Goal: Task Accomplishment & Management: Contribute content

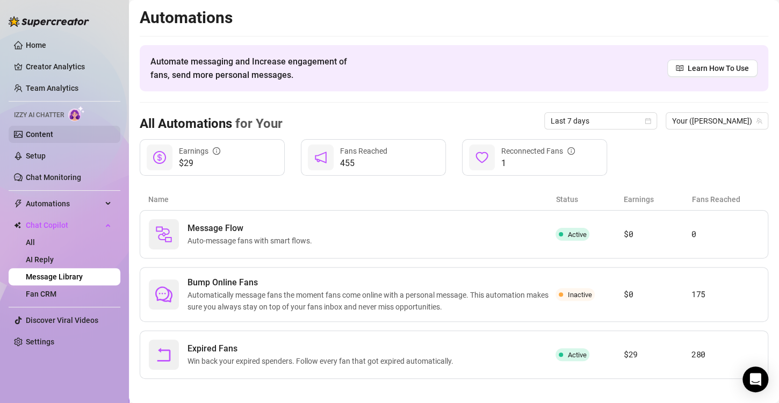
click at [52, 132] on link "Content" at bounding box center [39, 134] width 27 height 9
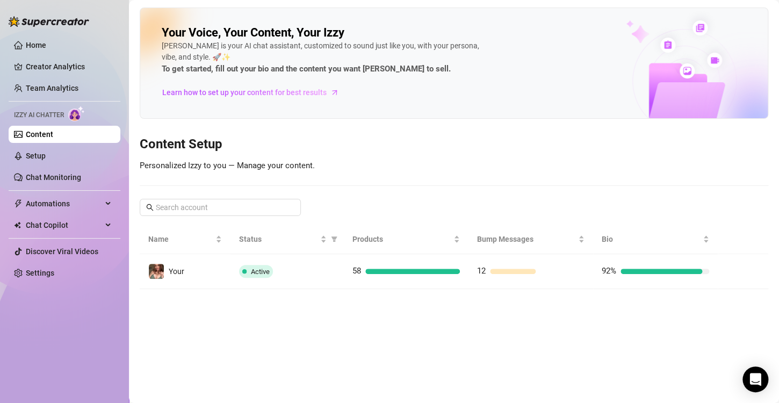
click at [220, 272] on td "Your" at bounding box center [185, 271] width 91 height 35
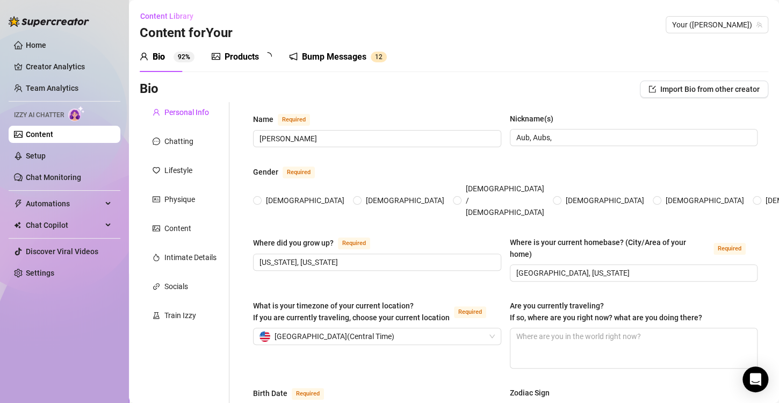
radio input "true"
type input "[DATE]"
click at [258, 54] on div "Products" at bounding box center [242, 56] width 34 height 13
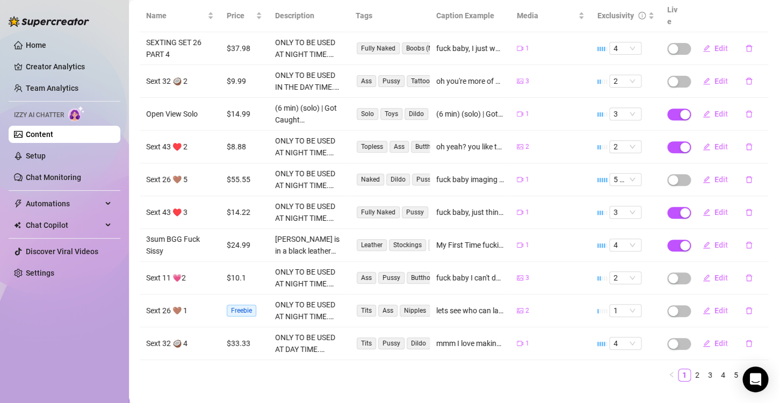
scroll to position [150, 0]
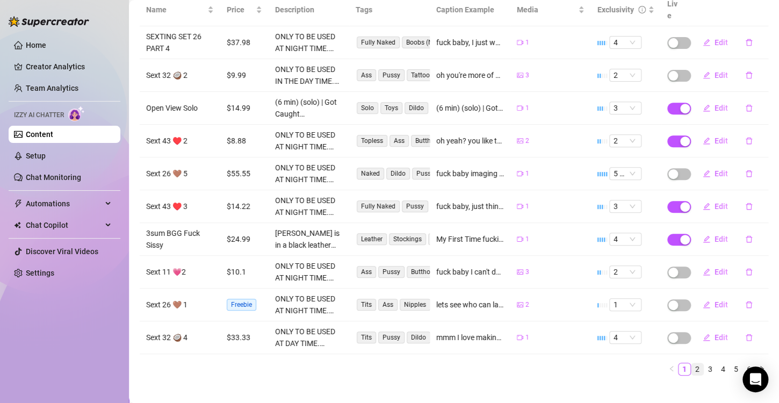
click at [691, 363] on link "2" at bounding box center [697, 369] width 12 height 12
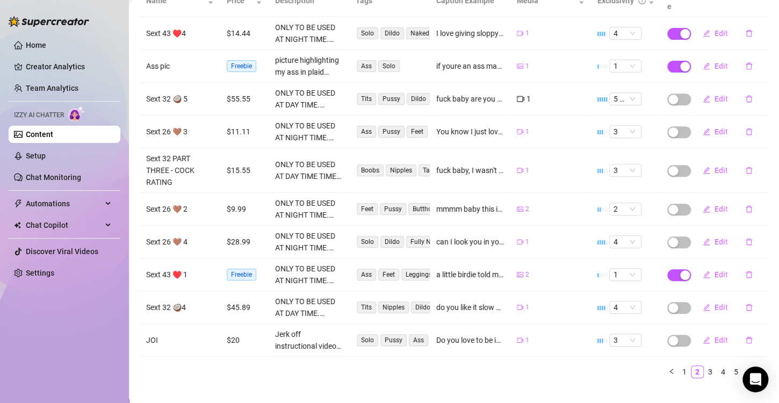
scroll to position [161, 0]
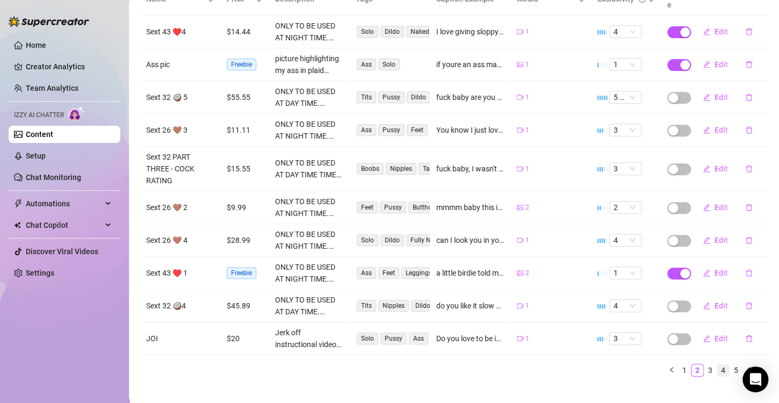
click at [717, 364] on link "4" at bounding box center [723, 370] width 12 height 12
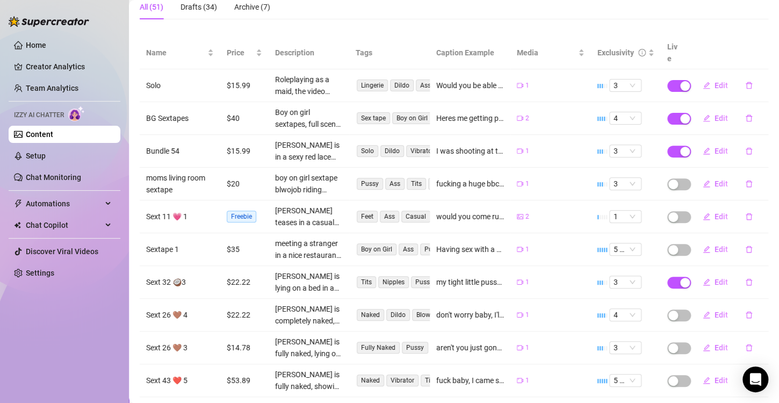
scroll to position [150, 0]
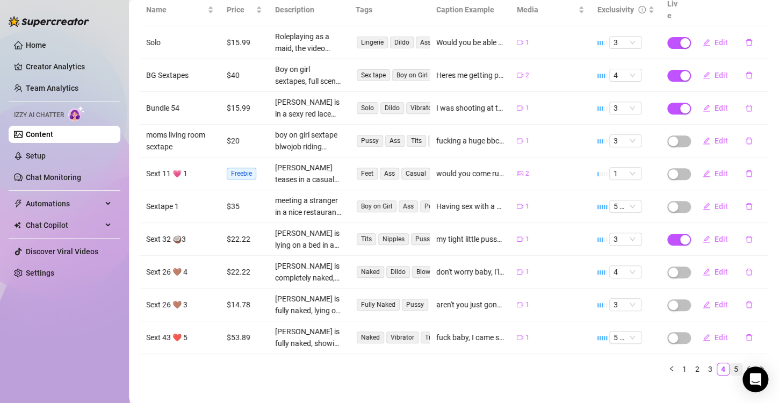
click at [730, 363] on link "5" at bounding box center [736, 369] width 12 height 12
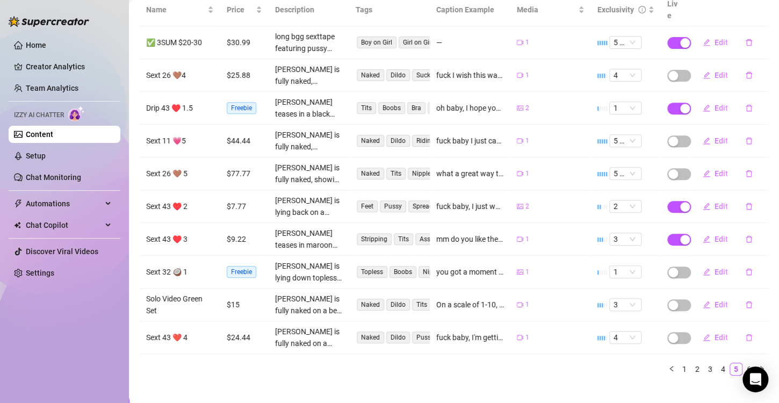
scroll to position [0, 0]
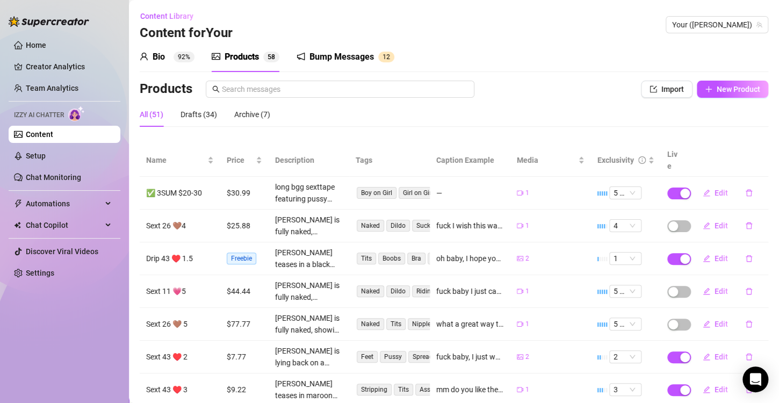
click at [152, 116] on div "All (51)" at bounding box center [152, 115] width 24 height 12
click at [152, 118] on div "All (51)" at bounding box center [152, 115] width 24 height 12
click at [705, 90] on icon "plus" at bounding box center [709, 89] width 8 height 8
type textarea "Type your message here..."
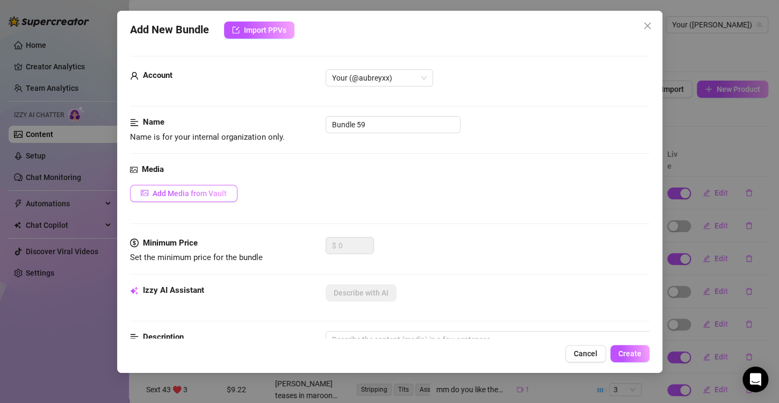
click at [223, 191] on span "Add Media from Vault" at bounding box center [190, 193] width 74 height 9
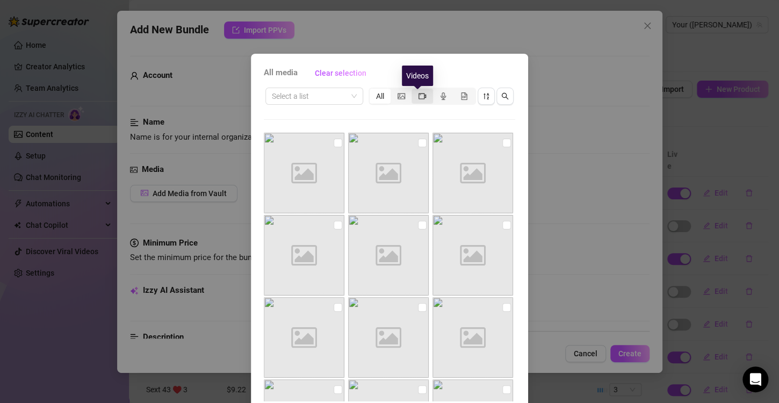
click at [421, 99] on icon "video-camera" at bounding box center [423, 96] width 8 height 8
click at [414, 90] on input "segmented control" at bounding box center [414, 90] width 0 height 0
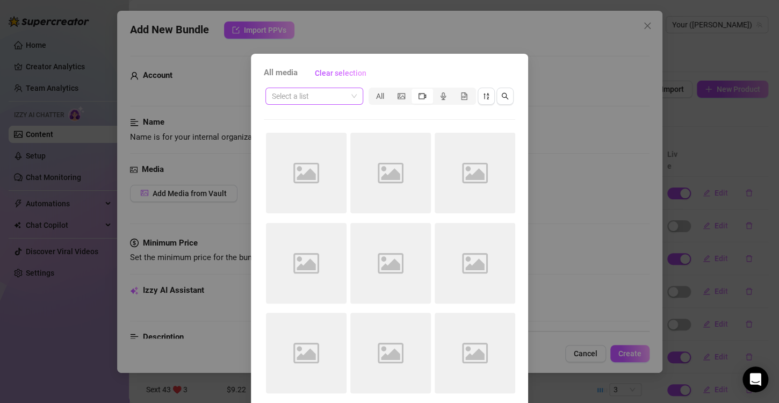
click at [347, 95] on span at bounding box center [314, 96] width 85 height 16
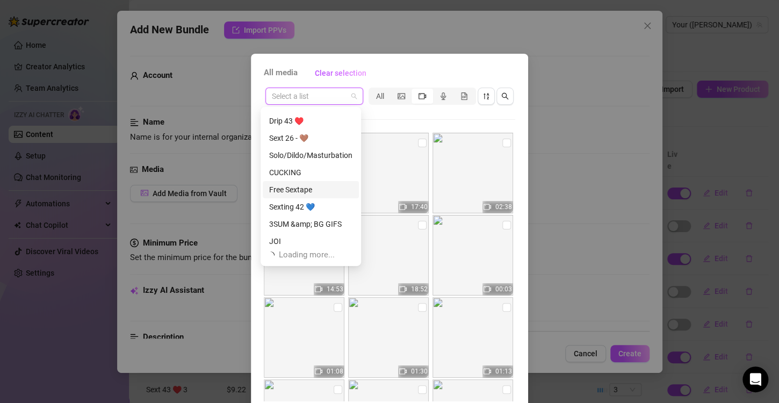
scroll to position [206, 0]
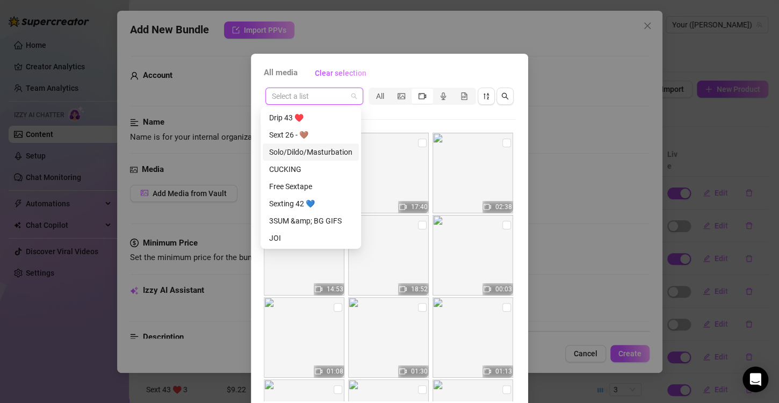
click at [326, 150] on div "Solo/Dildo/Masturbation" at bounding box center [310, 152] width 83 height 12
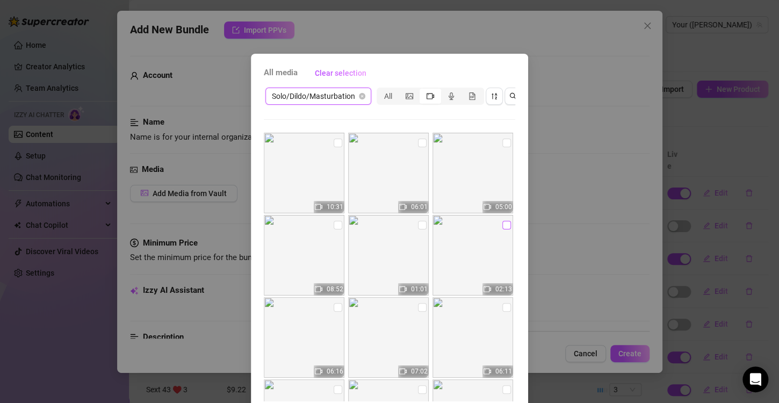
click at [502, 225] on input "checkbox" at bounding box center [506, 225] width 9 height 9
checkbox input "true"
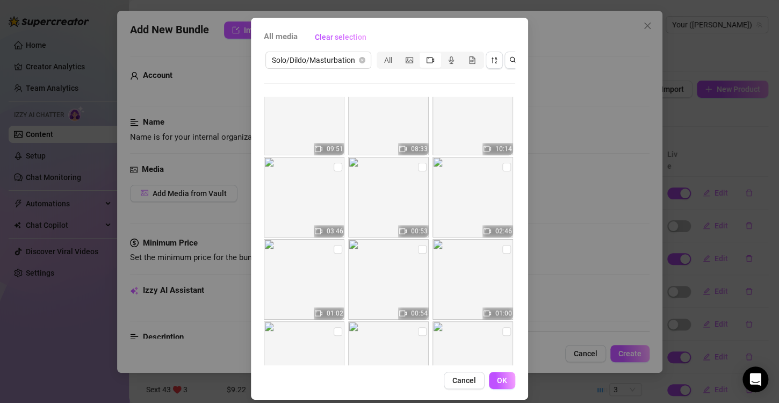
scroll to position [54, 0]
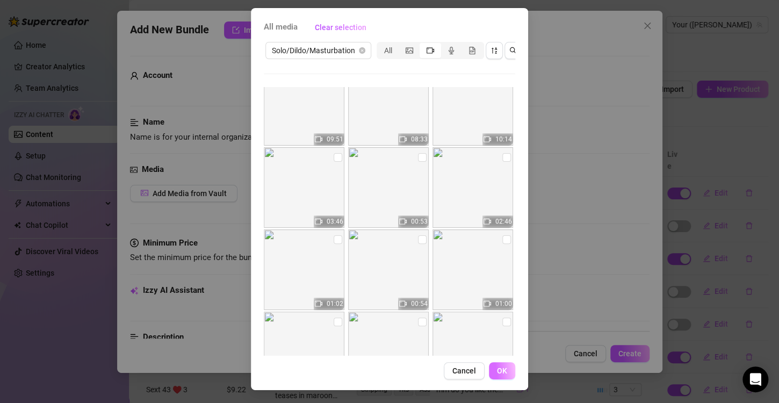
click at [497, 372] on span "OK" at bounding box center [502, 370] width 10 height 9
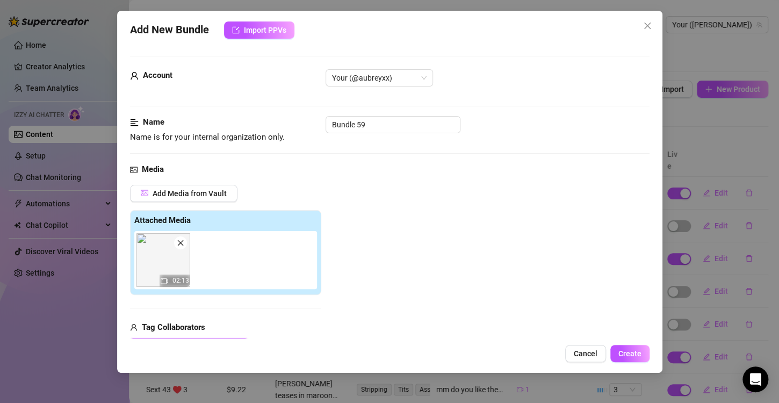
scroll to position [269, 0]
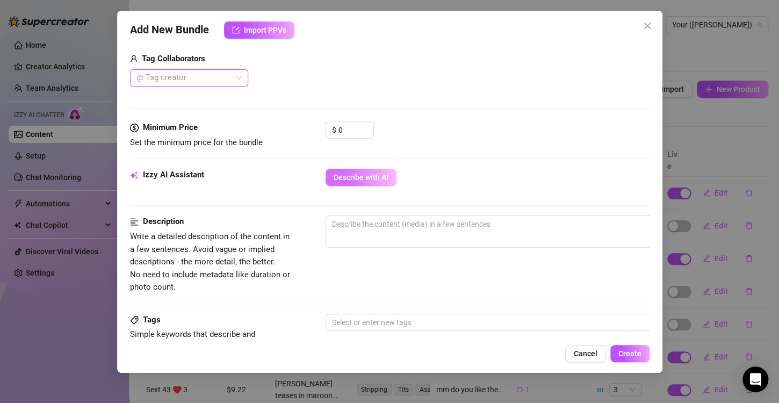
click at [358, 176] on span "Describe with AI" at bounding box center [361, 177] width 55 height 9
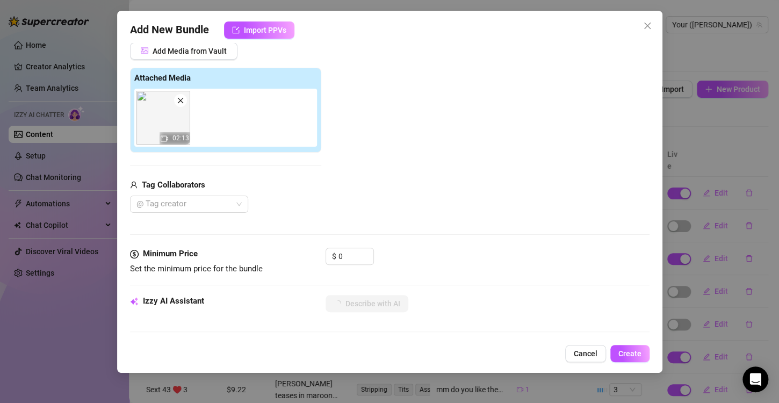
scroll to position [161, 0]
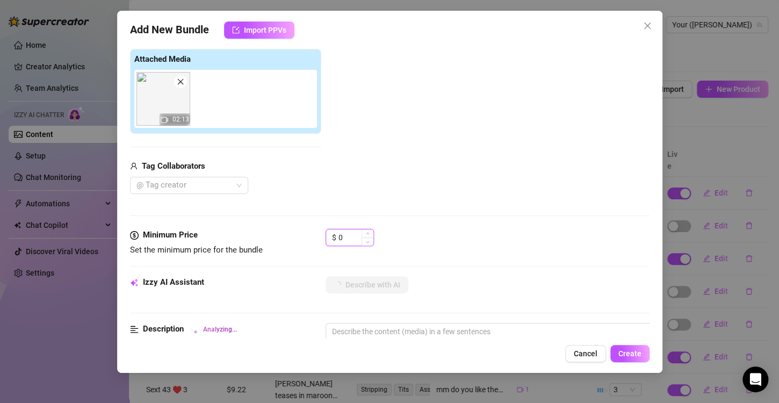
click at [347, 241] on input "0" at bounding box center [355, 237] width 35 height 16
type input "1"
type textarea "[PERSON_NAME]"
type textarea "[PERSON_NAME] is"
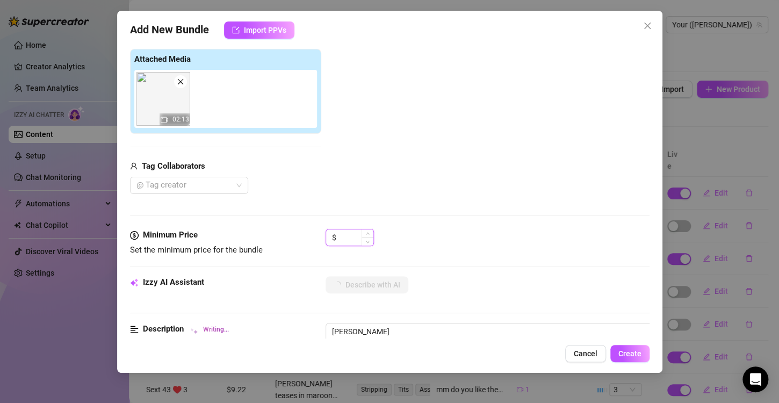
type textarea "[PERSON_NAME] is"
type textarea "[PERSON_NAME] is fully"
type textarea "[PERSON_NAME] is fully naked"
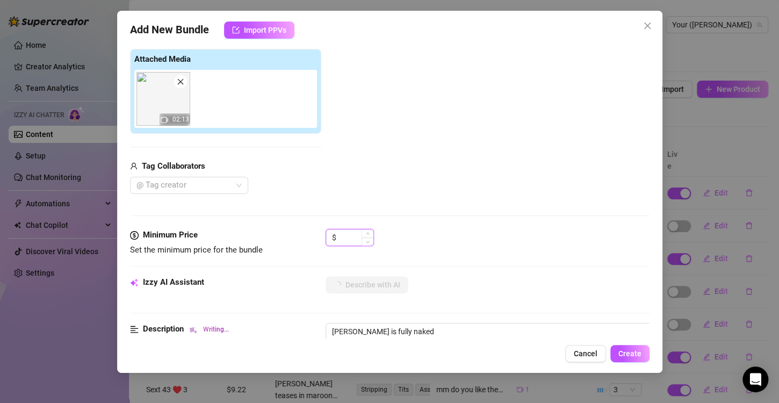
type textarea "[PERSON_NAME] is fully naked in"
type textarea "[PERSON_NAME] is fully naked in the"
type textarea "[PERSON_NAME] is fully naked in the shower,"
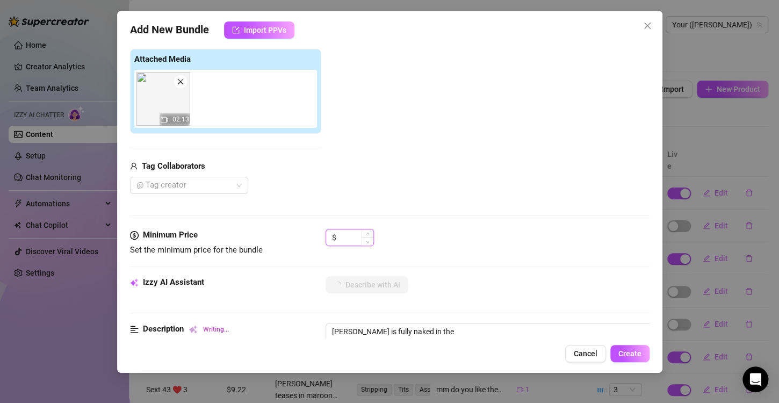
type textarea "[PERSON_NAME] is fully naked in the shower,"
type textarea "[PERSON_NAME] is fully naked in the shower, showing"
type textarea "[PERSON_NAME] is fully naked in the shower, showing off"
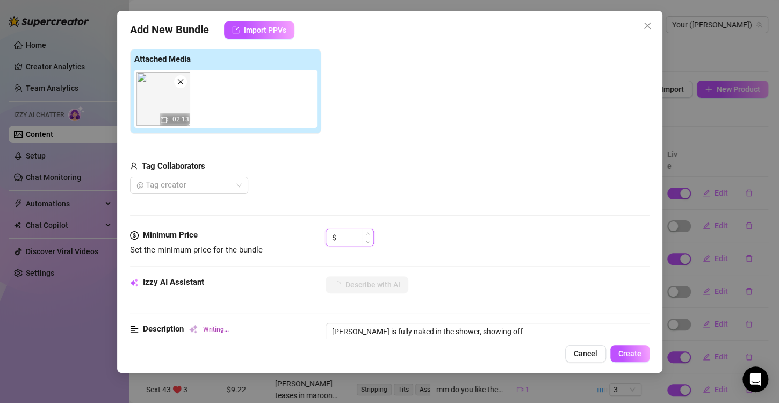
type textarea "[PERSON_NAME] is fully naked in the shower, showing off her"
type textarea "[PERSON_NAME] is fully naked in the shower, showing off her perky"
type textarea "[PERSON_NAME] is fully naked in the shower, showing off her perky tits"
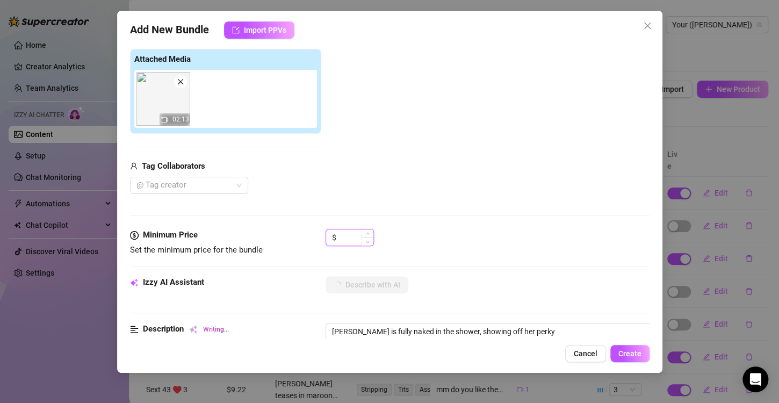
type textarea "[PERSON_NAME] is fully naked in the shower, showing off her perky tits"
type textarea "[PERSON_NAME] is fully naked in the shower, showing off her perky tits and"
type textarea "[PERSON_NAME] is fully naked in the shower, showing off her perky tits and hairy"
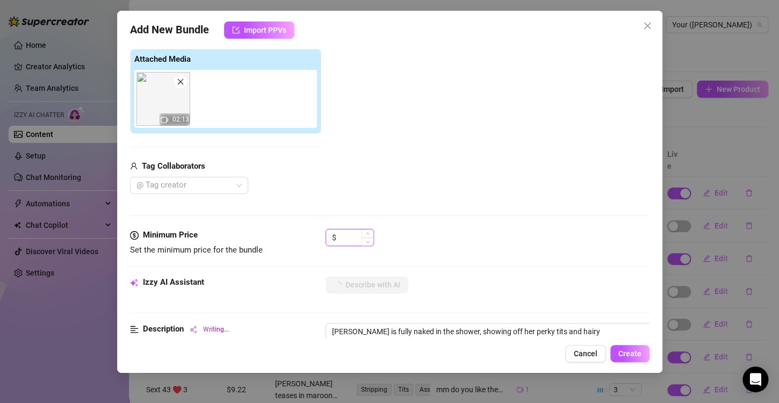
type textarea "[PERSON_NAME] is fully naked in the shower, showing off her perky tits and hair…"
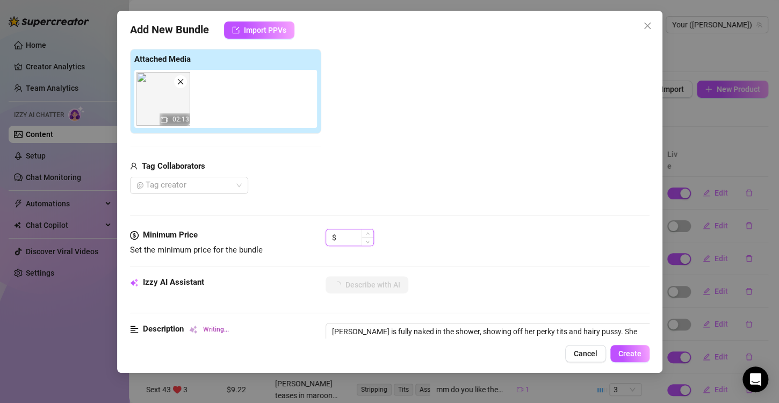
type textarea "[PERSON_NAME] is fully naked in the shower, showing off her perky tits and hair…"
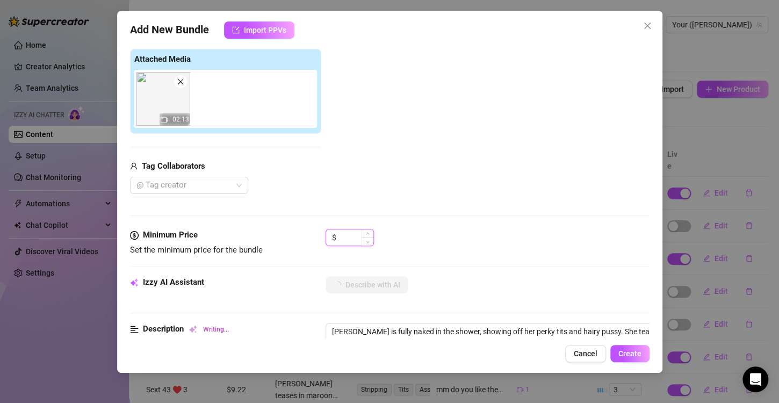
type textarea "[PERSON_NAME] is fully naked in the shower, showing off her perky tits and hair…"
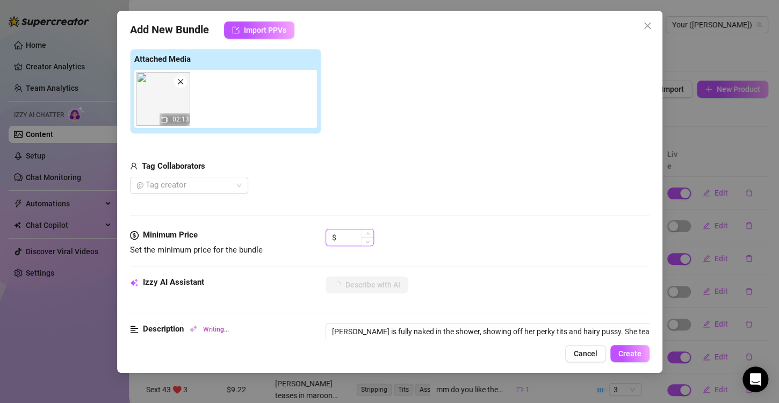
type textarea "[PERSON_NAME] is fully naked in the shower, showing off her perky tits and hair…"
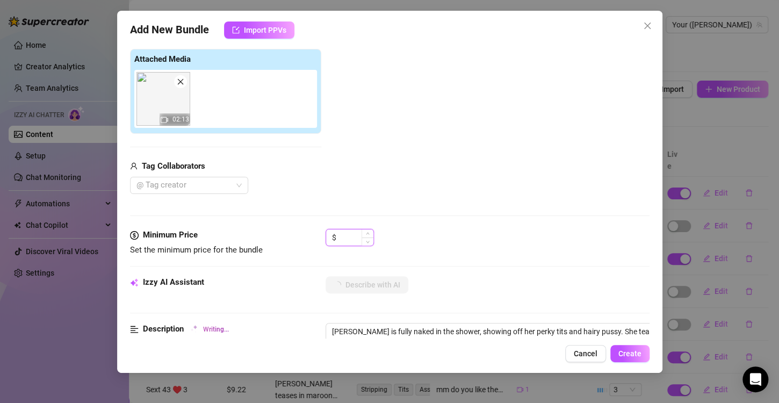
type textarea "[PERSON_NAME] is fully naked in the shower, showing off her perky tits and hair…"
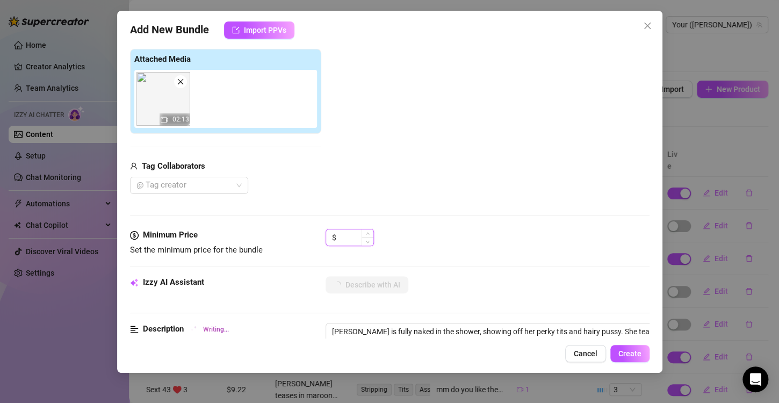
type textarea "[PERSON_NAME] is fully naked in the shower, showing off her perky tits and hair…"
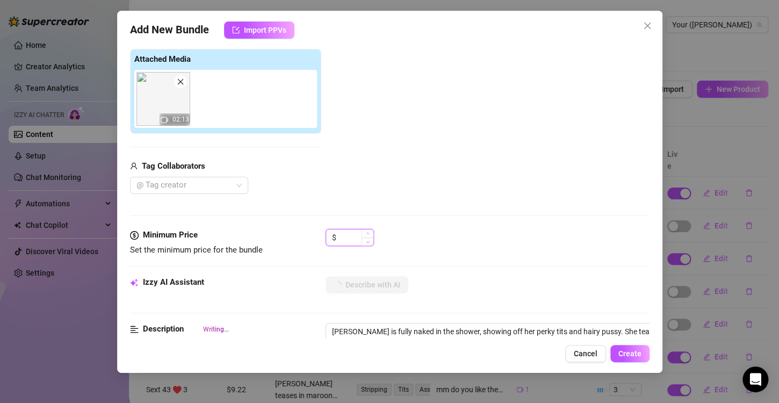
type textarea "[PERSON_NAME] is fully naked in the shower, showing off her perky tits and hair…"
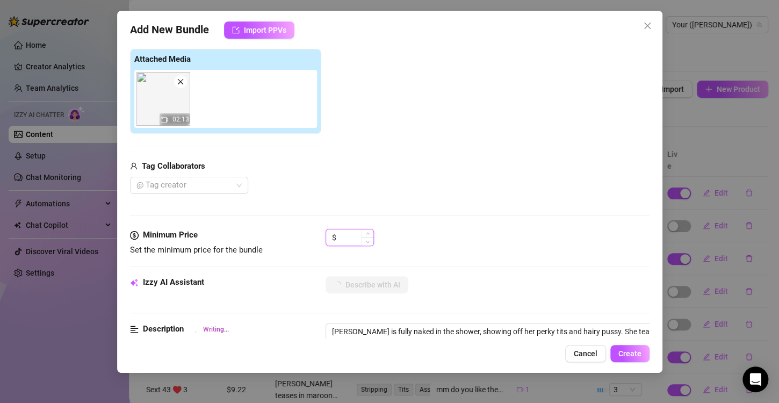
type textarea "[PERSON_NAME] is fully naked in the shower, showing off her perky tits and hair…"
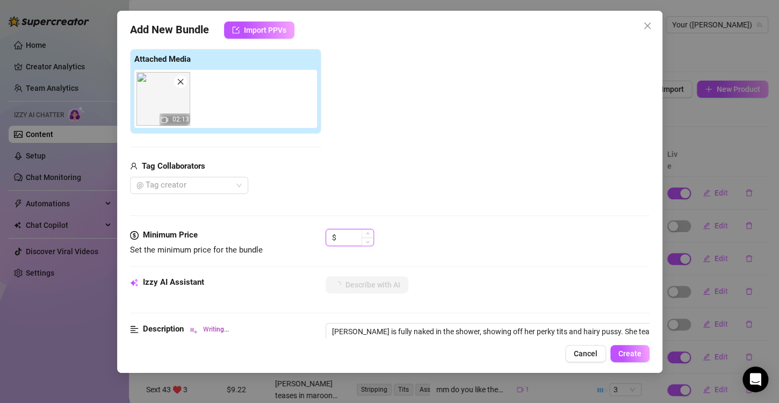
type textarea "[PERSON_NAME] is fully naked in the shower, showing off her perky tits and hair…"
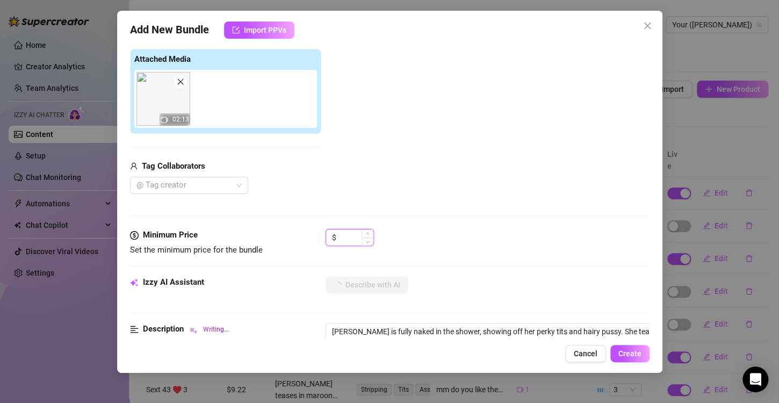
type textarea "[PERSON_NAME] is fully naked in the shower, showing off her perky tits and hair…"
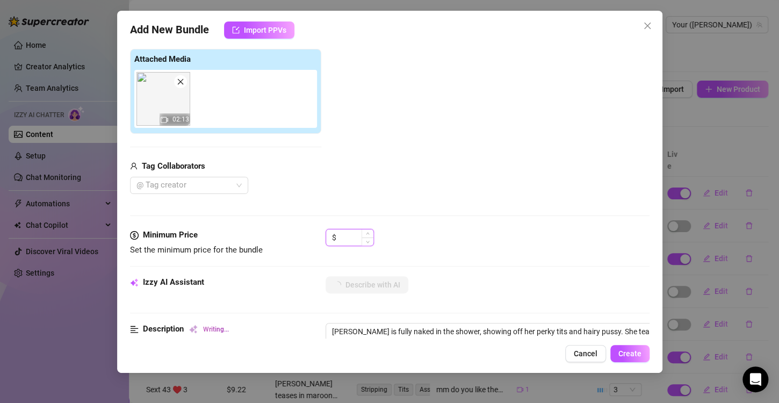
type textarea "[PERSON_NAME] is fully naked in the shower, showing off her perky tits and hair…"
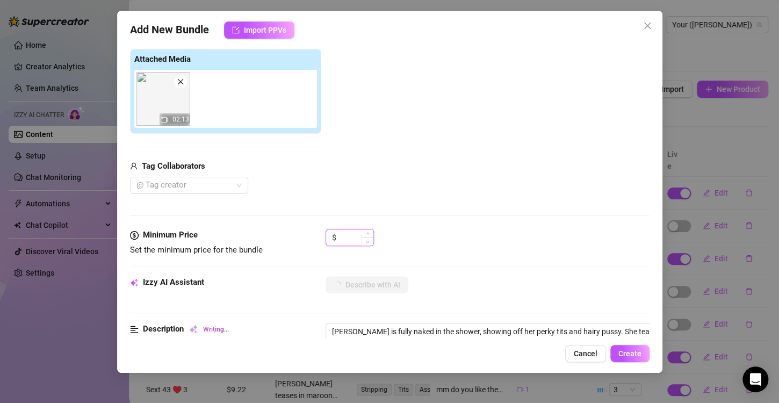
type textarea "[PERSON_NAME] is fully naked in the shower, showing off her perky tits and hair…"
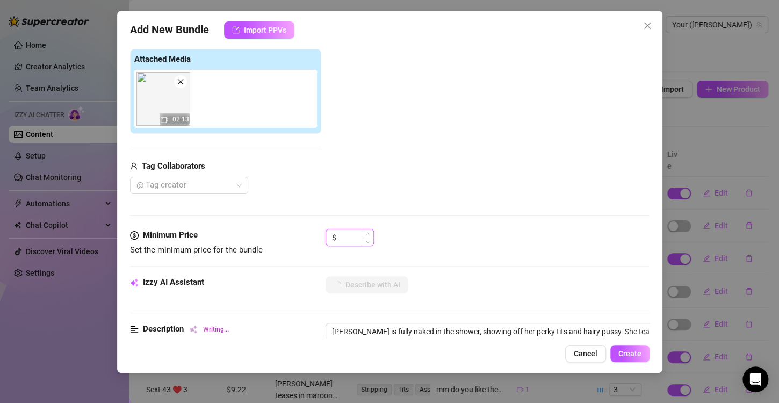
type textarea "[PERSON_NAME] is fully naked in the shower, showing off her perky tits and hair…"
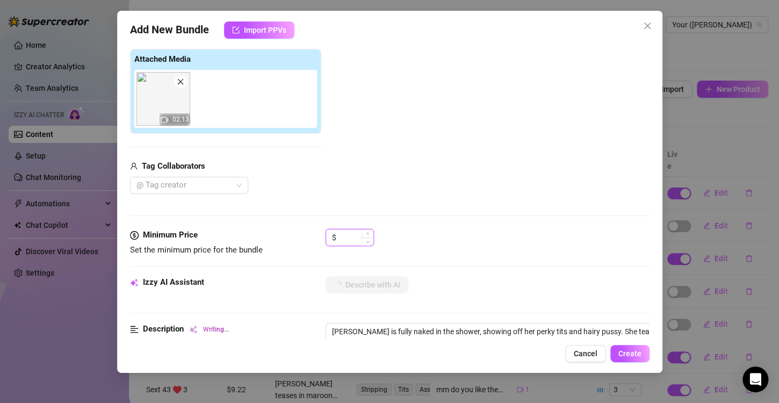
type textarea "[PERSON_NAME] is fully naked in the shower, showing off her perky tits and hair…"
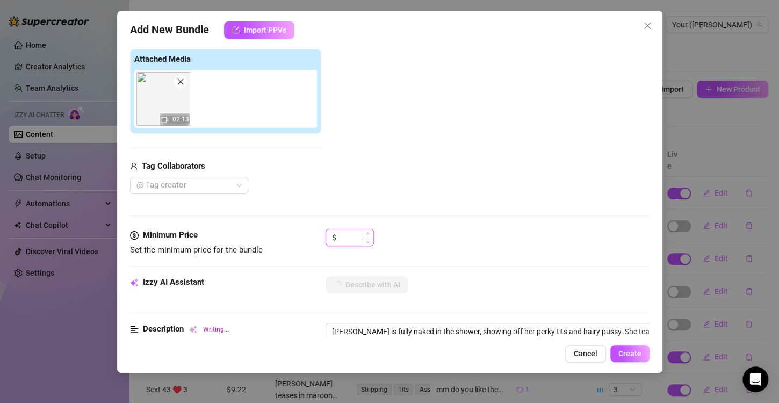
type textarea "[PERSON_NAME] is fully naked in the shower, showing off her perky tits and hair…"
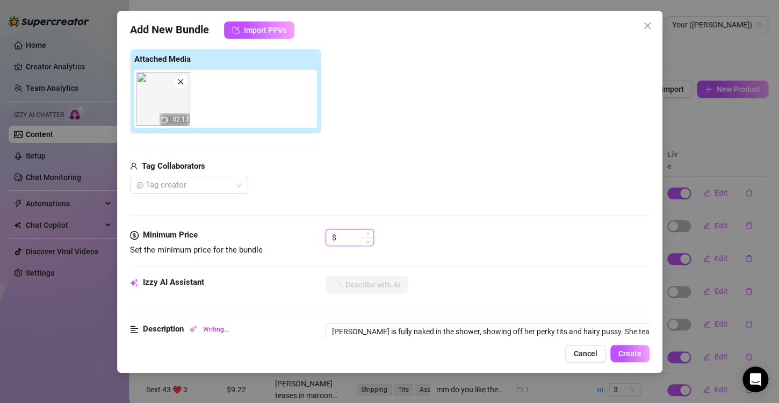
type textarea "[PERSON_NAME] is fully naked in the shower, showing off her perky tits and hair…"
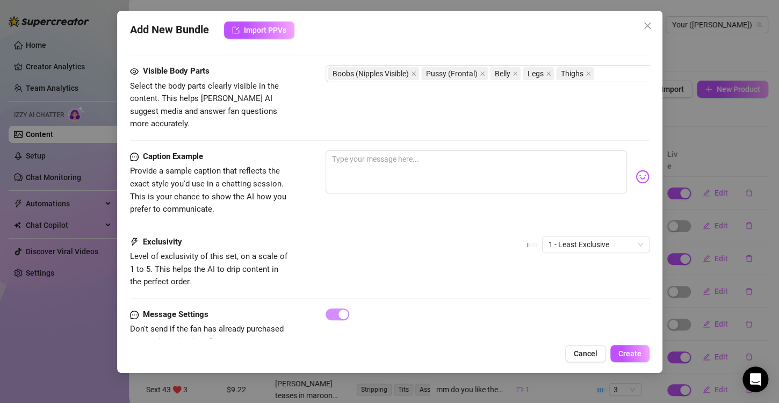
scroll to position [591, 0]
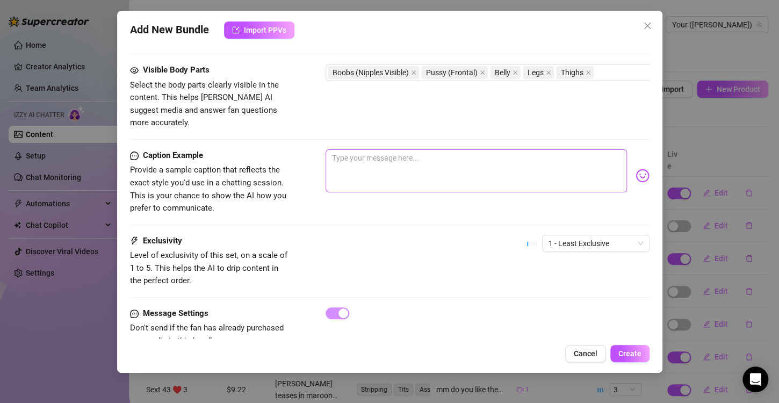
type input "9.99"
click at [386, 150] on textarea at bounding box center [476, 170] width 301 height 43
type textarea "w"
type textarea "wa"
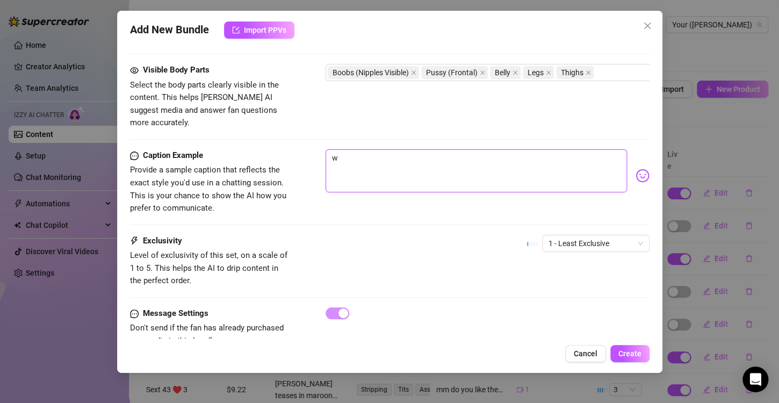
type textarea "wa"
type textarea "wan"
type textarea "[PERSON_NAME]"
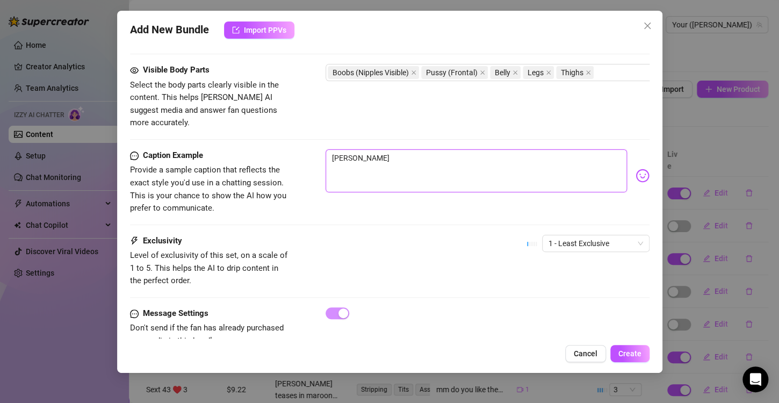
type textarea "wanna"
type textarea "wanna j"
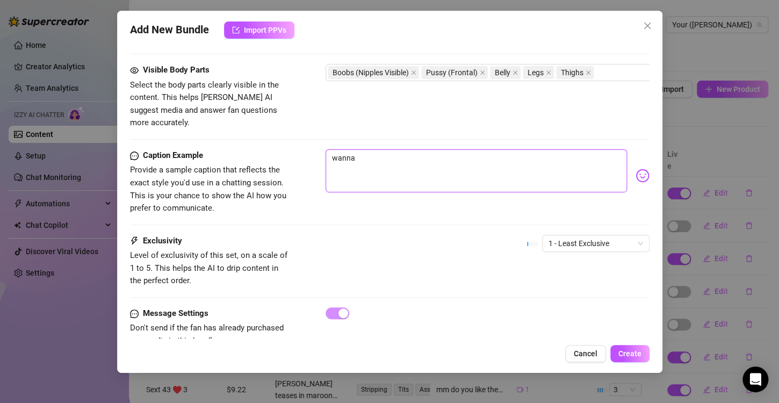
type textarea "wanna j"
type textarea "wanna jo"
type textarea "wanna joi"
type textarea "wanna join"
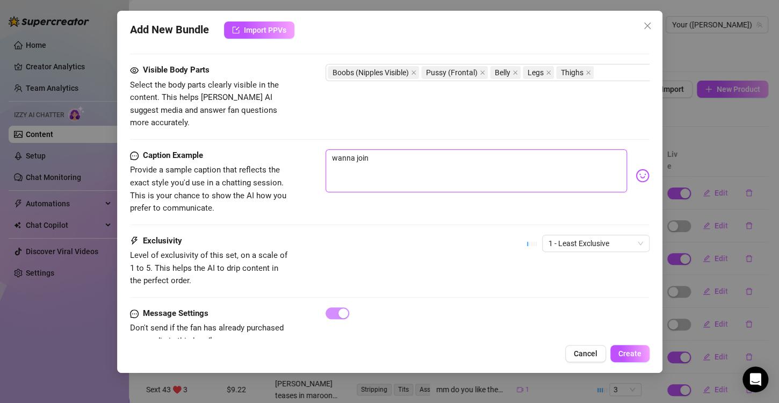
type textarea "wanna join"
type textarea "wanna join m"
type textarea "wanna join me"
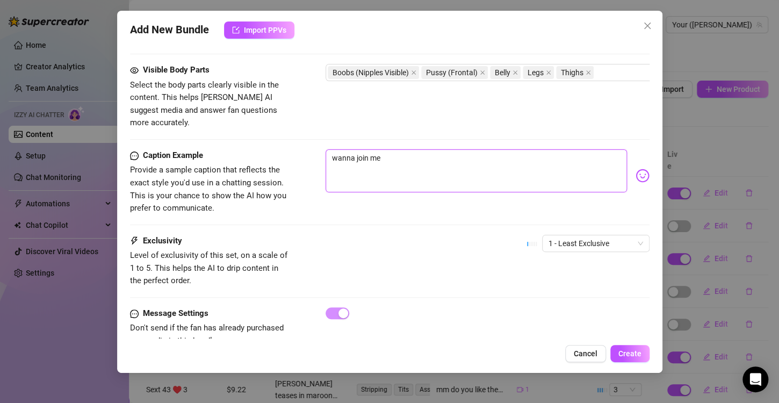
type textarea "wanna join me"
type textarea "wanna join me i"
type textarea "wanna join me in"
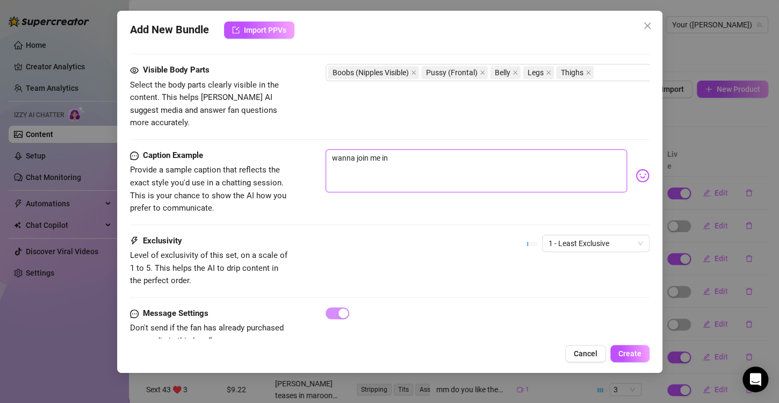
type textarea "wanna join me in t"
type textarea "wanna join me in th"
type textarea "wanna join me in the"
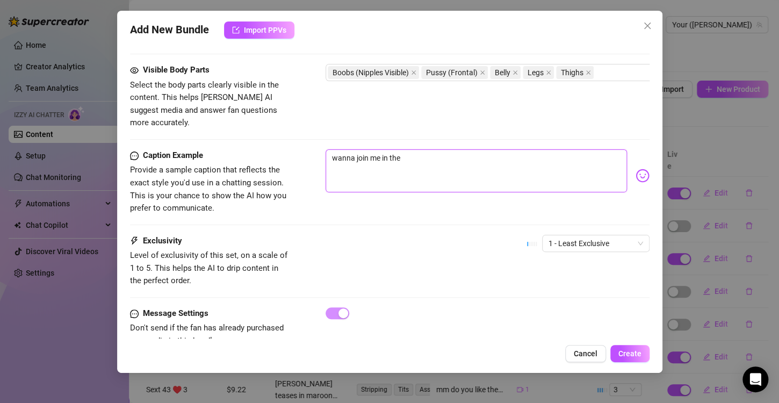
type textarea "wanna join me in the"
type textarea "wanna join me in the s"
type textarea "wanna join me in the sh"
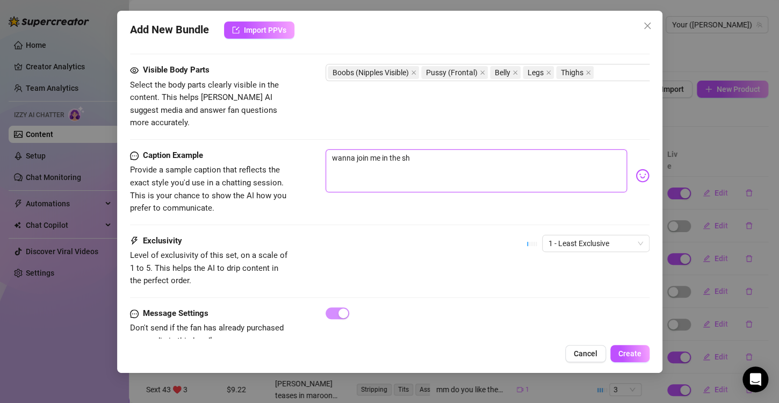
type textarea "wanna join me in the sho"
type textarea "wanna join me in the show"
type textarea "wanna join me in the showe"
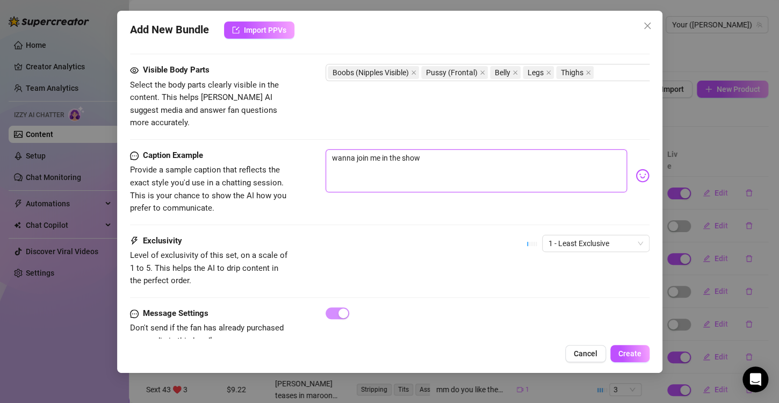
type textarea "wanna join me in the showe"
type textarea "wanna join me in the shower"
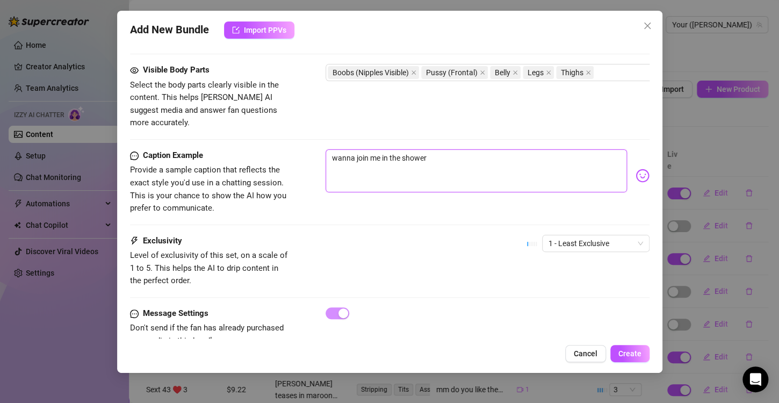
type textarea "wanna join me in the shower b"
type textarea "wanna join me in the shower ba"
type textarea "wanna join me in the shower bab"
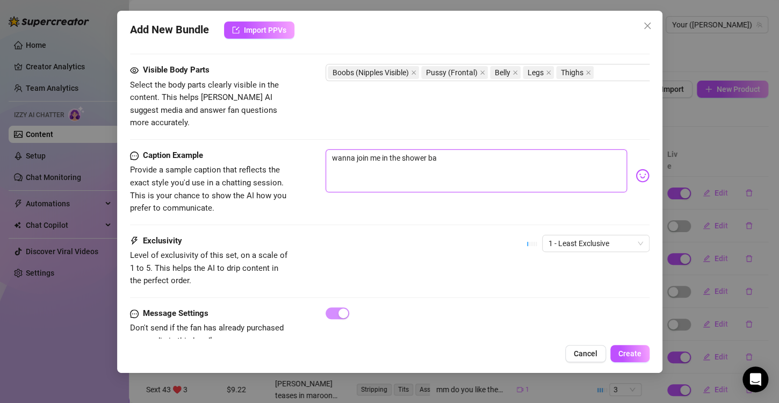
type textarea "wanna join me in the shower bab"
type textarea "wanna join me in the shower baby"
type textarea "wanna join me in the shower baby?"
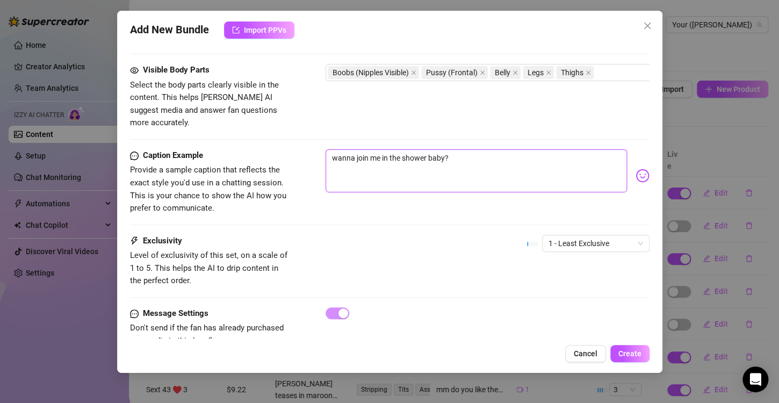
type textarea "wanna join me in the shower baby?"
type textarea "wanna join me in the shower baby? l"
type textarea "wanna join me in the shower baby? le"
type textarea "wanna join me in the shower baby? lem"
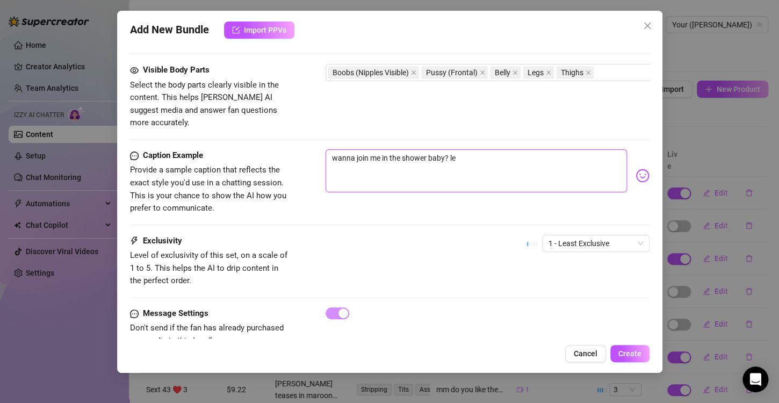
type textarea "wanna join me in the shower baby? lem"
type textarea "wanna join me in the shower baby? [GEOGRAPHIC_DATA]"
type textarea "wanna join me in the shower baby? lemme"
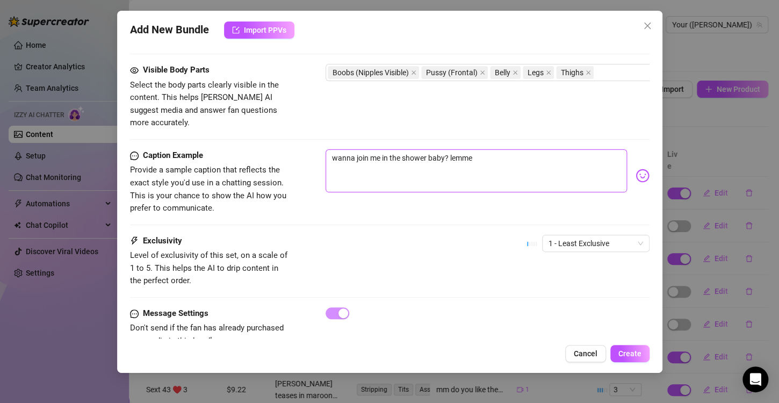
type textarea "wanna join me in the shower baby? lemme"
type textarea "wanna join me in the shower baby? lemme s"
type textarea "wanna join me in the shower baby? lemme sh"
type textarea "wanna join me in the shower baby? lemme sho"
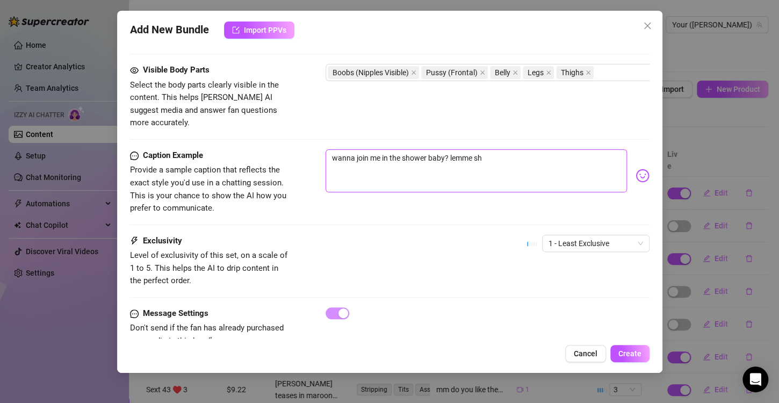
type textarea "wanna join me in the shower baby? lemme sho"
type textarea "wanna join me in the shower baby? lemme show"
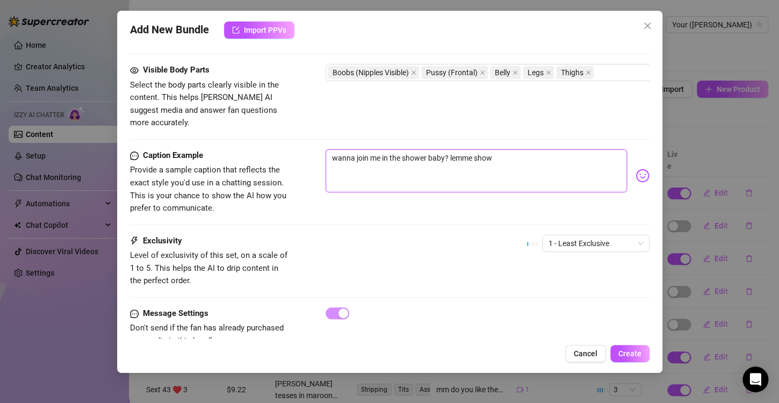
type textarea "wanna join me in the shower baby? lemme show y"
type textarea "wanna join me in the shower baby? lemme show yo"
type textarea "wanna join me in the shower baby? lemme show you"
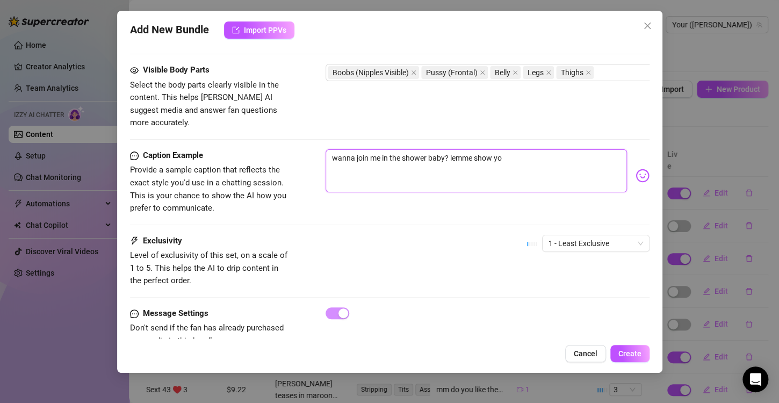
type textarea "wanna join me in the shower baby? lemme show you"
drag, startPoint x: 598, startPoint y: 223, endPoint x: 594, endPoint y: 235, distance: 11.9
click at [598, 235] on span "1 - Least Exclusive" at bounding box center [596, 243] width 95 height 16
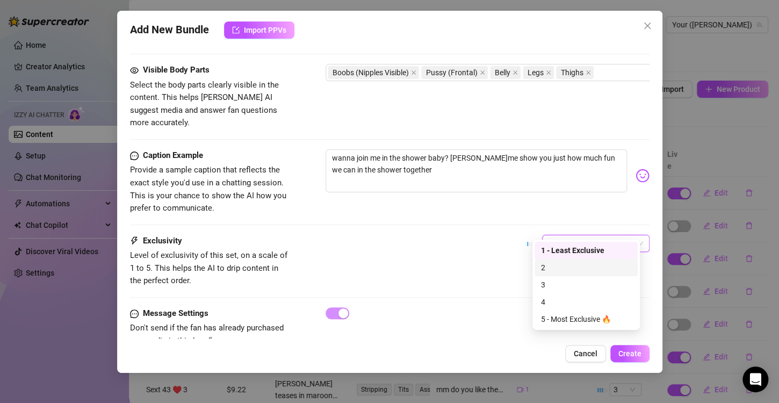
click at [565, 275] on div "2" at bounding box center [586, 267] width 103 height 17
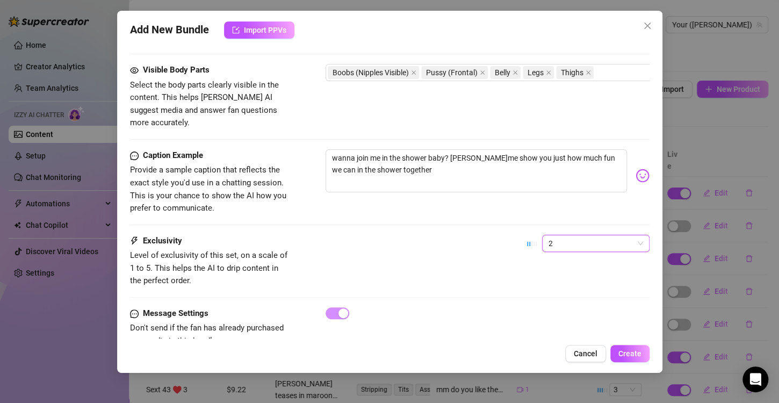
scroll to position [614, 0]
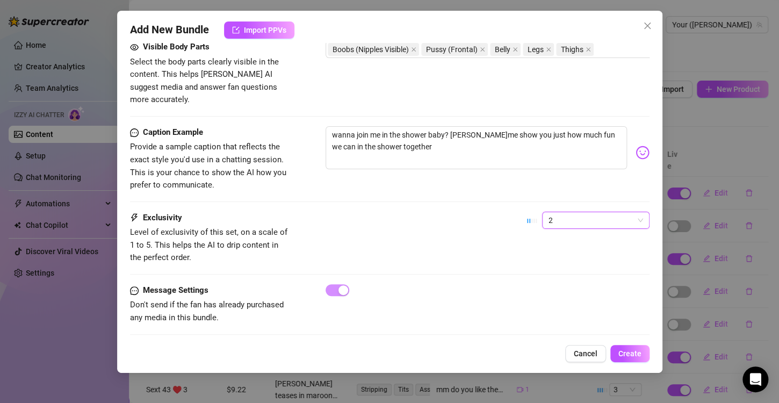
click at [650, 352] on div "Add New Bundle Import PPVs Account Your (@aubreyxx) Name Name is for your inter…" at bounding box center [389, 192] width 545 height 362
click at [646, 354] on button "Create" at bounding box center [629, 353] width 39 height 17
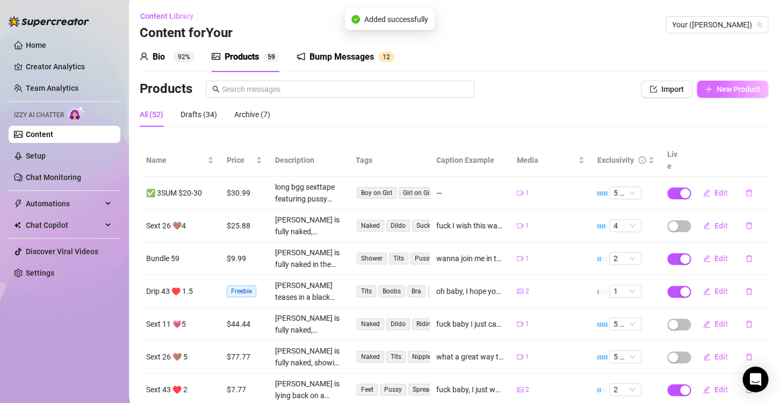
click at [719, 85] on span "New Product" at bounding box center [739, 89] width 44 height 9
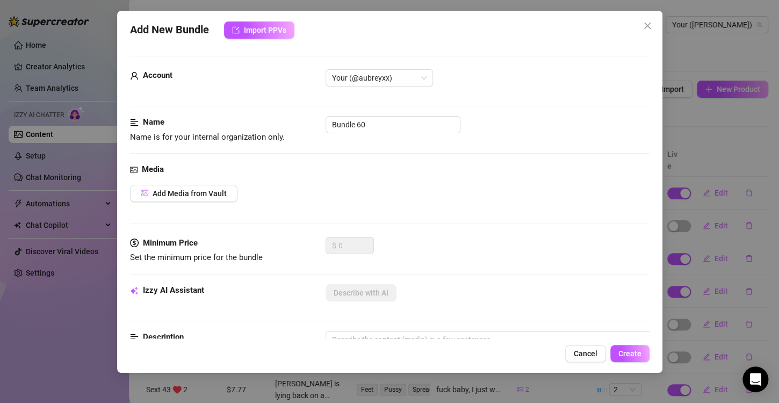
click at [648, 22] on icon "close" at bounding box center [647, 25] width 9 height 9
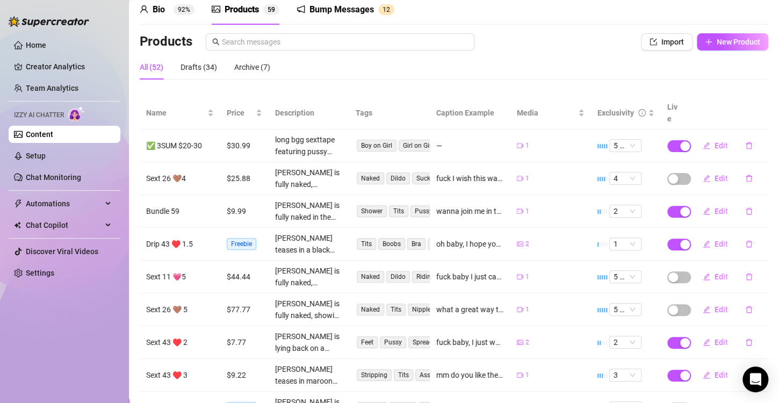
scroll to position [0, 0]
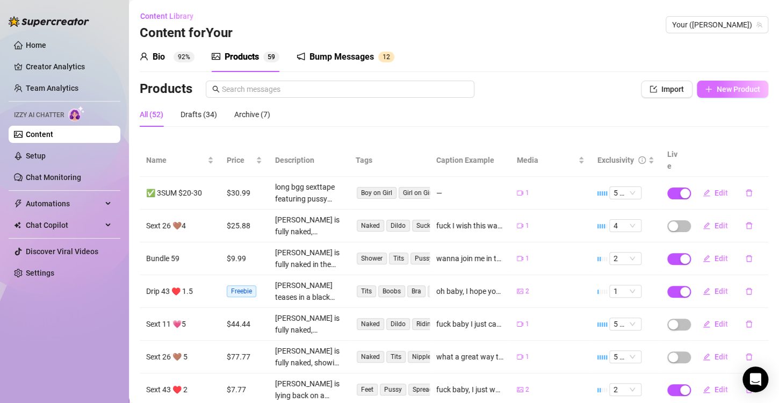
click at [736, 88] on span "New Product" at bounding box center [739, 89] width 44 height 9
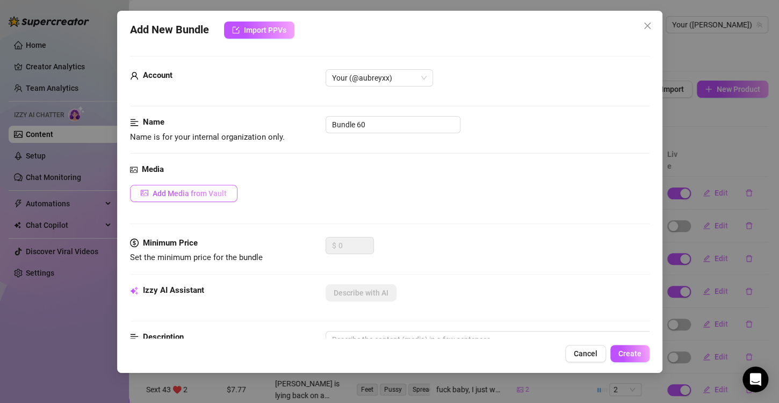
click at [171, 191] on span "Add Media from Vault" at bounding box center [190, 193] width 74 height 9
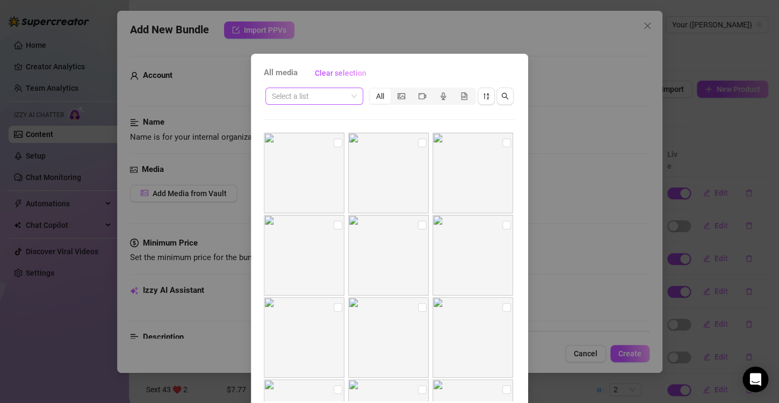
click at [349, 93] on span at bounding box center [314, 96] width 85 height 16
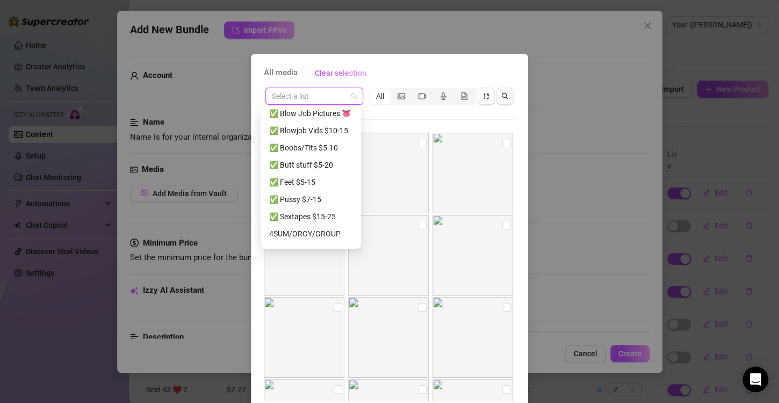
scroll to position [604, 0]
click at [307, 120] on div "✅ Blowjob Vids $10-15" at bounding box center [310, 116] width 83 height 12
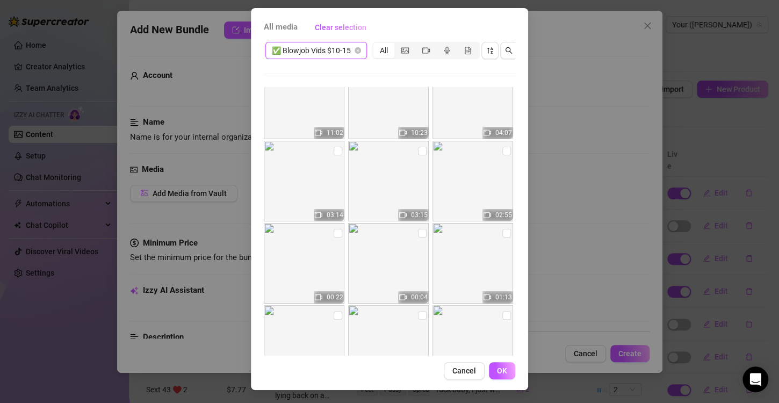
scroll to position [0, 0]
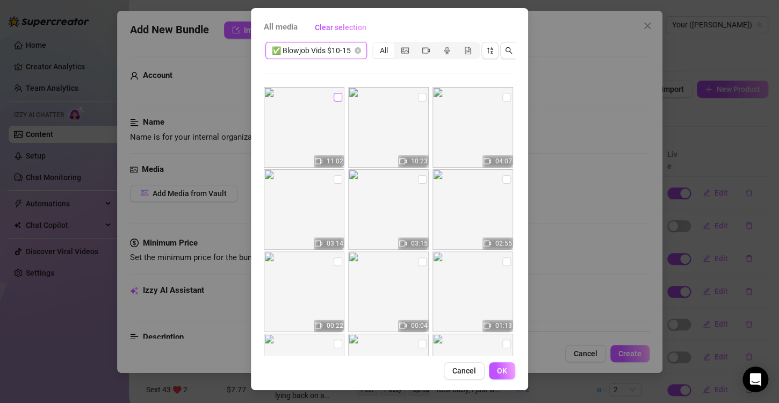
click at [334, 93] on input "checkbox" at bounding box center [338, 97] width 9 height 9
click at [418, 93] on input "checkbox" at bounding box center [422, 97] width 9 height 9
click at [502, 93] on input "checkbox" at bounding box center [506, 97] width 9 height 9
click at [334, 175] on input "checkbox" at bounding box center [338, 179] width 9 height 9
click at [418, 175] on input "checkbox" at bounding box center [422, 179] width 9 height 9
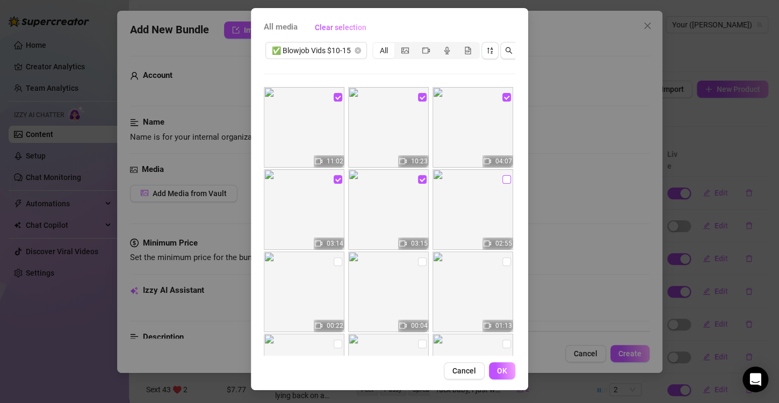
click at [502, 175] on input "checkbox" at bounding box center [506, 179] width 9 height 9
click at [502, 257] on input "checkbox" at bounding box center [506, 261] width 9 height 9
click at [417, 251] on img at bounding box center [388, 291] width 81 height 81
click at [418, 257] on input "checkbox" at bounding box center [422, 261] width 9 height 9
click at [334, 257] on input "checkbox" at bounding box center [338, 261] width 9 height 9
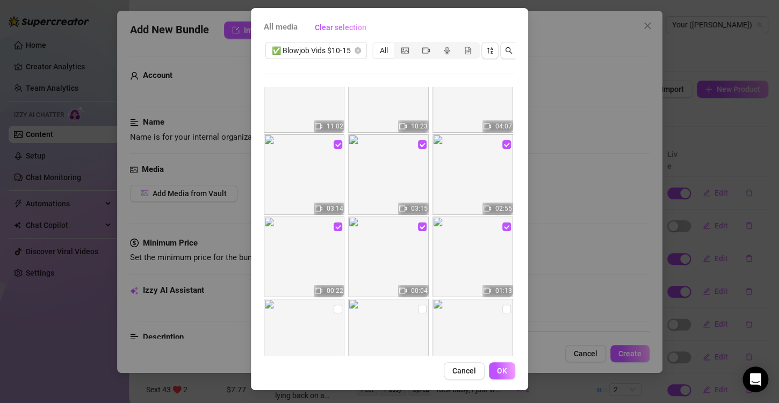
scroll to position [54, 0]
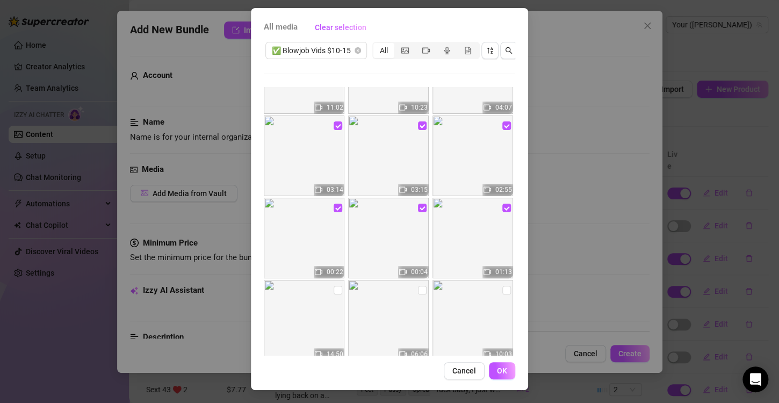
click at [334, 286] on input "checkbox" at bounding box center [338, 290] width 9 height 9
click at [418, 286] on input "checkbox" at bounding box center [422, 290] width 9 height 9
click at [418, 204] on input "checkbox" at bounding box center [422, 208] width 9 height 9
click at [502, 204] on input "checkbox" at bounding box center [506, 208] width 9 height 9
click at [418, 286] on input "checkbox" at bounding box center [422, 290] width 9 height 9
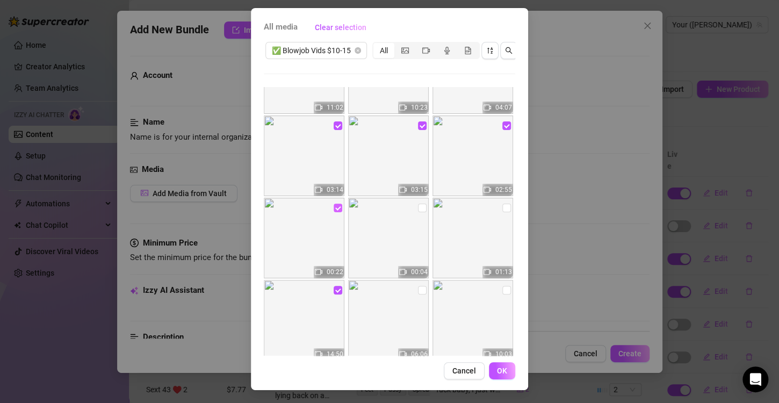
click at [334, 204] on input "checkbox" at bounding box center [338, 208] width 9 height 9
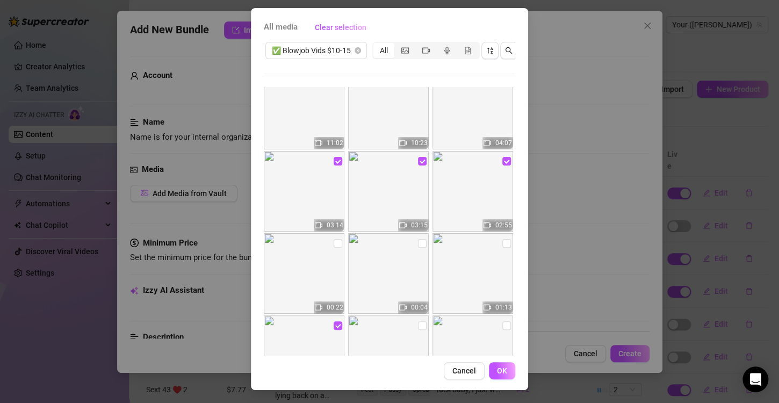
scroll to position [0, 0]
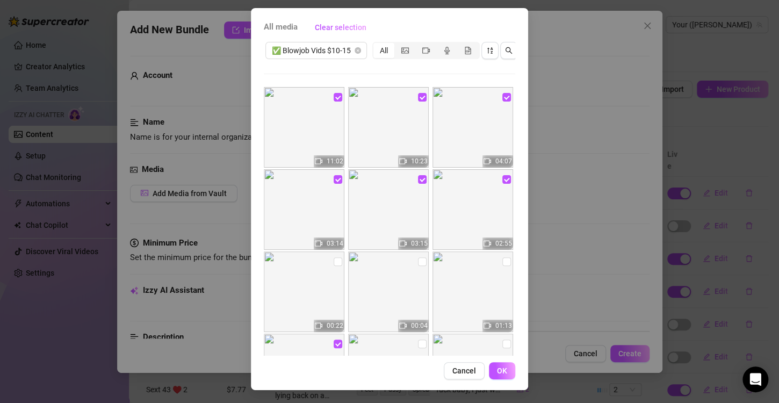
click at [490, 171] on div "02:55" at bounding box center [473, 209] width 83 height 81
click at [418, 175] on input "checkbox" at bounding box center [422, 179] width 9 height 9
click at [334, 175] on input "checkbox" at bounding box center [338, 179] width 9 height 9
drag, startPoint x: 330, startPoint y: 84, endPoint x: 387, endPoint y: 88, distance: 57.1
click at [334, 93] on input "checkbox" at bounding box center [338, 97] width 9 height 9
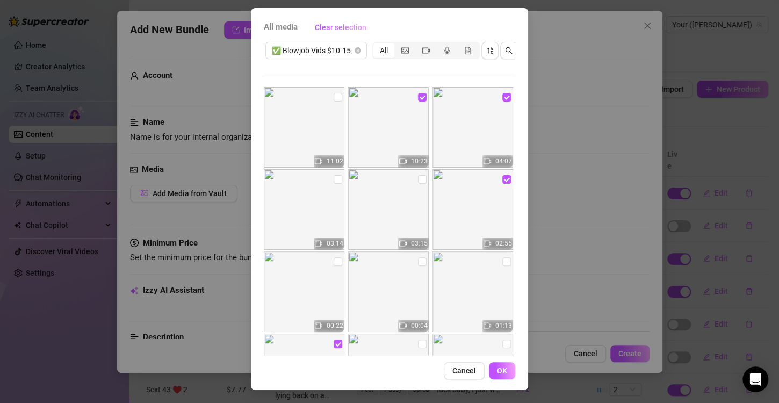
drag, startPoint x: 412, startPoint y: 89, endPoint x: 419, endPoint y: 89, distance: 6.4
click at [418, 93] on input "checkbox" at bounding box center [422, 97] width 9 height 9
click at [502, 93] on input "checkbox" at bounding box center [506, 97] width 9 height 9
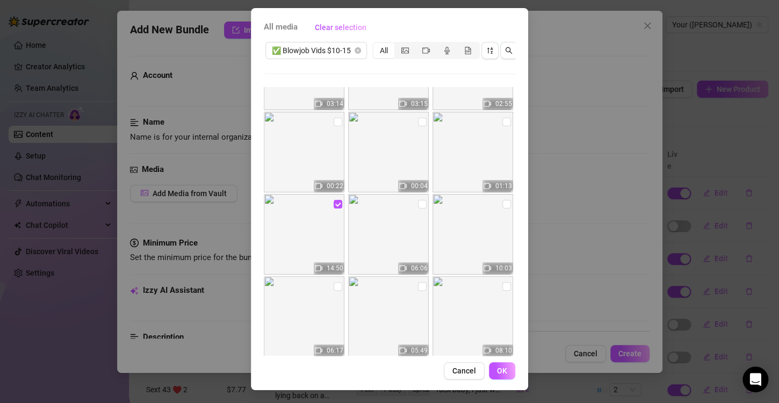
scroll to position [215, 0]
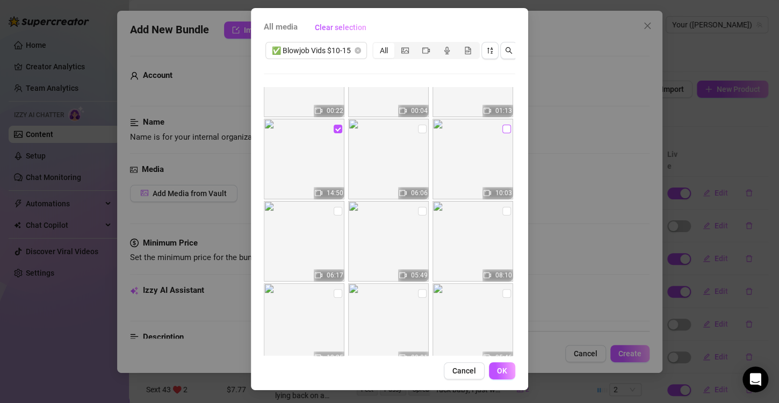
click at [502, 125] on input "checkbox" at bounding box center [506, 129] width 9 height 9
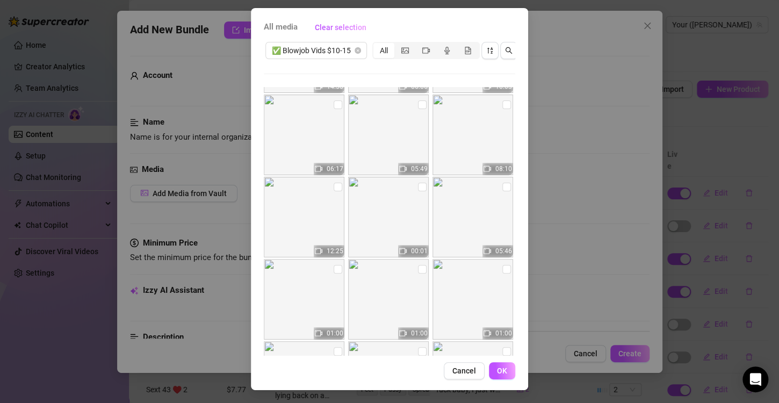
scroll to position [376, 0]
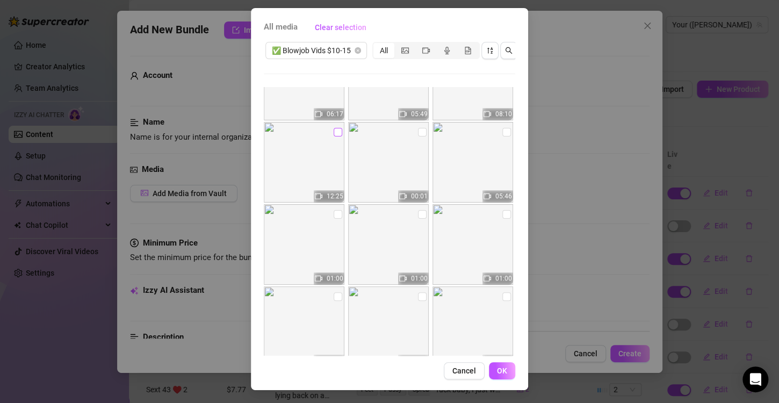
click at [334, 128] on input "checkbox" at bounding box center [338, 132] width 9 height 9
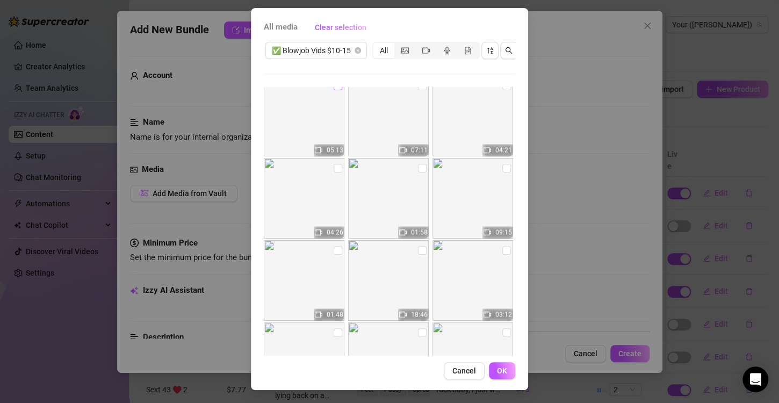
scroll to position [752, 0]
click at [502, 245] on input "checkbox" at bounding box center [506, 249] width 9 height 9
click at [502, 163] on input "checkbox" at bounding box center [506, 167] width 9 height 9
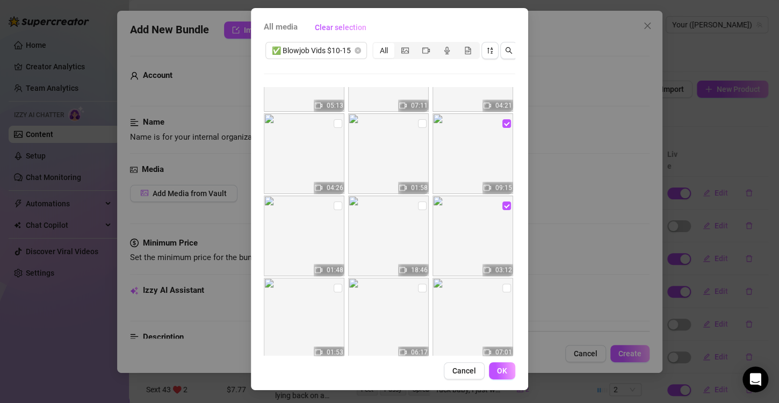
scroll to position [860, 0]
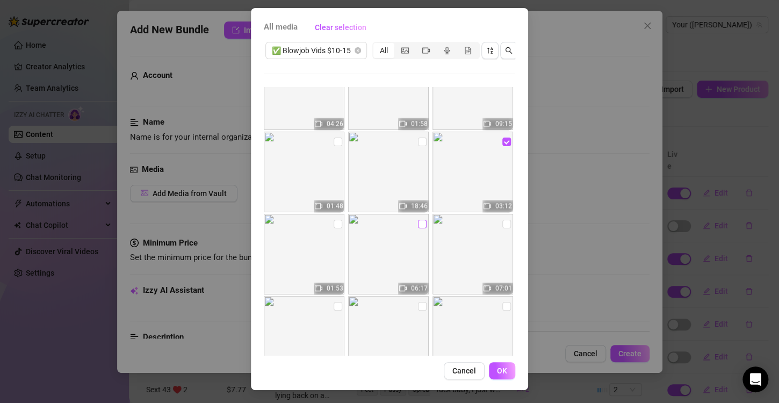
click at [418, 220] on input "checkbox" at bounding box center [422, 224] width 9 height 9
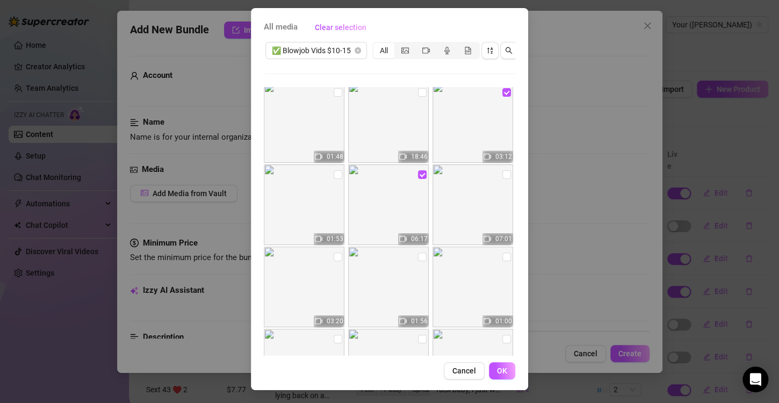
scroll to position [967, 0]
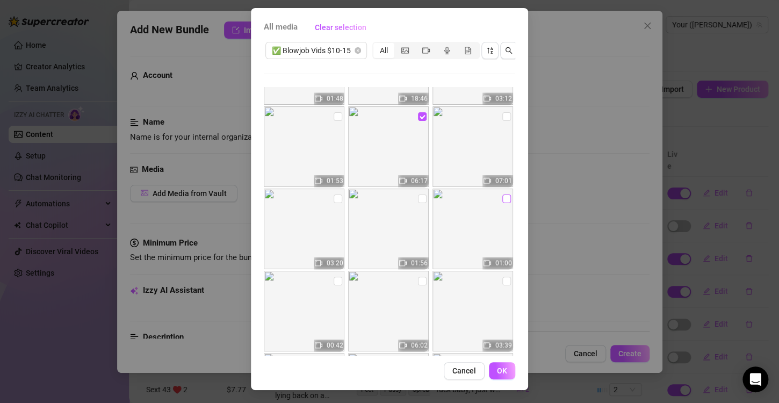
click at [502, 194] on input "checkbox" at bounding box center [506, 198] width 9 height 9
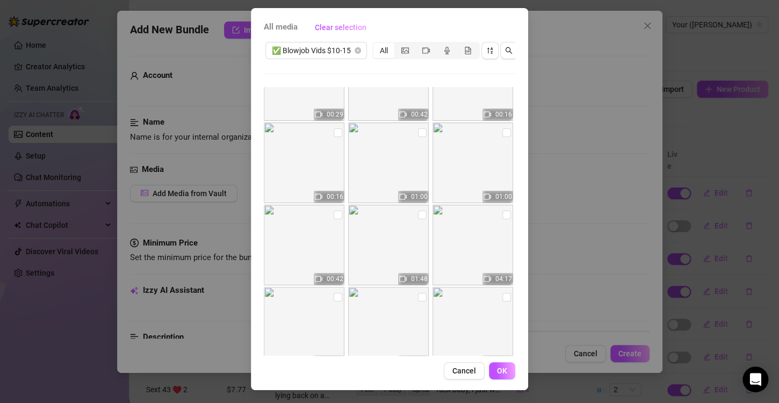
scroll to position [1880, 0]
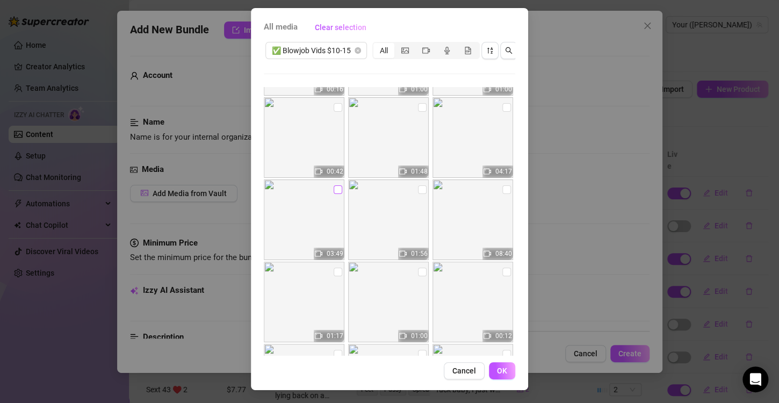
click at [334, 185] on input "checkbox" at bounding box center [338, 189] width 9 height 9
click at [490, 98] on img at bounding box center [472, 137] width 81 height 81
click at [502, 103] on input "checkbox" at bounding box center [506, 107] width 9 height 9
click at [502, 185] on input "checkbox" at bounding box center [506, 189] width 9 height 9
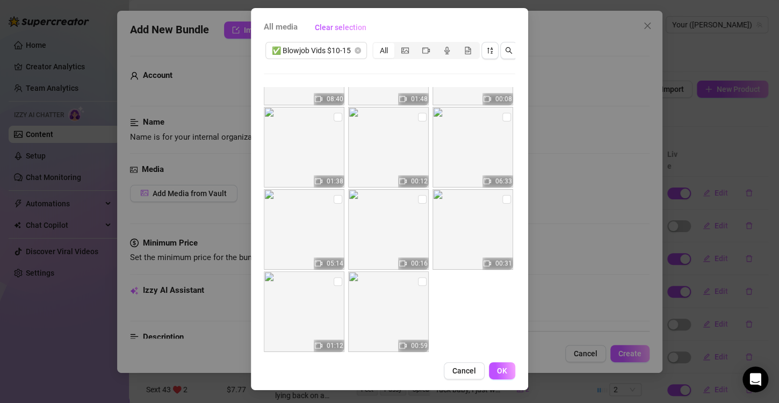
scroll to position [2377, 0]
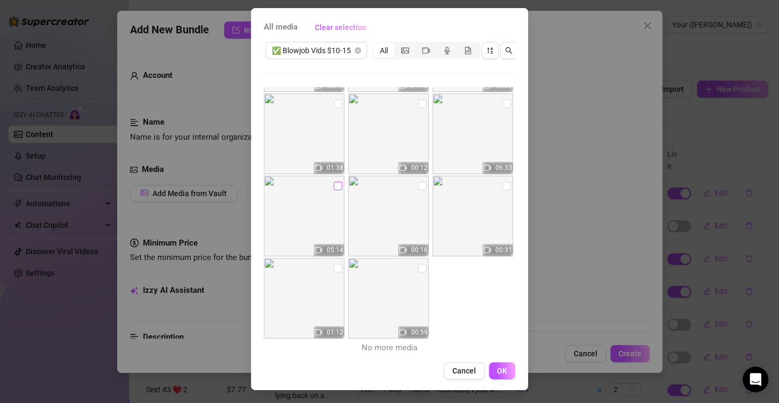
click at [334, 182] on input "checkbox" at bounding box center [338, 186] width 9 height 9
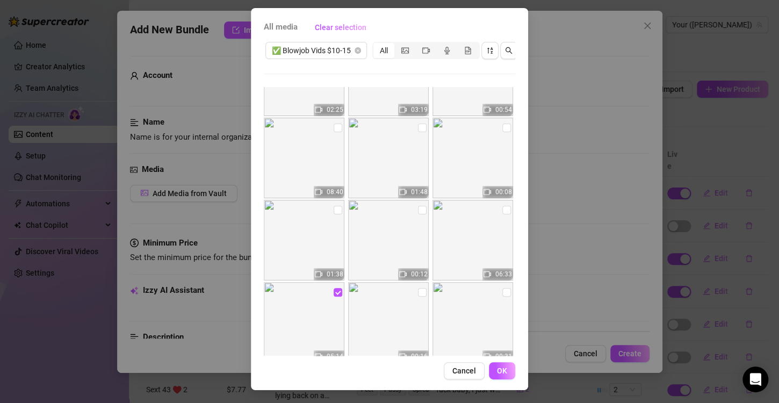
scroll to position [2270, 0]
click at [497, 371] on span "OK" at bounding box center [502, 370] width 10 height 9
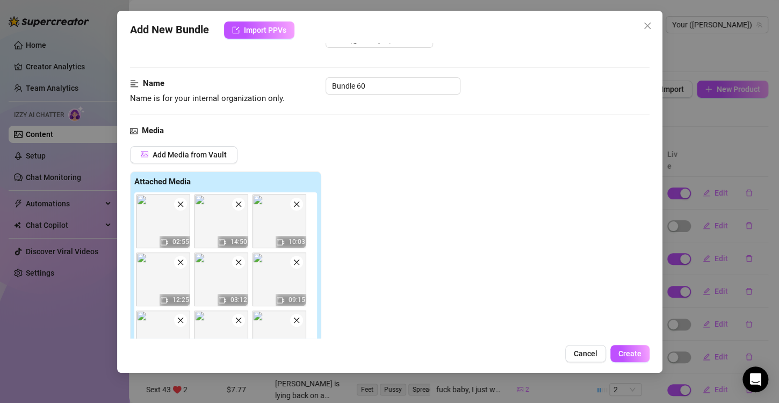
scroll to position [0, 0]
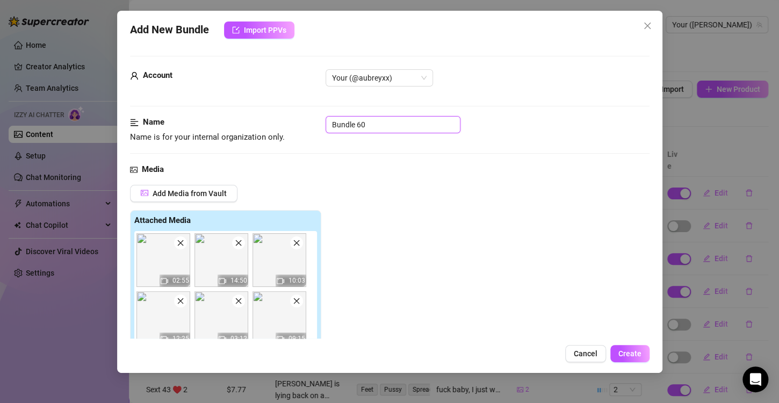
click at [382, 119] on input "Bundle 60" at bounding box center [393, 124] width 135 height 17
click at [381, 119] on input "Bundle 60" at bounding box center [393, 124] width 135 height 17
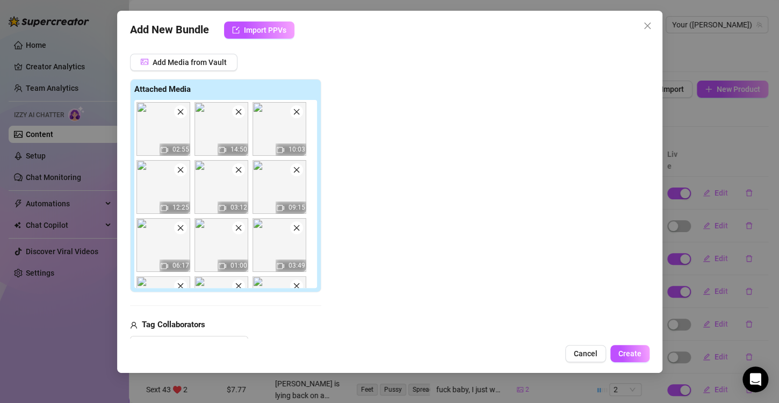
scroll to position [269, 0]
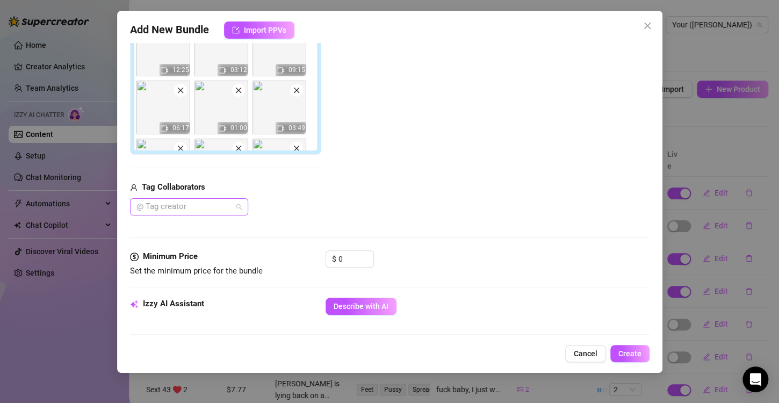
click at [171, 204] on div at bounding box center [183, 206] width 103 height 15
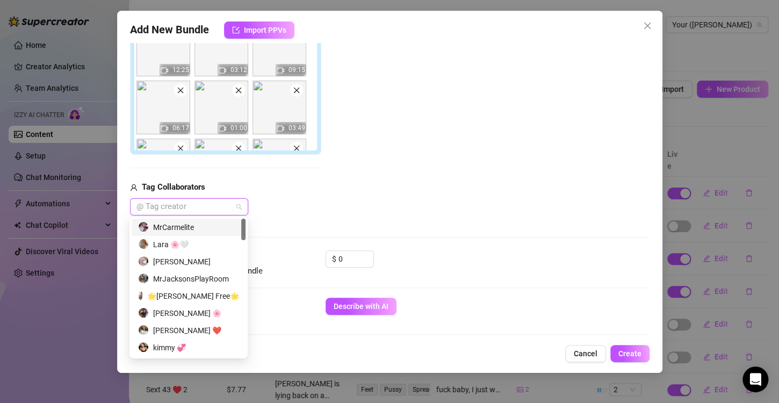
click at [183, 219] on div "MrCarmelite" at bounding box center [189, 227] width 114 height 17
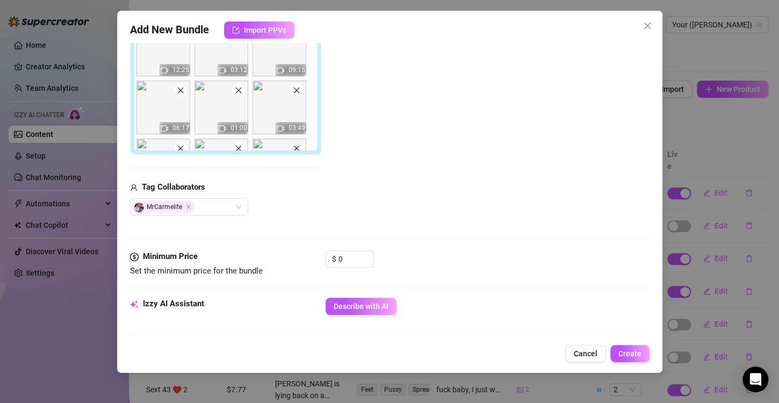
drag, startPoint x: 292, startPoint y: 200, endPoint x: 295, endPoint y: 205, distance: 5.8
click at [293, 202] on div "MrCarmelite" at bounding box center [225, 206] width 191 height 17
click at [350, 256] on input "0" at bounding box center [355, 259] width 35 height 16
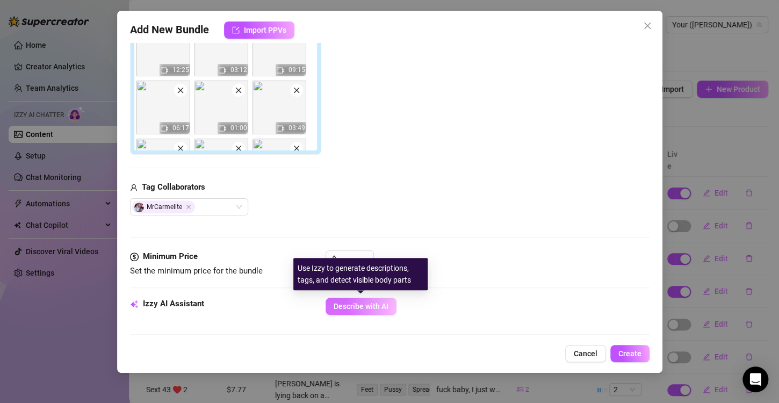
click at [369, 307] on span "Describe with AI" at bounding box center [361, 306] width 55 height 9
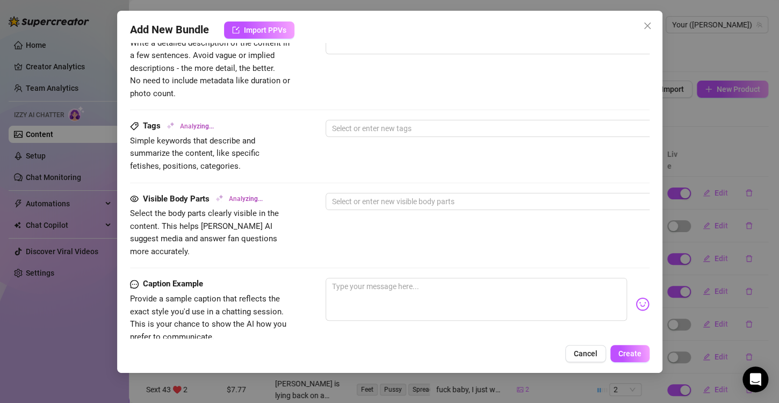
scroll to position [698, 0]
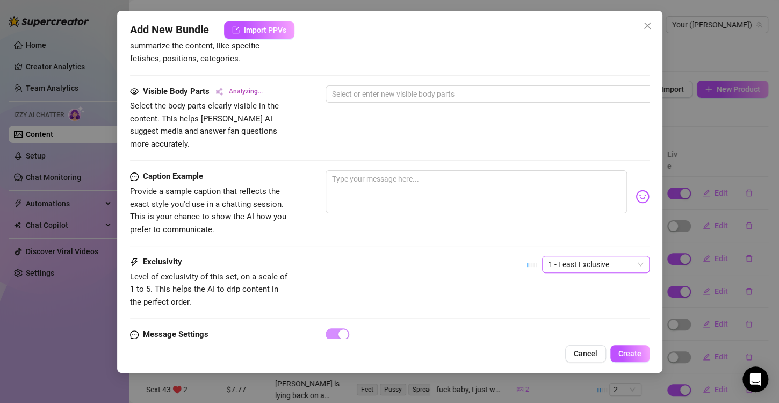
click at [600, 256] on span "1 - Least Exclusive" at bounding box center [596, 264] width 95 height 16
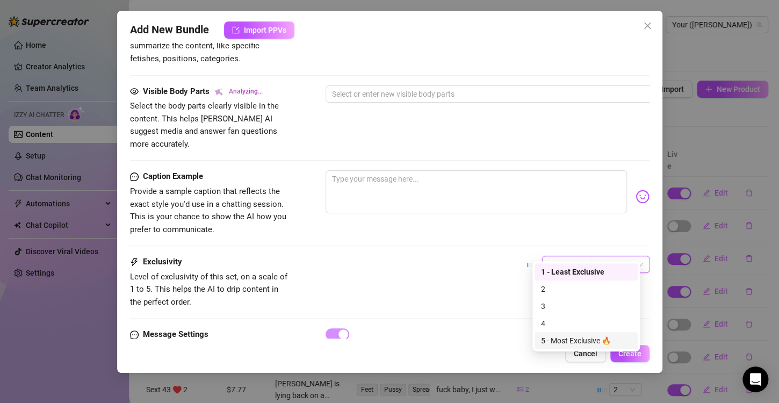
click at [586, 346] on div "5 - Most Exclusive 🔥" at bounding box center [586, 341] width 90 height 12
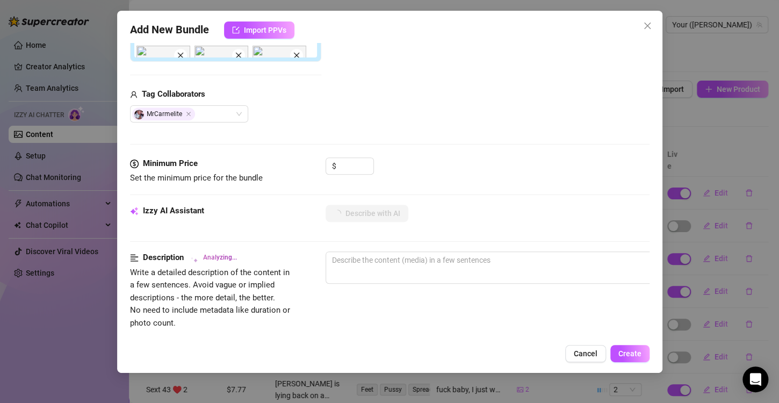
scroll to position [420, 0]
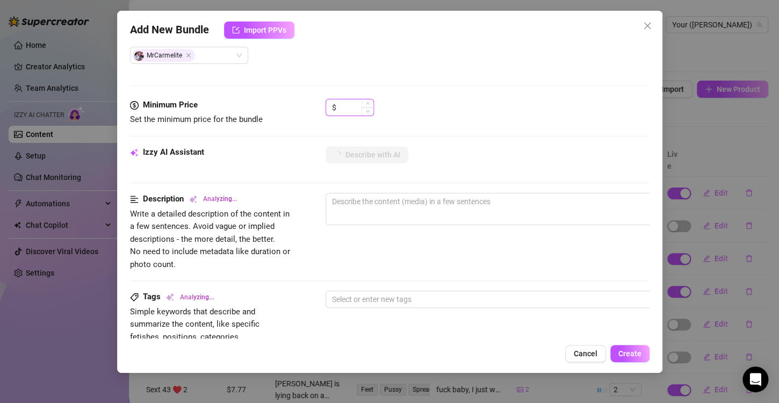
click at [345, 104] on input at bounding box center [355, 107] width 35 height 16
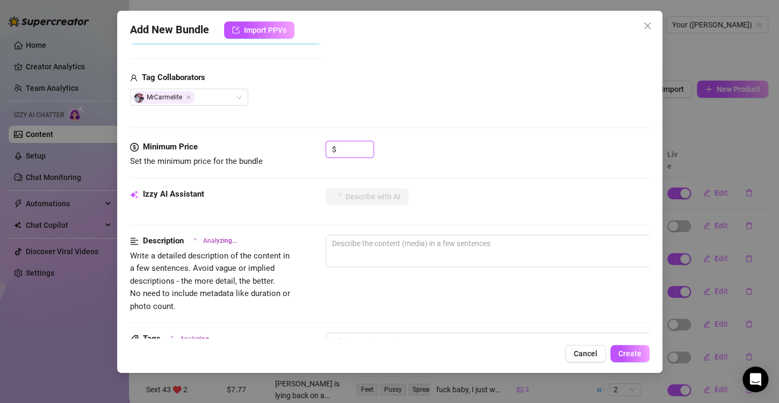
scroll to position [366, 0]
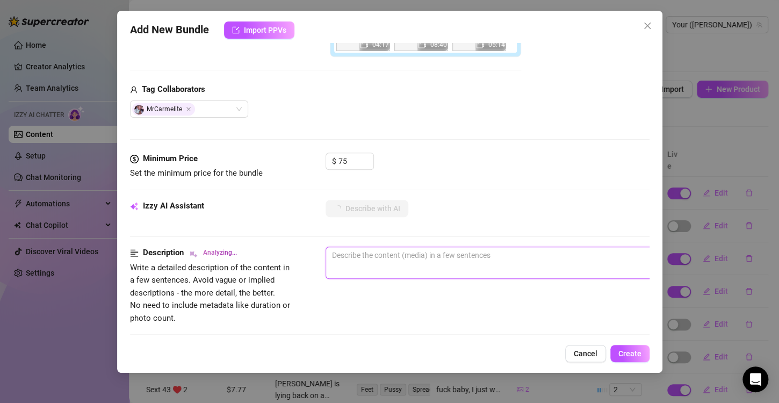
click at [374, 259] on textarea at bounding box center [513, 255] width 375 height 16
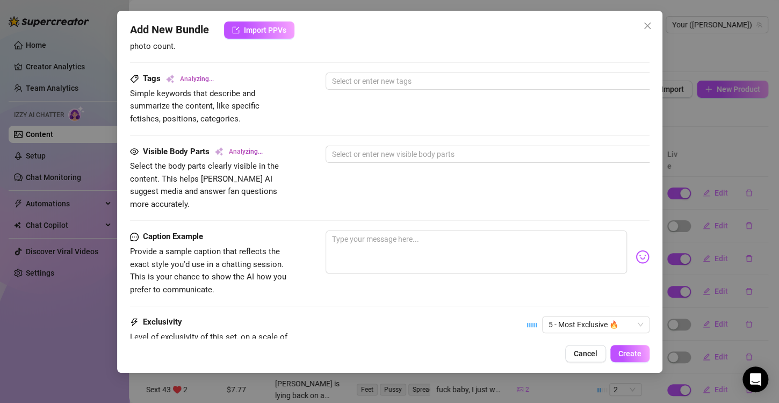
scroll to position [581, 0]
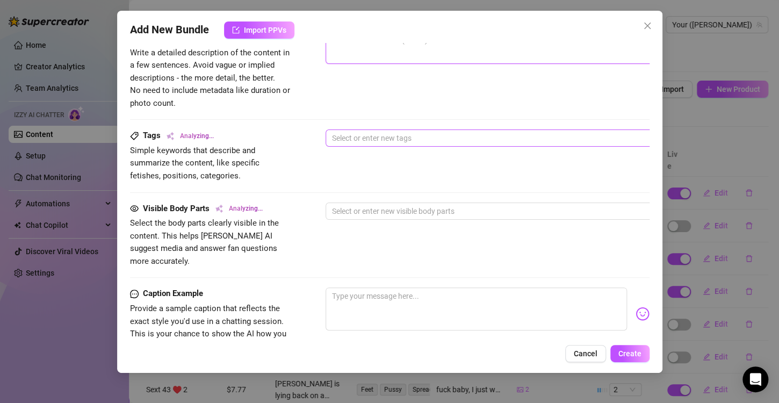
click at [391, 131] on div at bounding box center [508, 138] width 360 height 15
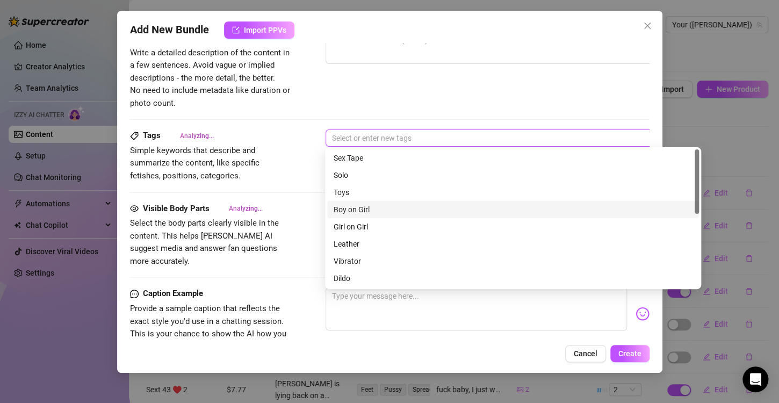
click at [378, 212] on div "Boy on Girl" at bounding box center [513, 210] width 359 height 12
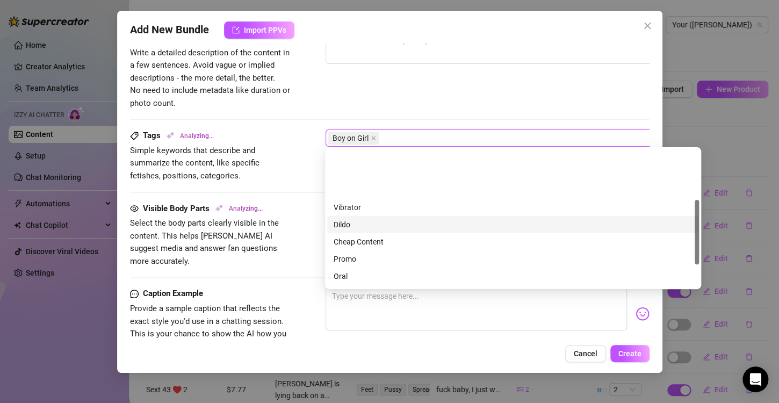
scroll to position [107, 0]
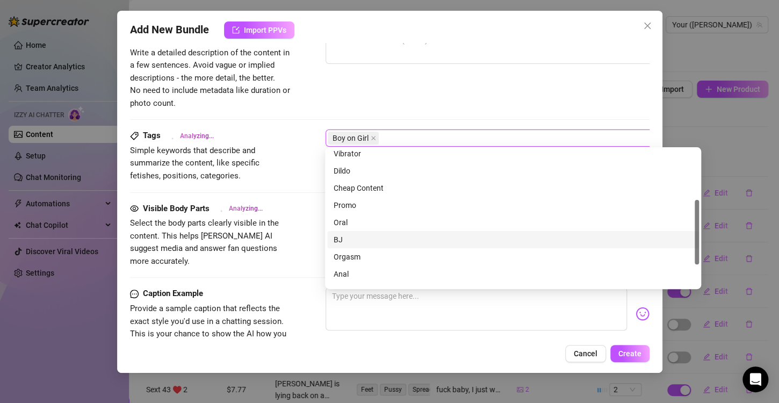
click at [357, 237] on div "BJ" at bounding box center [513, 240] width 359 height 12
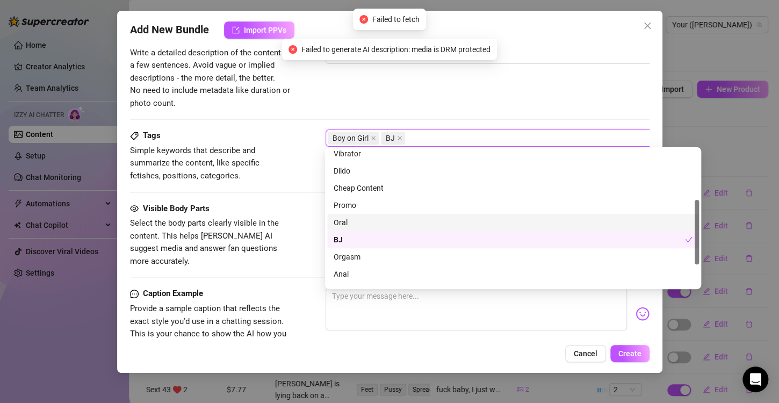
click at [360, 223] on div "Oral" at bounding box center [513, 223] width 359 height 12
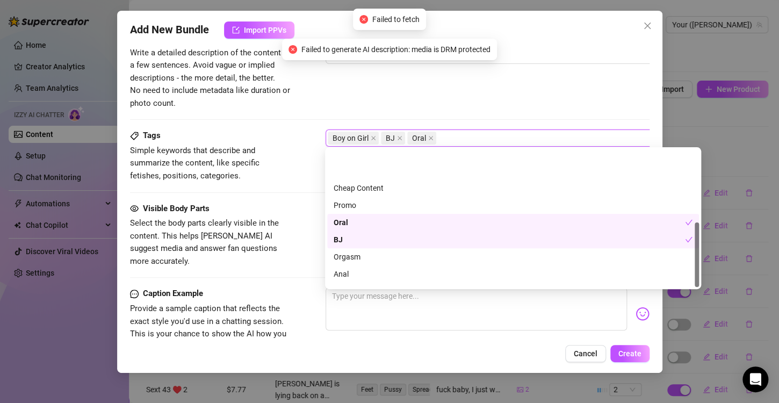
scroll to position [155, 0]
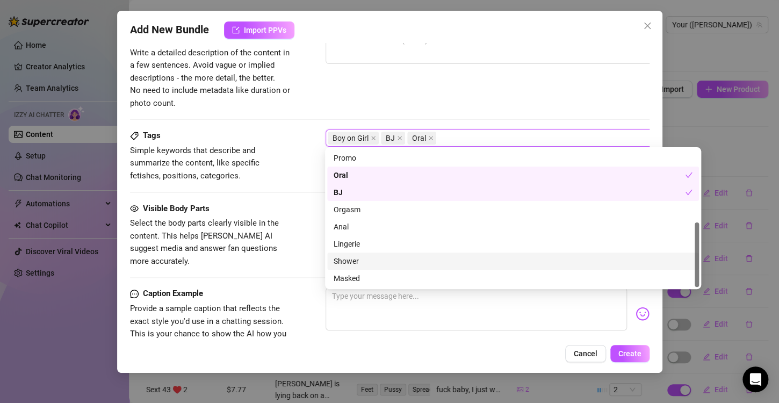
click at [298, 256] on div "Visible Body Parts Select the body parts clearly visible in the content. This h…" at bounding box center [390, 245] width 520 height 85
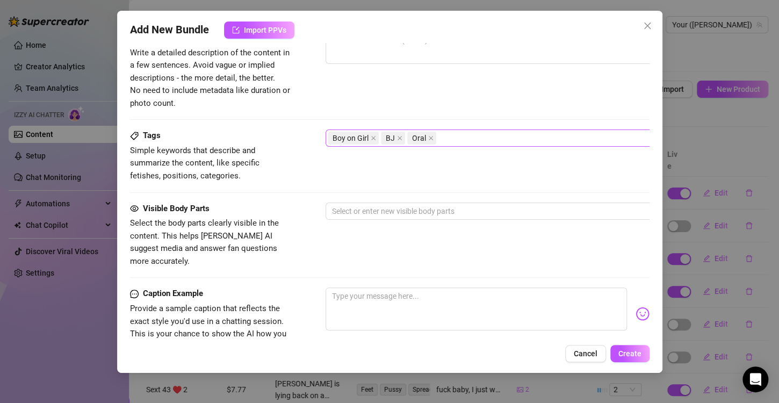
click at [470, 132] on div "Boy on Girl BJ Oral" at bounding box center [508, 138] width 360 height 15
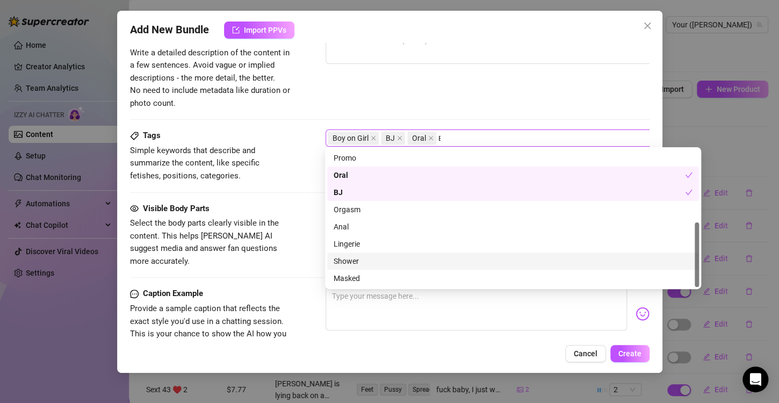
scroll to position [0, 0]
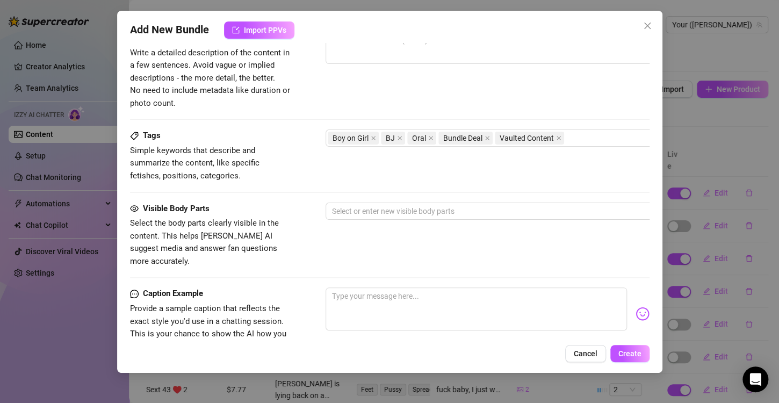
click at [296, 204] on div "Visible Body Parts Select the body parts clearly visible in the content. This h…" at bounding box center [390, 236] width 520 height 66
click at [341, 210] on div at bounding box center [508, 211] width 360 height 15
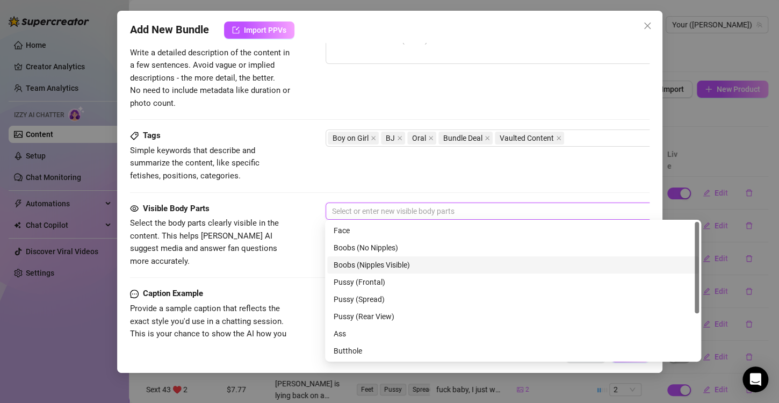
drag, startPoint x: 420, startPoint y: 263, endPoint x: 415, endPoint y: 270, distance: 8.5
click at [420, 263] on div "Boobs (Nipples Visible)" at bounding box center [513, 265] width 359 height 12
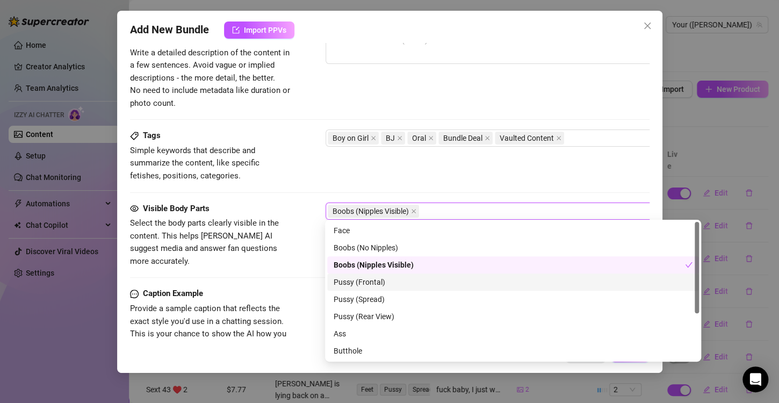
scroll to position [69, 0]
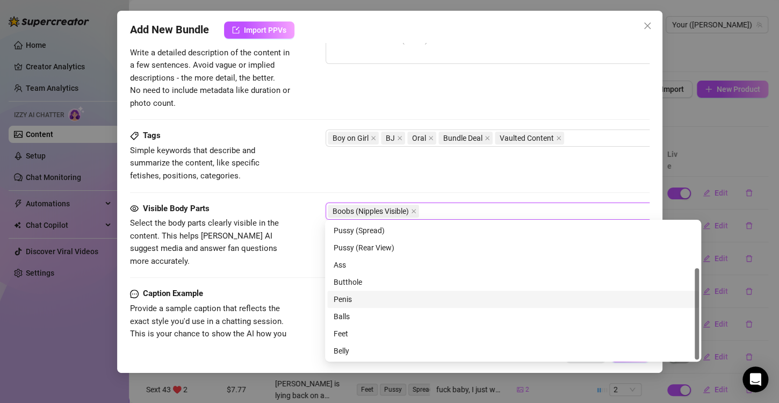
drag, startPoint x: 368, startPoint y: 305, endPoint x: 368, endPoint y: 313, distance: 8.1
click at [368, 306] on div "Penis" at bounding box center [513, 299] width 372 height 17
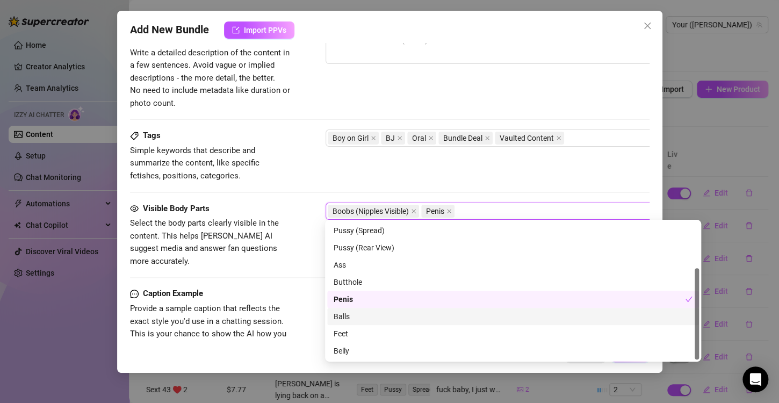
click at [366, 316] on div "Balls" at bounding box center [513, 317] width 359 height 12
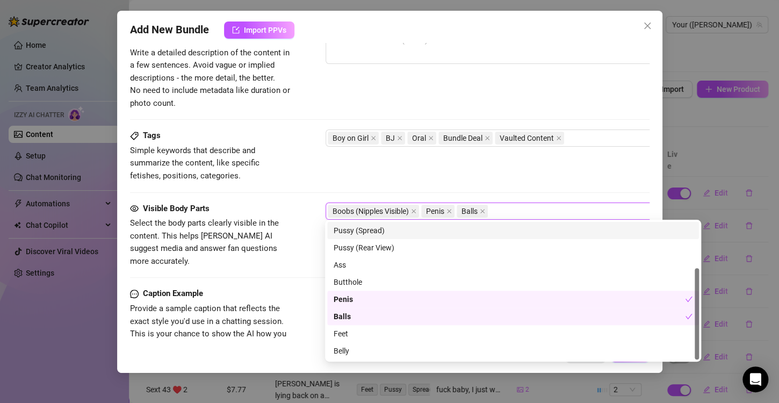
scroll to position [0, 0]
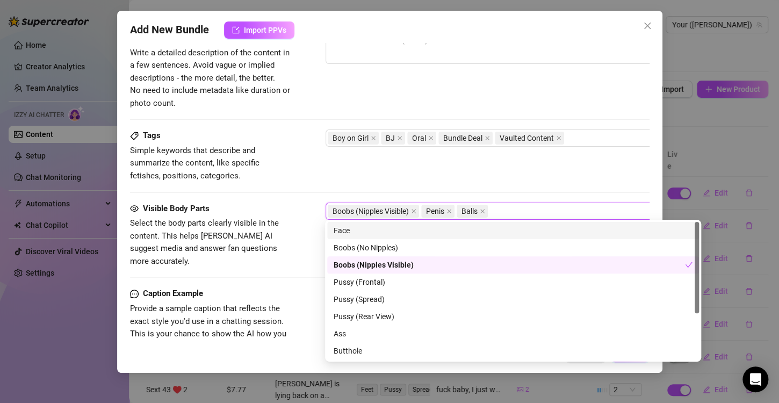
click at [372, 235] on div "Face" at bounding box center [513, 231] width 359 height 12
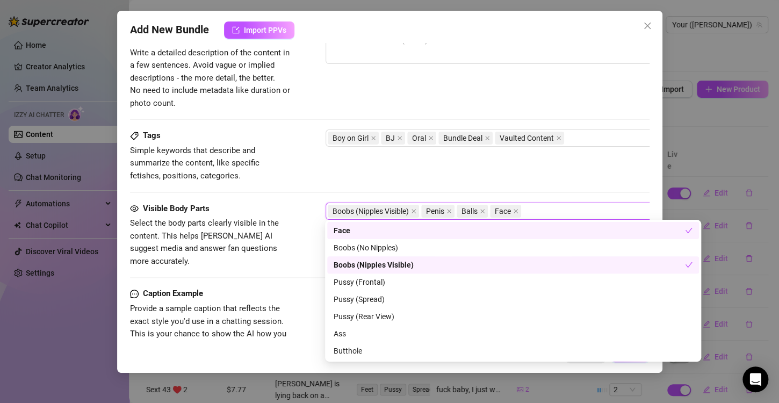
click at [523, 165] on div "Tags Simple keywords that describe and summarize the content, like specific fet…" at bounding box center [390, 155] width 520 height 53
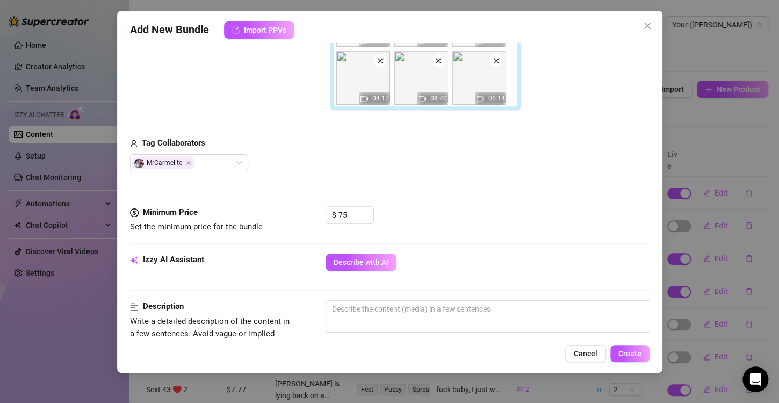
scroll to position [420, 0]
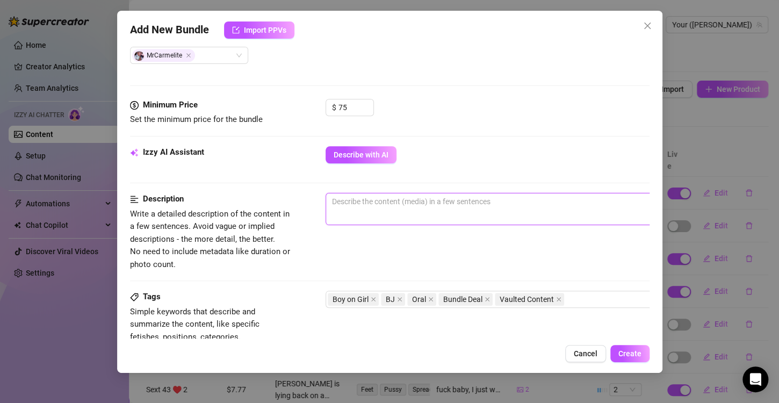
click at [352, 206] on textarea at bounding box center [513, 201] width 375 height 16
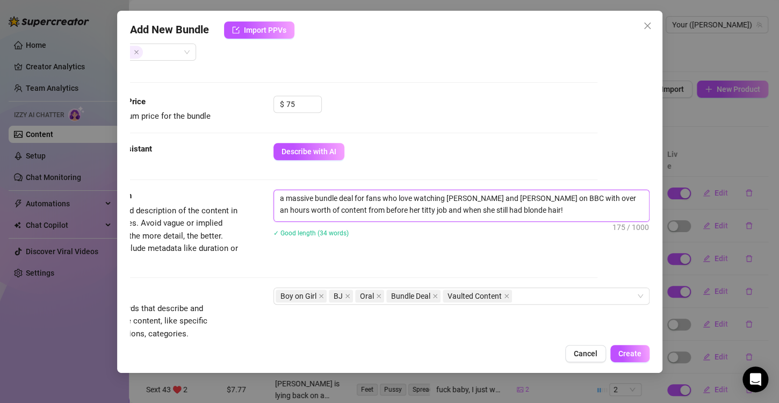
scroll to position [420, 53]
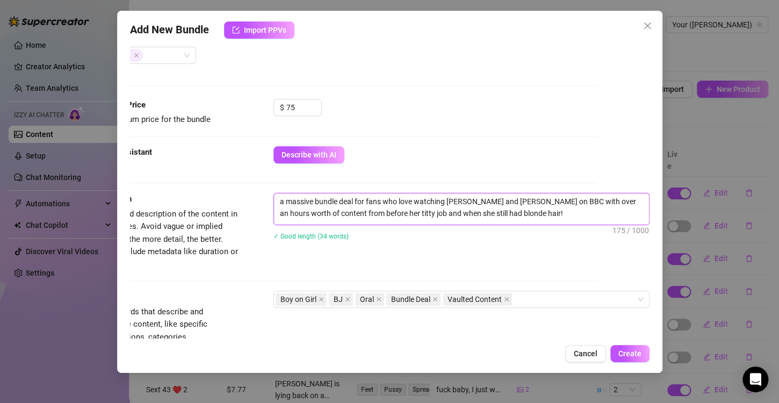
drag, startPoint x: 514, startPoint y: 215, endPoint x: 217, endPoint y: 194, distance: 297.8
click at [217, 194] on div "Description Write a detailed description of the content in a few sentences. Avo…" at bounding box center [338, 232] width 520 height 78
click at [221, 204] on div "Description Write a detailed description of the content in a few sentences. Avo…" at bounding box center [158, 232] width 161 height 78
drag, startPoint x: 513, startPoint y: 212, endPoint x: 238, endPoint y: 194, distance: 275.7
click at [238, 194] on div "Description Write a detailed description of the content in a few sentences. Avo…" at bounding box center [338, 232] width 520 height 78
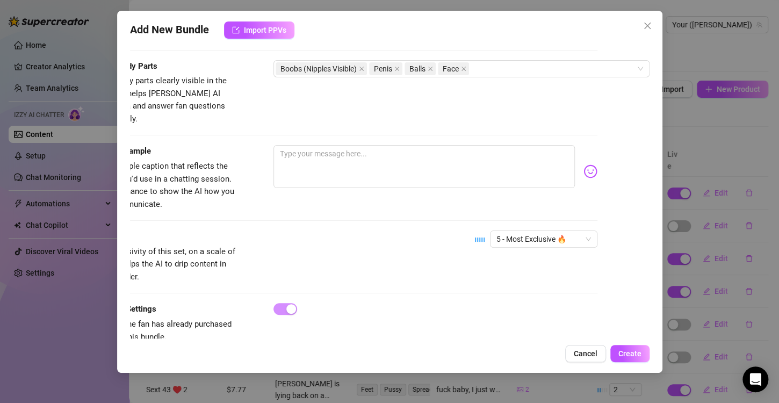
scroll to position [742, 53]
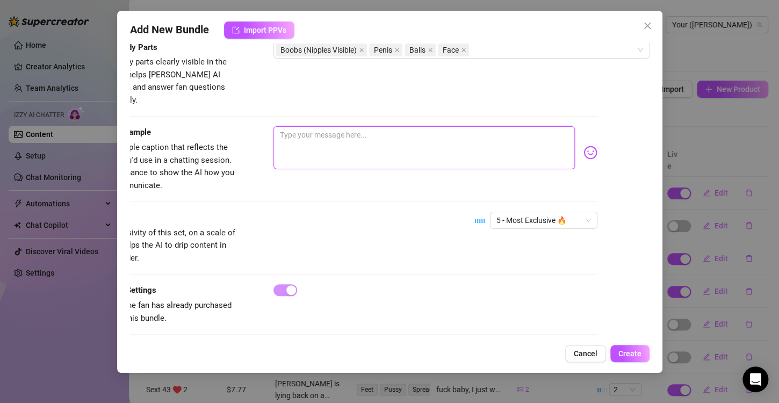
click at [349, 126] on textarea at bounding box center [423, 147] width 301 height 43
paste textarea "a massive bundle deal for fans who love watching [PERSON_NAME] and [PERSON_NAME…"
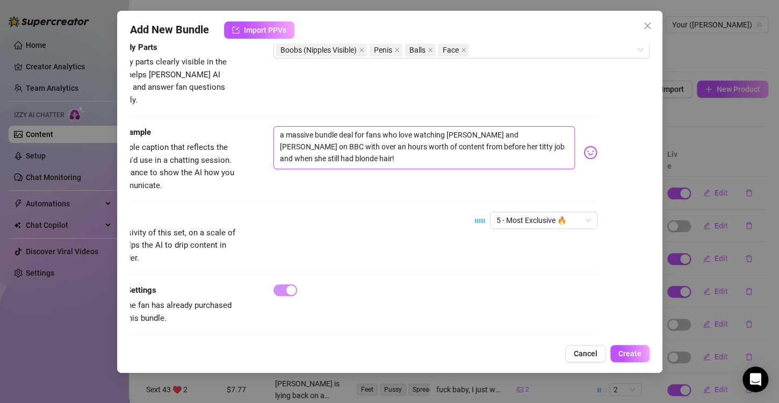
drag, startPoint x: 256, startPoint y: 148, endPoint x: 254, endPoint y: 116, distance: 32.3
click at [254, 126] on div "Caption Example Provide a sample caption that reflects the exact style you'd us…" at bounding box center [338, 159] width 520 height 66
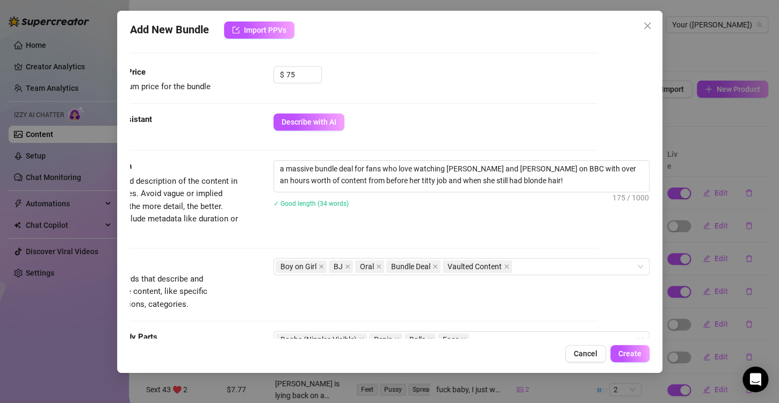
scroll to position [366, 53]
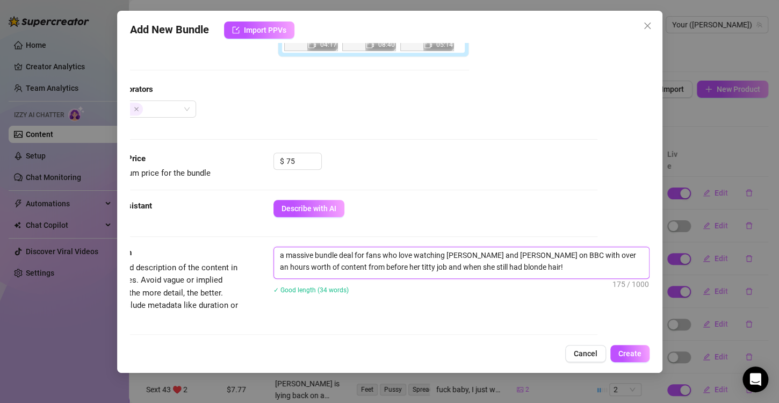
click at [516, 259] on textarea "a massive bundle deal for fans who love watching [PERSON_NAME] and [PERSON_NAME…" at bounding box center [461, 261] width 375 height 28
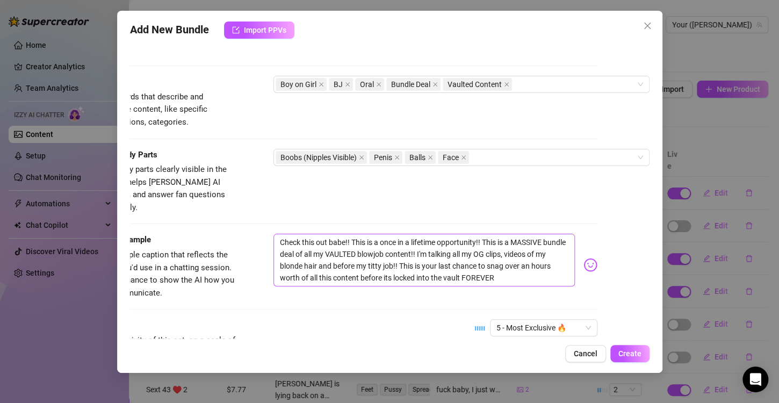
scroll to position [742, 53]
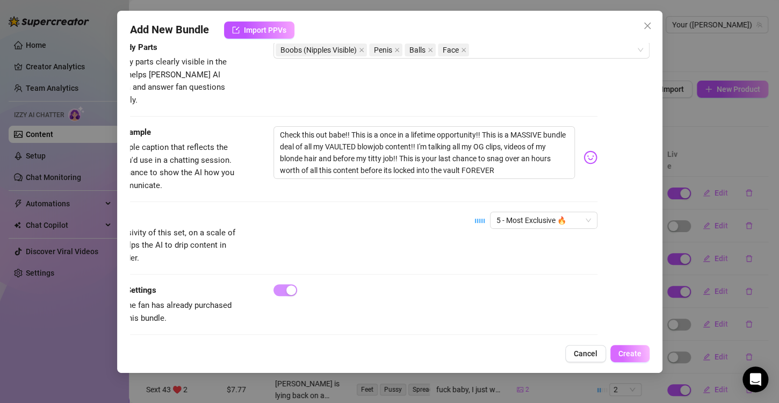
click at [624, 353] on span "Create" at bounding box center [629, 353] width 23 height 9
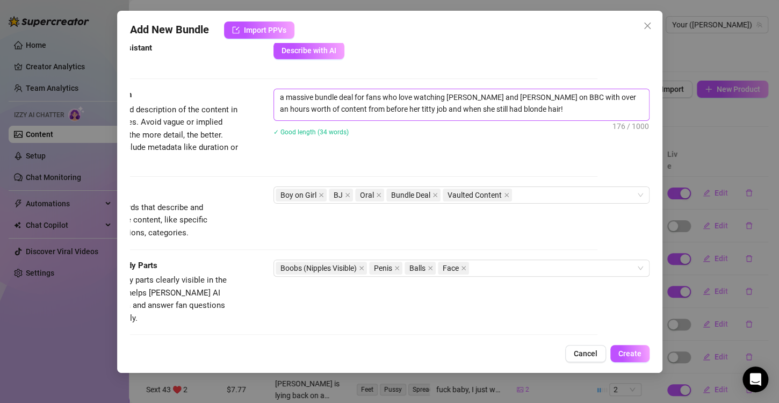
scroll to position [528, 53]
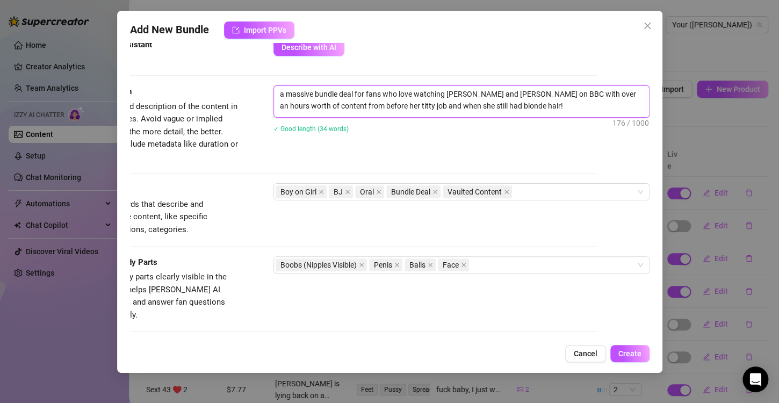
click at [515, 95] on textarea "a massive bundle deal for fans who love watching [PERSON_NAME] and [PERSON_NAME…" at bounding box center [461, 100] width 375 height 28
drag, startPoint x: 524, startPoint y: 94, endPoint x: 504, endPoint y: 94, distance: 19.9
click at [504, 94] on textarea "a massive bundle deal for fans who love watching [PERSON_NAME] and [PERSON_NAME…" at bounding box center [461, 100] width 375 height 28
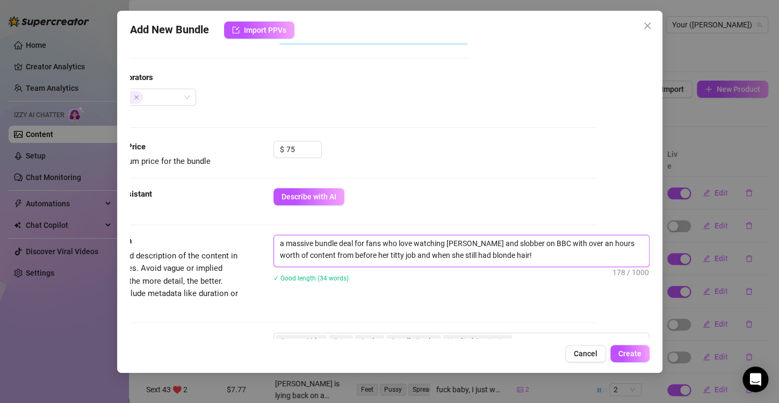
scroll to position [313, 53]
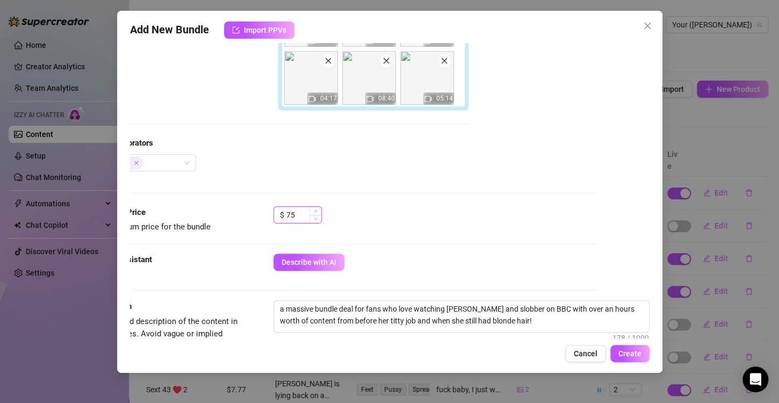
click at [298, 218] on input "75" at bounding box center [303, 215] width 35 height 16
click at [643, 357] on button "Create" at bounding box center [629, 353] width 39 height 17
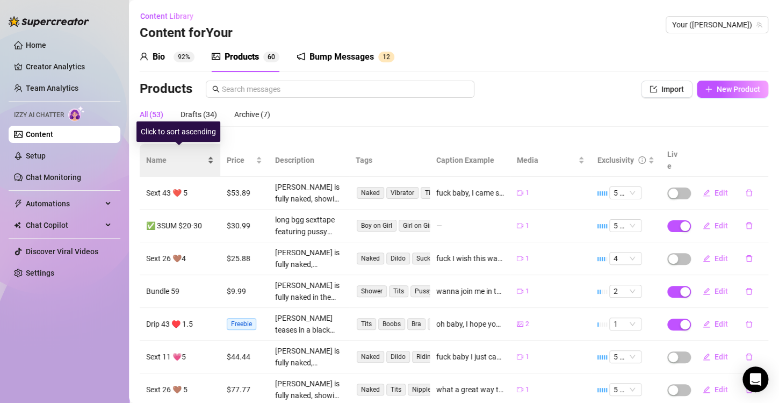
click at [210, 155] on div "Name" at bounding box center [180, 160] width 68 height 12
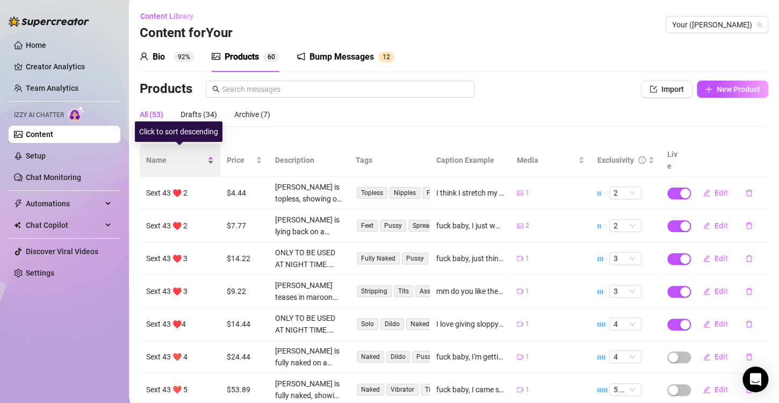
click at [210, 155] on div "Name" at bounding box center [180, 160] width 68 height 12
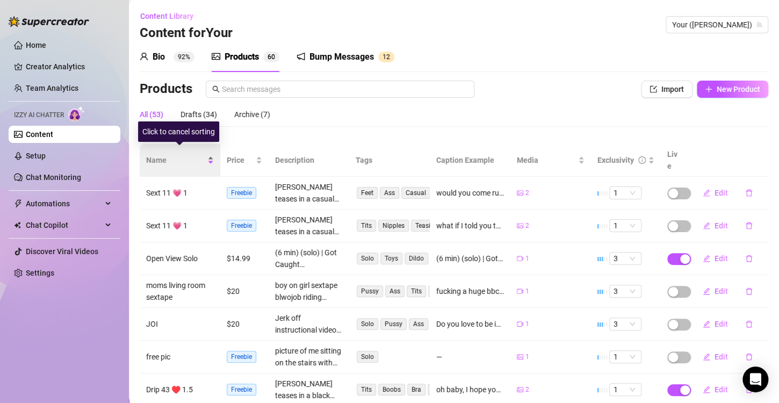
click at [210, 155] on div "Name" at bounding box center [180, 160] width 68 height 12
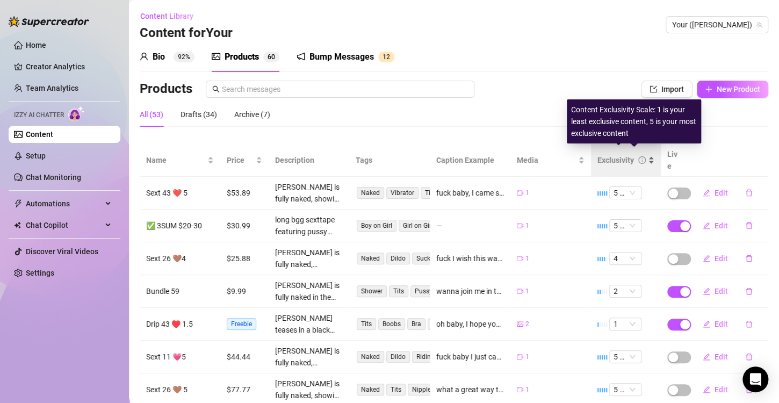
click at [638, 156] on icon "info-circle" at bounding box center [642, 160] width 8 height 8
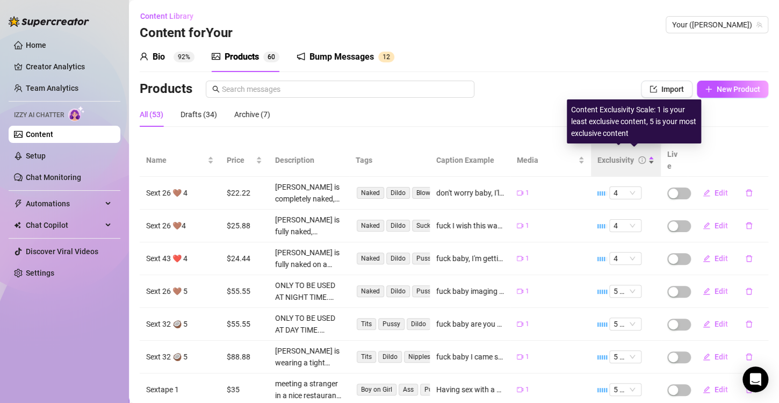
click at [638, 156] on icon "info-circle" at bounding box center [642, 160] width 8 height 8
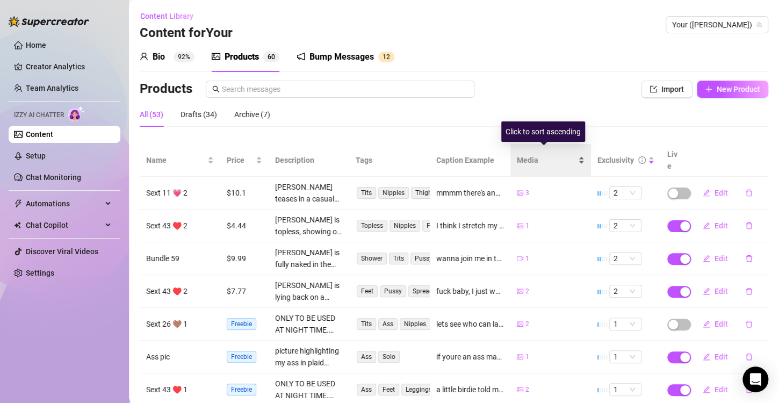
click at [564, 159] on span "Media" at bounding box center [546, 160] width 59 height 12
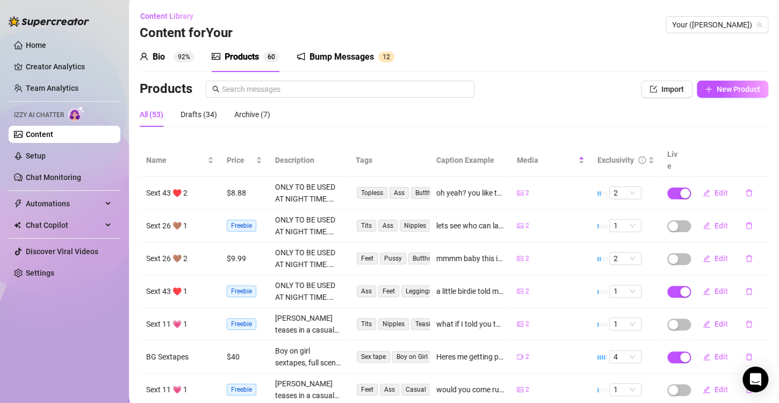
click at [481, 155] on th "Caption Example" at bounding box center [470, 160] width 81 height 33
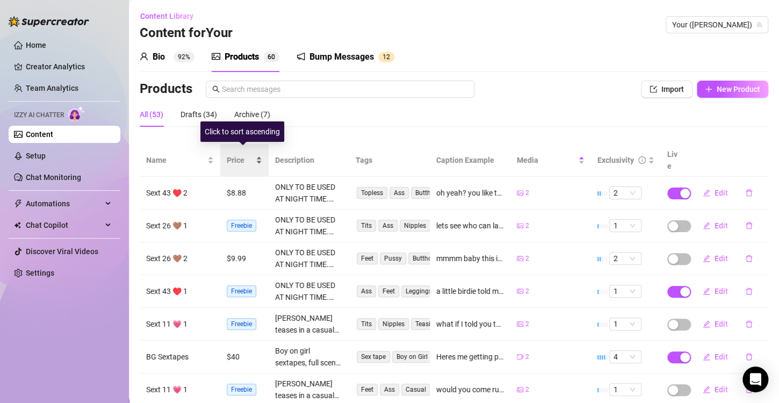
click at [232, 154] on span "Price" at bounding box center [240, 160] width 27 height 12
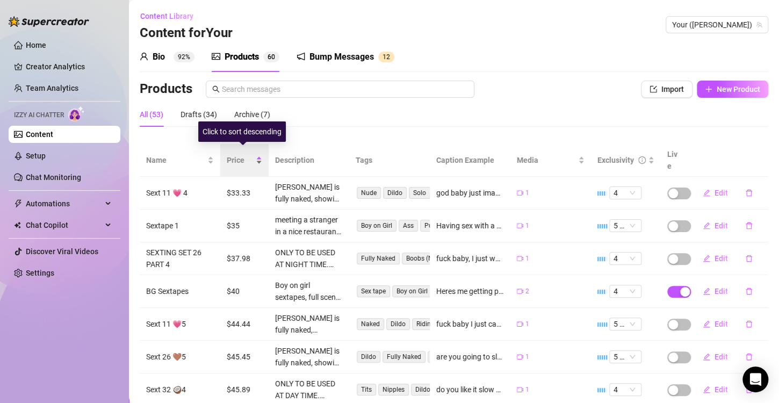
click at [251, 154] on span "Price" at bounding box center [240, 160] width 27 height 12
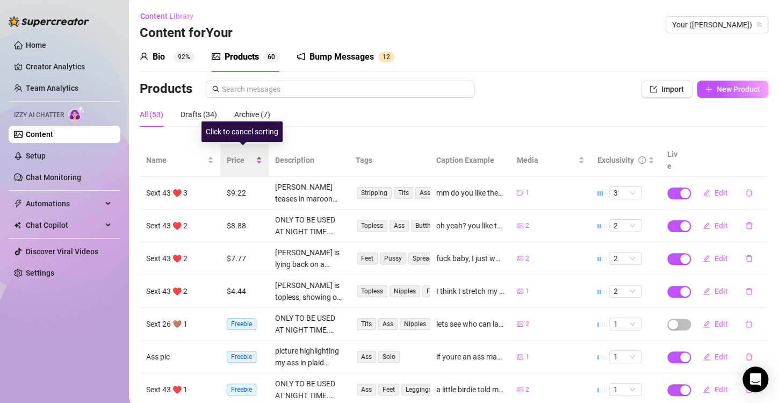
click at [253, 154] on div "Price" at bounding box center [244, 160] width 35 height 12
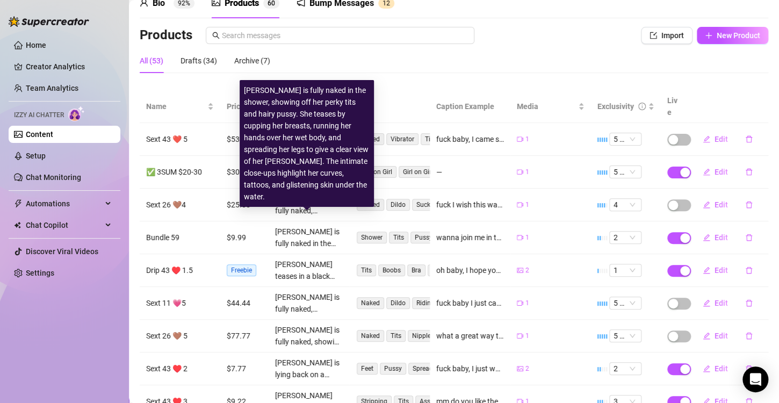
scroll to position [0, 0]
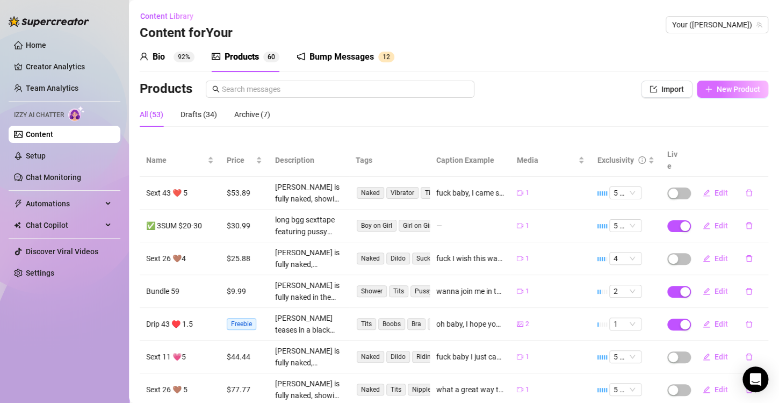
click at [706, 95] on button "New Product" at bounding box center [732, 89] width 71 height 17
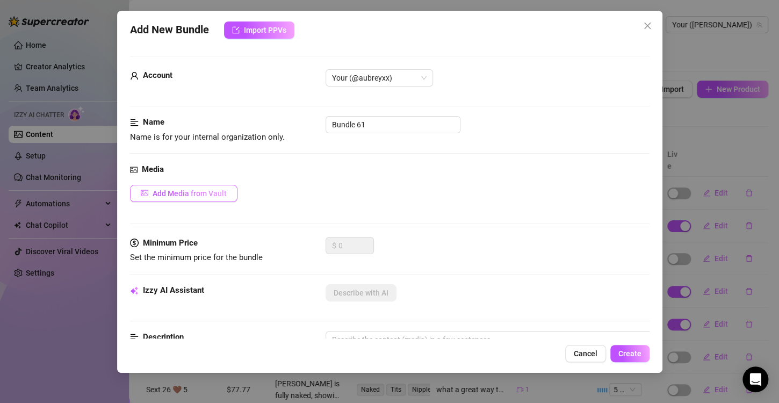
click at [180, 188] on button "Add Media from Vault" at bounding box center [183, 193] width 107 height 17
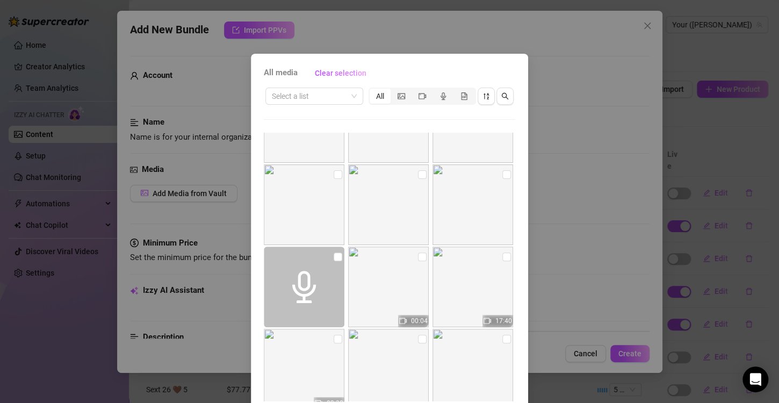
scroll to position [405, 0]
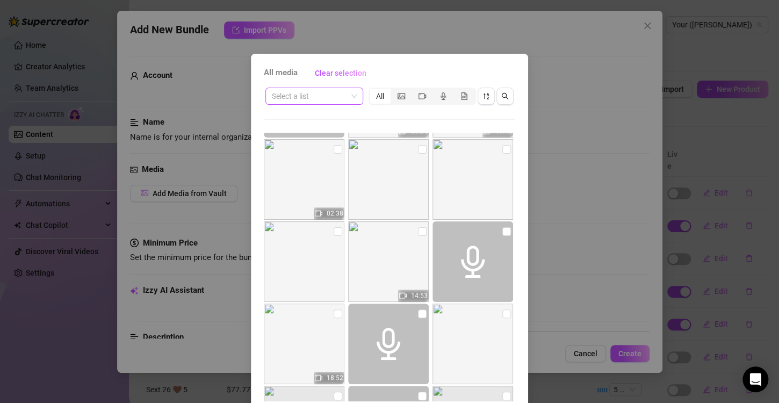
click at [318, 103] on input "search" at bounding box center [309, 96] width 75 height 16
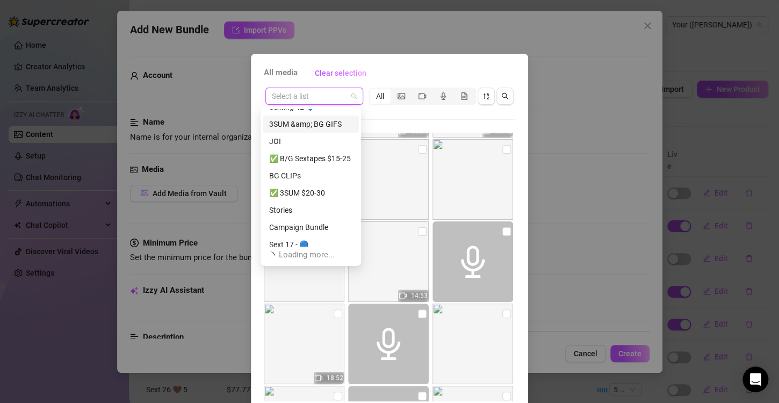
scroll to position [378, 0]
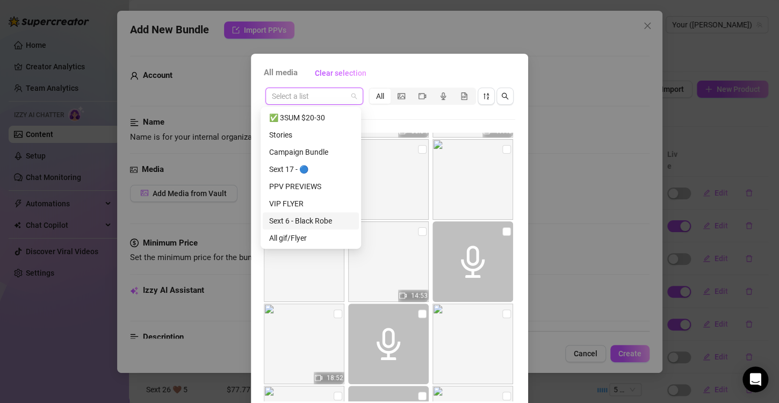
click at [307, 216] on div "Sext 6 - Black Robe" at bounding box center [310, 221] width 83 height 12
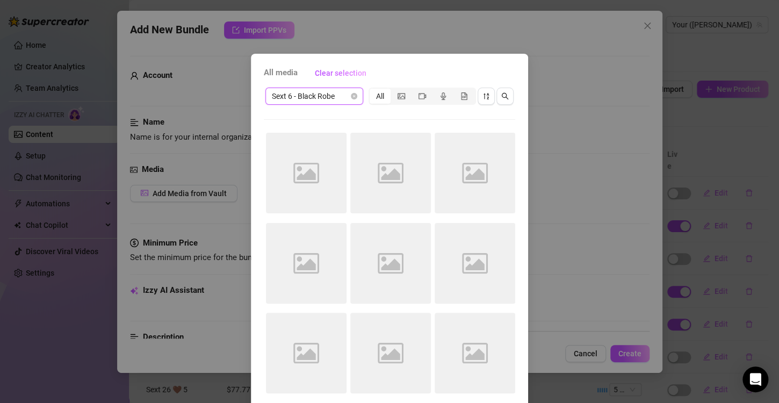
scroll to position [0, 0]
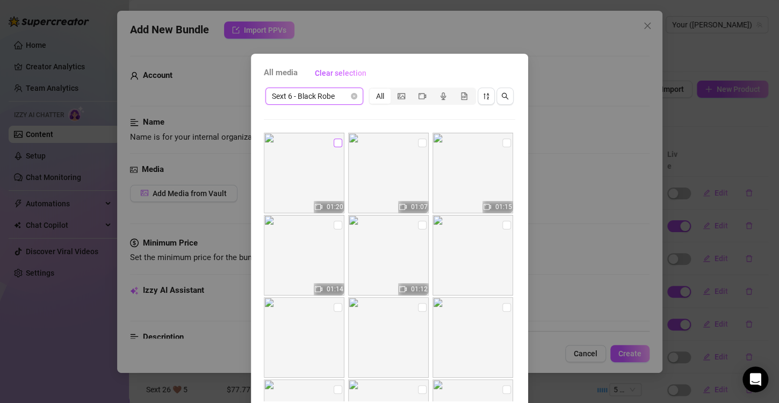
click at [334, 142] on input "checkbox" at bounding box center [338, 143] width 9 height 9
click at [418, 143] on input "checkbox" at bounding box center [422, 143] width 9 height 9
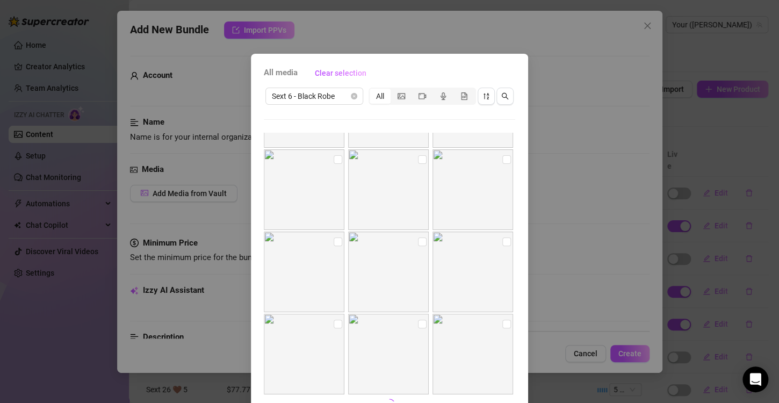
scroll to position [405, 0]
click at [502, 316] on input "checkbox" at bounding box center [506, 313] width 9 height 9
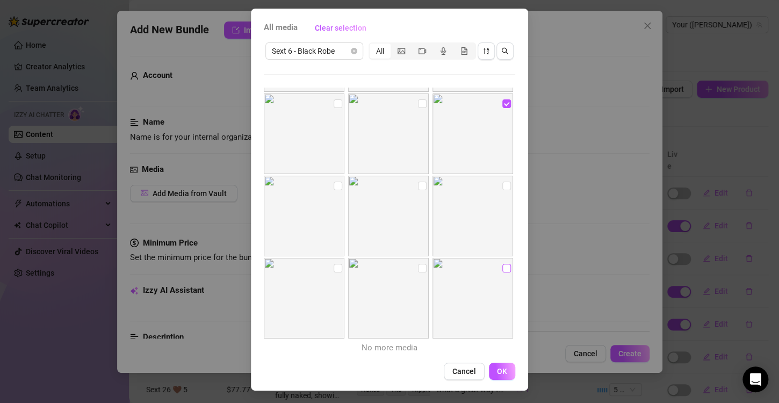
click at [502, 269] on input "checkbox" at bounding box center [506, 268] width 9 height 9
click at [448, 374] on button "Cancel" at bounding box center [464, 371] width 41 height 17
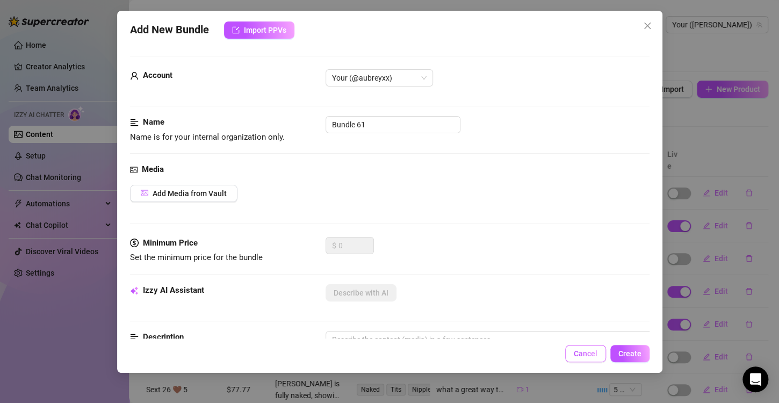
click at [581, 355] on span "Cancel" at bounding box center [586, 353] width 24 height 9
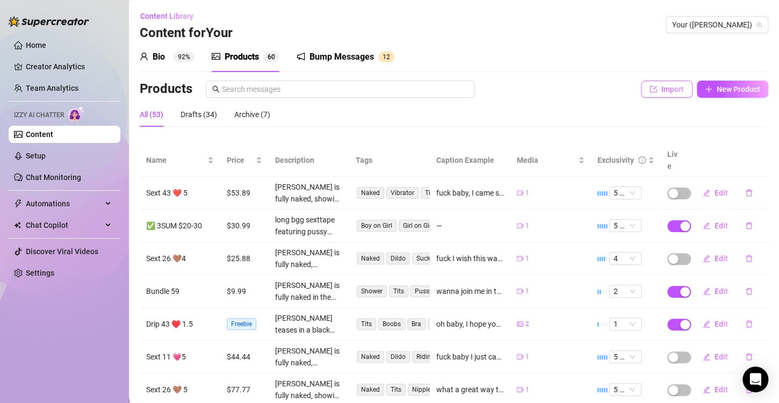
click at [661, 90] on span "Import" at bounding box center [672, 89] width 23 height 9
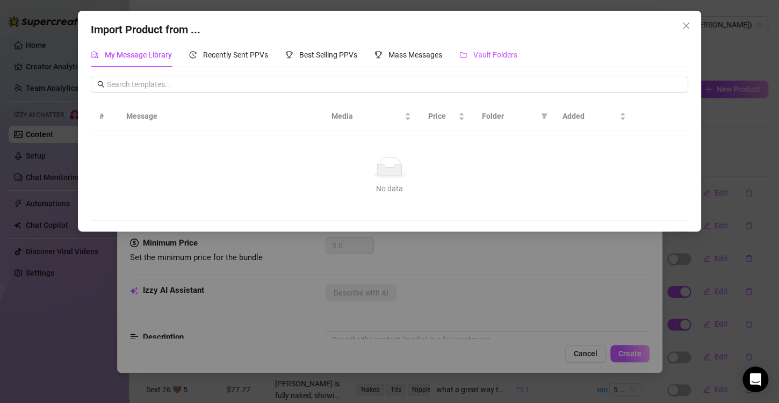
click at [504, 52] on span "Vault Folders" at bounding box center [495, 54] width 44 height 9
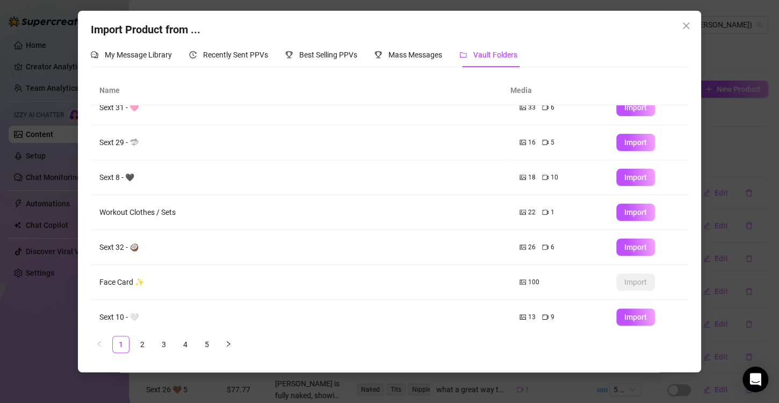
scroll to position [126, 0]
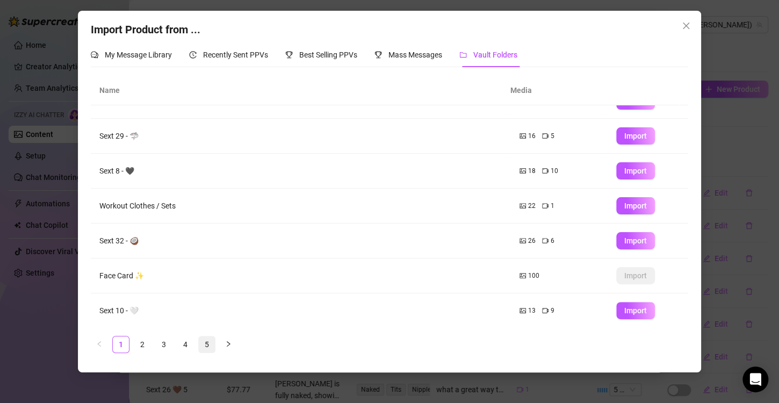
click at [213, 347] on link "5" at bounding box center [207, 344] width 16 height 16
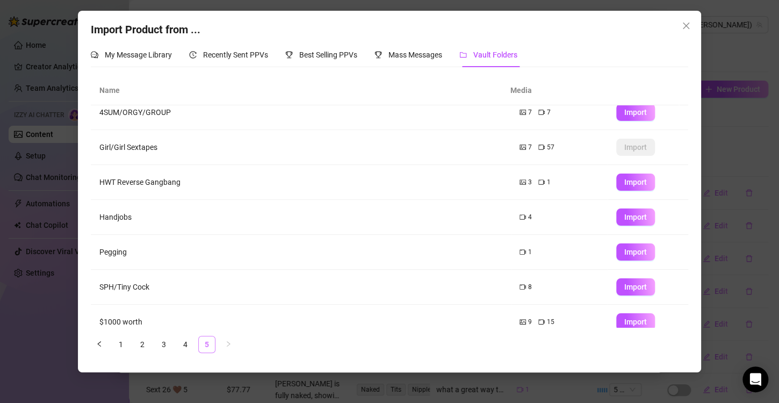
scroll to position [0, 0]
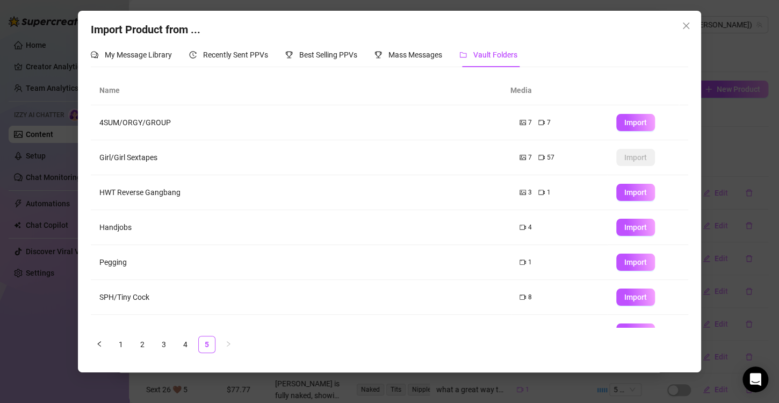
click at [196, 344] on ul "1 2 3 4 5" at bounding box center [389, 344] width 597 height 17
click at [192, 344] on link "4" at bounding box center [185, 344] width 16 height 16
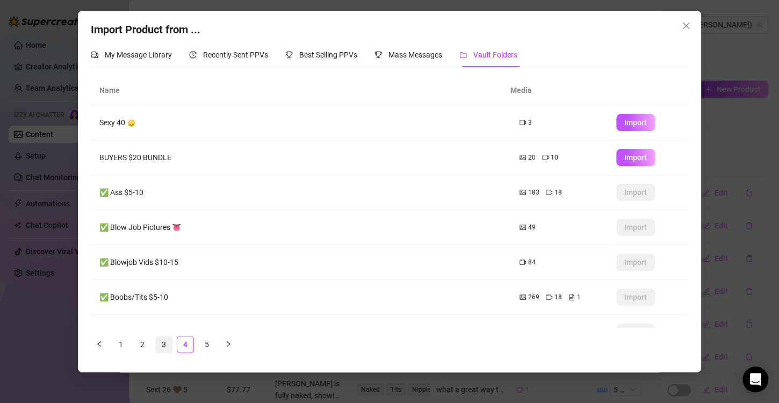
click at [158, 344] on link "3" at bounding box center [164, 344] width 16 height 16
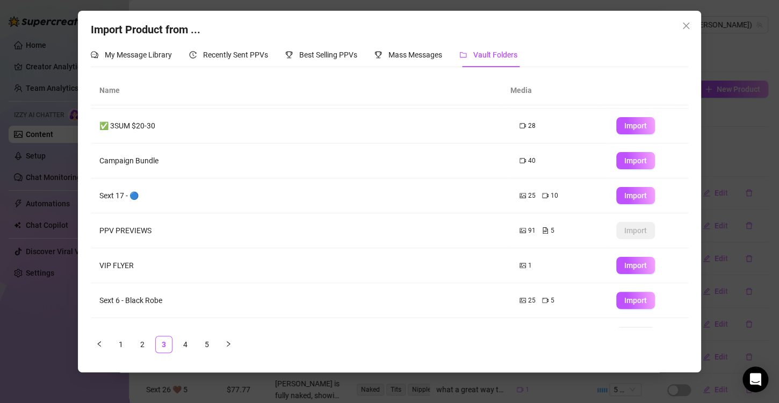
scroll to position [126, 0]
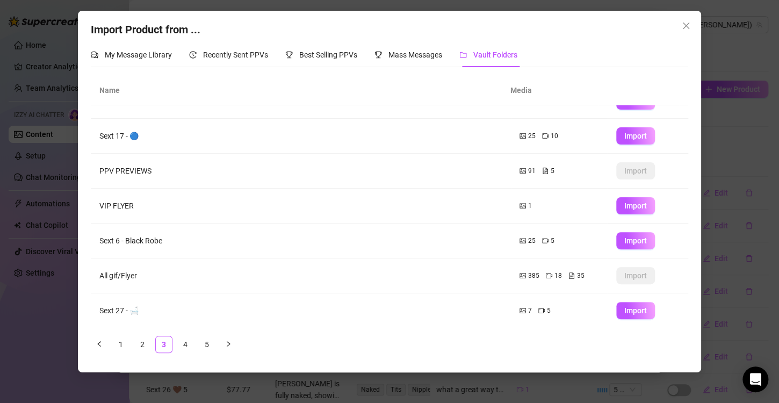
click at [181, 365] on div "Import Product from ... My Message Library Recently Sent PPVs Best Selling PPVs…" at bounding box center [389, 192] width 623 height 362
click at [140, 340] on link "2" at bounding box center [142, 344] width 16 height 16
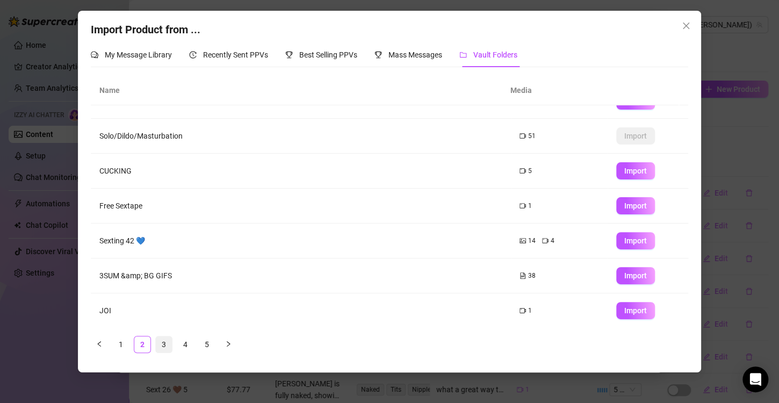
click at [162, 341] on link "3" at bounding box center [164, 344] width 16 height 16
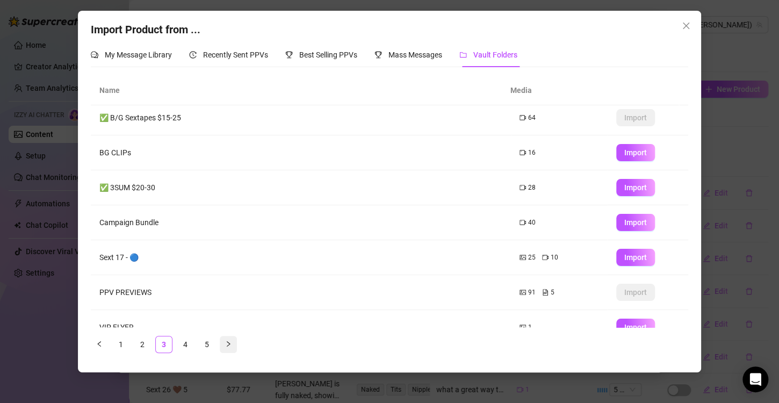
scroll to position [0, 0]
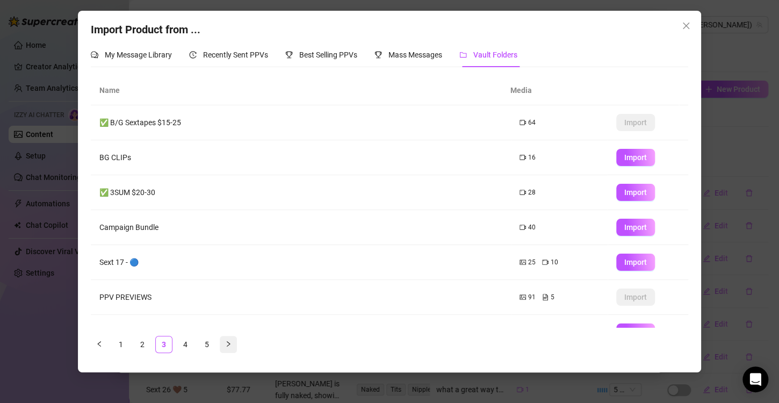
click at [227, 342] on icon "right" at bounding box center [228, 344] width 6 height 6
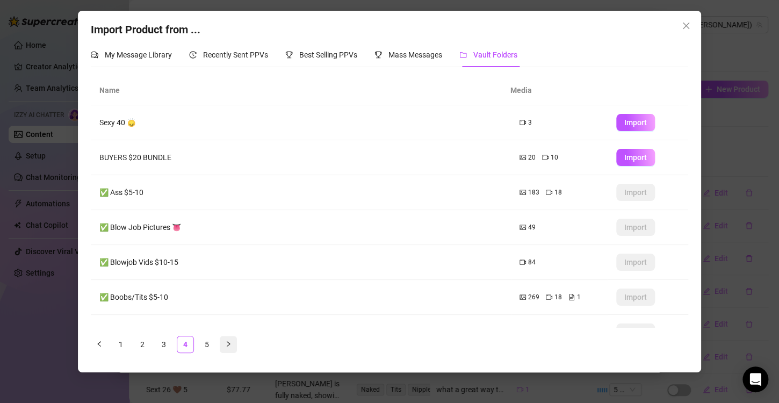
click at [227, 342] on icon "right" at bounding box center [228, 343] width 3 height 5
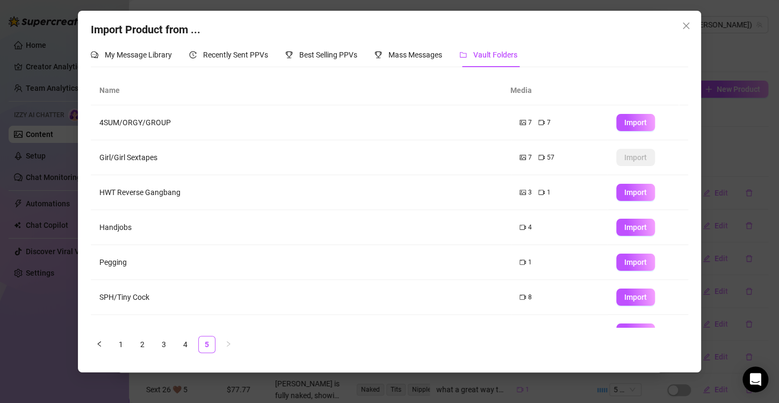
scroll to position [91, 0]
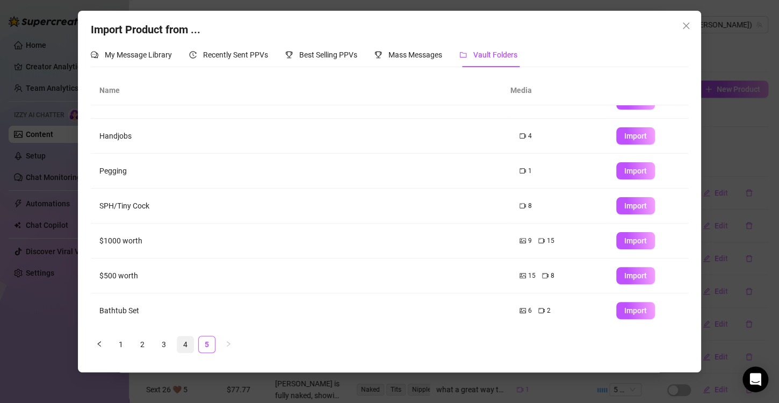
click at [192, 348] on link "4" at bounding box center [185, 344] width 16 height 16
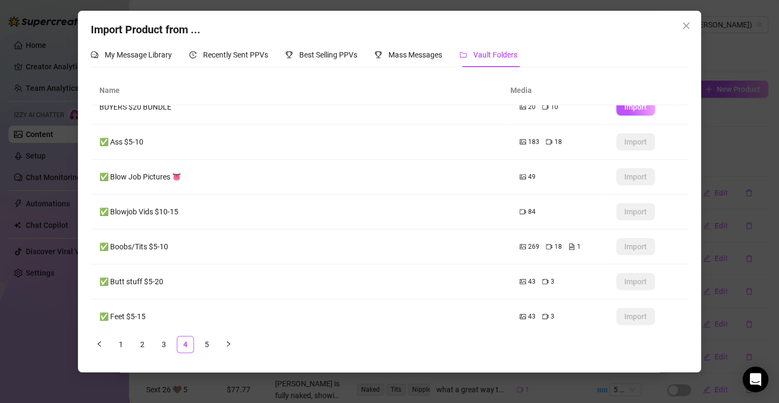
scroll to position [126, 0]
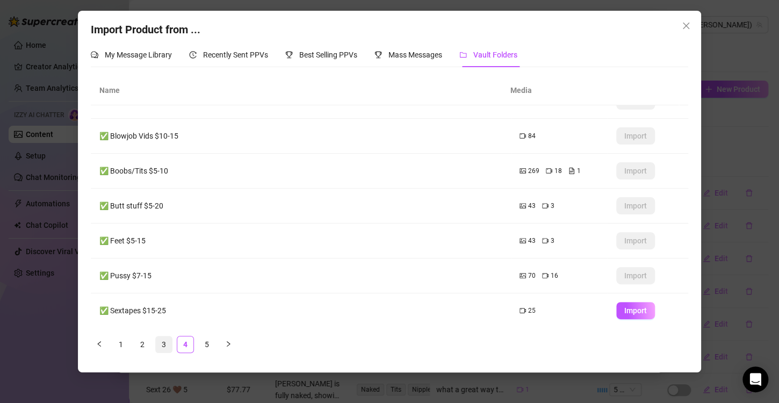
click at [167, 345] on link "3" at bounding box center [164, 344] width 16 height 16
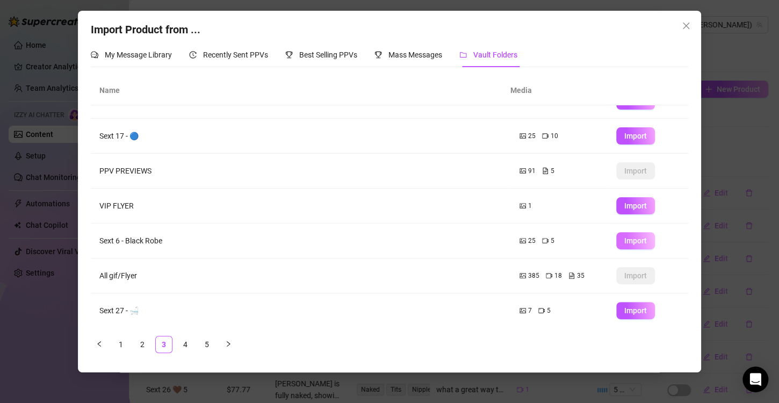
click at [642, 242] on button "Import" at bounding box center [635, 240] width 39 height 17
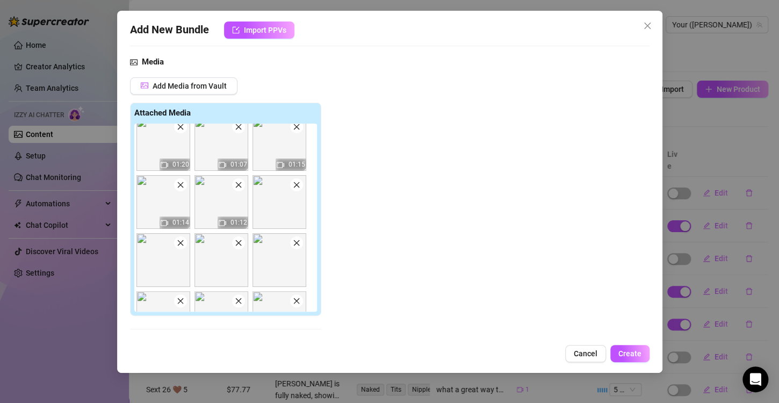
scroll to position [0, 0]
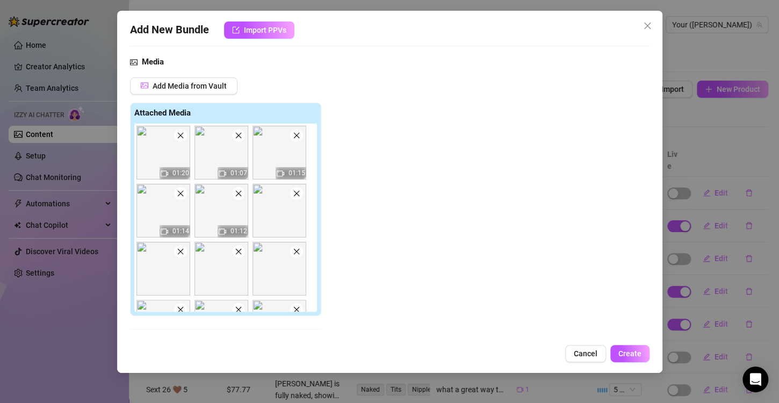
click at [294, 197] on span at bounding box center [296, 193] width 13 height 13
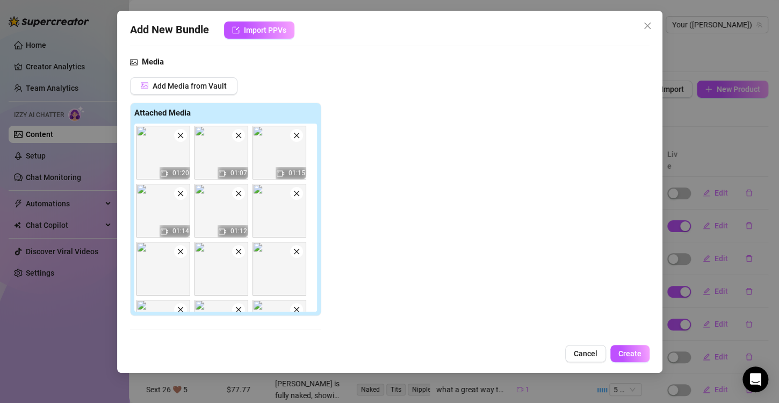
click at [187, 245] on span at bounding box center [180, 251] width 13 height 13
click at [294, 197] on span at bounding box center [296, 193] width 13 height 13
click at [187, 245] on span at bounding box center [180, 251] width 13 height 13
click at [294, 197] on span at bounding box center [296, 193] width 13 height 13
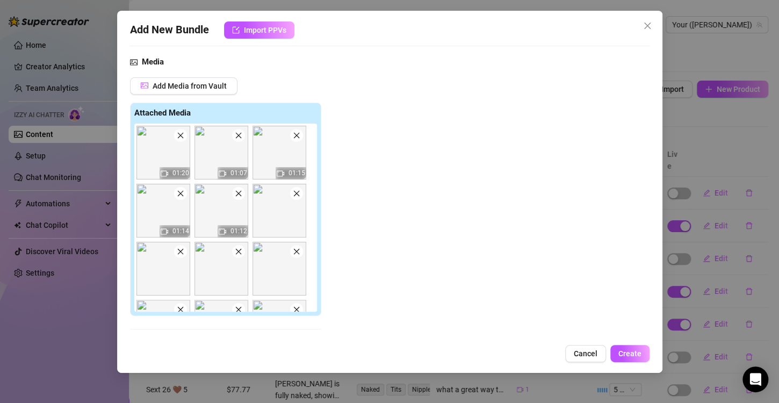
click at [294, 197] on span at bounding box center [296, 193] width 13 height 13
click at [187, 245] on span at bounding box center [180, 251] width 13 height 13
click at [294, 197] on span at bounding box center [296, 193] width 13 height 13
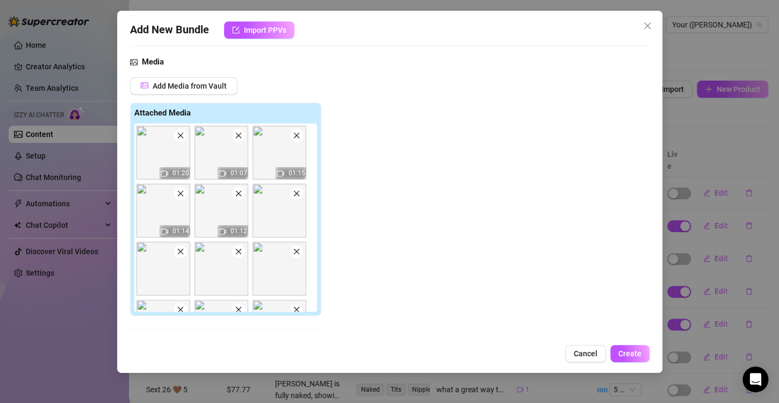
click at [187, 245] on span at bounding box center [180, 251] width 13 height 13
click at [293, 197] on span at bounding box center [296, 193] width 13 height 13
click at [187, 245] on span at bounding box center [180, 251] width 13 height 13
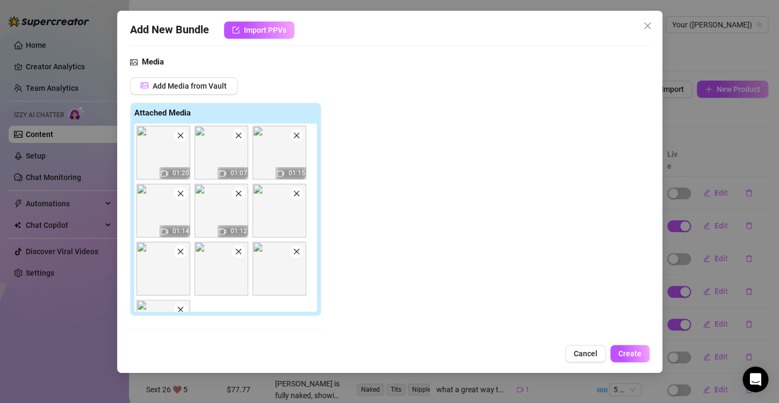
click at [293, 197] on span at bounding box center [296, 193] width 13 height 13
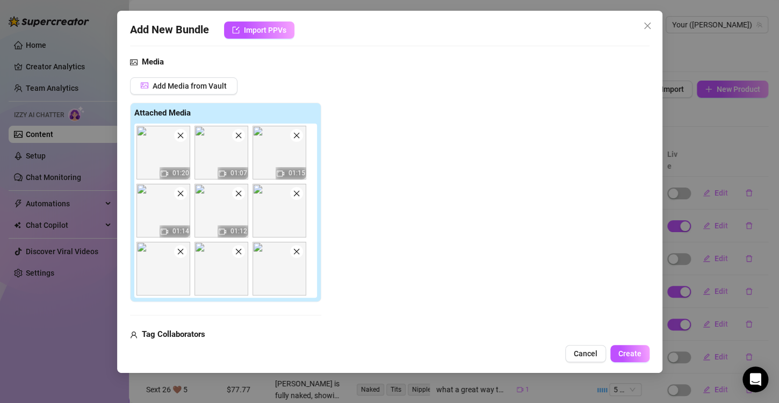
click at [293, 197] on span at bounding box center [296, 193] width 13 height 13
click at [187, 245] on span at bounding box center [180, 251] width 13 height 13
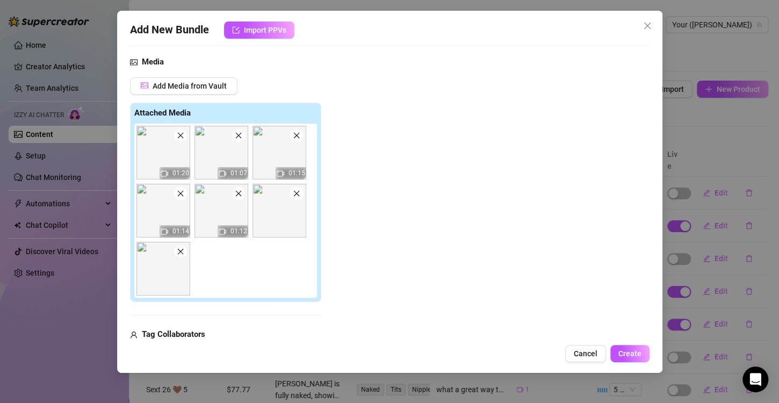
click at [293, 197] on span at bounding box center [296, 193] width 13 height 13
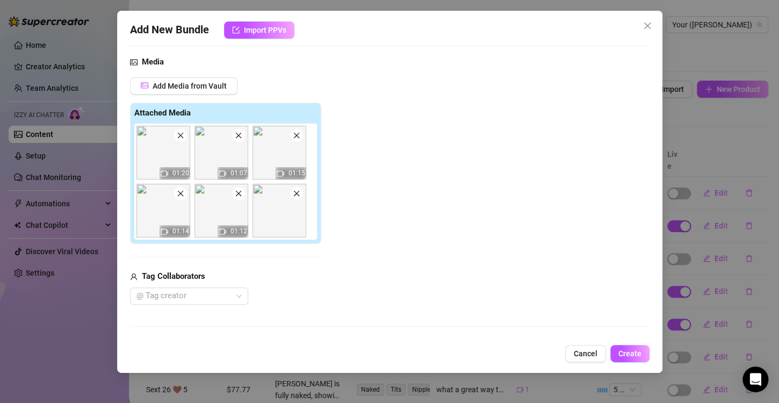
click at [293, 197] on span at bounding box center [296, 193] width 13 height 13
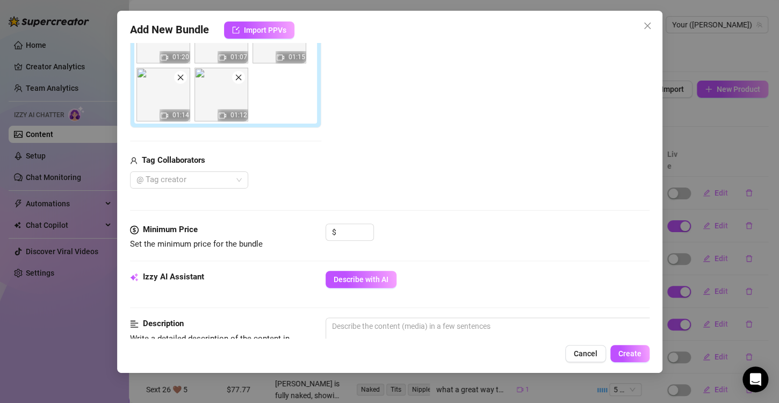
scroll to position [269, 0]
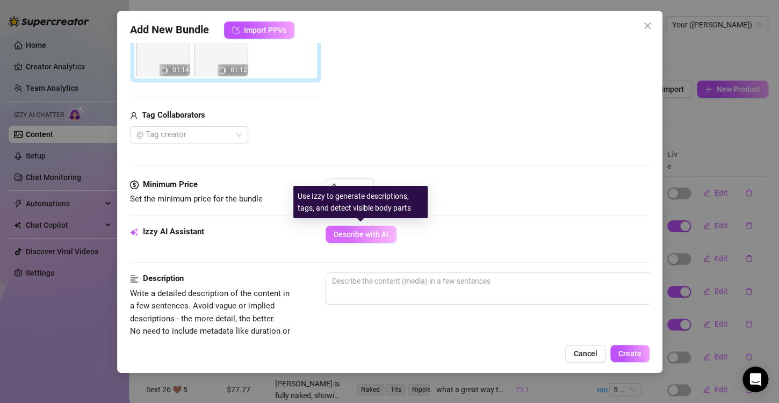
click at [361, 230] on span "Describe with AI" at bounding box center [361, 234] width 55 height 9
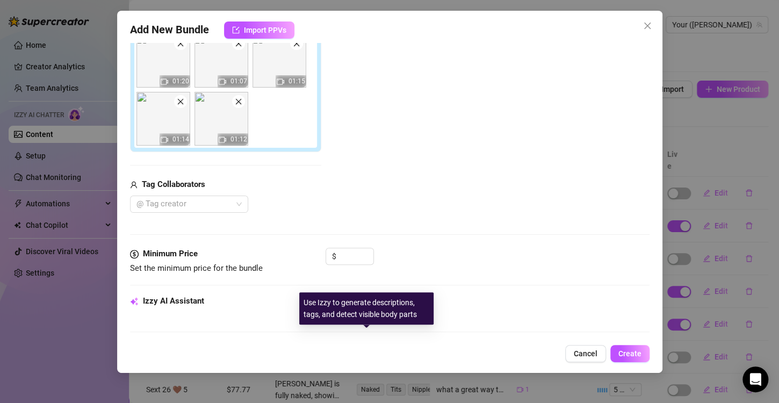
scroll to position [161, 0]
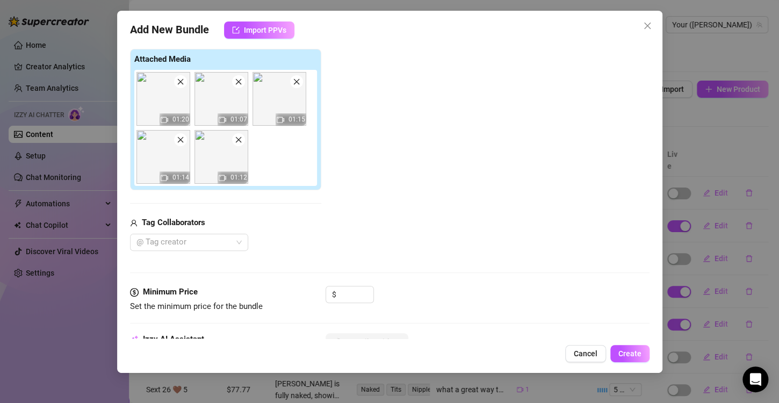
click at [300, 206] on div "Add Media from Vault Attached Media 01:20 01:07 01:15 01:14 01:12 Tag Collabora…" at bounding box center [225, 137] width 191 height 227
click at [237, 133] on span at bounding box center [238, 139] width 13 height 13
click at [178, 139] on icon "close" at bounding box center [181, 140] width 8 height 8
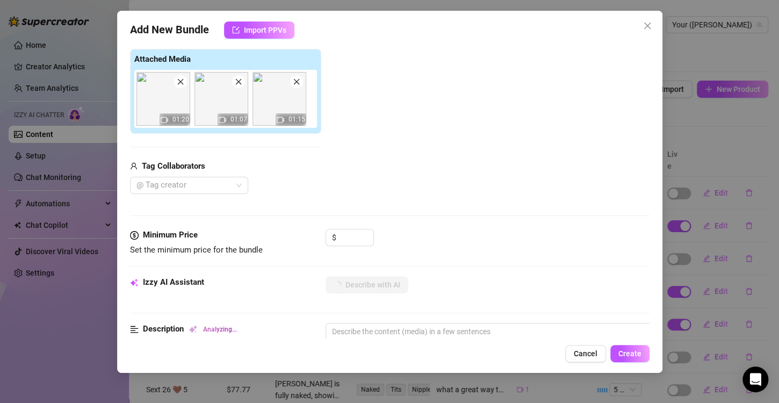
click at [240, 86] on span at bounding box center [238, 81] width 13 height 13
drag, startPoint x: 238, startPoint y: 81, endPoint x: 229, endPoint y: 83, distance: 8.9
click at [237, 81] on icon "close" at bounding box center [238, 82] width 6 height 6
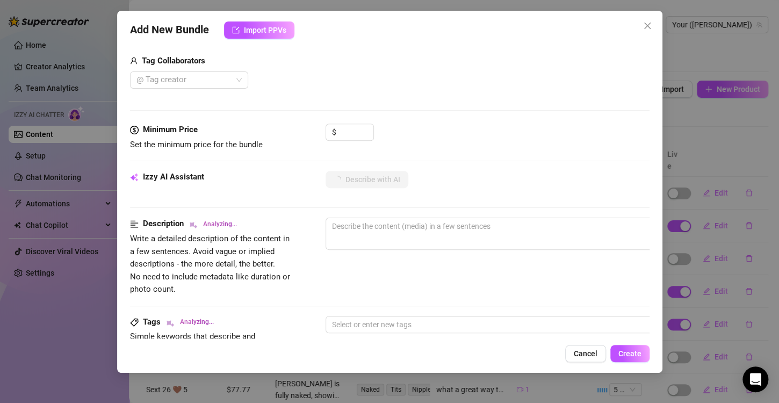
scroll to position [269, 0]
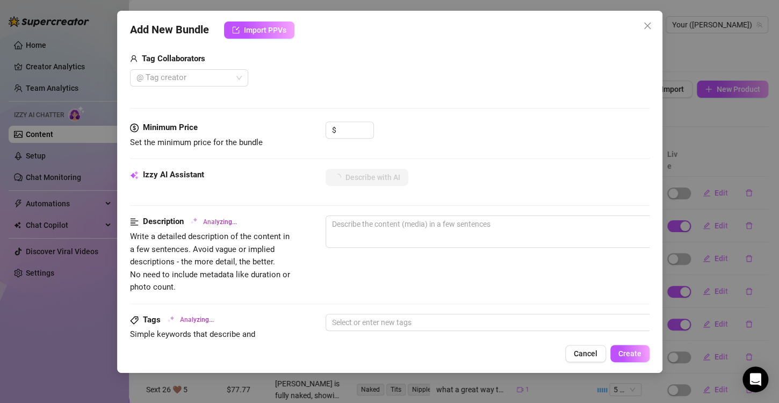
click at [591, 344] on div "Add New Bundle Import PPVs Account Your (@aubreyxx) Name Name is for your inter…" at bounding box center [389, 192] width 545 height 362
click at [591, 353] on span "Cancel" at bounding box center [586, 353] width 24 height 9
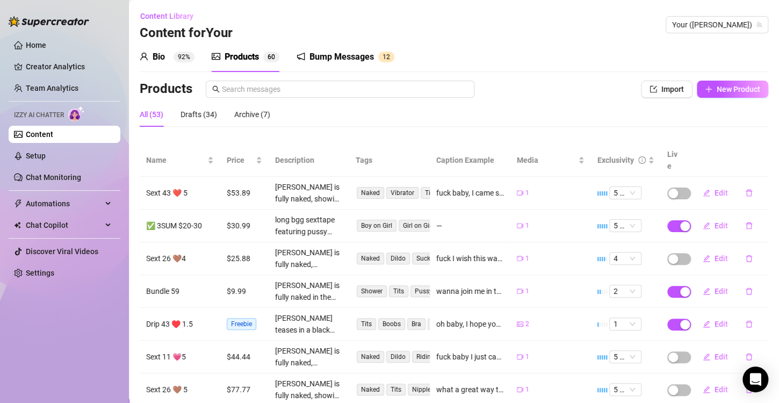
click at [713, 77] on div "Bio 92% Products 6 0 Bump Messages 1 2 Bio Import Bio from other creator Person…" at bounding box center [454, 288] width 629 height 493
click at [713, 81] on button "New Product" at bounding box center [732, 89] width 71 height 17
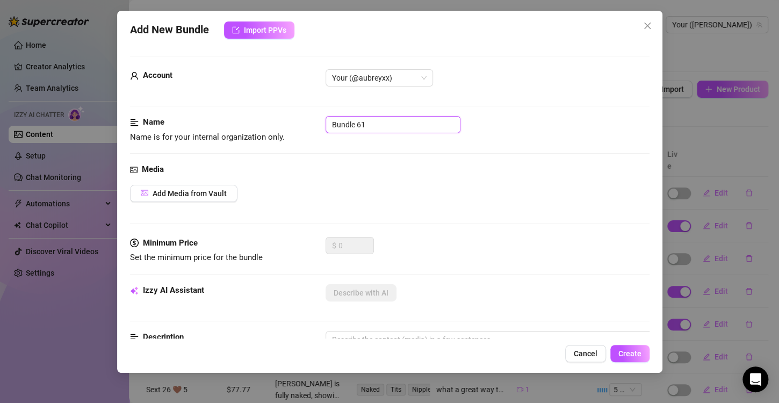
click at [358, 124] on input "Bundle 61" at bounding box center [393, 124] width 135 height 17
click at [215, 201] on div "Media Add Media from Vault" at bounding box center [390, 200] width 520 height 74
click at [213, 192] on span "Add Media from Vault" at bounding box center [190, 193] width 74 height 9
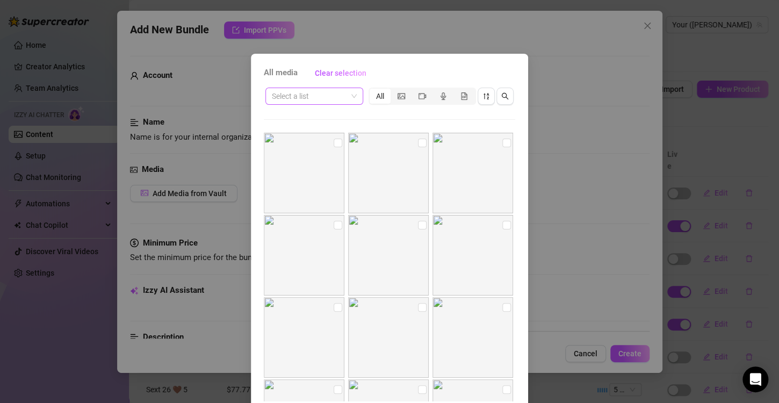
click at [292, 99] on input "search" at bounding box center [309, 96] width 75 height 16
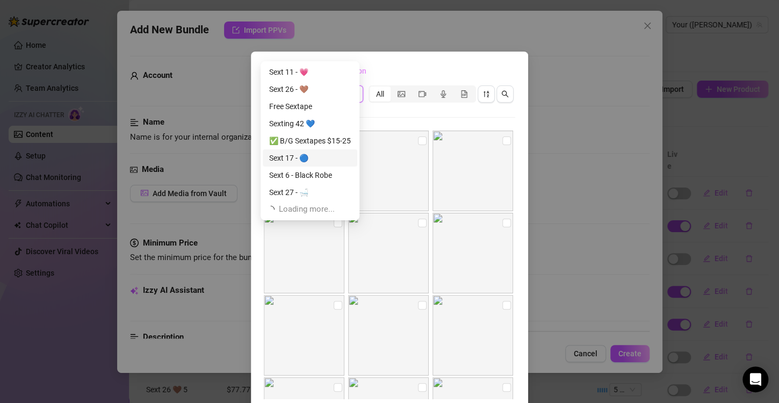
scroll to position [45, 0]
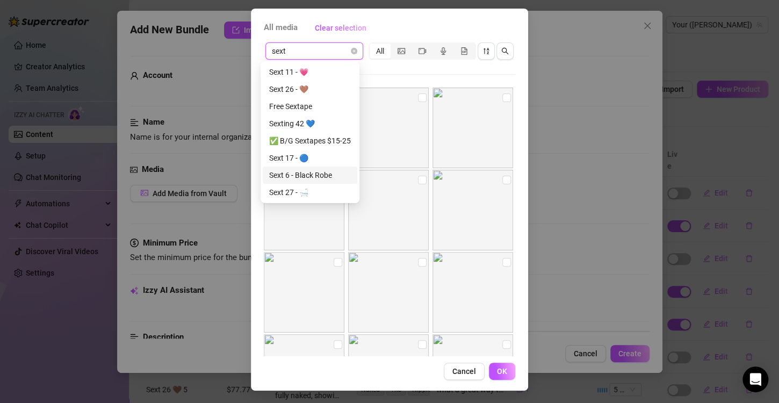
click at [334, 171] on div "Sext 6 - Black Robe" at bounding box center [310, 175] width 82 height 12
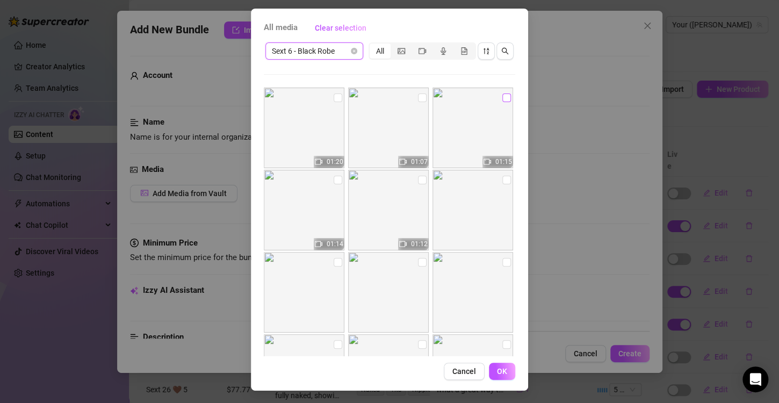
click at [502, 100] on input "checkbox" at bounding box center [506, 97] width 9 height 9
click at [497, 367] on span "OK" at bounding box center [502, 371] width 10 height 9
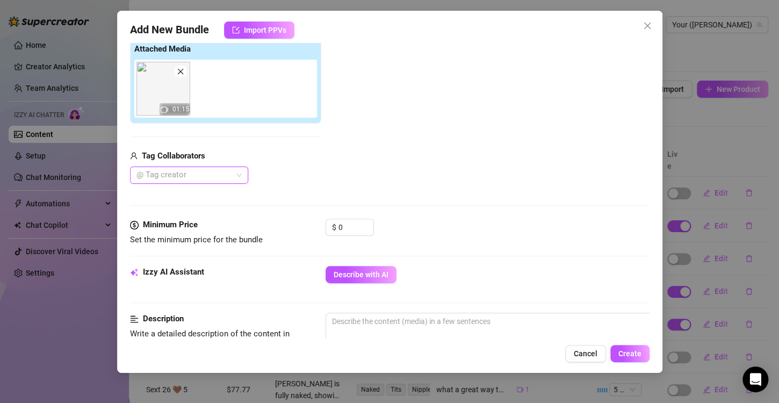
scroll to position [205, 0]
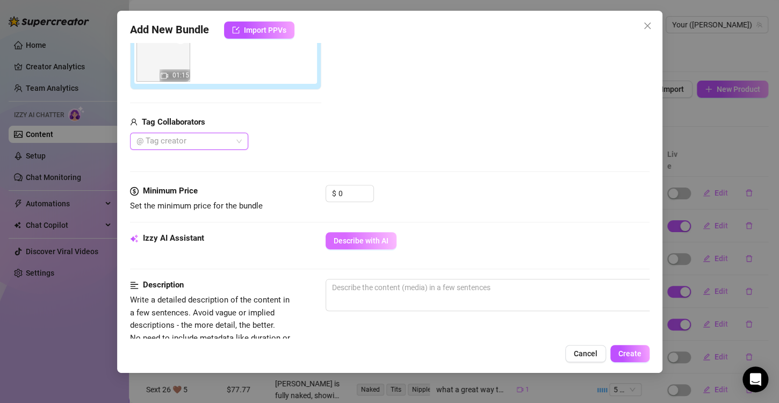
click at [344, 239] on span "Describe with AI" at bounding box center [361, 240] width 55 height 9
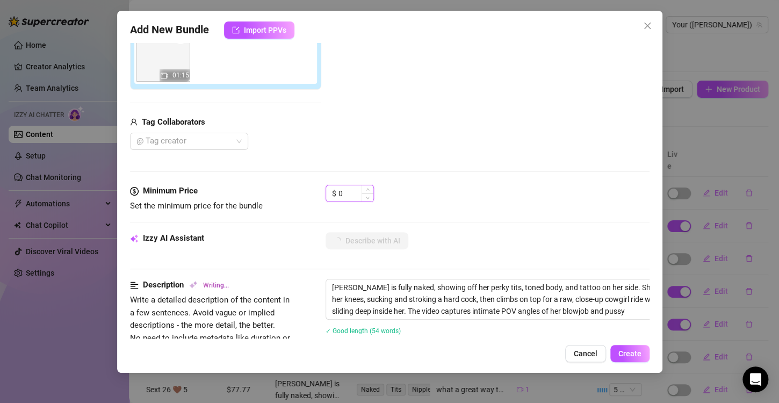
click at [348, 194] on input "0" at bounding box center [355, 193] width 35 height 16
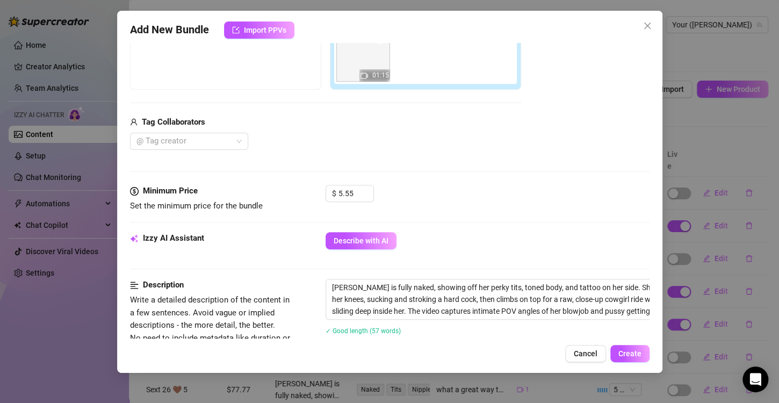
click at [432, 226] on div "Minimum Price Set the minimum price for the bundle $ 5.55" at bounding box center [390, 208] width 520 height 47
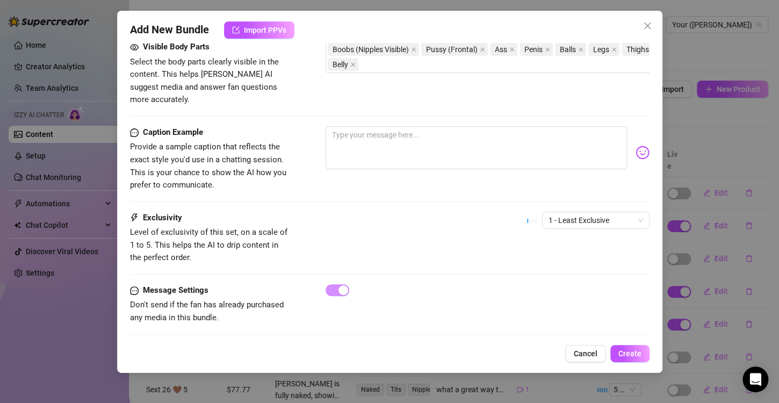
scroll to position [560, 0]
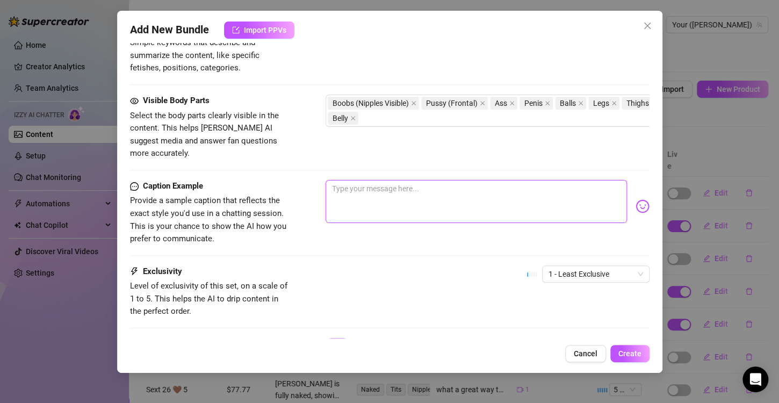
click at [365, 184] on textarea at bounding box center [476, 201] width 301 height 43
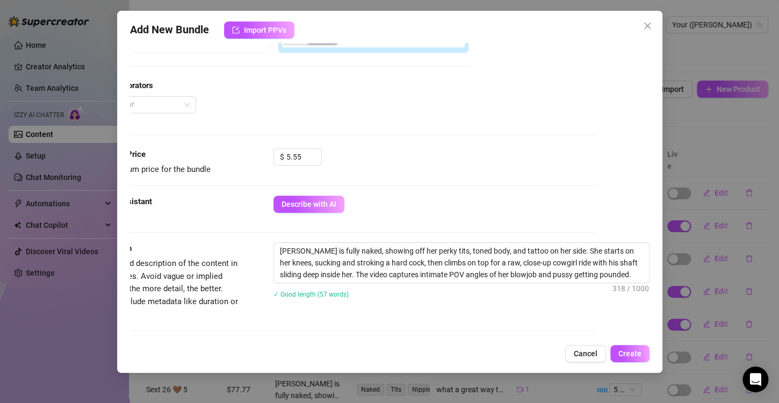
scroll to position [0, 61]
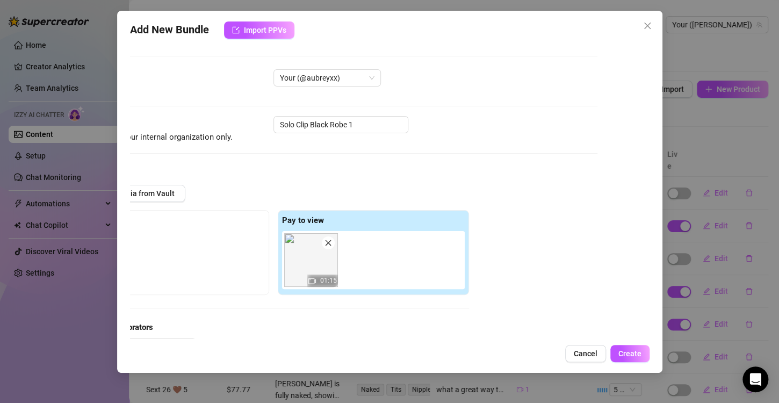
click at [298, 265] on img at bounding box center [311, 260] width 54 height 54
click at [312, 261] on img at bounding box center [311, 260] width 54 height 54
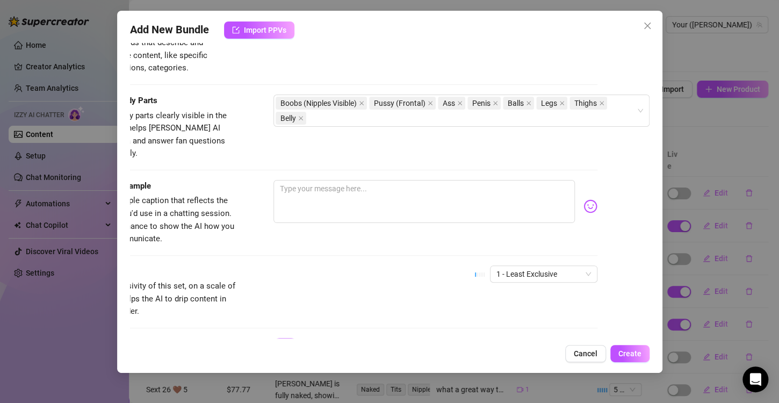
scroll to position [507, 61]
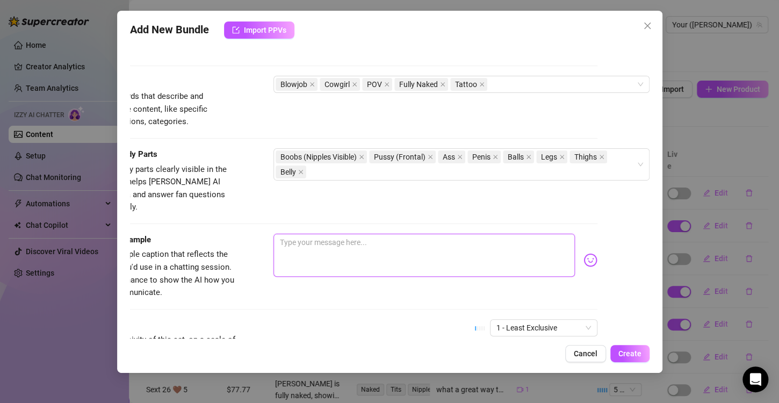
click at [343, 234] on textarea at bounding box center [423, 255] width 301 height 43
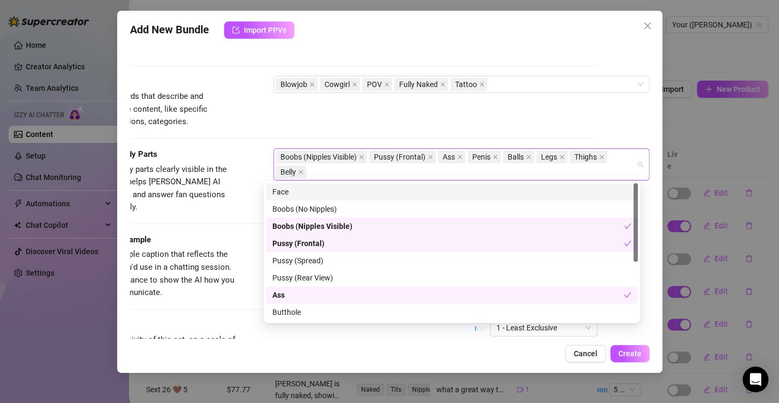
click at [451, 171] on div "Boobs (Nipples Visible) Pussy (Frontal) Ass Penis Balls Legs Thighs Belly" at bounding box center [456, 164] width 360 height 30
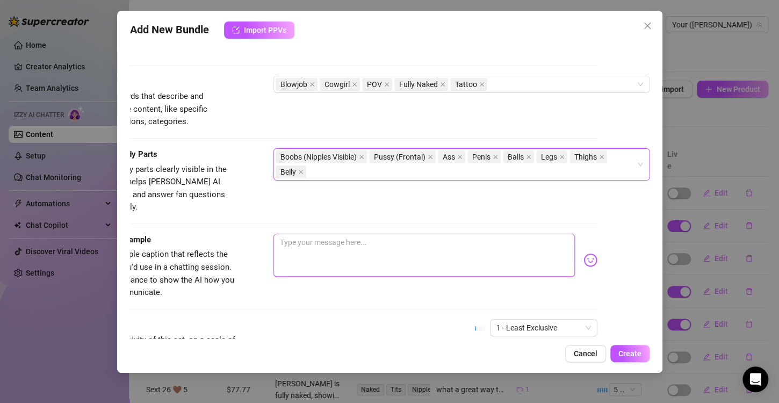
click at [421, 240] on textarea at bounding box center [423, 255] width 301 height 43
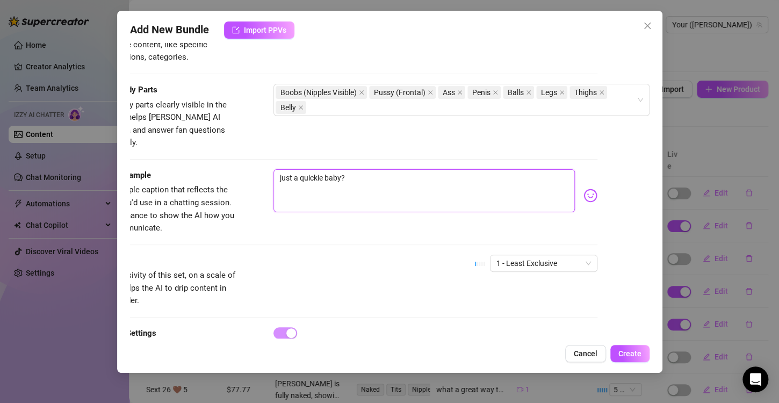
scroll to position [614, 61]
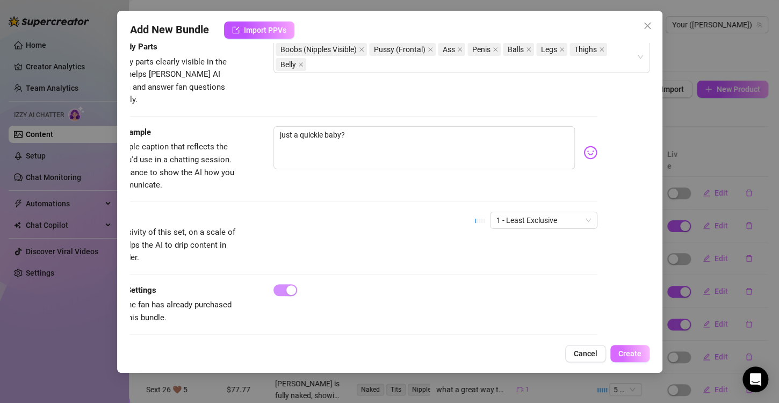
click at [624, 353] on span "Create" at bounding box center [629, 353] width 23 height 9
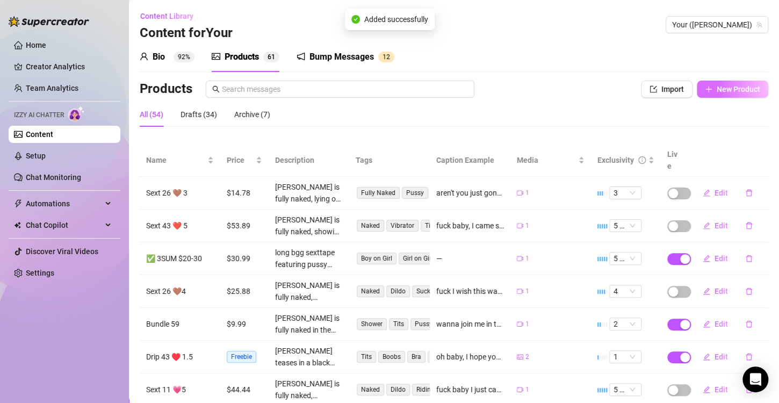
click at [725, 82] on button "New Product" at bounding box center [732, 89] width 71 height 17
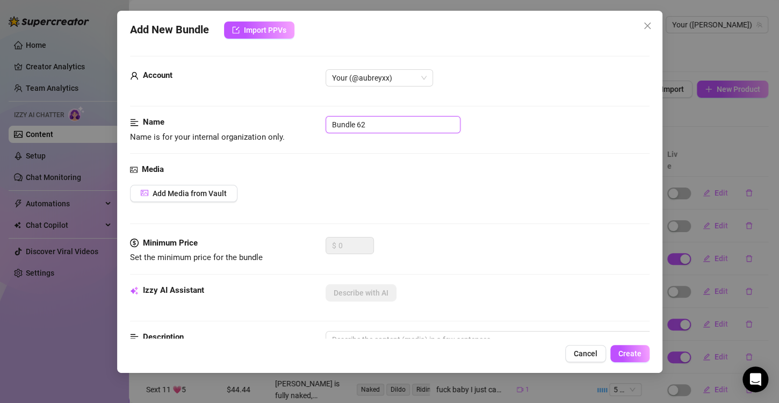
click at [393, 129] on input "Bundle 62" at bounding box center [393, 124] width 135 height 17
click at [174, 205] on div "Media Add Media from Vault" at bounding box center [390, 200] width 520 height 74
click at [186, 193] on span "Add Media from Vault" at bounding box center [190, 193] width 74 height 9
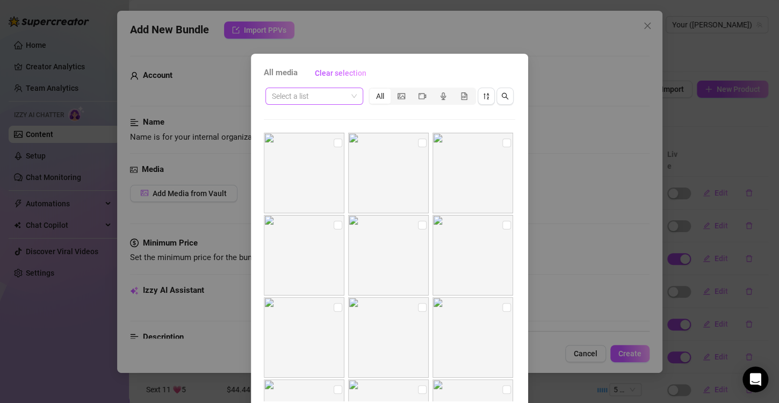
click at [352, 95] on span at bounding box center [314, 96] width 85 height 16
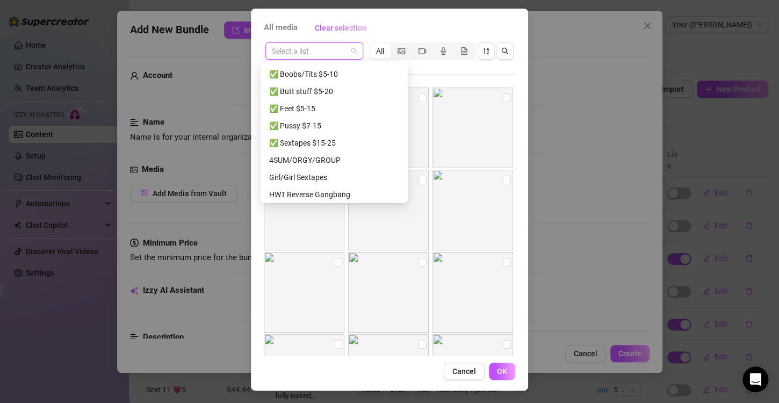
scroll to position [615, 0]
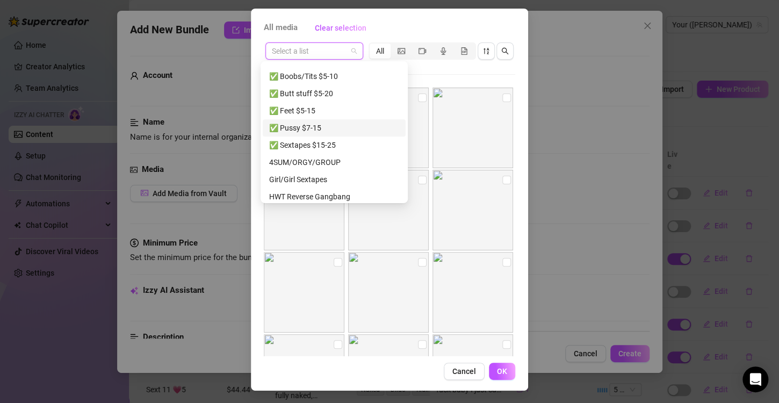
click at [330, 129] on div "✅ Pussy $7-15" at bounding box center [334, 128] width 130 height 12
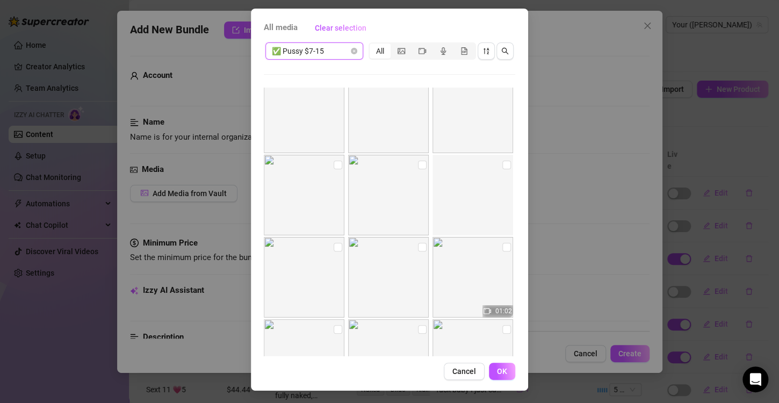
scroll to position [1640, 0]
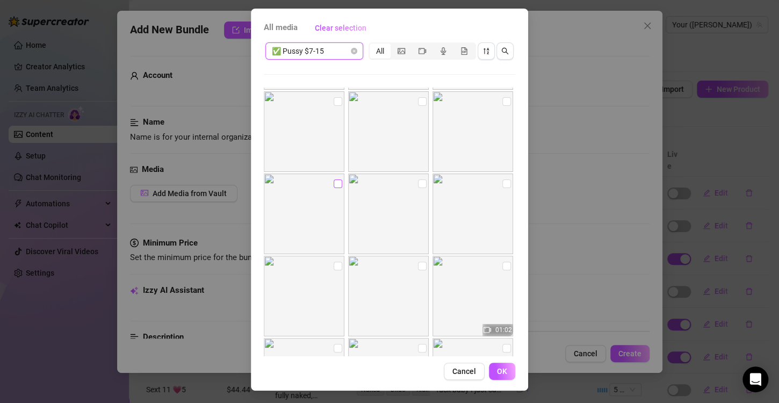
click at [334, 181] on input "checkbox" at bounding box center [338, 183] width 9 height 9
click at [418, 183] on input "checkbox" at bounding box center [422, 183] width 9 height 9
click at [418, 98] on input "checkbox" at bounding box center [422, 101] width 9 height 9
click at [502, 100] on input "checkbox" at bounding box center [506, 101] width 9 height 9
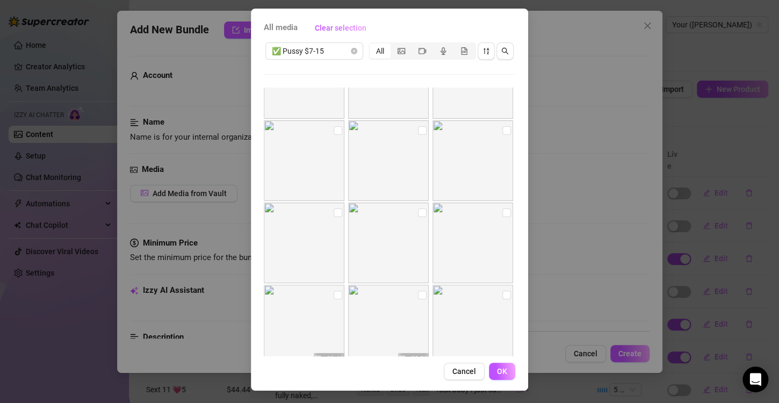
scroll to position [1264, 0]
click at [502, 233] on input "checkbox" at bounding box center [506, 231] width 9 height 9
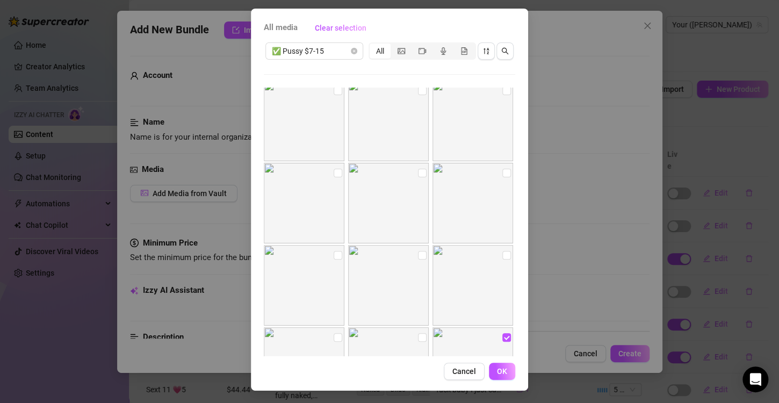
scroll to position [1157, 0]
click at [334, 255] on input "checkbox" at bounding box center [338, 256] width 9 height 9
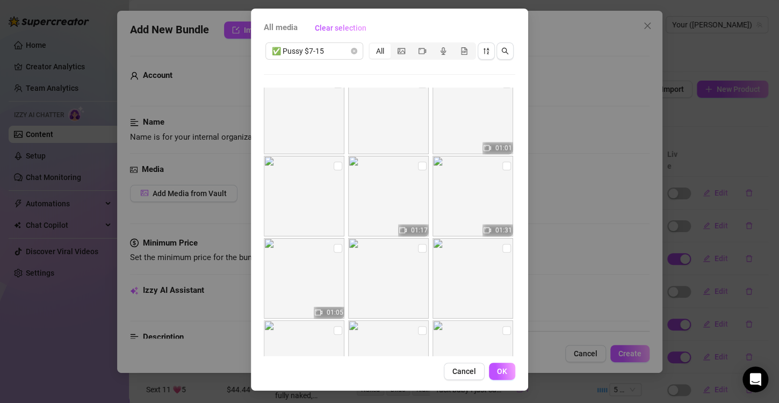
scroll to position [834, 0]
click at [418, 247] on input "checkbox" at bounding box center [422, 250] width 9 height 9
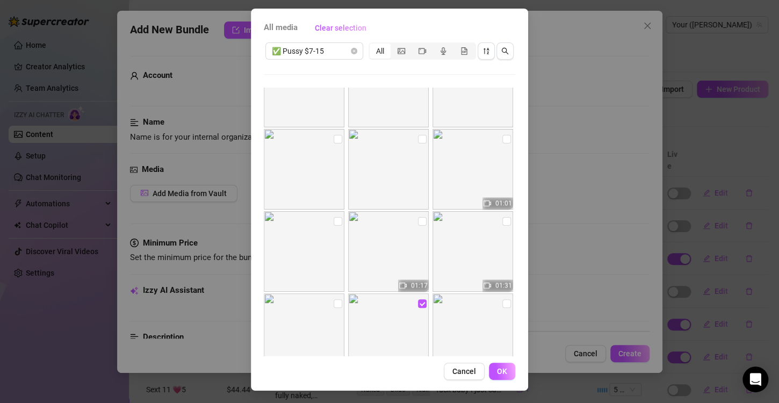
scroll to position [727, 0]
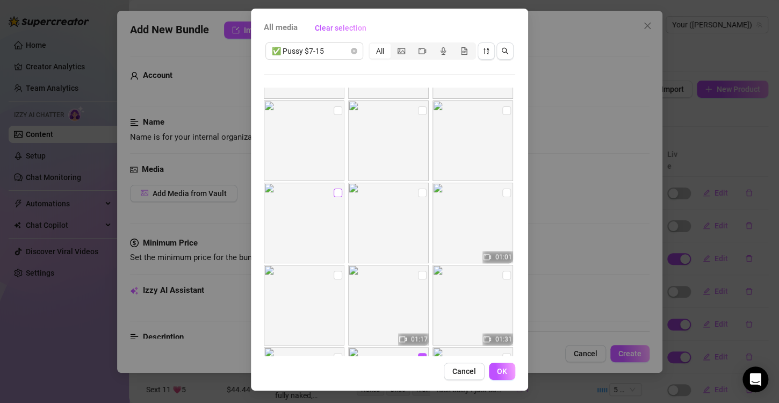
click at [334, 190] on input "checkbox" at bounding box center [338, 193] width 9 height 9
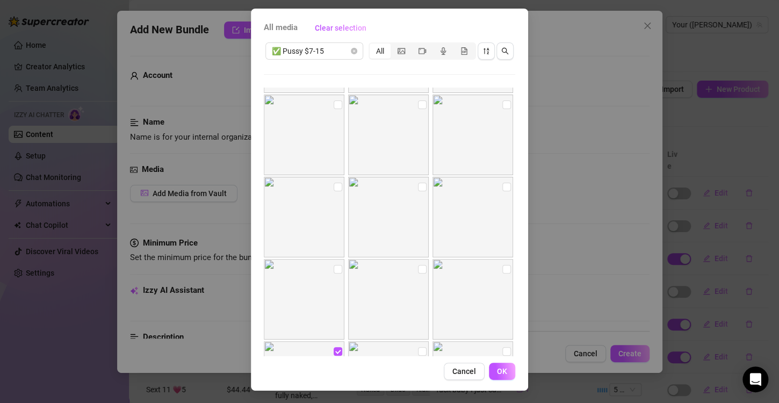
scroll to position [566, 0]
click at [418, 106] on input "checkbox" at bounding box center [422, 107] width 9 height 9
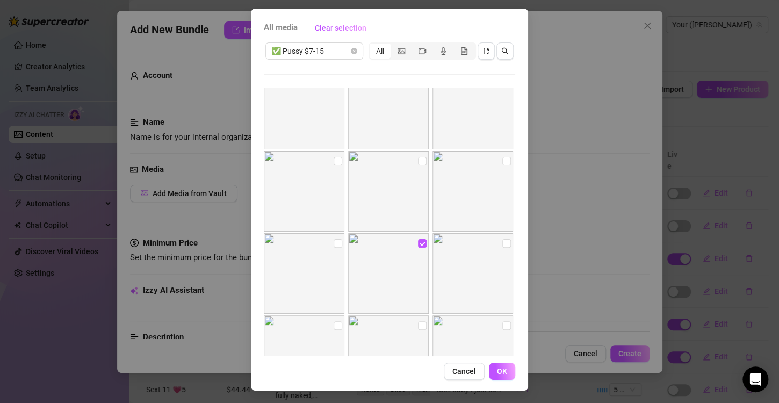
scroll to position [405, 0]
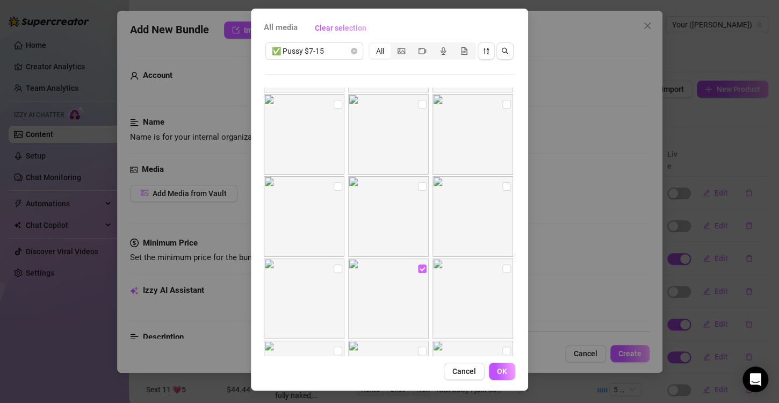
click at [418, 269] on input "checkbox" at bounding box center [422, 268] width 9 height 9
click at [334, 183] on input "checkbox" at bounding box center [338, 186] width 9 height 9
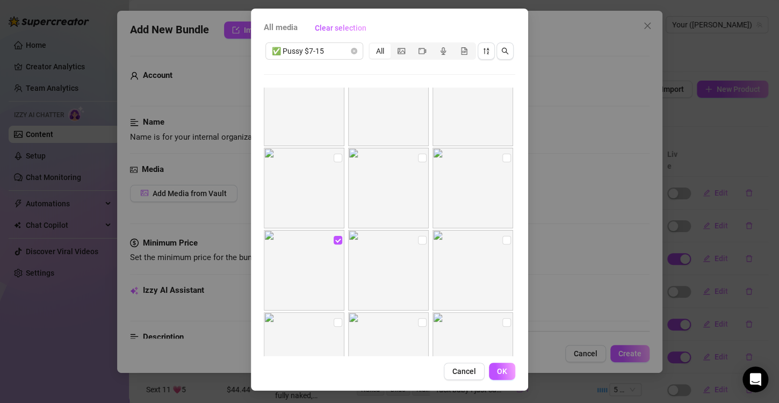
scroll to position [243, 0]
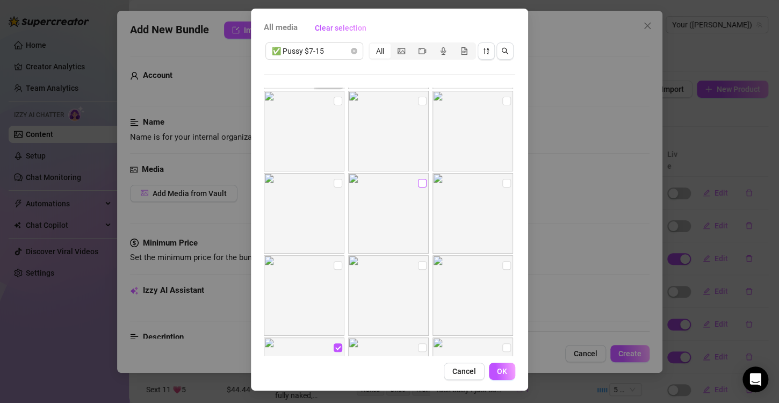
click at [418, 185] on input "checkbox" at bounding box center [422, 183] width 9 height 9
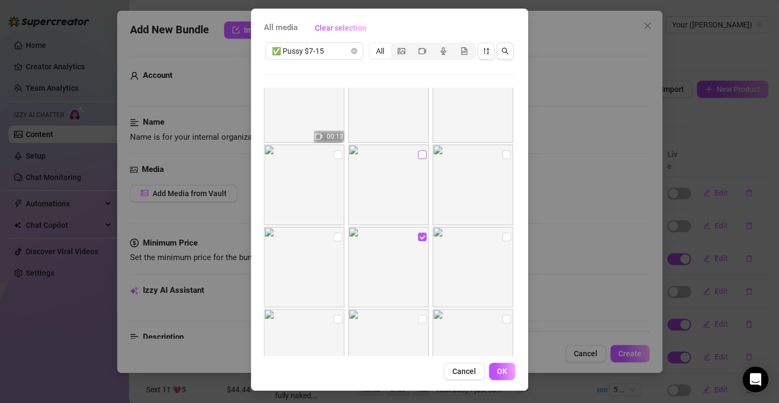
click at [418, 156] on input "checkbox" at bounding box center [422, 154] width 9 height 9
click at [490, 370] on button "OK" at bounding box center [502, 371] width 26 height 17
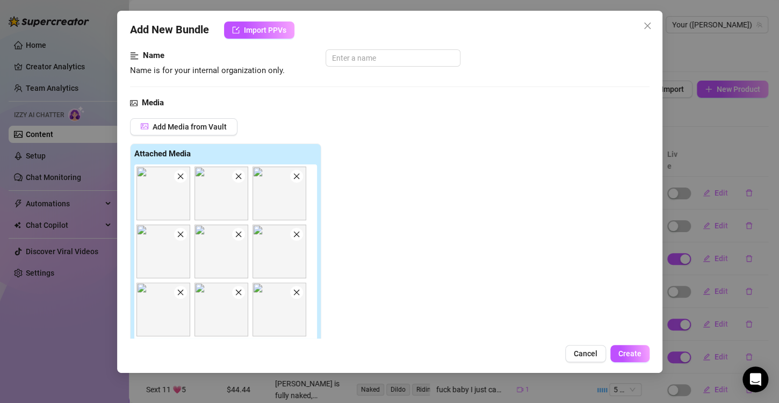
scroll to position [0, 0]
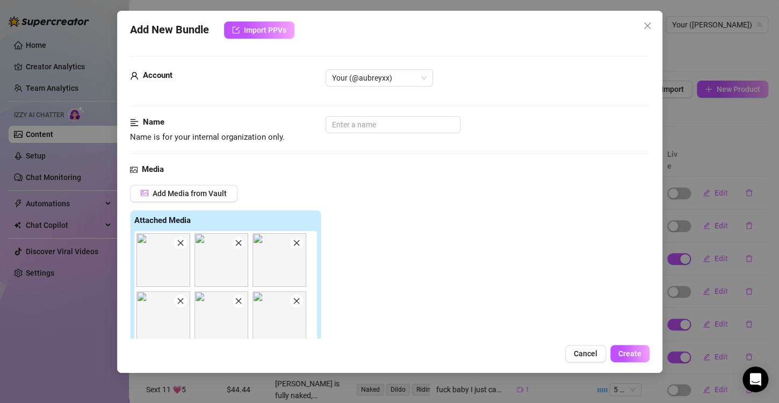
click at [360, 114] on div "Account Your (@aubreyxx)" at bounding box center [390, 92] width 520 height 47
click at [348, 127] on input "text" at bounding box center [393, 124] width 135 height 17
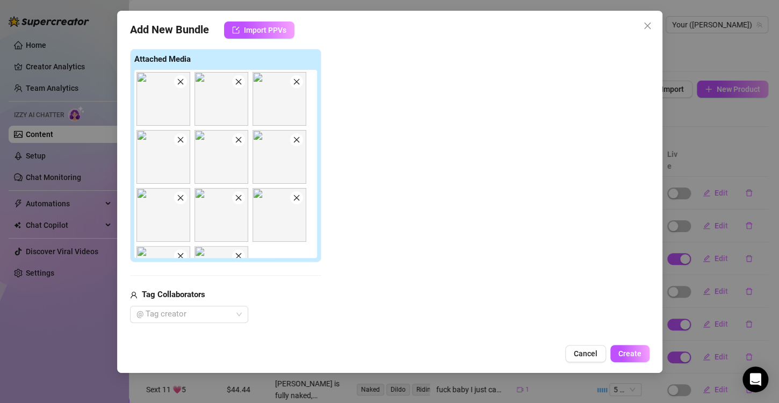
scroll to position [430, 0]
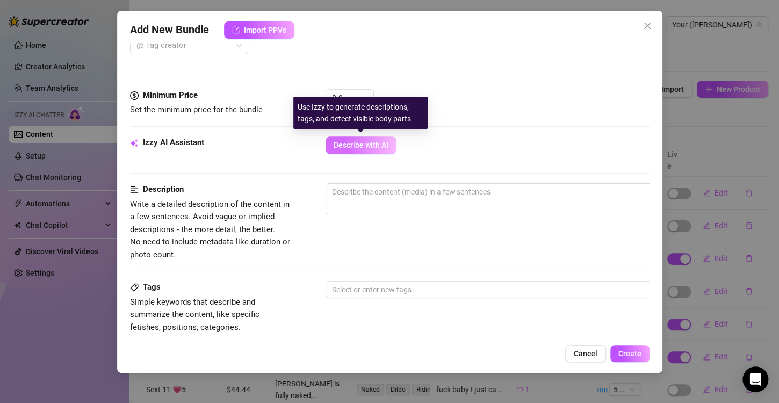
click at [360, 141] on span "Describe with AI" at bounding box center [361, 145] width 55 height 9
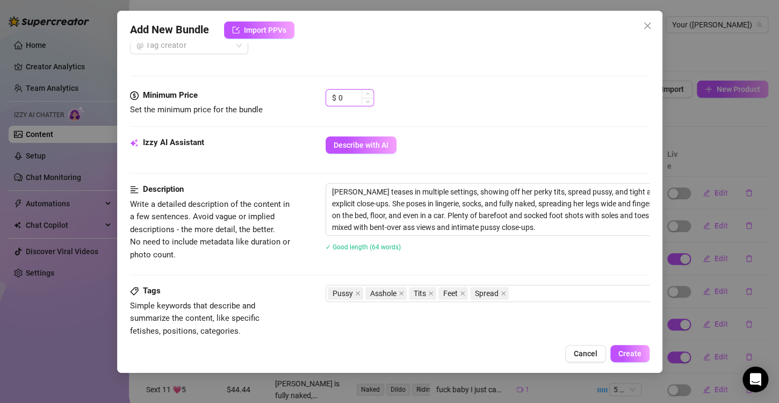
click at [339, 92] on input "0" at bounding box center [355, 98] width 35 height 16
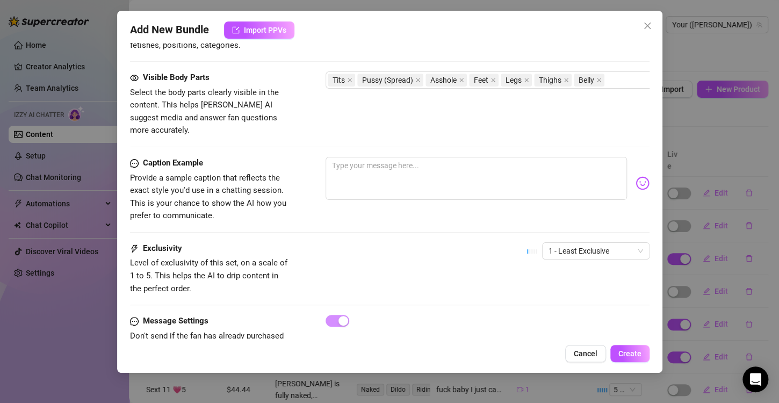
scroll to position [746, 0]
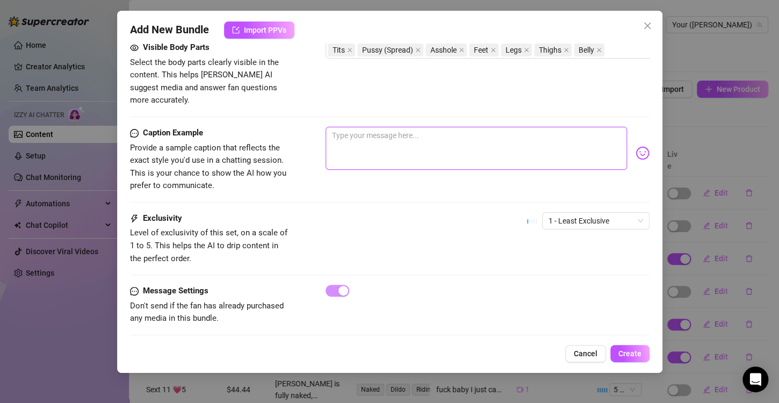
click at [371, 128] on textarea at bounding box center [476, 148] width 301 height 43
click at [428, 144] on textarea "My favorite" at bounding box center [476, 148] width 301 height 43
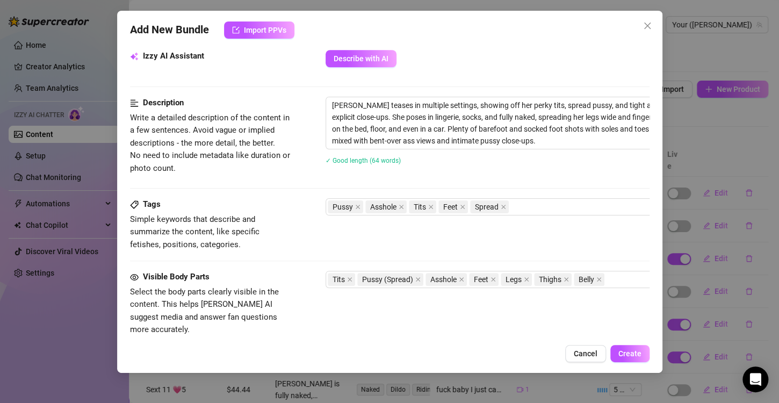
scroll to position [423, 0]
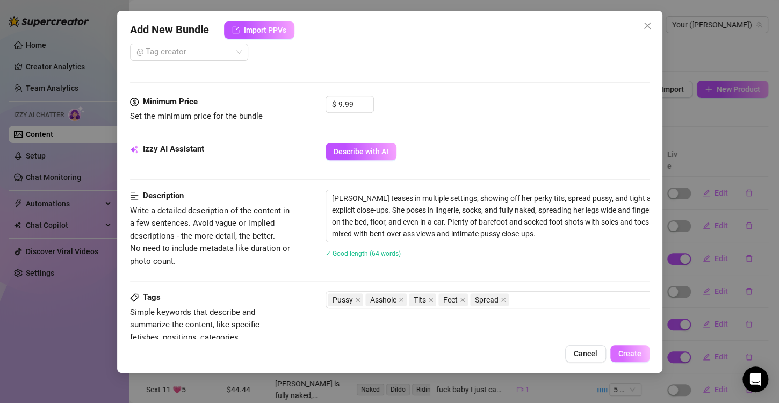
click at [623, 359] on button "Create" at bounding box center [629, 353] width 39 height 17
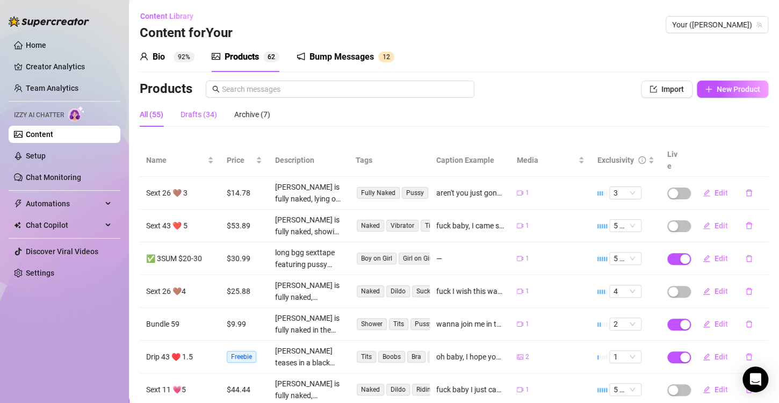
click at [199, 118] on div "Drafts (34)" at bounding box center [199, 115] width 37 height 12
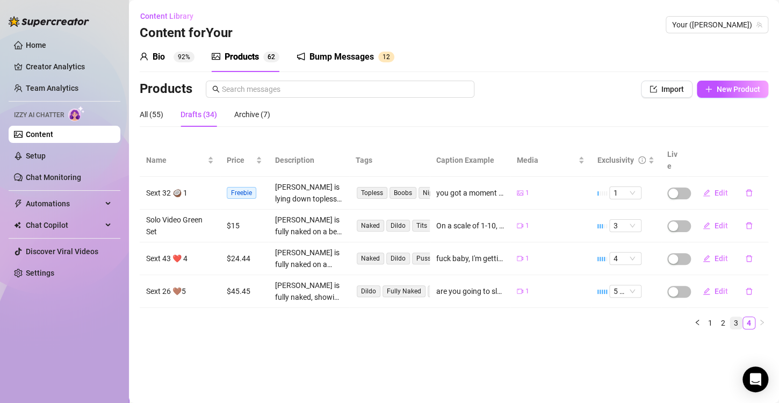
click at [737, 317] on link "3" at bounding box center [736, 323] width 12 height 12
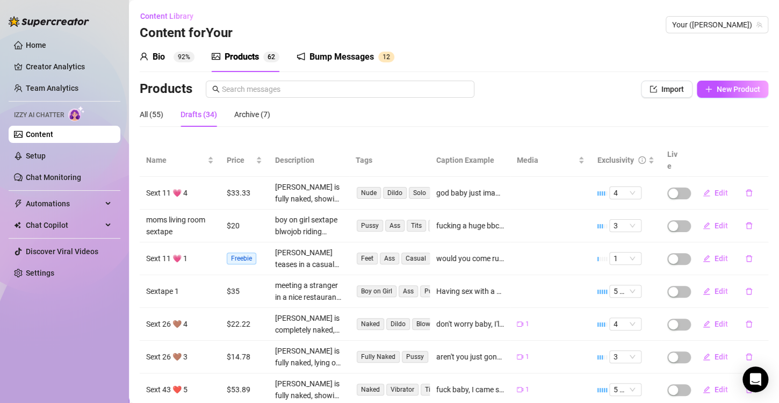
click at [723, 315] on button "Edit" at bounding box center [715, 323] width 42 height 17
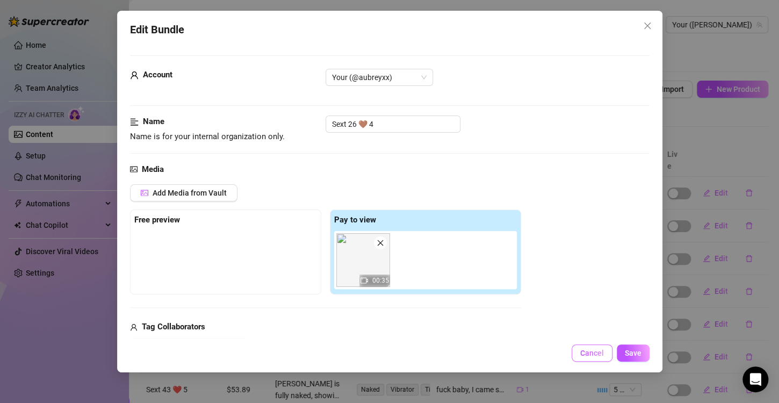
click at [577, 352] on button "Cancel" at bounding box center [592, 352] width 41 height 17
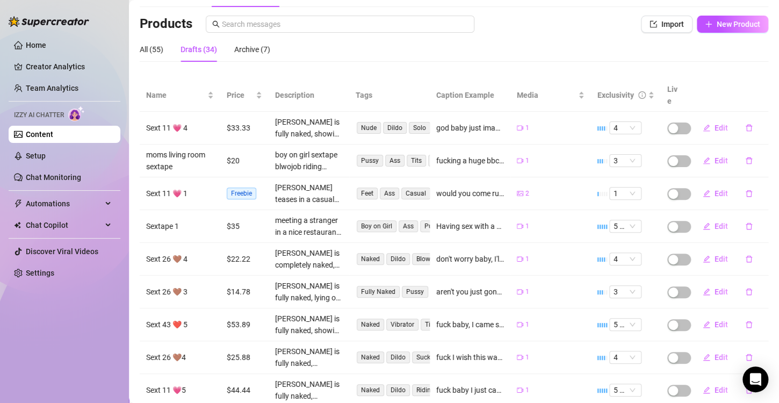
scroll to position [0, 0]
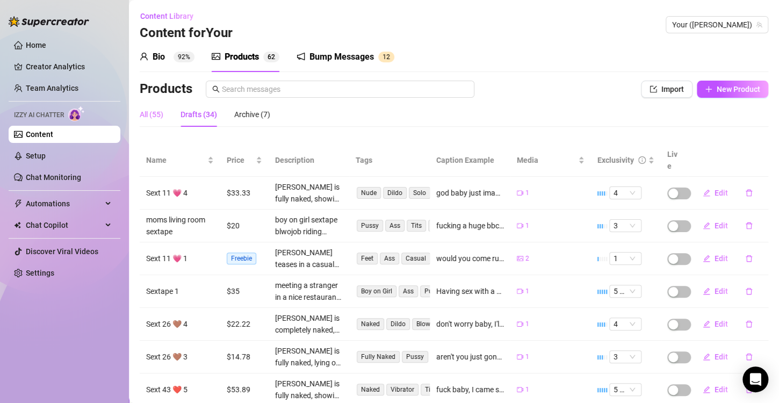
click at [140, 120] on div "All (55)" at bounding box center [152, 114] width 24 height 25
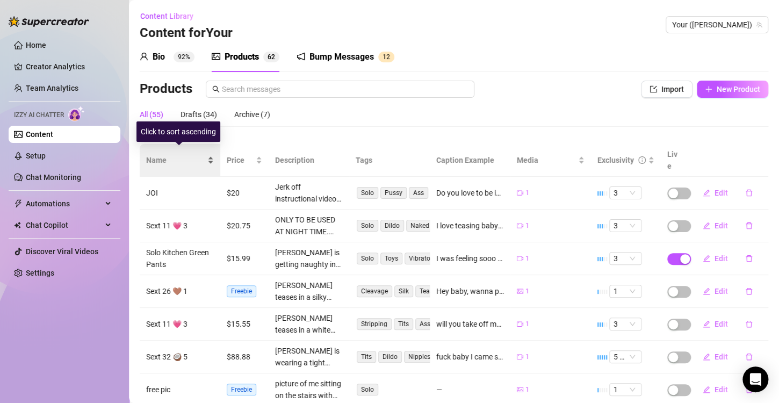
click at [179, 154] on span "Name" at bounding box center [175, 160] width 59 height 12
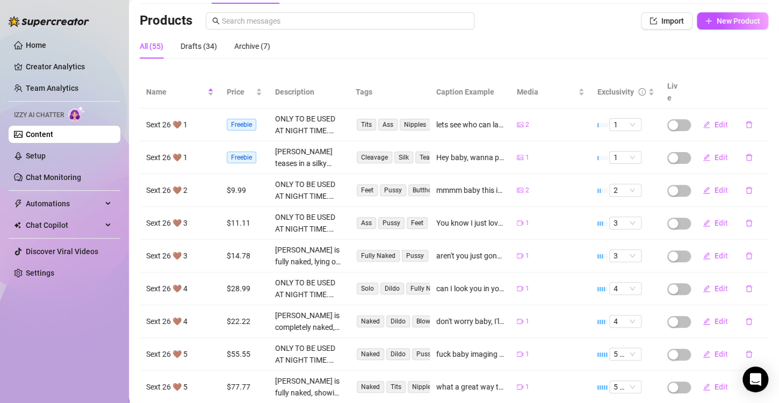
scroll to position [150, 0]
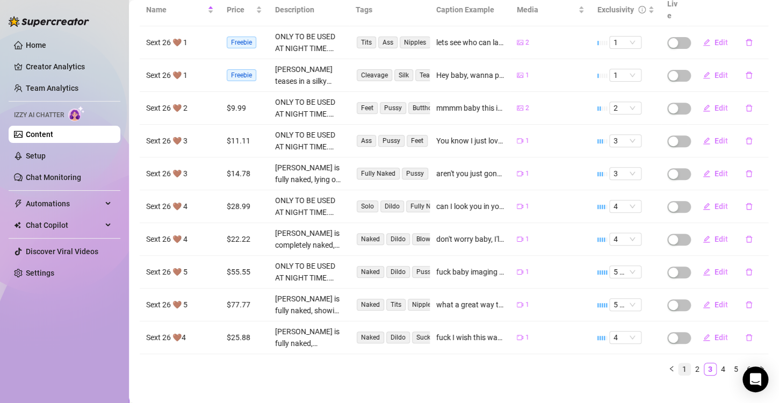
click at [679, 363] on link "1" at bounding box center [685, 369] width 12 height 12
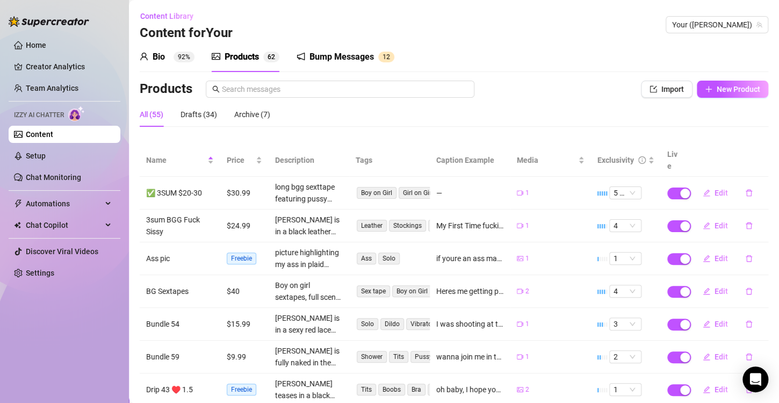
scroll to position [0, 0]
click at [668, 85] on span "Import" at bounding box center [672, 89] width 23 height 9
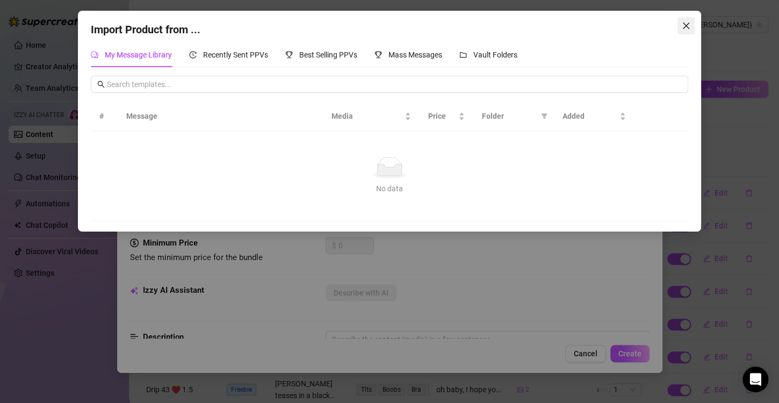
drag, startPoint x: 680, startPoint y: 16, endPoint x: 681, endPoint y: 23, distance: 7.5
click at [680, 19] on div "Import Product from ... My Message Library Recently Sent PPVs Best Selling PPVs…" at bounding box center [389, 121] width 623 height 221
click at [681, 24] on span "Close" at bounding box center [685, 25] width 17 height 9
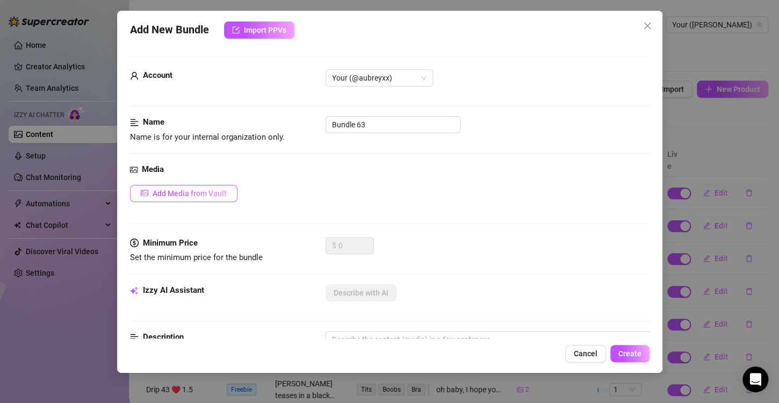
click at [178, 192] on span "Add Media from Vault" at bounding box center [190, 193] width 74 height 9
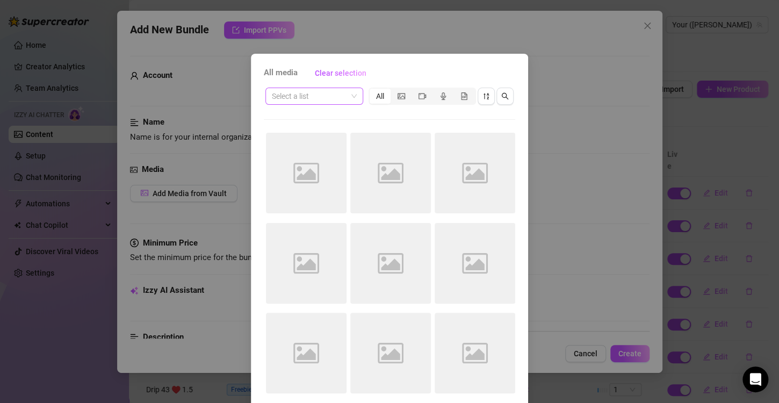
click at [329, 94] on input "search" at bounding box center [309, 96] width 75 height 16
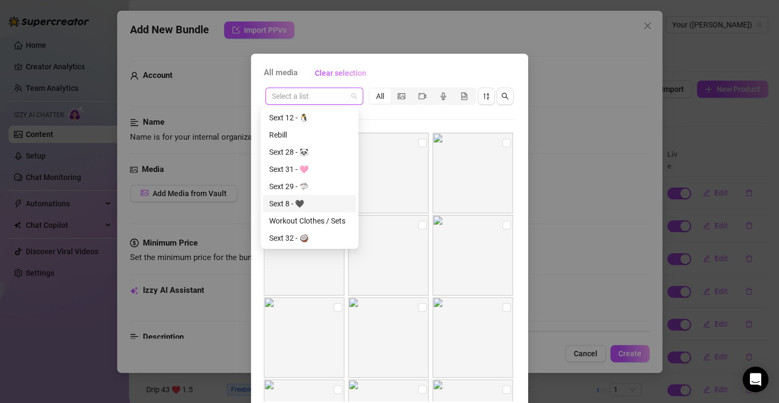
click at [323, 203] on div "Sext 8 - 🖤" at bounding box center [309, 204] width 81 height 12
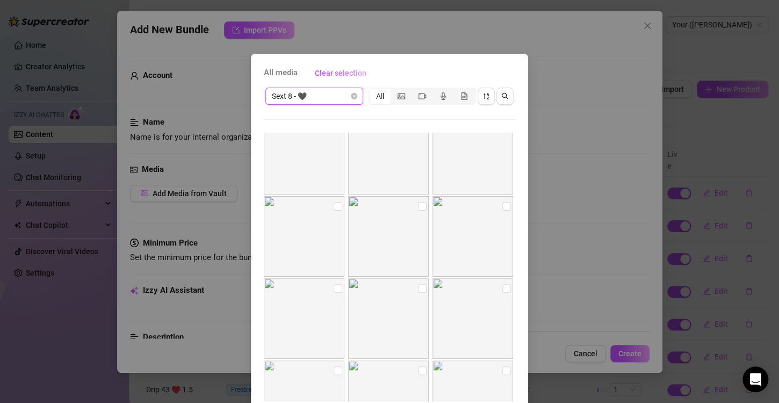
scroll to position [45, 0]
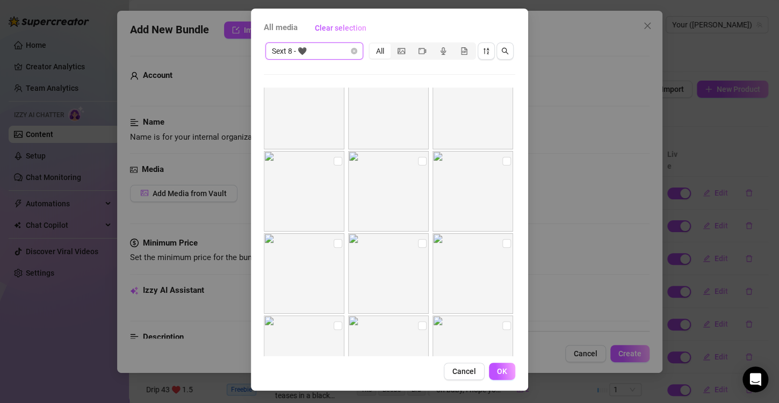
click at [352, 60] on div "Sext 8 - 🖤 Sext 8 - 🖤 All" at bounding box center [389, 51] width 251 height 20
click at [348, 46] on span "Sext 8 - 🖤" at bounding box center [314, 51] width 85 height 16
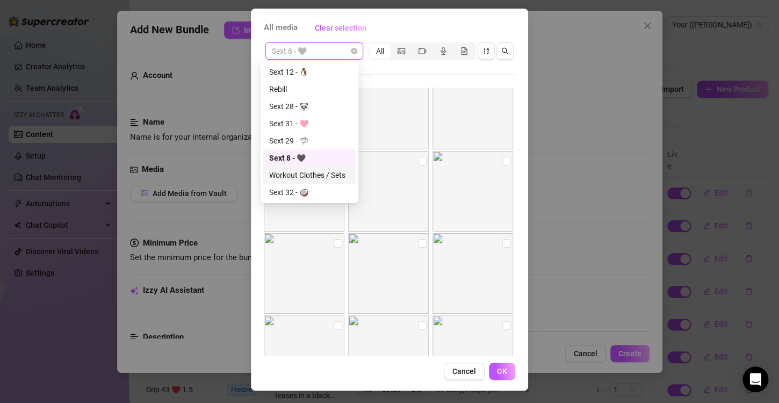
scroll to position [34, 0]
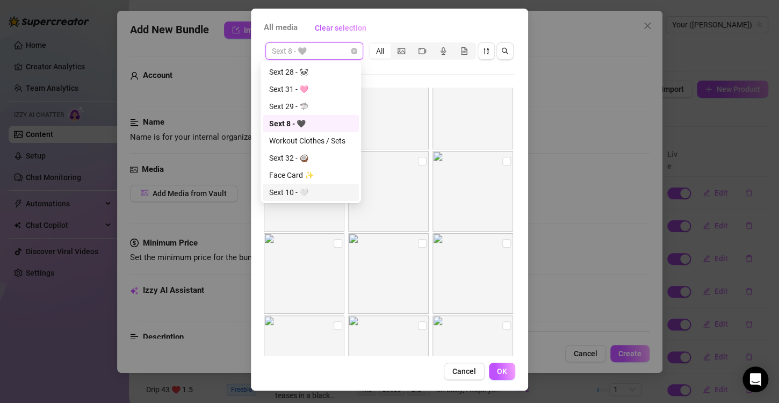
click at [302, 196] on div "Sext 10 - 🤍" at bounding box center [310, 192] width 83 height 12
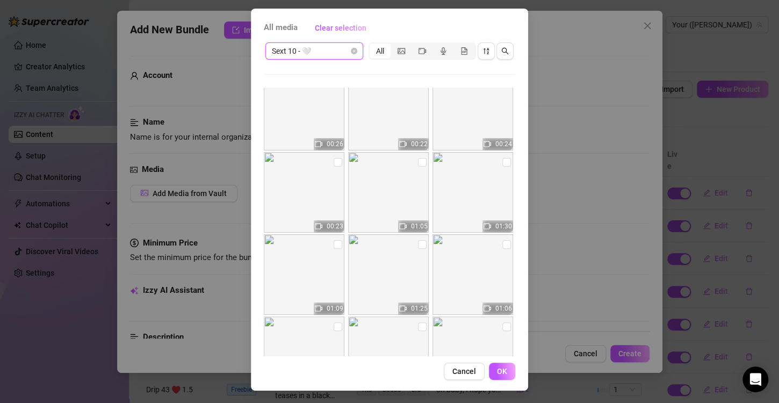
scroll to position [0, 0]
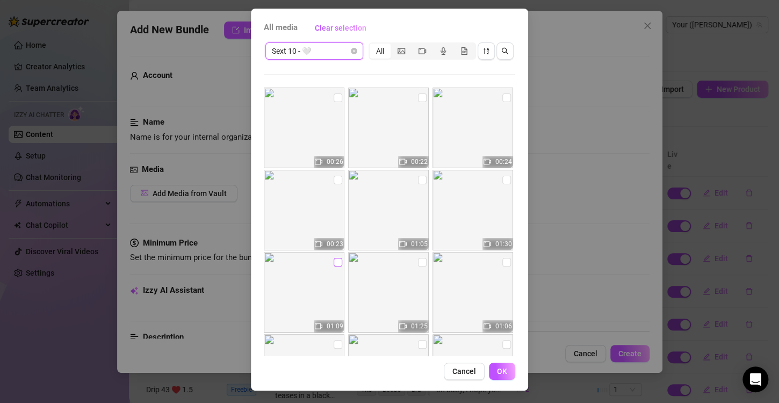
click at [334, 259] on input "checkbox" at bounding box center [338, 262] width 9 height 9
click at [334, 258] on input "checkbox" at bounding box center [338, 262] width 9 height 9
click at [418, 182] on input "checkbox" at bounding box center [422, 180] width 9 height 9
click at [497, 368] on span "OK" at bounding box center [502, 371] width 10 height 9
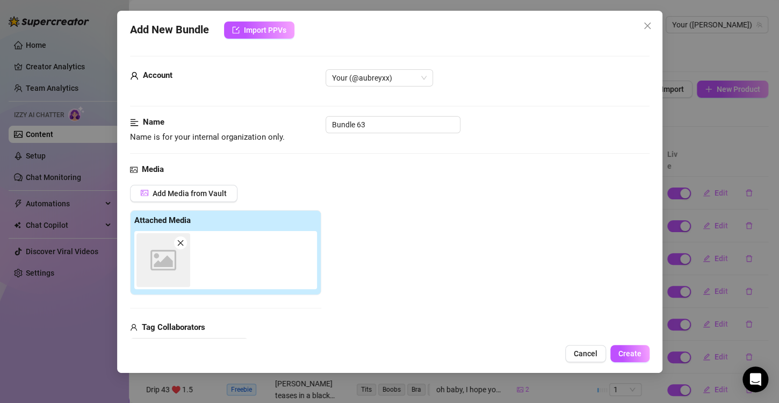
scroll to position [151, 0]
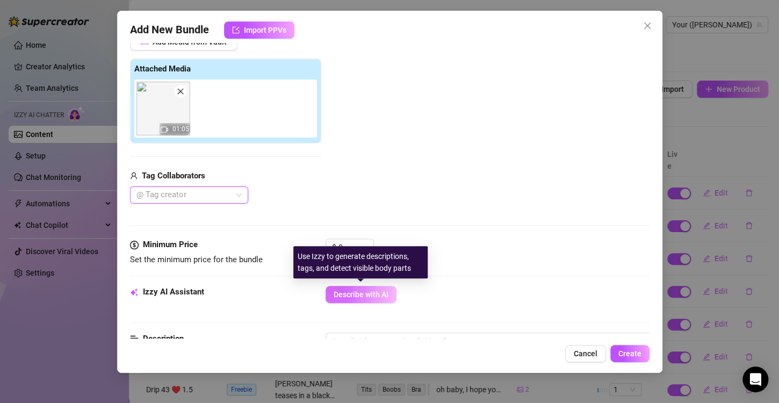
click at [350, 298] on span "Describe with AI" at bounding box center [361, 294] width 55 height 9
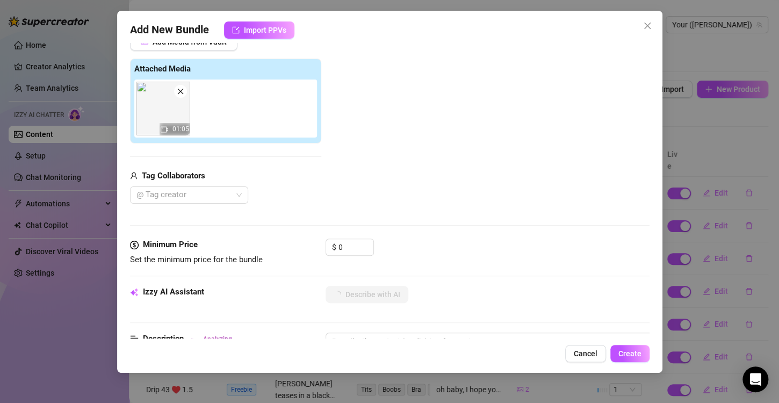
scroll to position [0, 0]
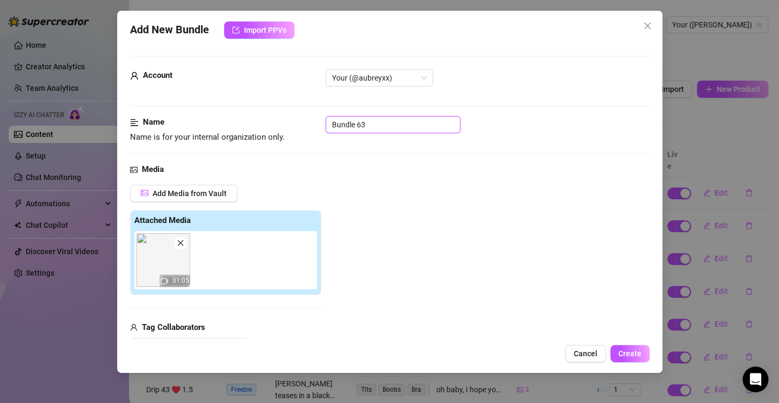
click at [410, 118] on input "Bundle 63" at bounding box center [393, 124] width 135 height 17
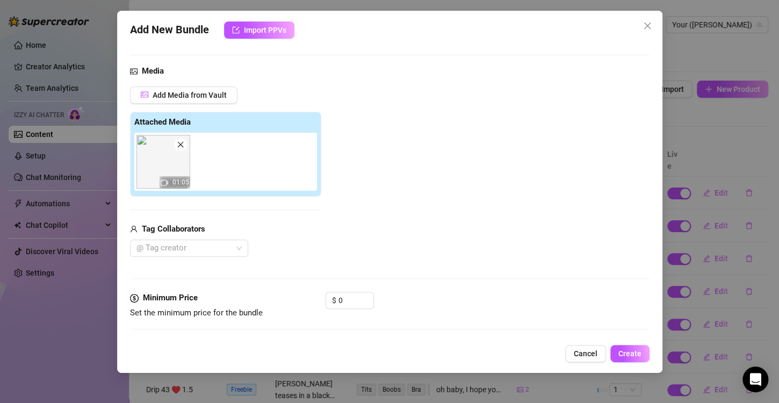
scroll to position [80, 0]
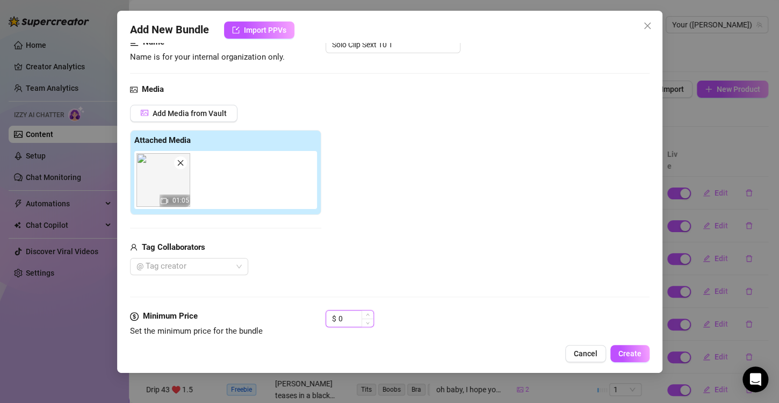
click at [354, 317] on input "0" at bounding box center [355, 319] width 35 height 16
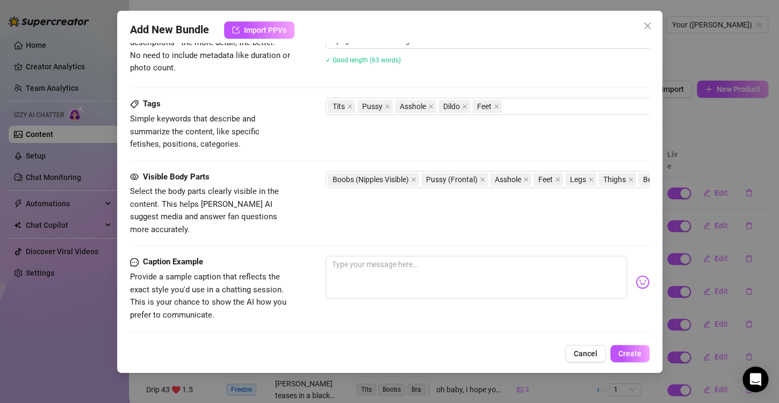
scroll to position [510, 0]
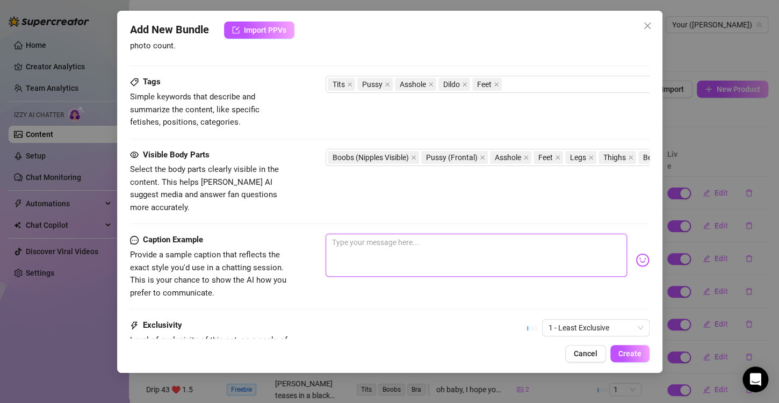
click at [338, 241] on textarea at bounding box center [476, 255] width 301 height 43
click at [468, 249] on textarea "ht ts have some fun tonig" at bounding box center [476, 255] width 301 height 43
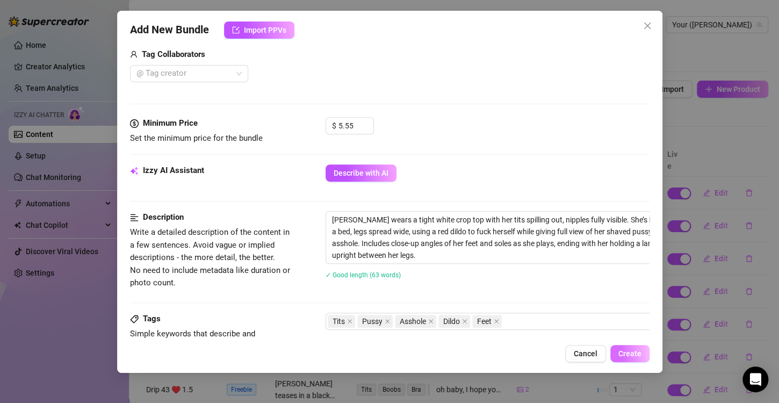
scroll to position [322, 0]
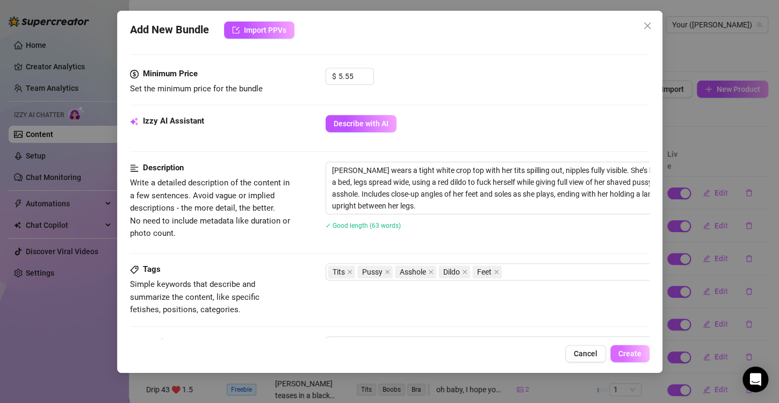
click at [634, 351] on span "Create" at bounding box center [629, 353] width 23 height 9
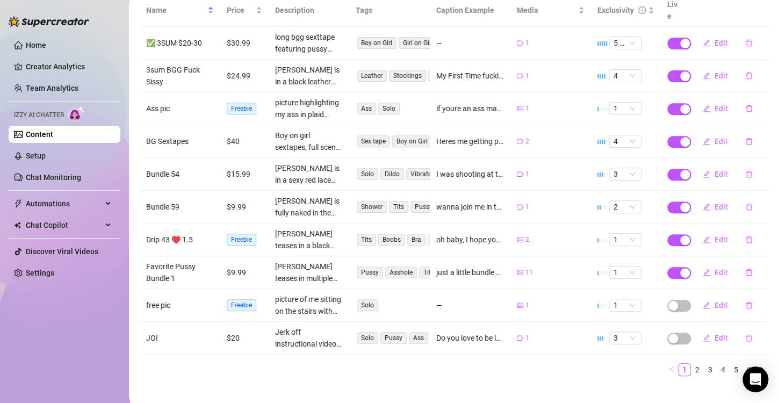
scroll to position [150, 0]
click at [691, 363] on link "2" at bounding box center [697, 369] width 12 height 12
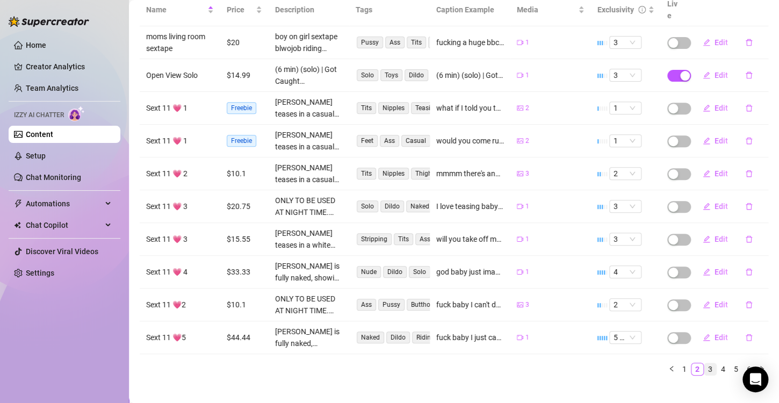
click at [706, 363] on link "3" at bounding box center [710, 369] width 12 height 12
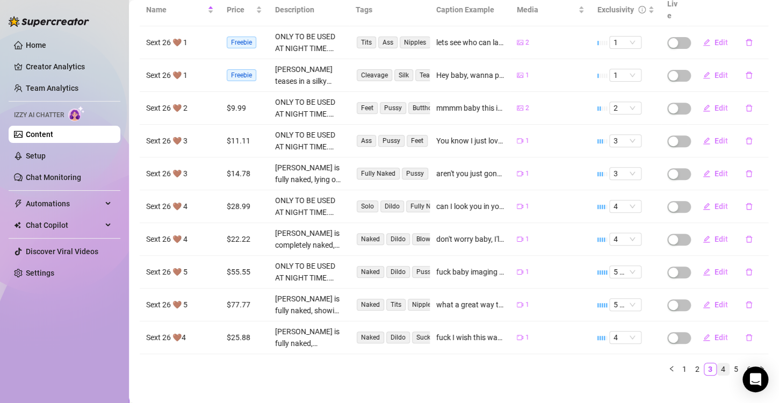
click at [717, 363] on link "4" at bounding box center [723, 369] width 12 height 12
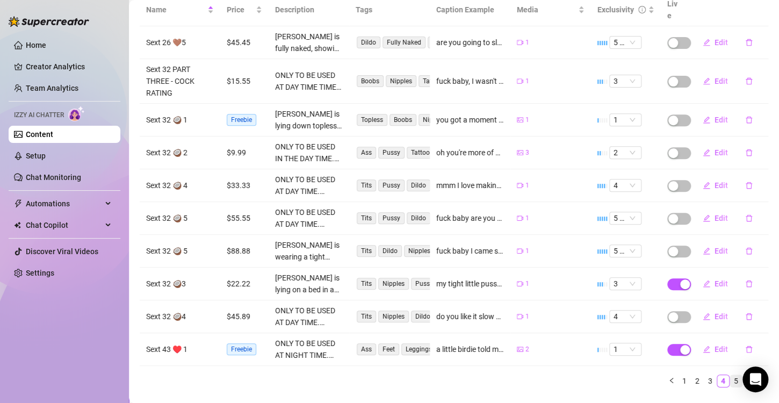
click at [730, 375] on link "5" at bounding box center [736, 381] width 12 height 12
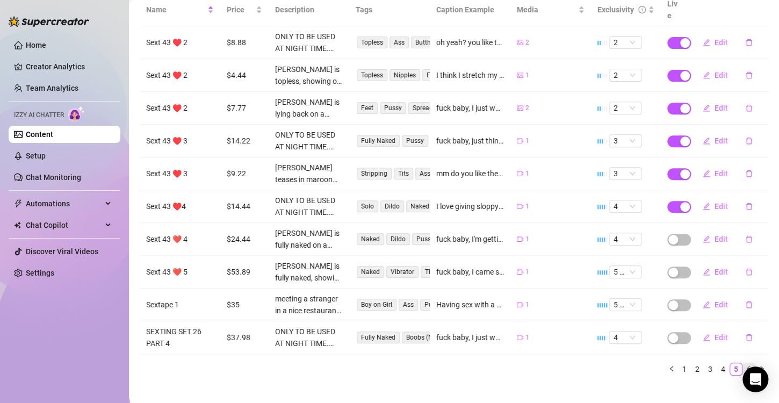
click at [744, 363] on link "6" at bounding box center [749, 369] width 12 height 12
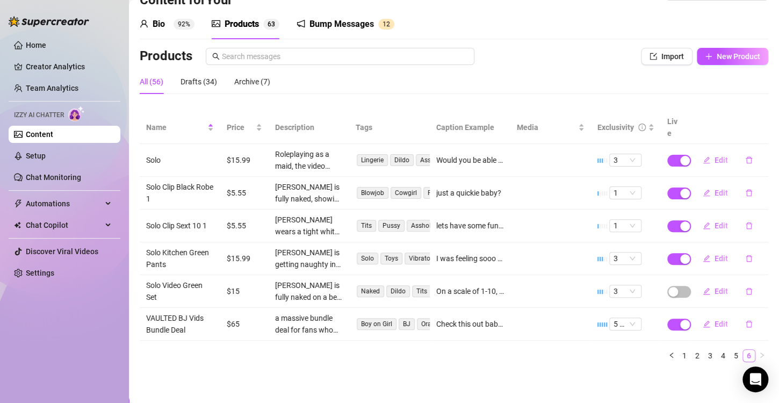
scroll to position [19, 0]
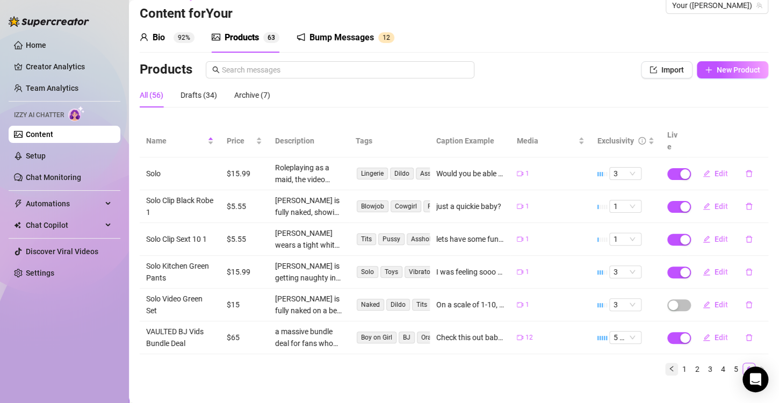
click at [668, 365] on icon "left" at bounding box center [671, 368] width 6 height 6
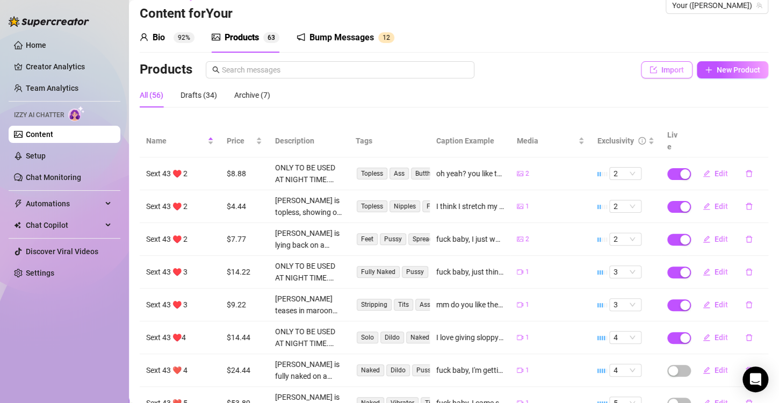
click at [670, 68] on span "Import" at bounding box center [672, 70] width 23 height 9
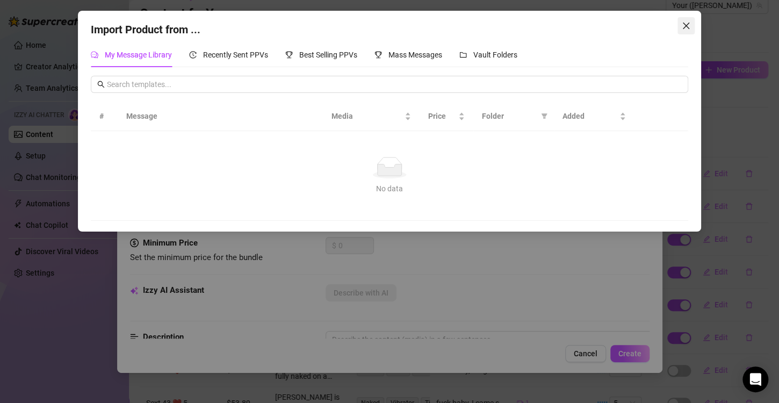
click at [683, 21] on icon "close" at bounding box center [686, 25] width 9 height 9
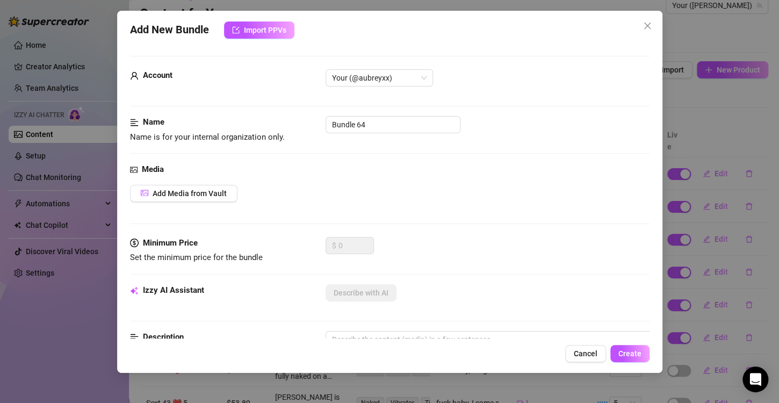
click at [201, 202] on div "Media Add Media from Vault" at bounding box center [390, 200] width 520 height 74
click at [199, 193] on span "Add Media from Vault" at bounding box center [190, 193] width 74 height 9
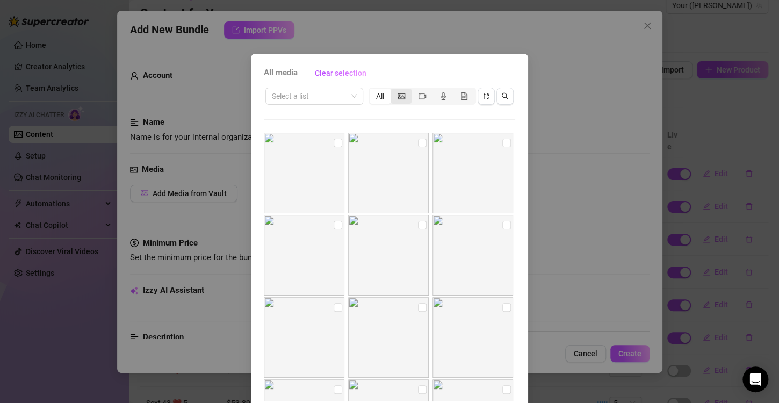
click at [391, 95] on div "segmented control" at bounding box center [401, 96] width 21 height 15
click at [393, 90] on input "segmented control" at bounding box center [393, 90] width 0 height 0
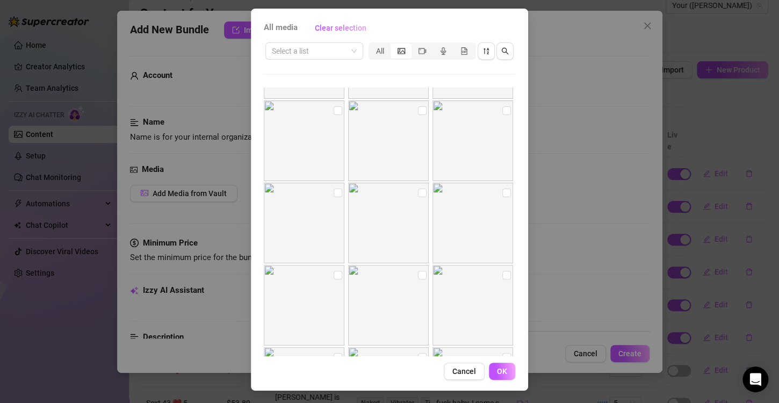
scroll to position [1062, 0]
click at [320, 56] on input "search" at bounding box center [309, 51] width 75 height 16
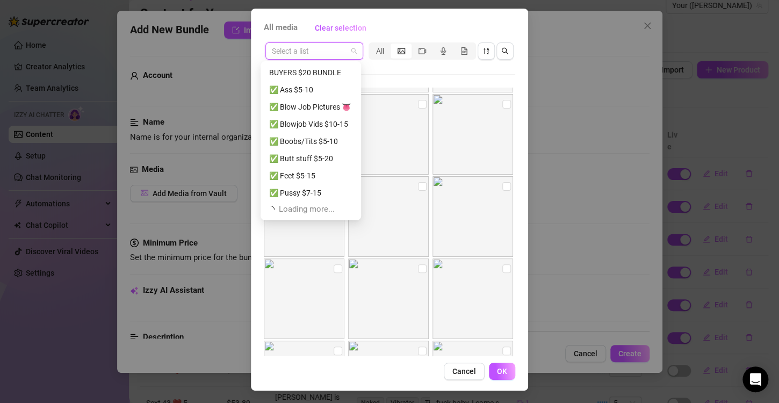
scroll to position [550, 0]
click at [331, 147] on div "✅ Boobs/Tits $5-10" at bounding box center [311, 140] width 96 height 17
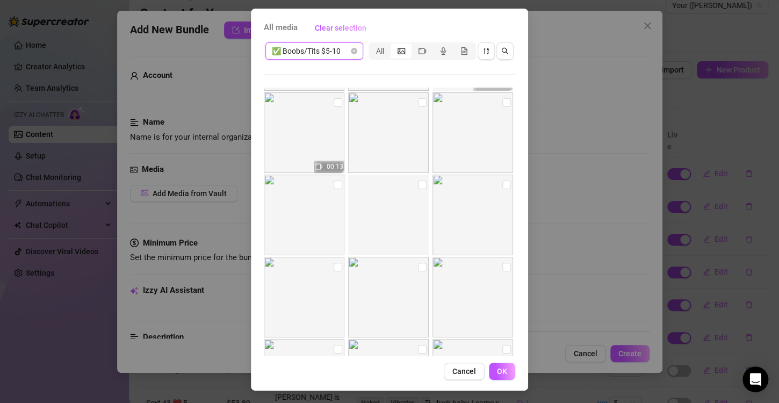
scroll to position [161, 0]
click at [334, 184] on input "checkbox" at bounding box center [338, 183] width 9 height 9
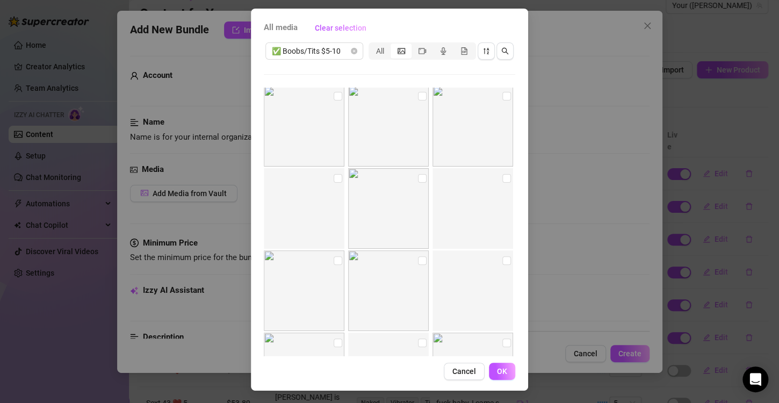
scroll to position [1318, 0]
click at [299, 50] on span "✅ Boobs/Tits $5-10" at bounding box center [314, 51] width 85 height 16
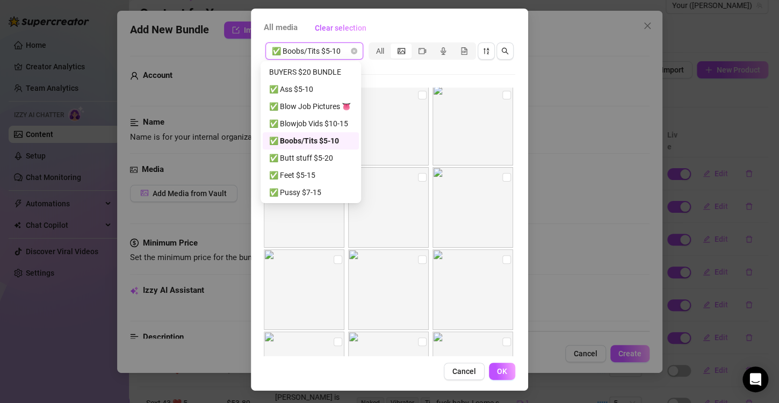
click at [485, 71] on div "✅ Boobs/Tits $5-10 ✅ Boobs/Tits $5-10 All 19:30:59 00:13 00:09 00:11 00:08 01:5…" at bounding box center [389, 198] width 251 height 315
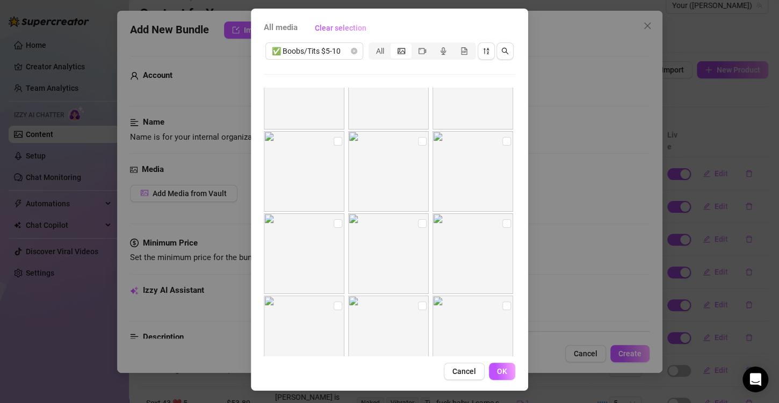
scroll to position [1372, 0]
click at [418, 206] on input "checkbox" at bounding box center [422, 205] width 9 height 9
click at [417, 178] on img at bounding box center [388, 210] width 81 height 81
click at [418, 181] on input "checkbox" at bounding box center [422, 180] width 9 height 9
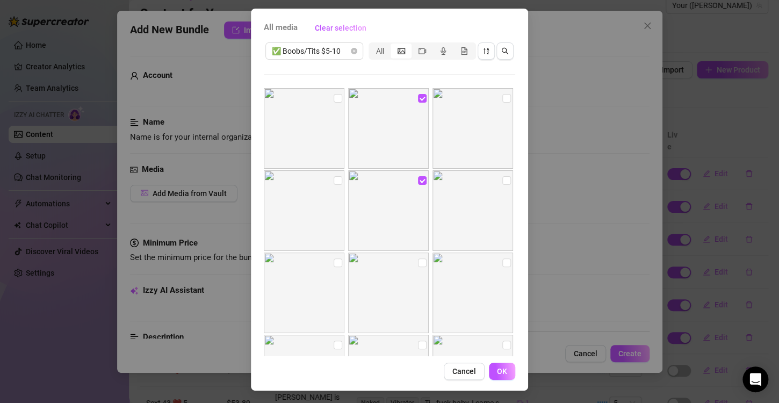
drag, startPoint x: 496, startPoint y: 181, endPoint x: 489, endPoint y: 187, distance: 9.5
click at [502, 181] on input "checkbox" at bounding box center [506, 180] width 9 height 9
click at [418, 180] on input "checkbox" at bounding box center [422, 178] width 9 height 9
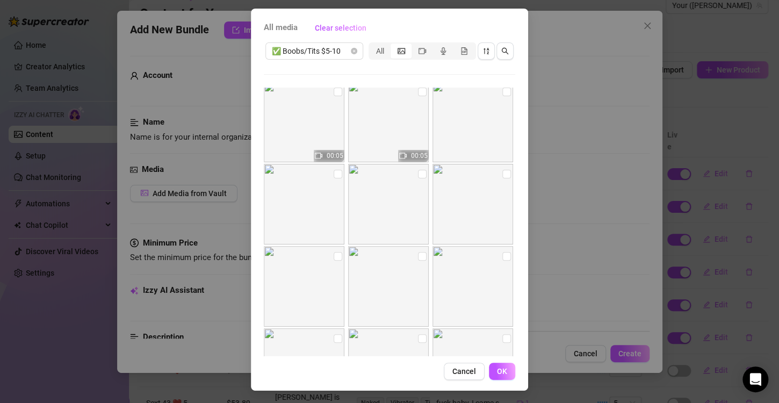
scroll to position [3520, 0]
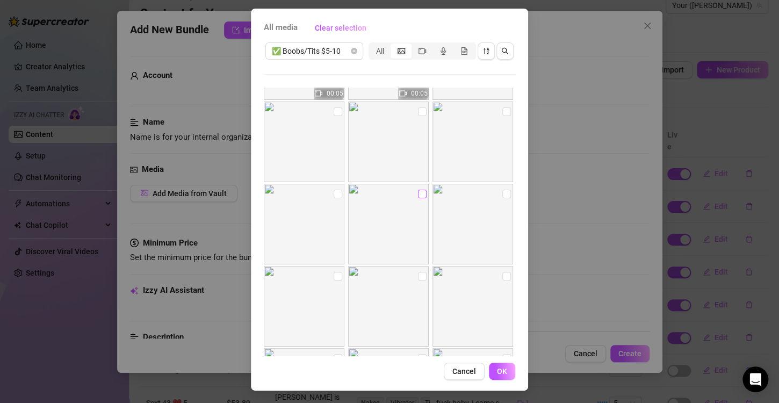
click at [418, 191] on input "checkbox" at bounding box center [422, 194] width 9 height 9
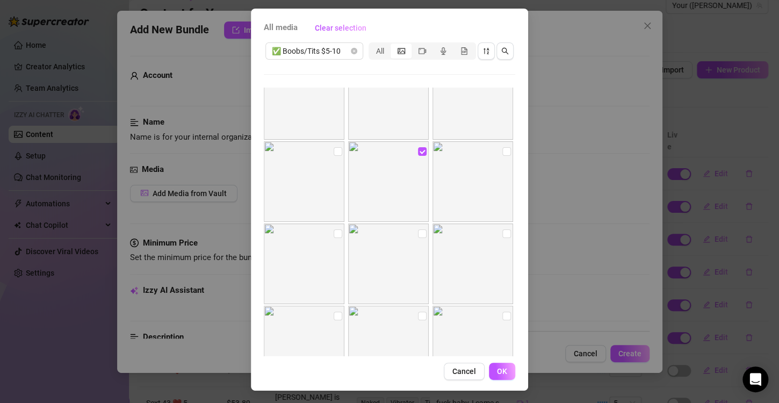
scroll to position [3574, 0]
click at [418, 220] on input "checkbox" at bounding box center [422, 222] width 9 height 9
click at [418, 132] on input "checkbox" at bounding box center [422, 131] width 9 height 9
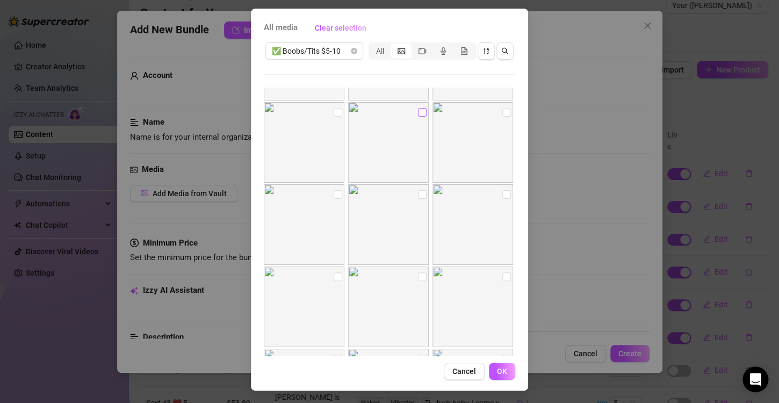
click at [418, 109] on input "checkbox" at bounding box center [422, 112] width 9 height 9
click at [418, 126] on input "checkbox" at bounding box center [422, 125] width 9 height 9
click at [502, 207] on input "checkbox" at bounding box center [506, 207] width 9 height 9
click at [418, 208] on input "checkbox" at bounding box center [422, 207] width 9 height 9
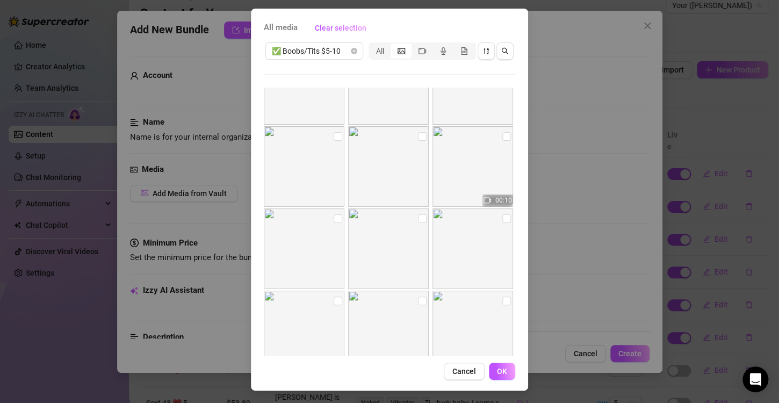
scroll to position [7281, 0]
click at [334, 212] on input "checkbox" at bounding box center [338, 214] width 9 height 9
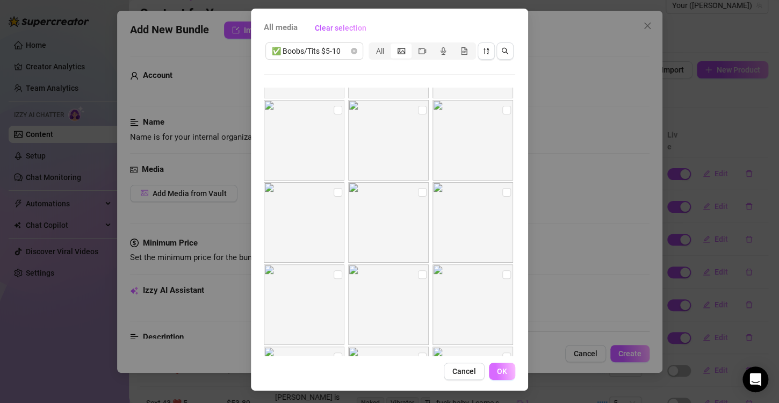
click at [497, 367] on span "OK" at bounding box center [502, 371] width 10 height 9
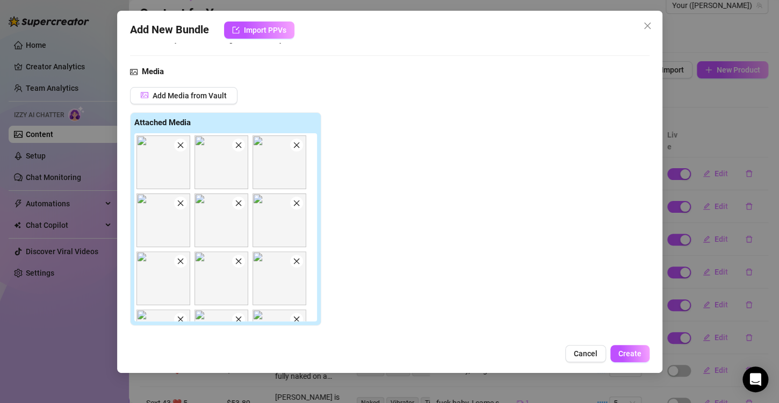
scroll to position [474, 0]
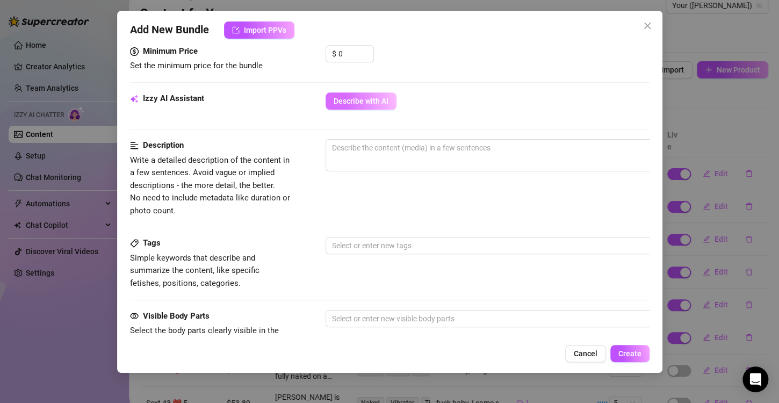
click at [372, 105] on button "Describe with AI" at bounding box center [361, 100] width 71 height 17
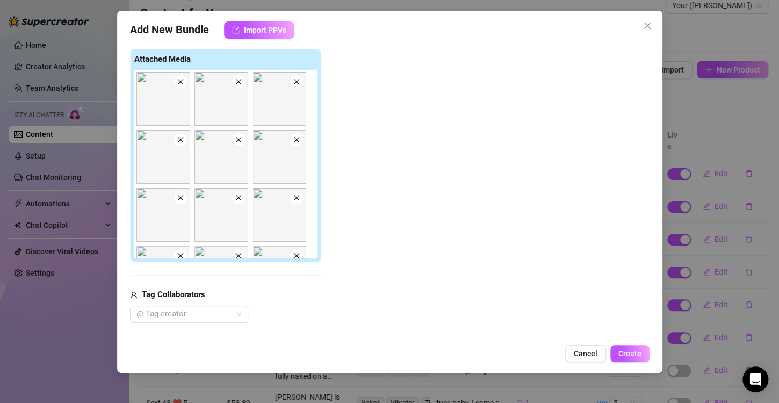
scroll to position [0, 0]
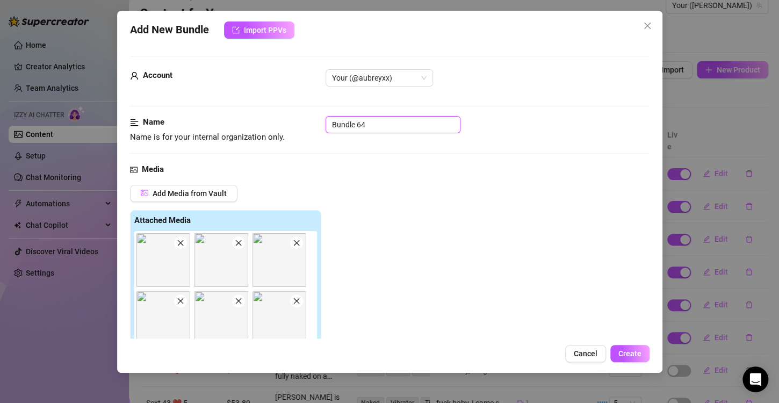
click at [395, 127] on input "Bundle 64" at bounding box center [393, 124] width 135 height 17
click at [392, 135] on div "Name Name is for your internal organization only. Bundle 64" at bounding box center [390, 129] width 520 height 27
click at [377, 163] on div "Media" at bounding box center [390, 169] width 520 height 13
click at [375, 128] on input "Bundle 64" at bounding box center [393, 124] width 135 height 17
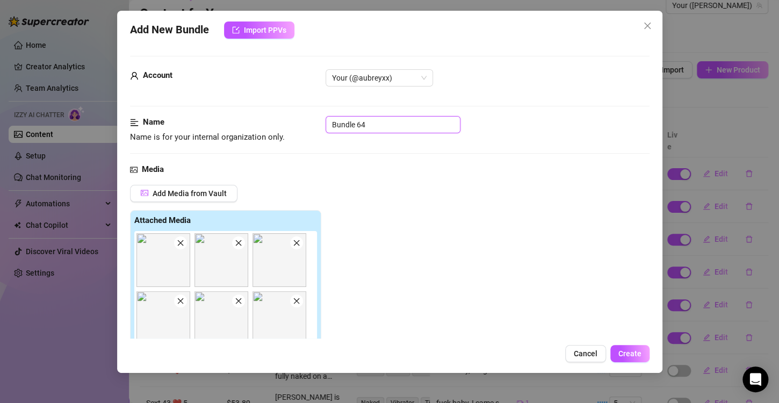
click at [375, 128] on input "Bundle 64" at bounding box center [393, 124] width 135 height 17
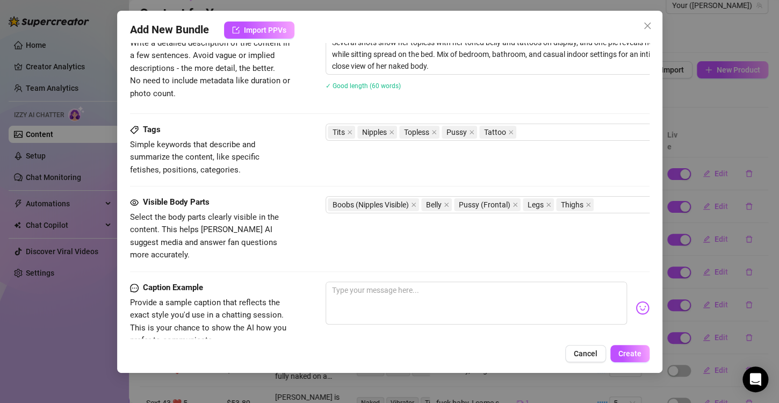
scroll to position [746, 0]
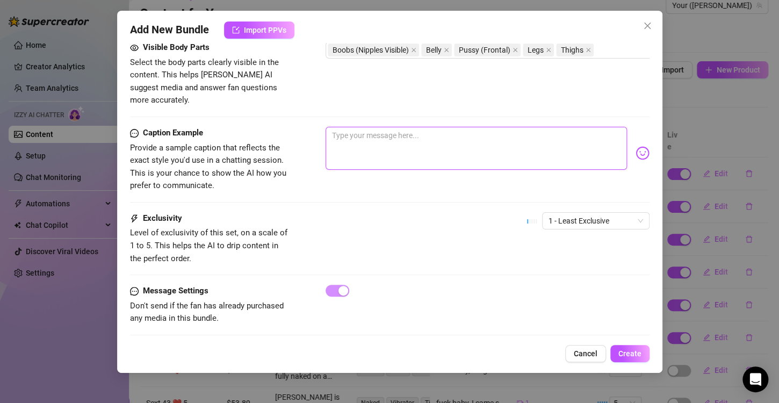
click at [392, 150] on textarea at bounding box center [476, 148] width 301 height 43
click at [555, 127] on textarea "hehehehe just feeling cheeky with some titty posts" at bounding box center [476, 148] width 301 height 43
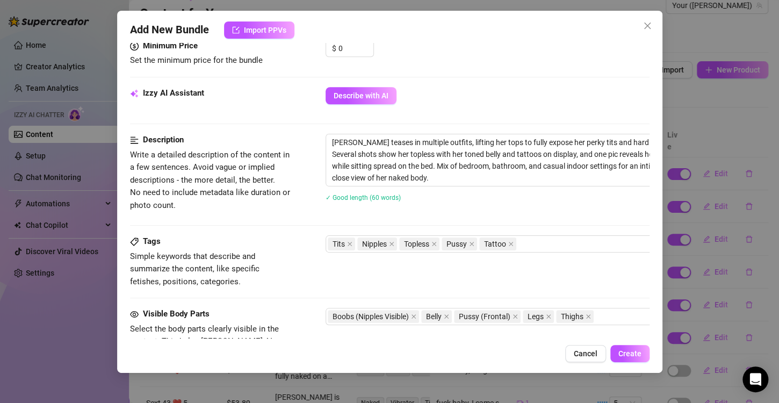
scroll to position [316, 0]
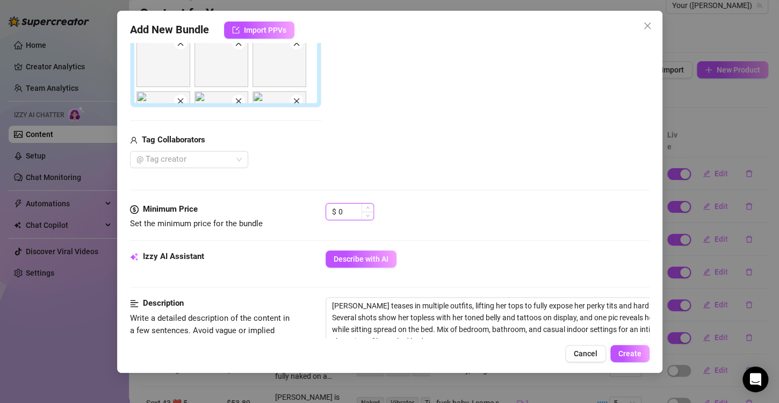
click at [347, 215] on input "0" at bounding box center [355, 212] width 35 height 16
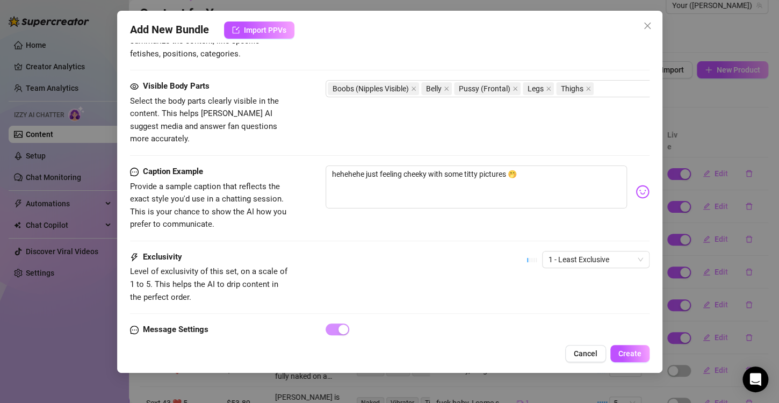
scroll to position [746, 0]
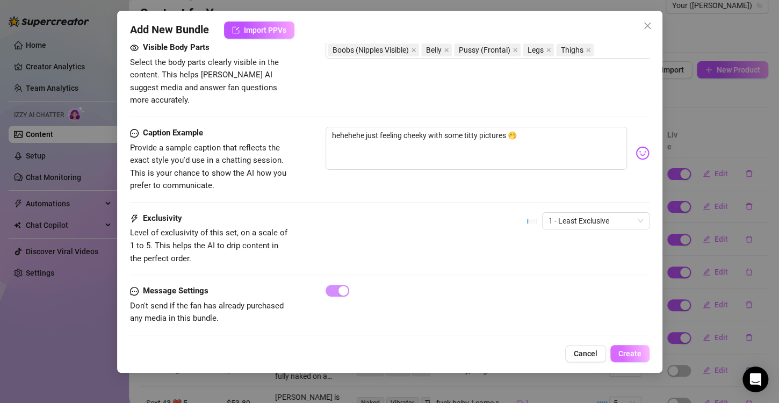
click at [640, 350] on button "Create" at bounding box center [629, 353] width 39 height 17
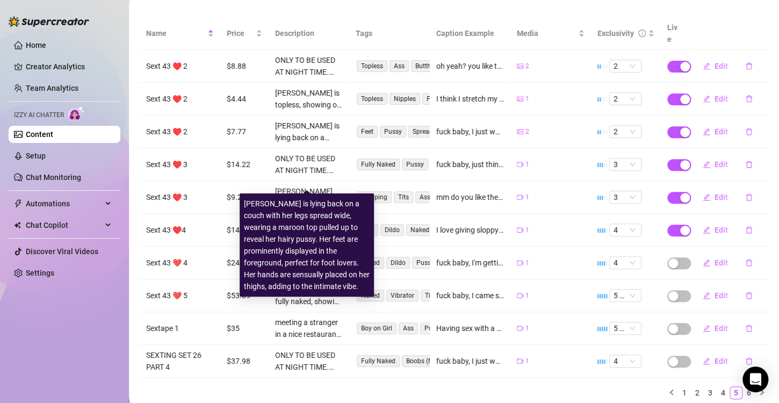
scroll to position [0, 0]
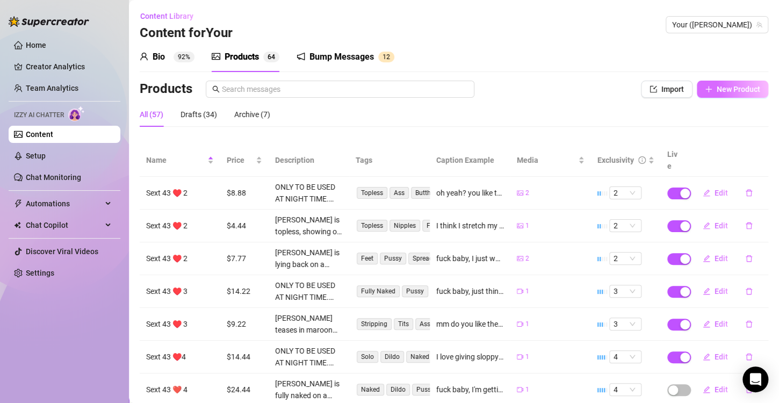
click at [717, 92] on span "New Product" at bounding box center [739, 89] width 44 height 9
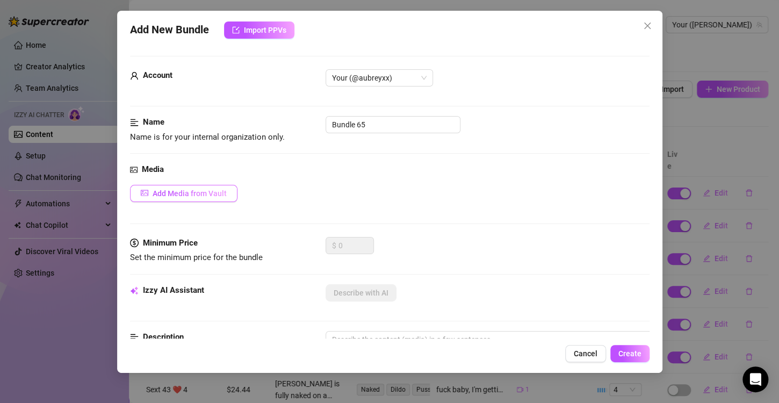
click at [172, 196] on span "Add Media from Vault" at bounding box center [190, 193] width 74 height 9
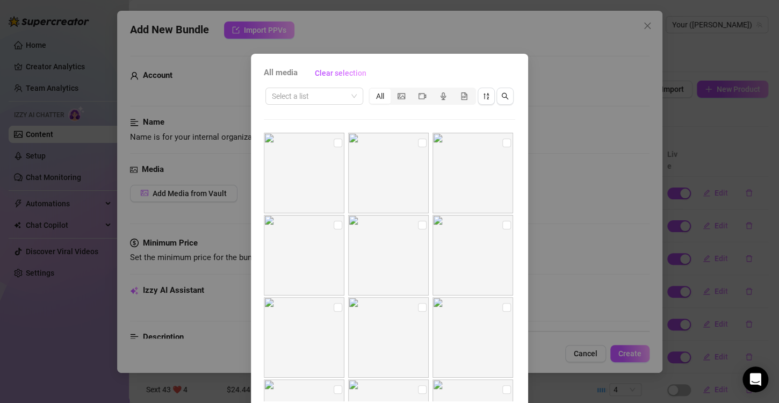
scroll to position [215, 0]
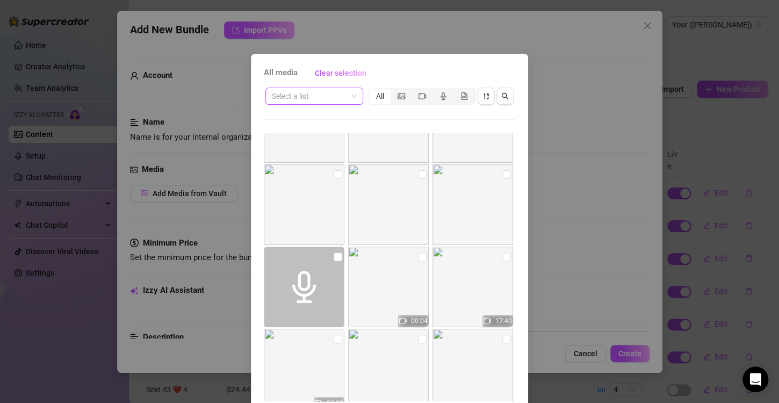
click at [342, 96] on input "search" at bounding box center [309, 96] width 75 height 16
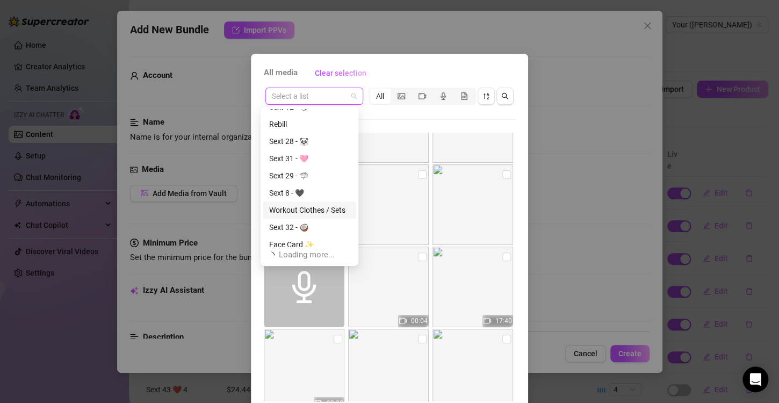
scroll to position [0, 0]
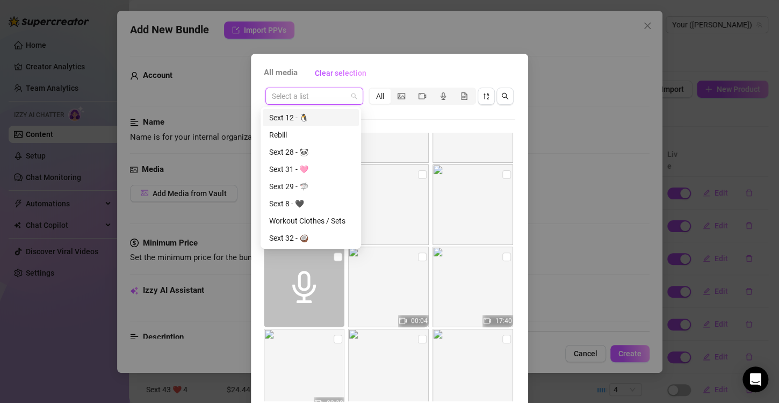
click at [314, 121] on div "Sext 12 - 🐧" at bounding box center [310, 118] width 83 height 12
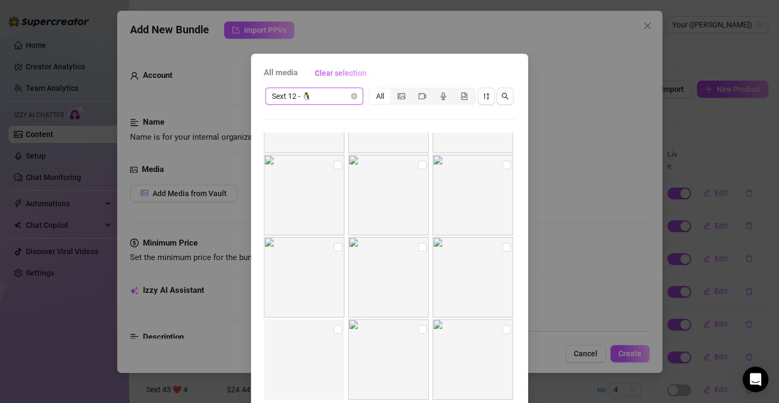
scroll to position [161, 0]
click at [502, 311] on input "checkbox" at bounding box center [506, 310] width 9 height 9
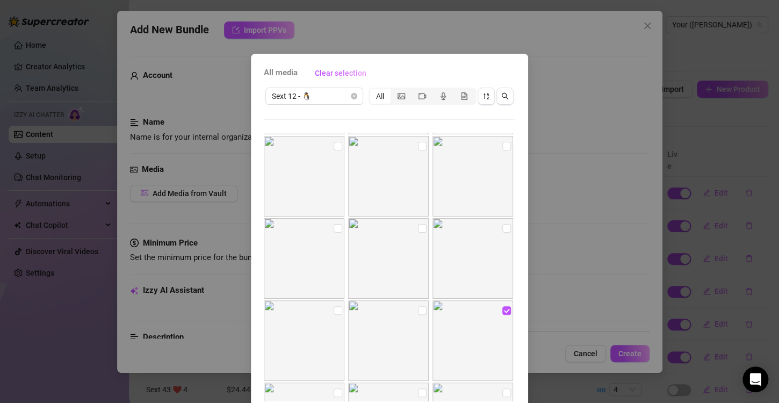
scroll to position [269, 0]
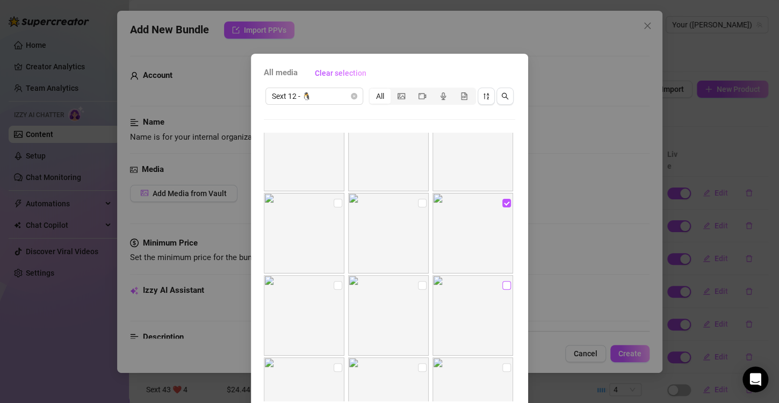
click at [502, 282] on input "checkbox" at bounding box center [506, 285] width 9 height 9
click at [502, 285] on input "checkbox" at bounding box center [506, 285] width 9 height 9
click at [418, 284] on input "checkbox" at bounding box center [422, 285] width 9 height 9
click at [334, 199] on input "checkbox" at bounding box center [338, 203] width 9 height 9
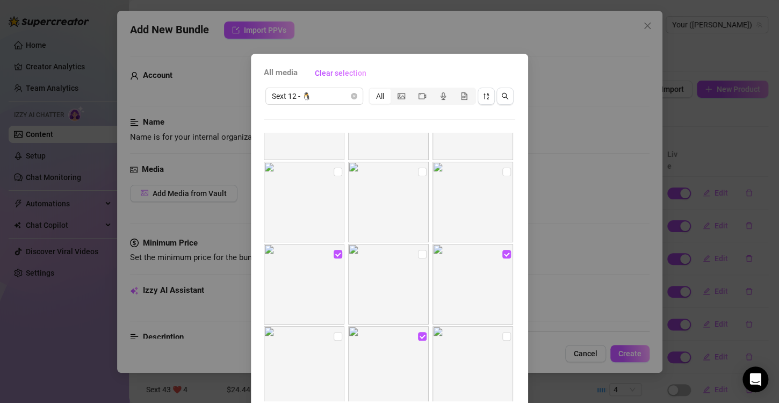
scroll to position [161, 0]
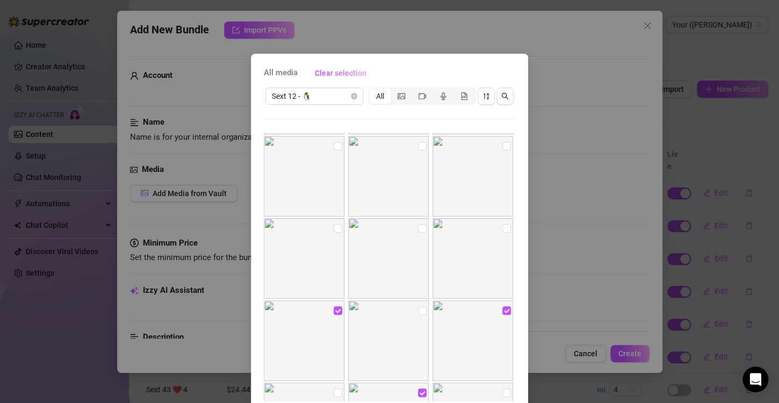
click at [418, 230] on input "checkbox" at bounding box center [422, 228] width 9 height 9
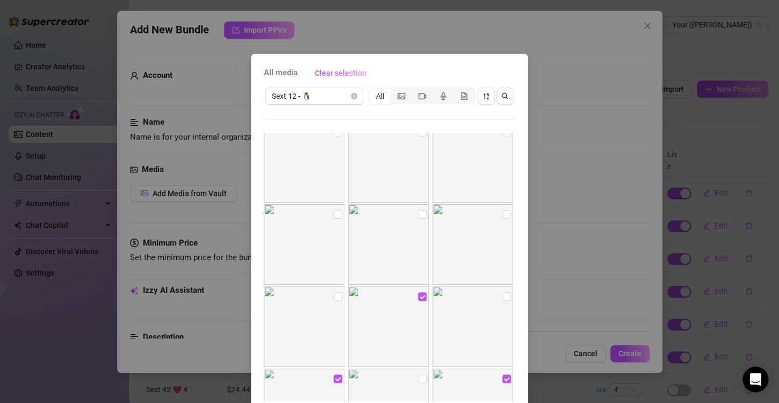
scroll to position [0, 0]
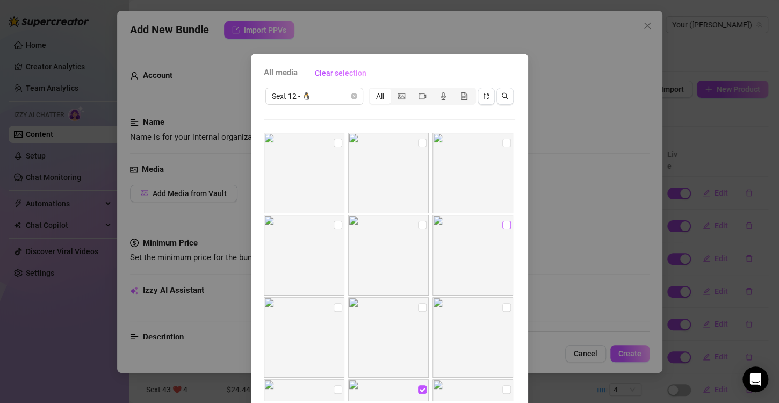
click at [502, 227] on input "checkbox" at bounding box center [506, 225] width 9 height 9
click at [502, 143] on input "checkbox" at bounding box center [506, 143] width 9 height 9
drag, startPoint x: 415, startPoint y: 141, endPoint x: 398, endPoint y: 153, distance: 21.3
click at [418, 142] on input "checkbox" at bounding box center [422, 143] width 9 height 9
click at [334, 228] on input "checkbox" at bounding box center [338, 225] width 9 height 9
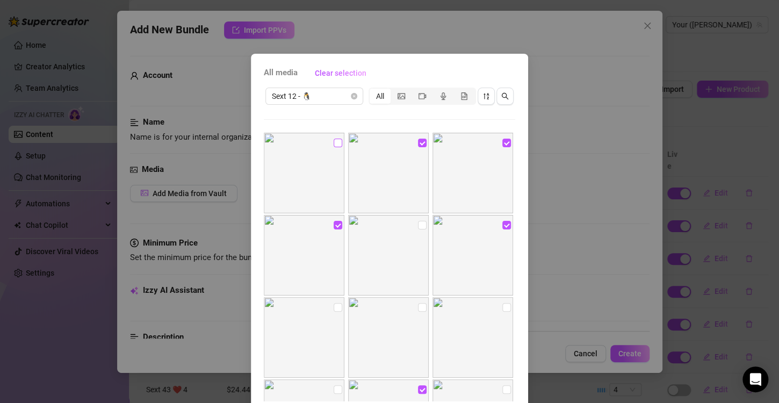
click at [334, 141] on input "checkbox" at bounding box center [338, 143] width 9 height 9
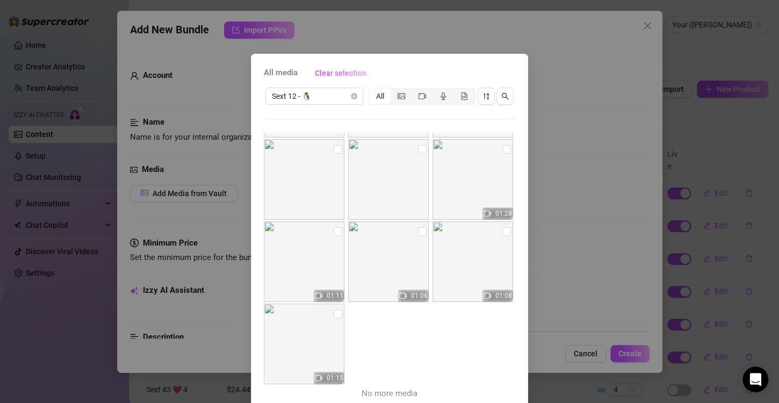
scroll to position [45, 0]
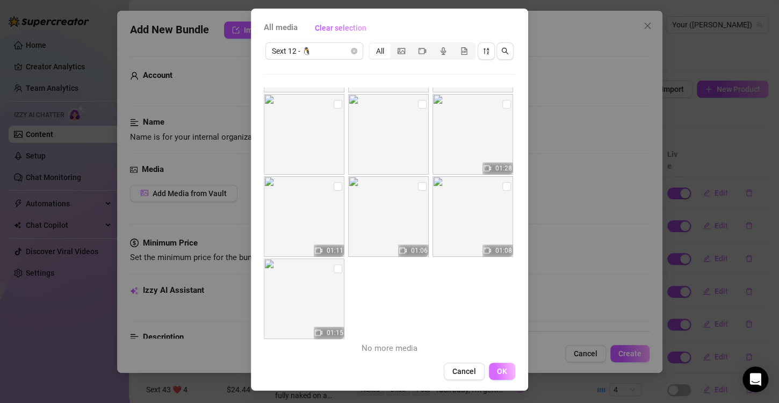
click at [497, 369] on span "OK" at bounding box center [502, 371] width 10 height 9
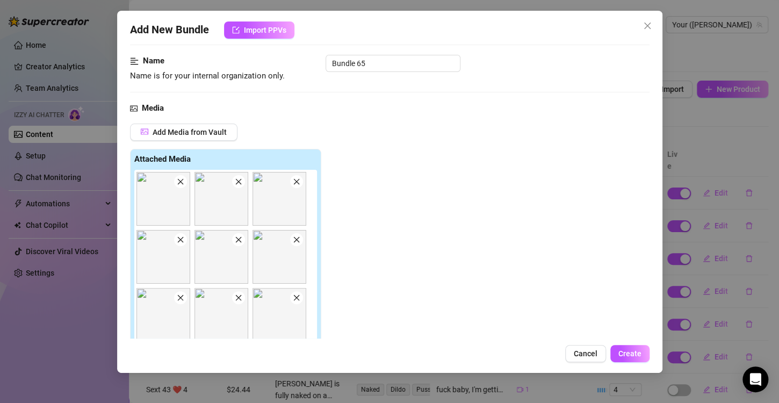
scroll to position [0, 0]
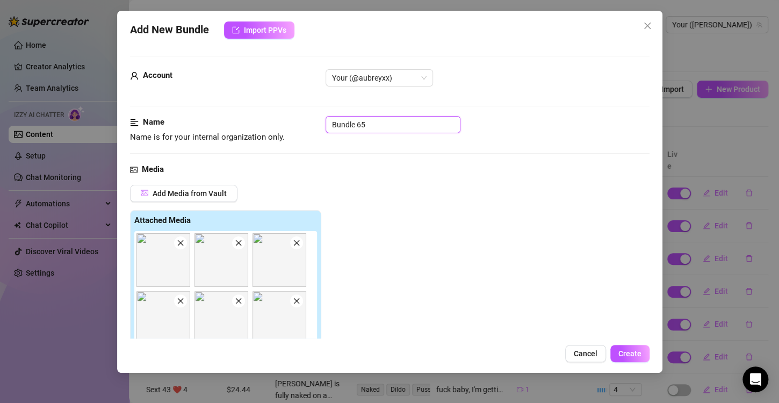
click at [392, 121] on input "Bundle 65" at bounding box center [393, 124] width 135 height 17
click at [345, 125] on input "Sext Pic Bundle 12" at bounding box center [393, 124] width 135 height 17
drag, startPoint x: 425, startPoint y: 122, endPoint x: 395, endPoint y: 134, distance: 32.5
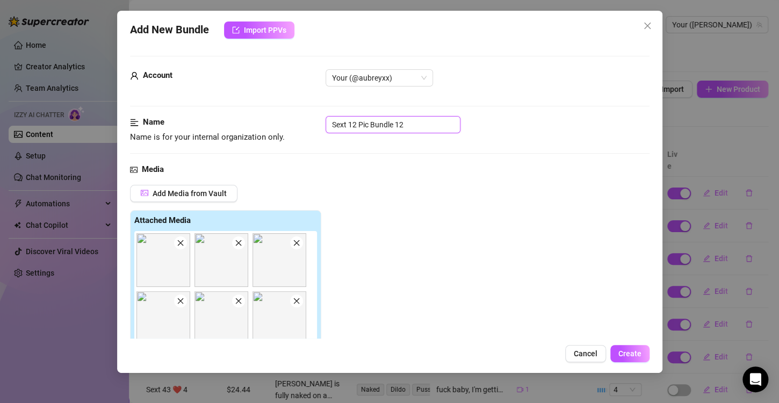
click at [395, 134] on div "Name Name is for your internal organization only. Sext 12 Pic Bundle 12" at bounding box center [390, 129] width 520 height 27
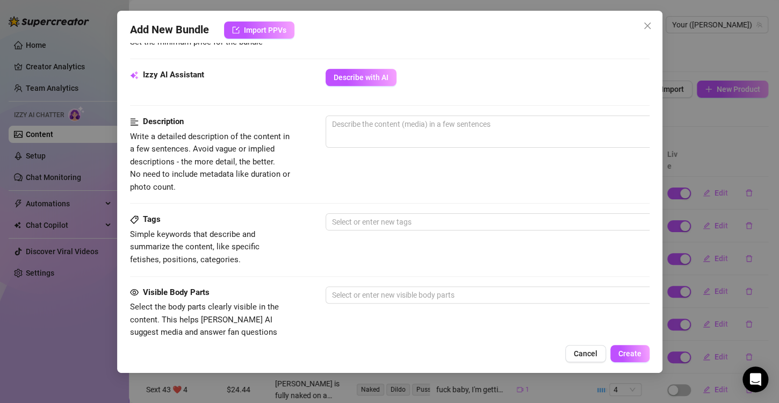
scroll to position [376, 0]
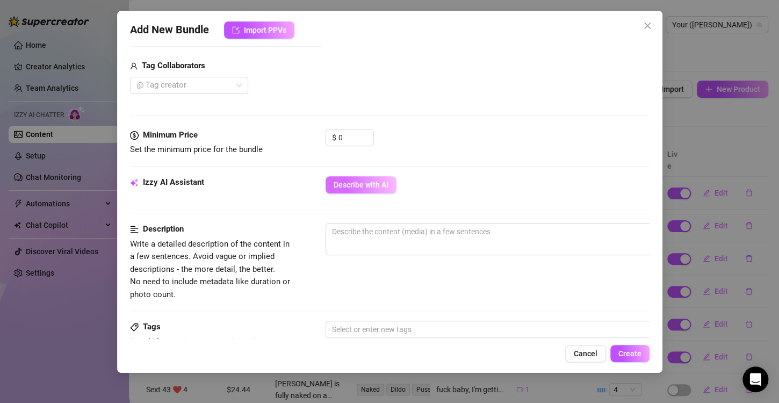
click at [369, 181] on span "Describe with AI" at bounding box center [361, 185] width 55 height 9
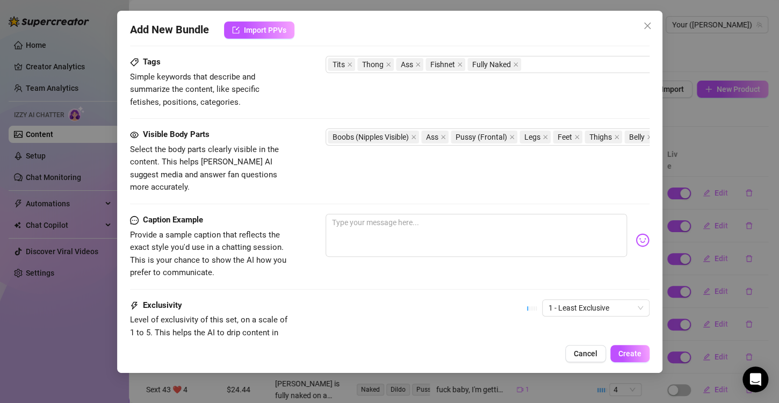
scroll to position [698, 0]
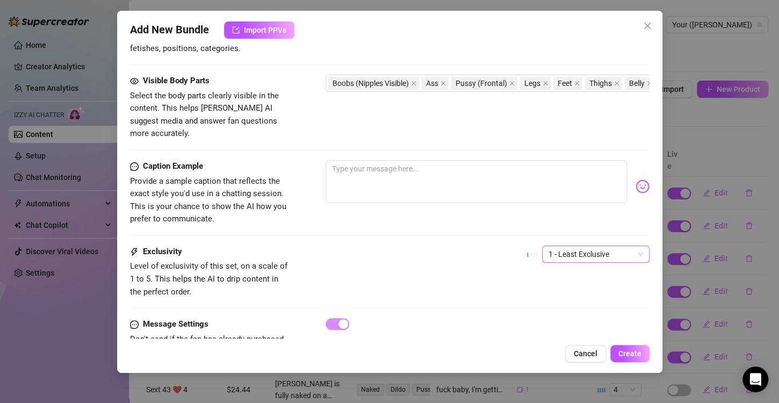
click at [595, 246] on span "1 - Least Exclusive" at bounding box center [596, 254] width 95 height 16
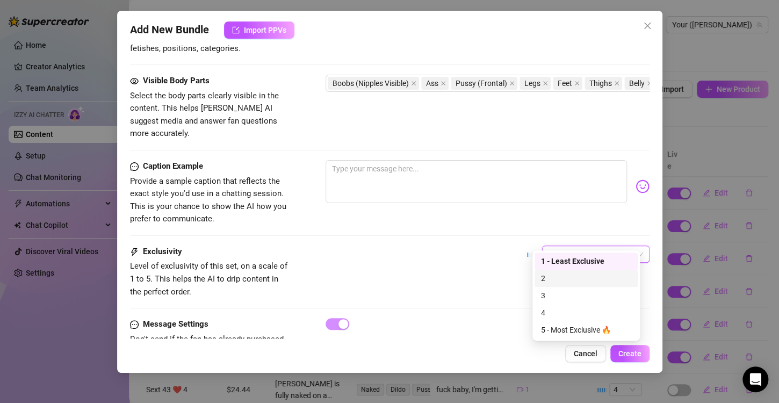
click at [564, 277] on div "2" at bounding box center [586, 278] width 90 height 12
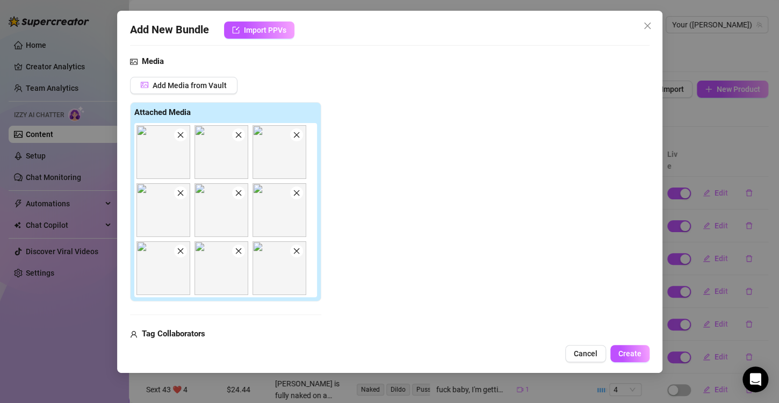
scroll to position [430, 0]
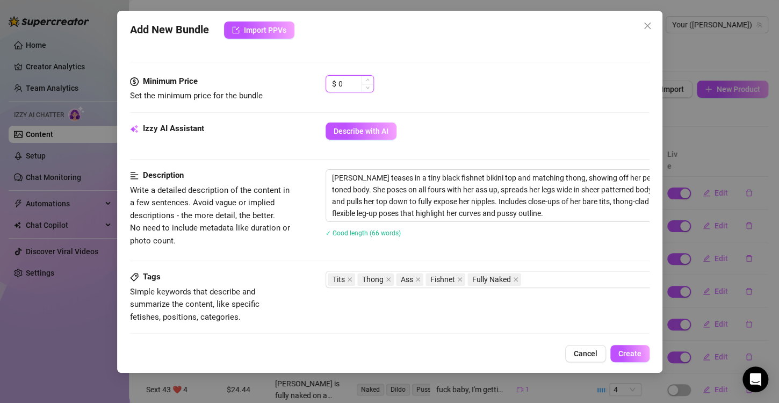
click at [349, 86] on input "0" at bounding box center [355, 84] width 35 height 16
click at [486, 103] on div "Minimum Price Set the minimum price for the bundle $ 10.1" at bounding box center [390, 98] width 520 height 47
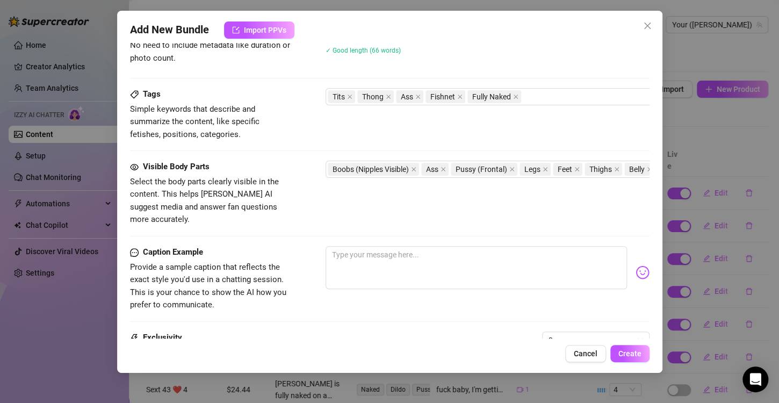
scroll to position [698, 0]
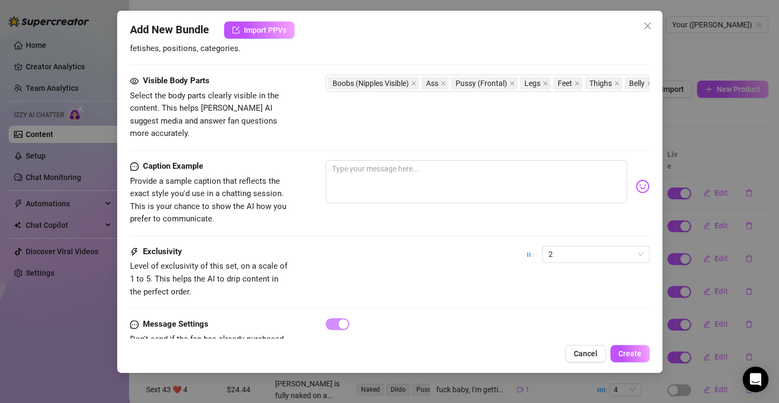
click at [406, 131] on div "Visible Body Parts Select the body parts clearly visible in the content. This h…" at bounding box center [390, 117] width 520 height 85
click at [409, 172] on textarea at bounding box center [476, 181] width 301 height 43
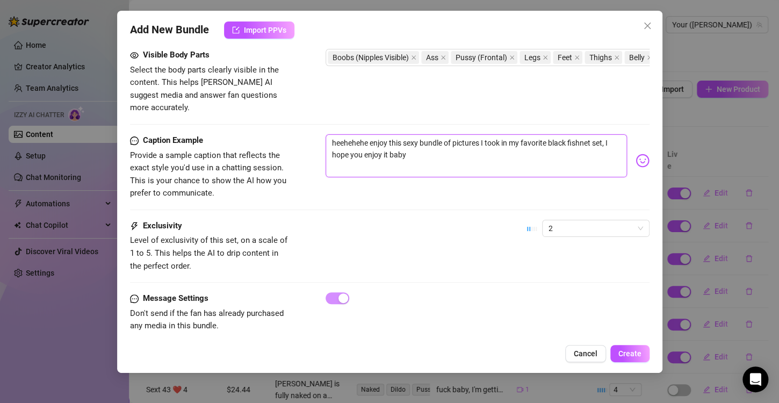
scroll to position [732, 0]
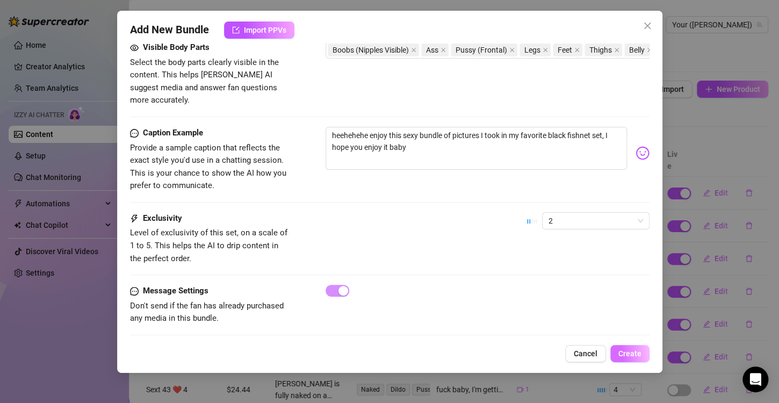
click at [637, 357] on span "Create" at bounding box center [629, 353] width 23 height 9
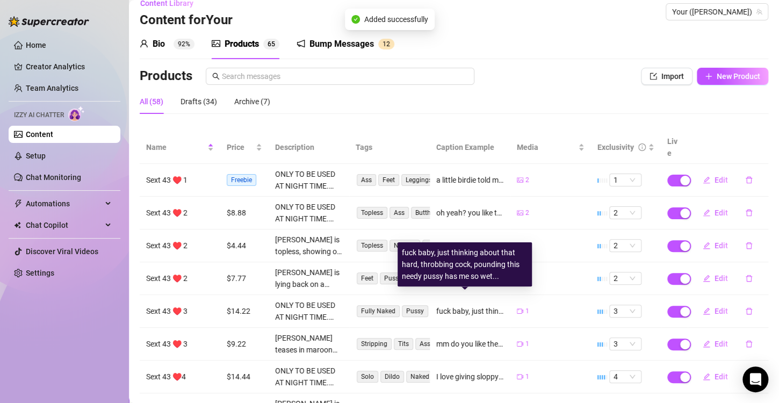
scroll to position [0, 0]
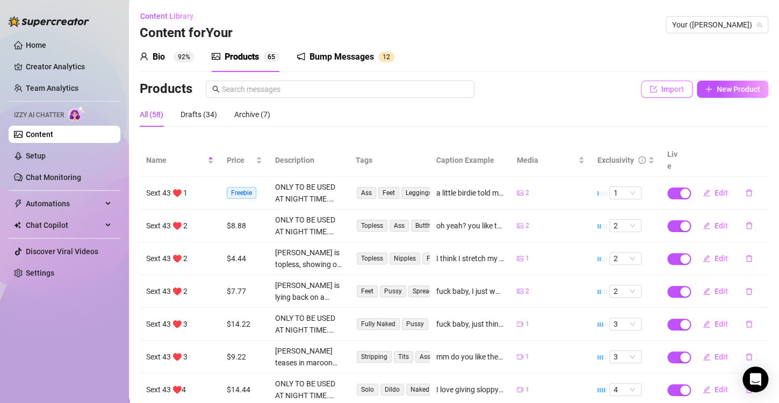
click at [655, 97] on button "Import" at bounding box center [667, 89] width 52 height 17
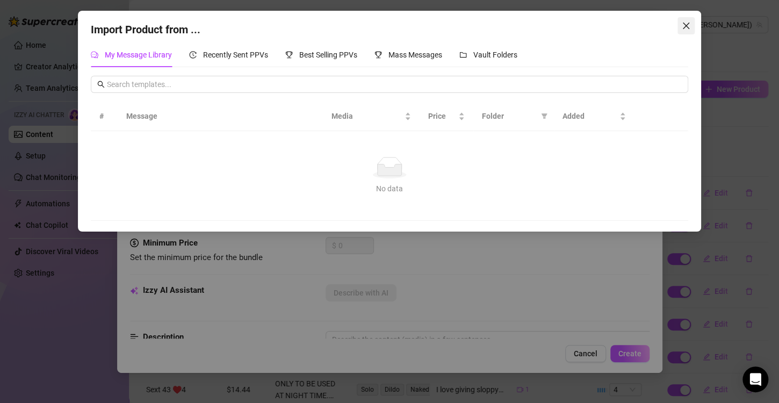
click at [688, 29] on icon "close" at bounding box center [686, 25] width 9 height 9
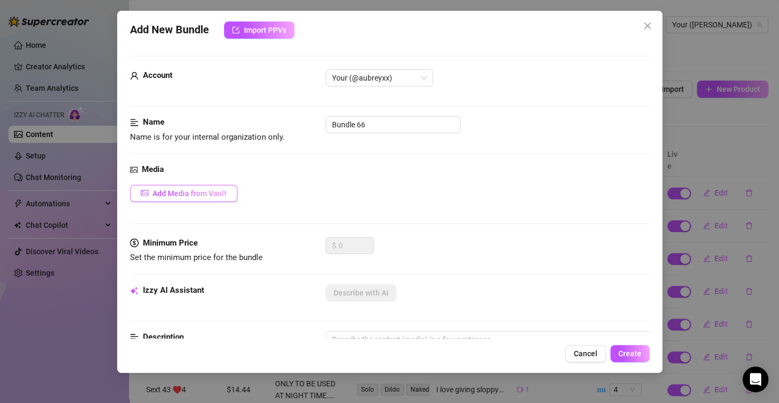
click at [181, 193] on span "Add Media from Vault" at bounding box center [190, 193] width 74 height 9
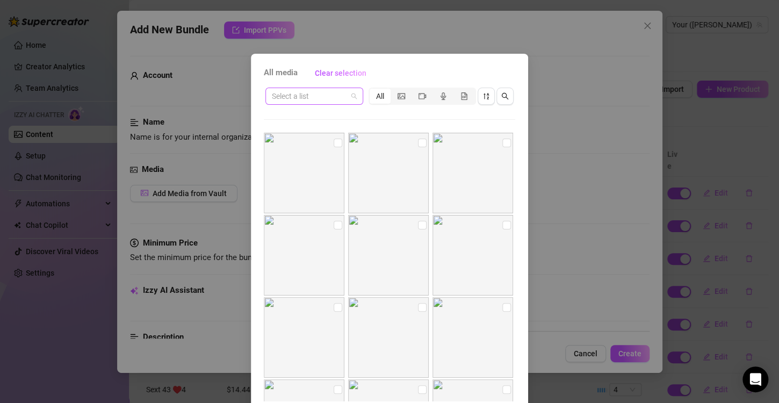
click at [322, 89] on input "search" at bounding box center [309, 96] width 75 height 16
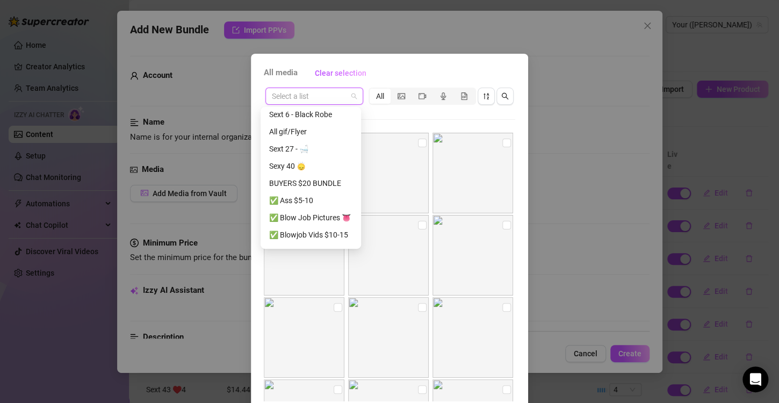
scroll to position [550, 0]
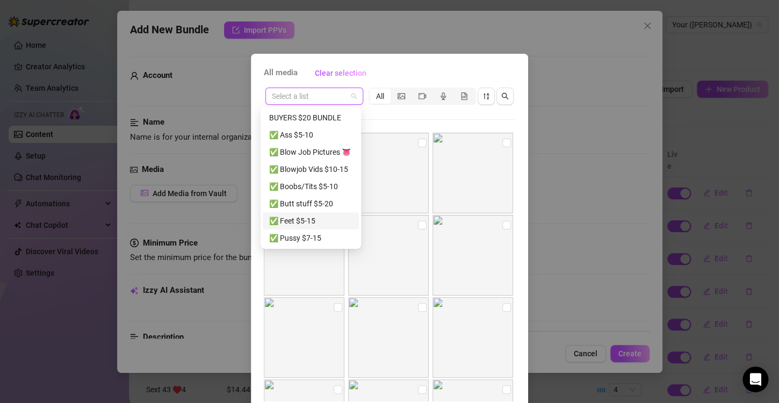
click at [321, 221] on div "✅ Feet $5-15" at bounding box center [310, 221] width 83 height 12
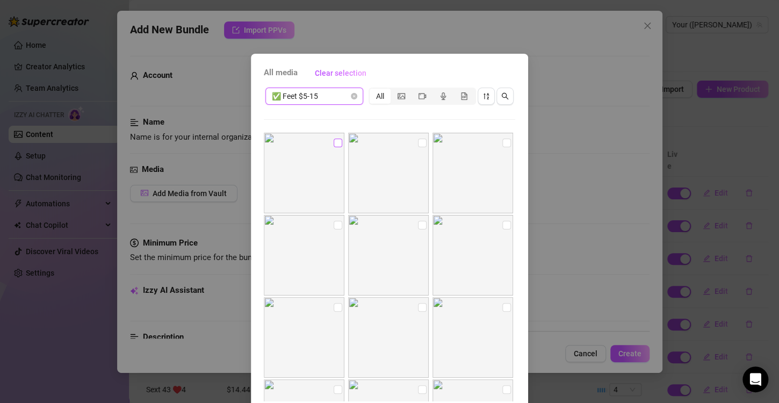
click at [334, 145] on input "checkbox" at bounding box center [338, 143] width 9 height 9
click at [334, 228] on input "checkbox" at bounding box center [338, 225] width 9 height 9
click at [418, 142] on input "checkbox" at bounding box center [422, 143] width 9 height 9
click at [418, 202] on input "checkbox" at bounding box center [422, 200] width 9 height 9
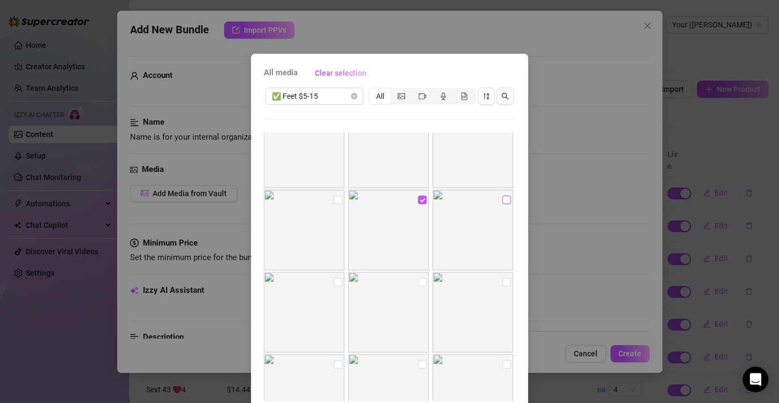
click at [502, 200] on input "checkbox" at bounding box center [506, 200] width 9 height 9
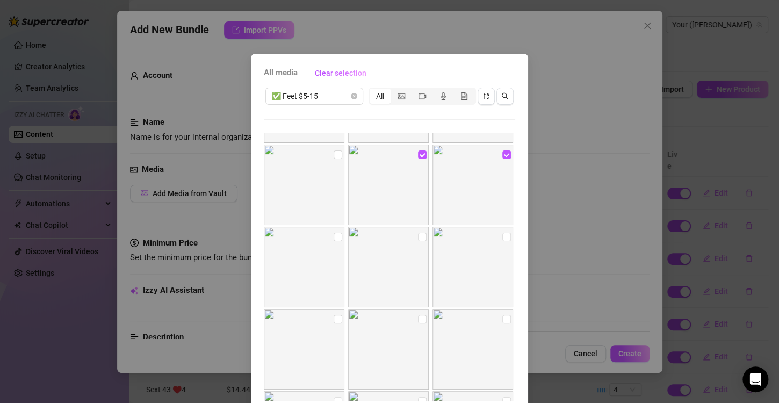
scroll to position [215, 0]
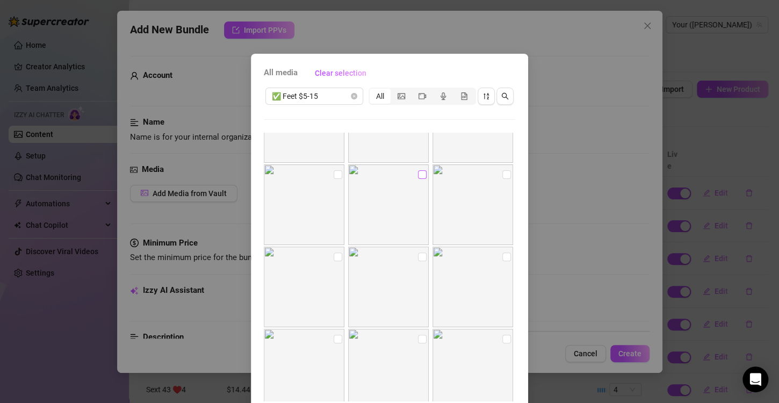
click at [418, 173] on input "checkbox" at bounding box center [422, 174] width 9 height 9
click at [502, 172] on input "checkbox" at bounding box center [506, 174] width 9 height 9
click at [418, 257] on input "checkbox" at bounding box center [422, 256] width 9 height 9
click at [502, 253] on input "checkbox" at bounding box center [506, 256] width 9 height 9
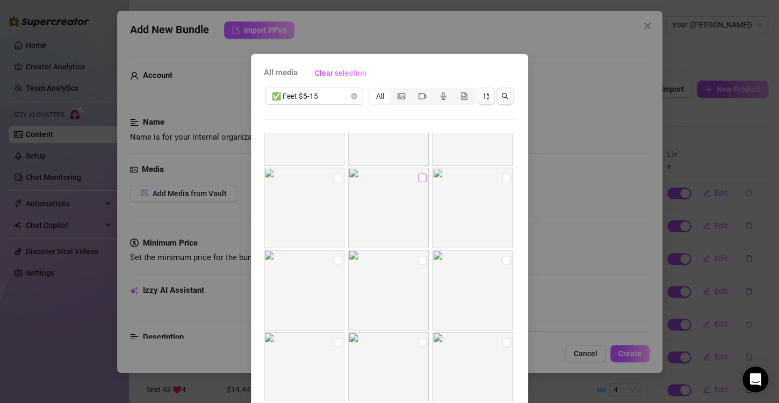
click at [418, 182] on input "checkbox" at bounding box center [422, 178] width 9 height 9
drag, startPoint x: 411, startPoint y: 234, endPoint x: 358, endPoint y: 253, distance: 55.9
click at [418, 234] on input "checkbox" at bounding box center [422, 234] width 9 height 9
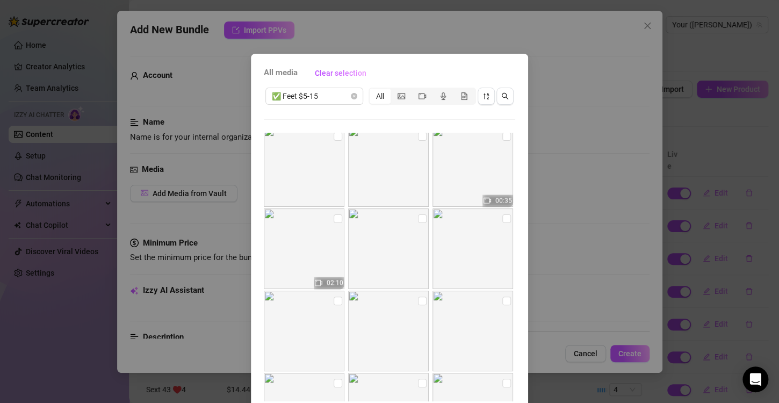
scroll to position [752, 0]
click at [408, 293] on img at bounding box center [388, 325] width 81 height 81
click at [418, 294] on input "checkbox" at bounding box center [422, 295] width 9 height 9
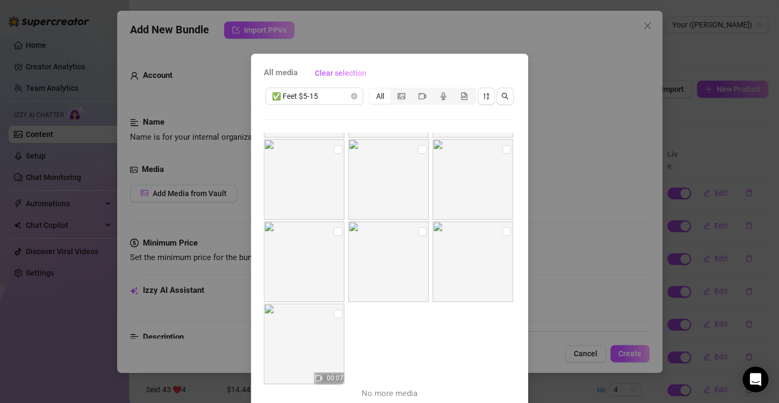
scroll to position [45, 0]
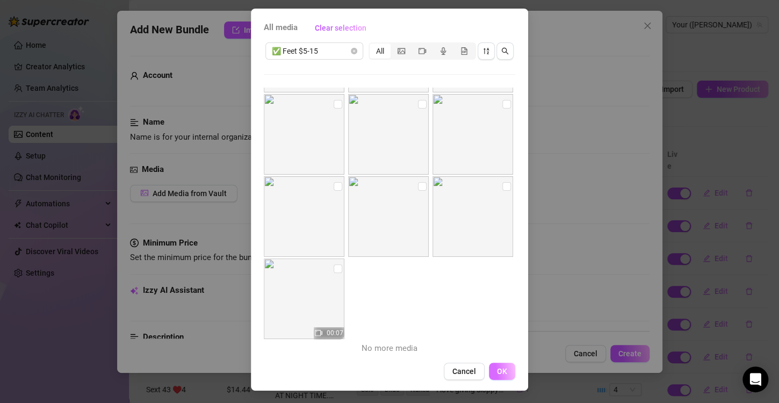
click at [502, 374] on span "OK" at bounding box center [502, 371] width 10 height 9
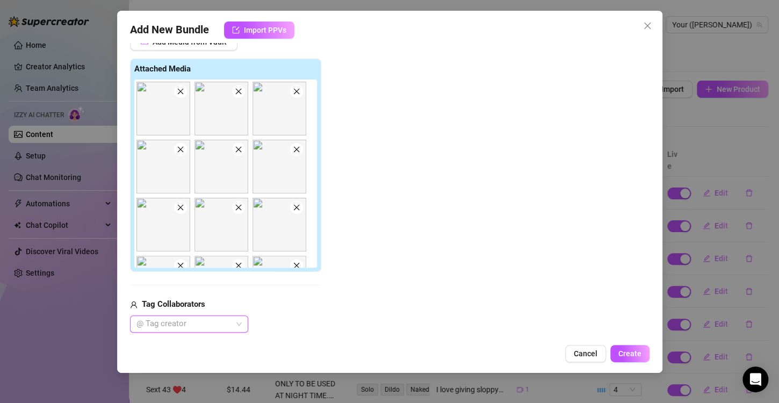
scroll to position [366, 0]
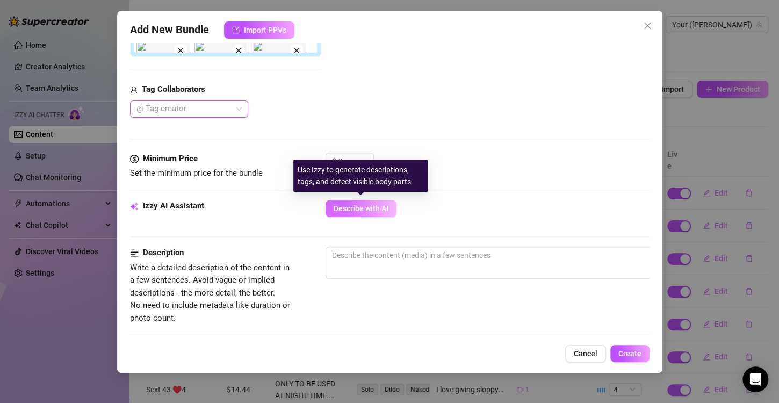
click at [361, 204] on span "Describe with AI" at bounding box center [361, 208] width 55 height 9
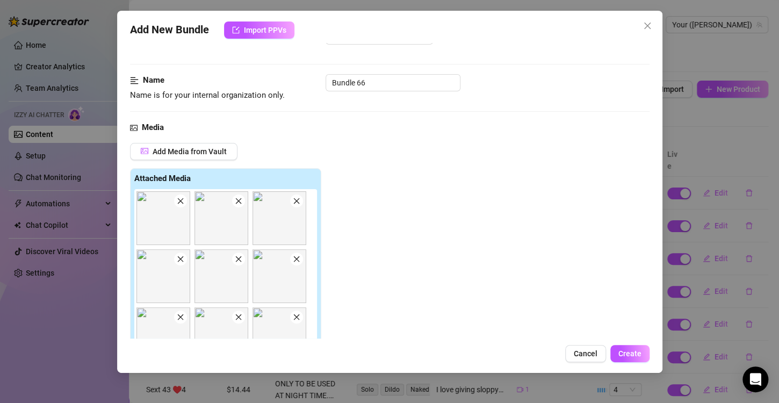
scroll to position [0, 0]
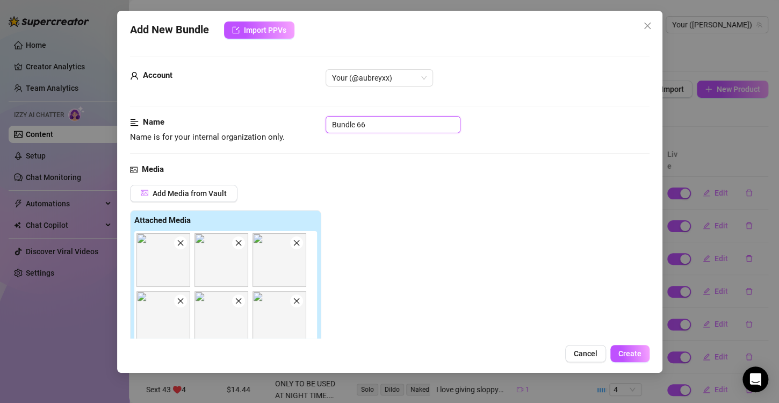
click at [358, 131] on input "Bundle 66" at bounding box center [393, 124] width 135 height 17
click at [359, 129] on input "Bundle 66" at bounding box center [393, 124] width 135 height 17
click at [358, 129] on input "Bundle 66" at bounding box center [393, 124] width 135 height 17
click at [360, 124] on input "Bundle 66" at bounding box center [393, 124] width 135 height 17
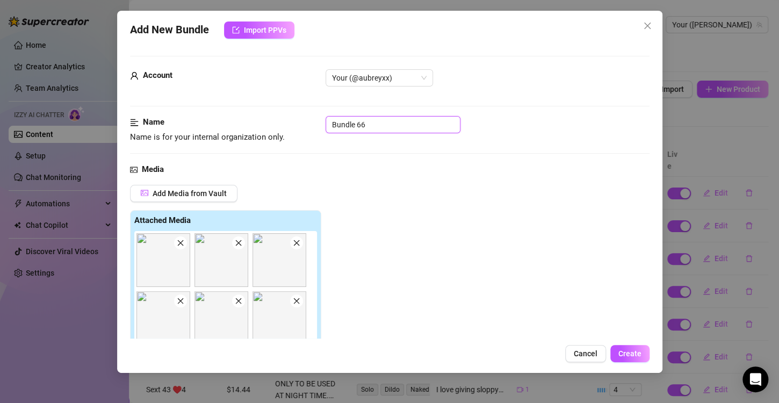
click at [360, 124] on input "Bundle 66" at bounding box center [393, 124] width 135 height 17
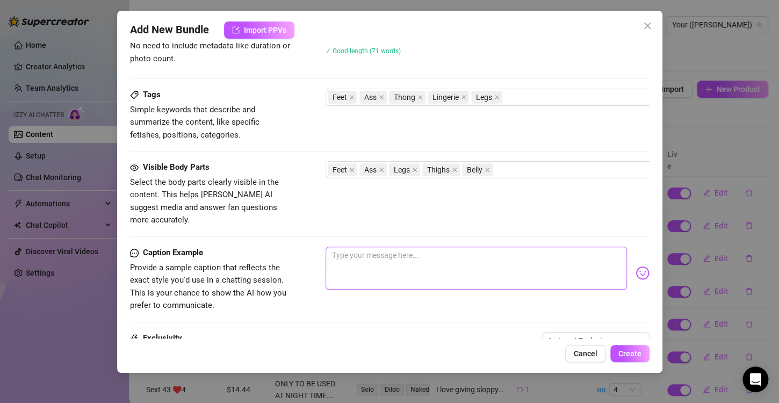
scroll to position [645, 0]
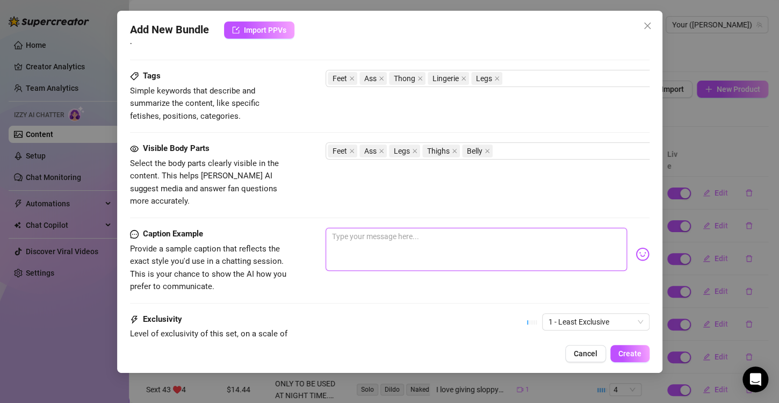
drag, startPoint x: 363, startPoint y: 228, endPoint x: 356, endPoint y: 230, distance: 7.5
click at [363, 228] on textarea at bounding box center [476, 249] width 301 height 43
click at [556, 228] on textarea "for my feet lovers only!! enjoy some of my favorite pictures of my feet" at bounding box center [476, 249] width 301 height 43
click at [562, 228] on textarea "for my feet lovers only!! enjoy some of my favorite pictures of my feet" at bounding box center [476, 249] width 301 height 43
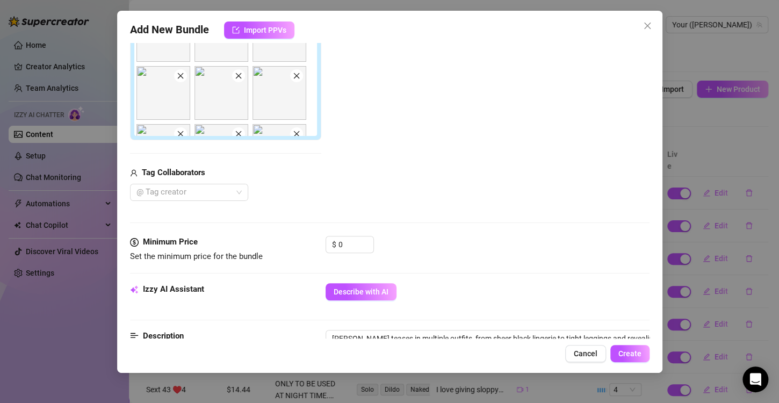
scroll to position [322, 0]
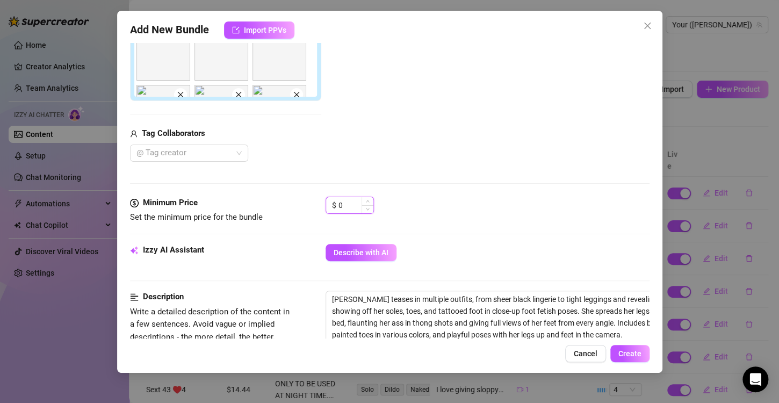
click at [350, 198] on input "0" at bounding box center [355, 205] width 35 height 16
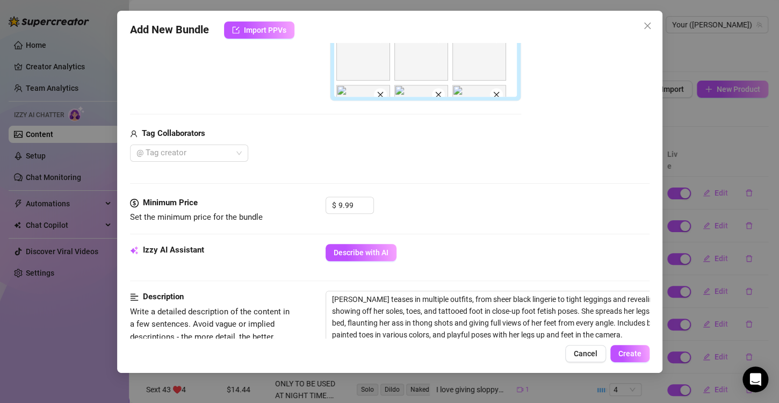
click at [453, 234] on div at bounding box center [390, 234] width 520 height 1
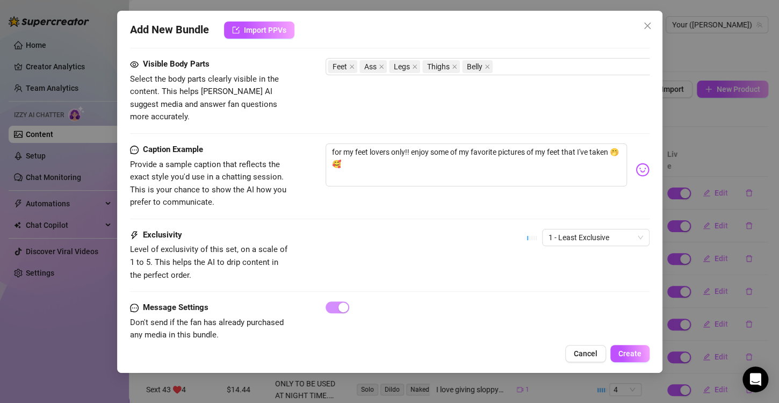
scroll to position [746, 0]
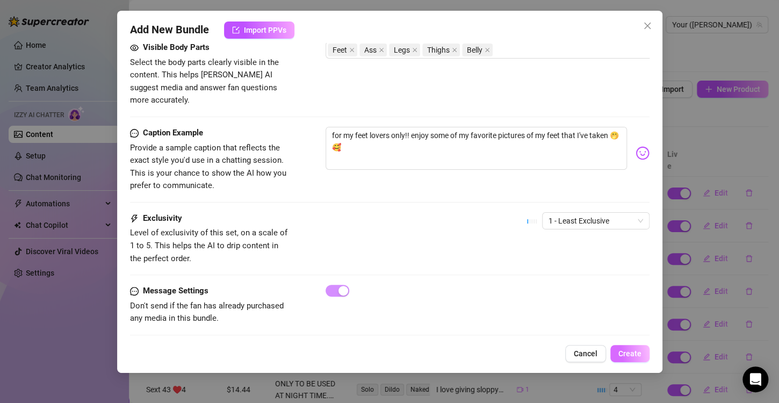
click at [614, 350] on button "Create" at bounding box center [629, 353] width 39 height 17
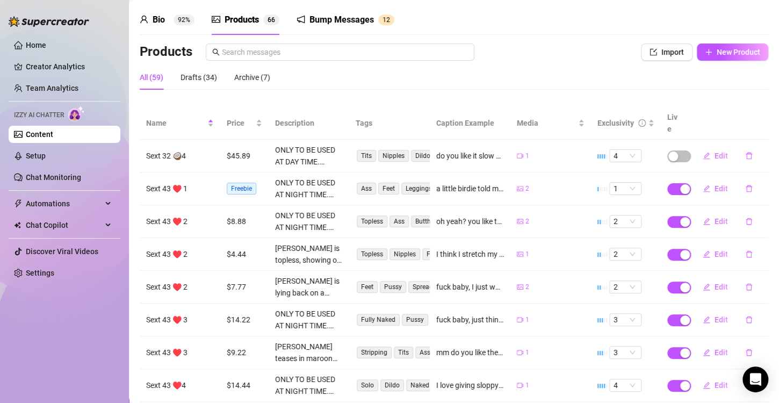
scroll to position [0, 0]
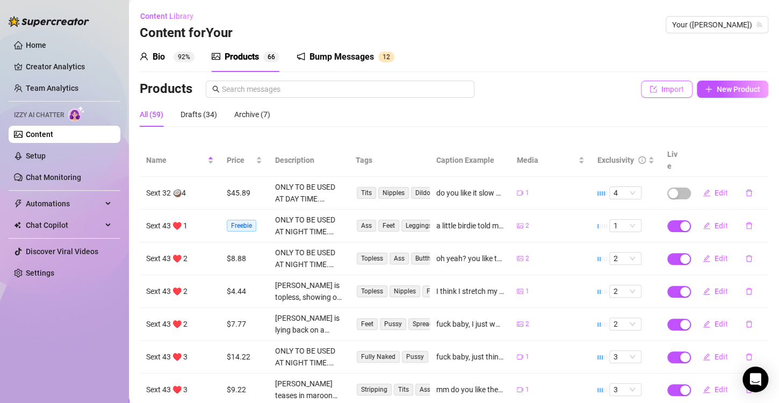
click at [672, 89] on span "Import" at bounding box center [672, 89] width 23 height 9
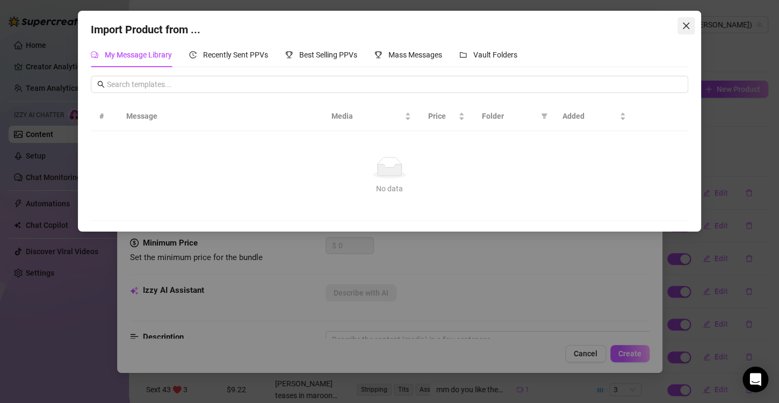
click at [690, 22] on icon "close" at bounding box center [686, 25] width 9 height 9
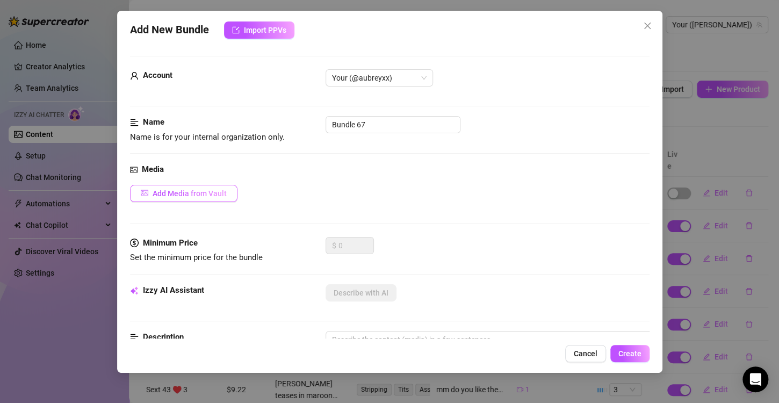
click at [167, 190] on span "Add Media from Vault" at bounding box center [190, 193] width 74 height 9
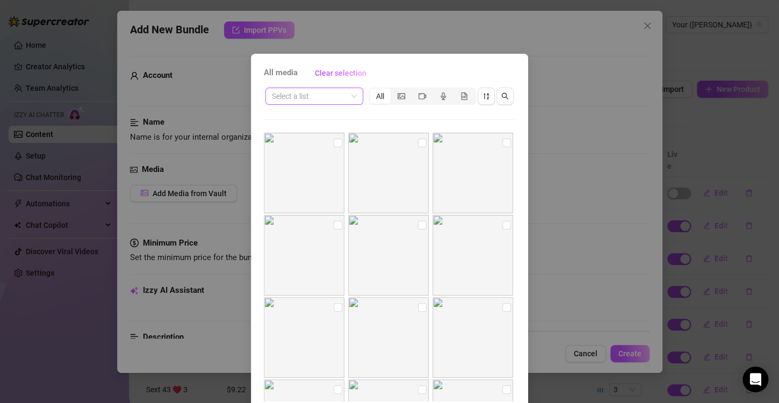
click at [327, 100] on input "search" at bounding box center [309, 96] width 75 height 16
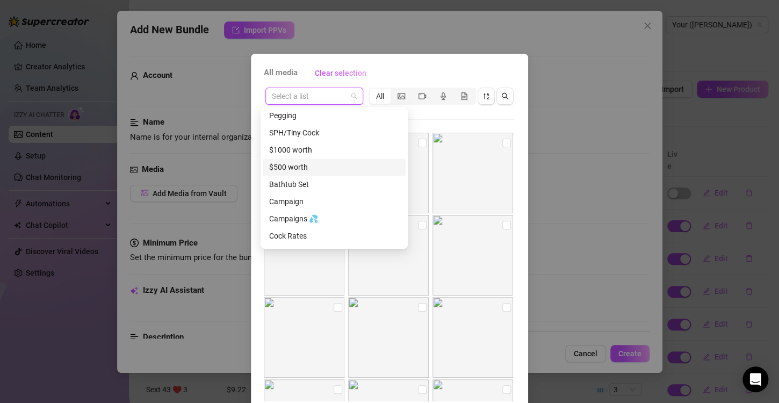
scroll to position [894, 0]
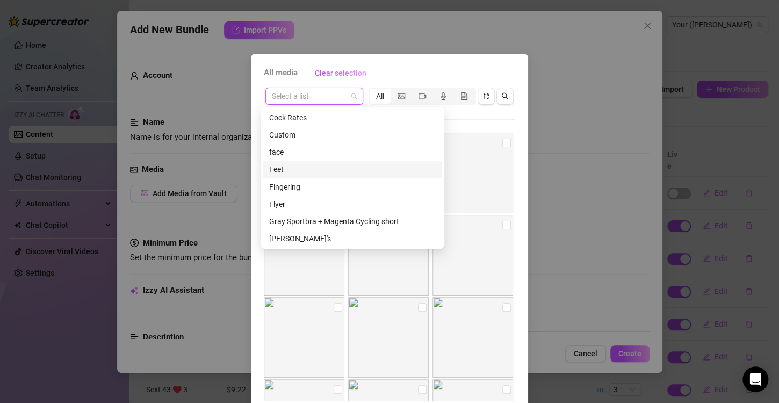
click at [284, 165] on div "Feet" at bounding box center [352, 169] width 167 height 12
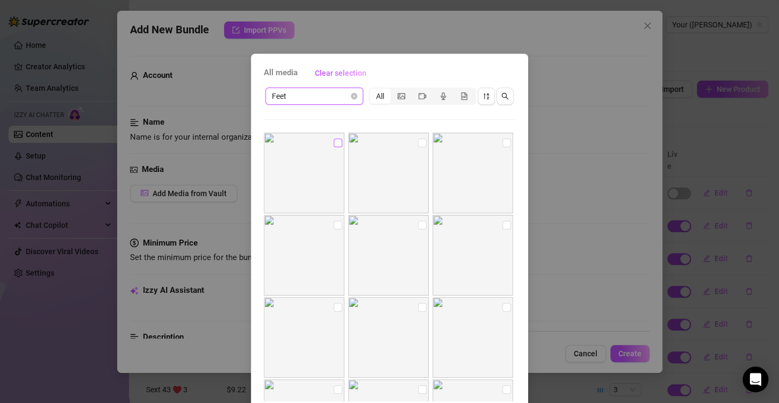
click at [334, 141] on input "checkbox" at bounding box center [338, 143] width 9 height 9
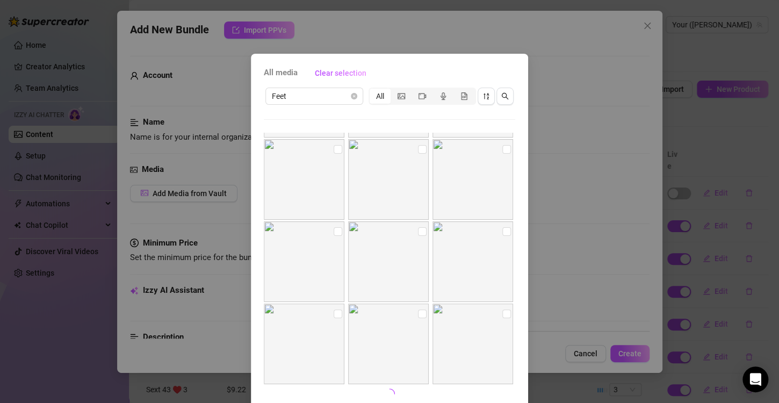
scroll to position [45, 0]
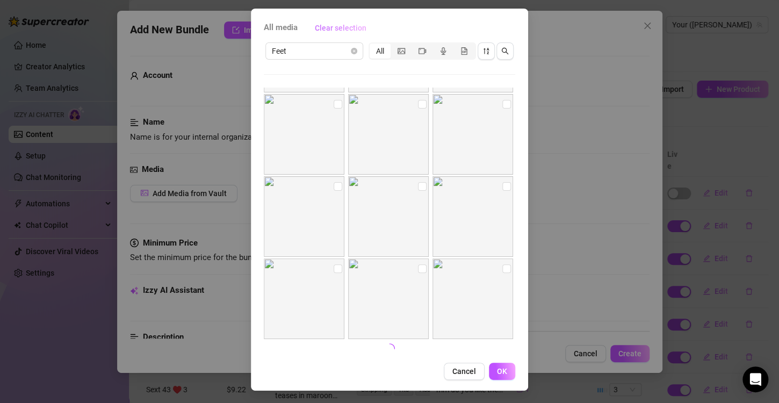
click at [326, 26] on span "Clear selection" at bounding box center [341, 28] width 52 height 9
drag, startPoint x: 319, startPoint y: 50, endPoint x: 318, endPoint y: 56, distance: 5.9
click at [319, 50] on span "Feet" at bounding box center [314, 51] width 85 height 16
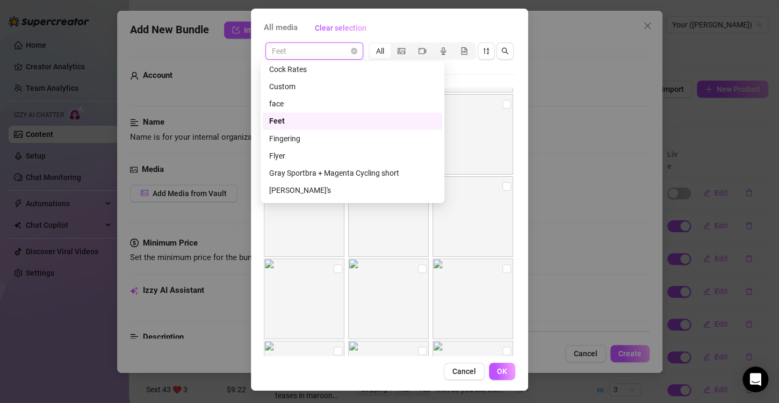
scroll to position [948, 0]
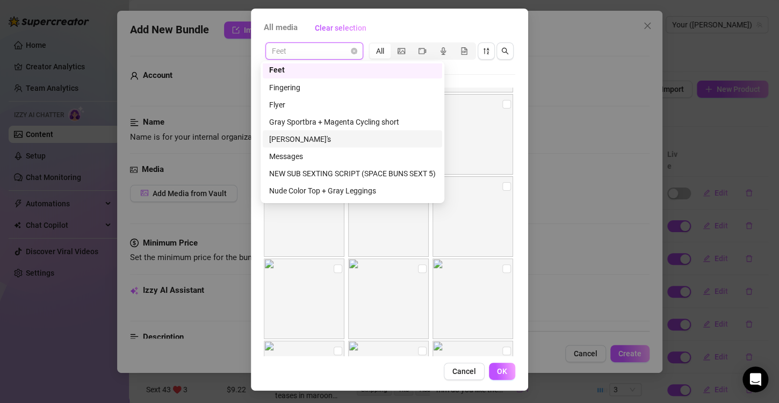
click at [311, 142] on div "[PERSON_NAME]'s" at bounding box center [352, 139] width 167 height 12
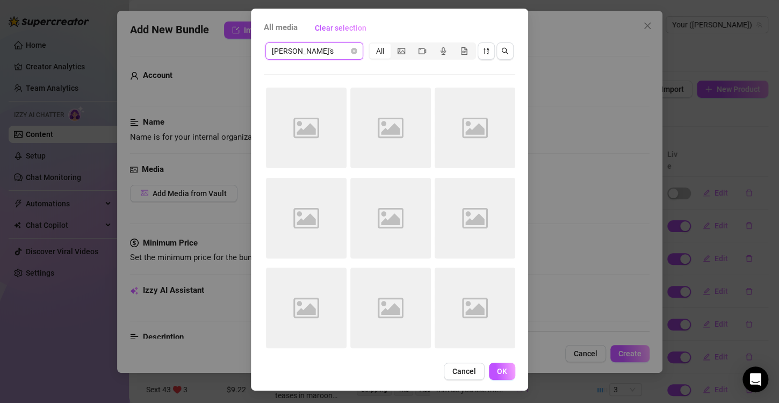
scroll to position [0, 0]
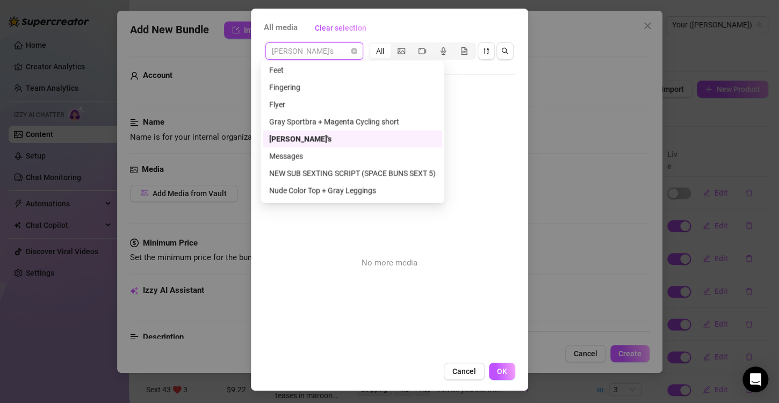
click at [315, 50] on span "[PERSON_NAME]'s" at bounding box center [314, 51] width 85 height 16
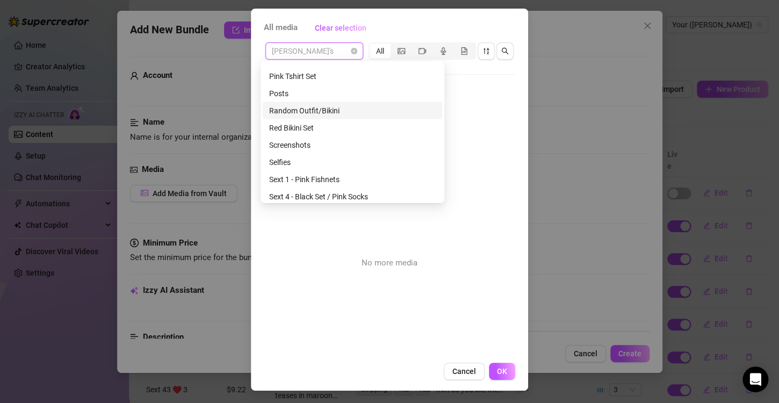
scroll to position [1163, 0]
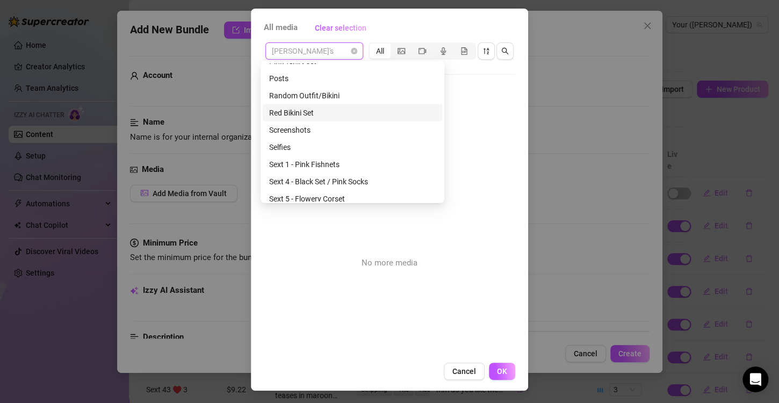
click at [315, 111] on div "Red Bikini Set" at bounding box center [352, 113] width 167 height 12
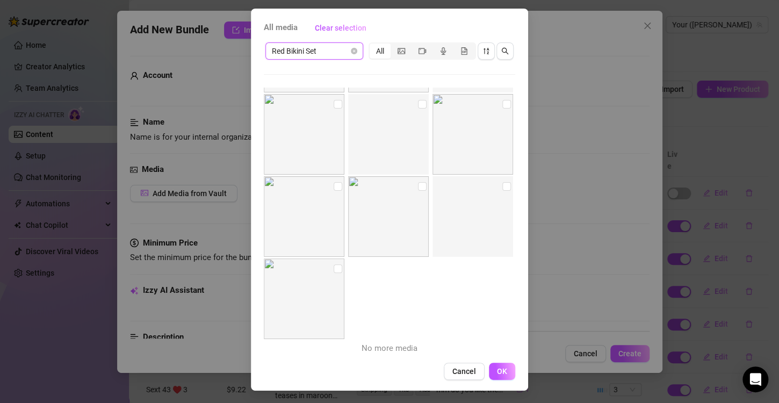
scroll to position [0, 0]
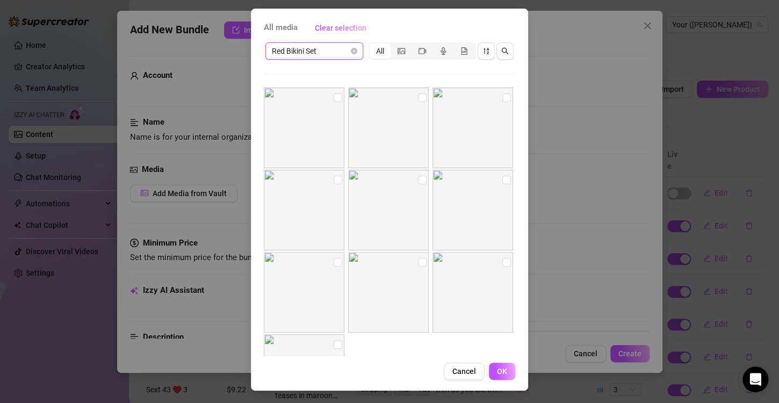
click at [336, 54] on span "Red Bikini Set" at bounding box center [314, 51] width 85 height 16
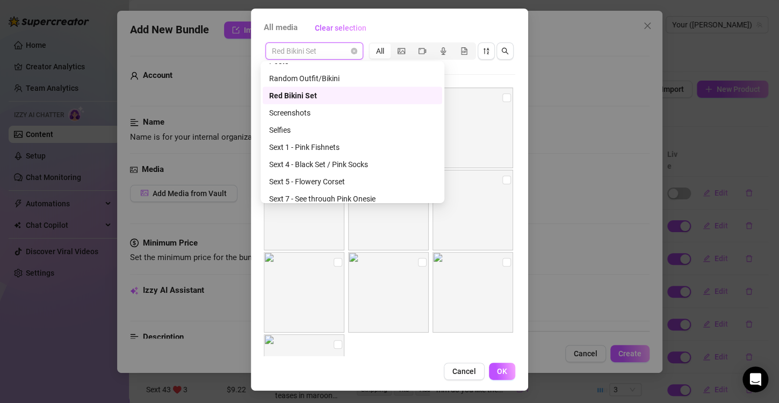
scroll to position [1238, 0]
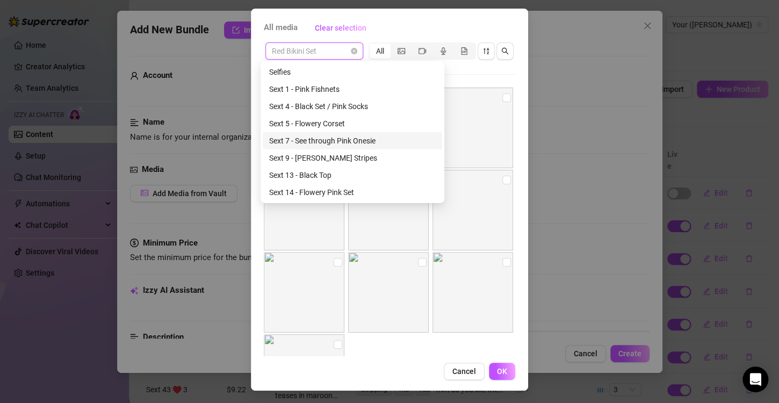
click at [331, 136] on div "Sext 7 - See through Pink Onesie" at bounding box center [352, 141] width 167 height 12
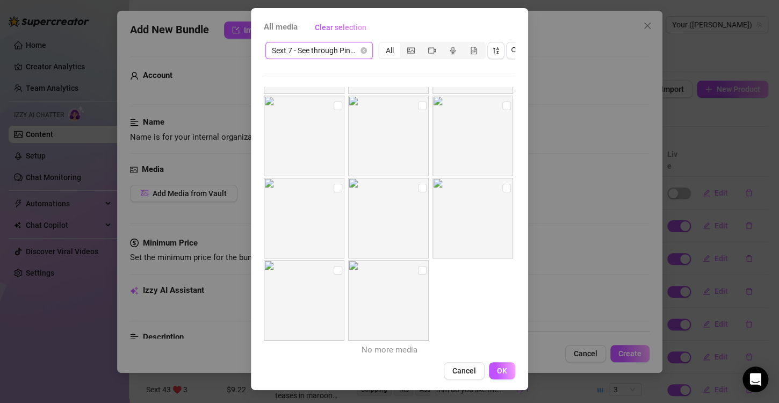
scroll to position [898, 0]
click at [406, 261] on img at bounding box center [388, 297] width 81 height 81
click at [407, 257] on img at bounding box center [388, 297] width 81 height 81
click at [502, 181] on input "checkbox" at bounding box center [506, 185] width 9 height 9
click at [418, 181] on input "checkbox" at bounding box center [422, 185] width 9 height 9
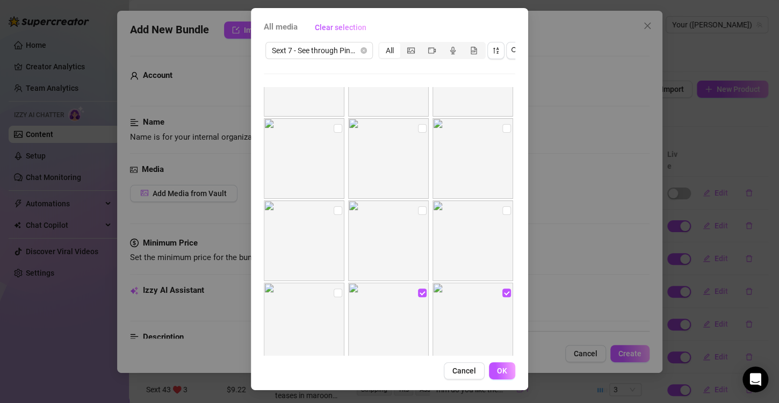
scroll to position [737, 0]
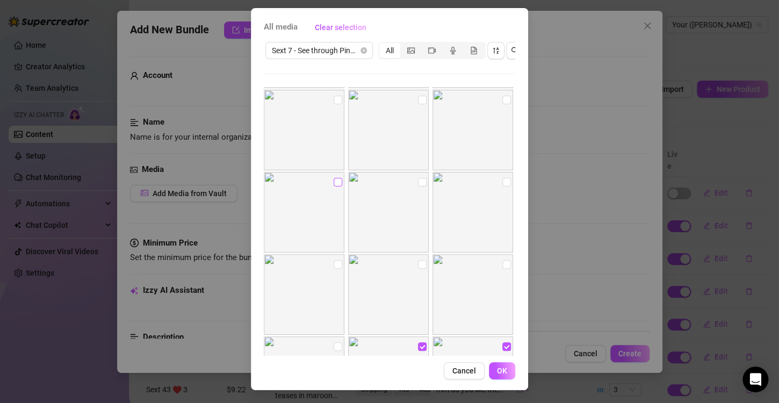
click at [335, 178] on input "checkbox" at bounding box center [338, 182] width 9 height 9
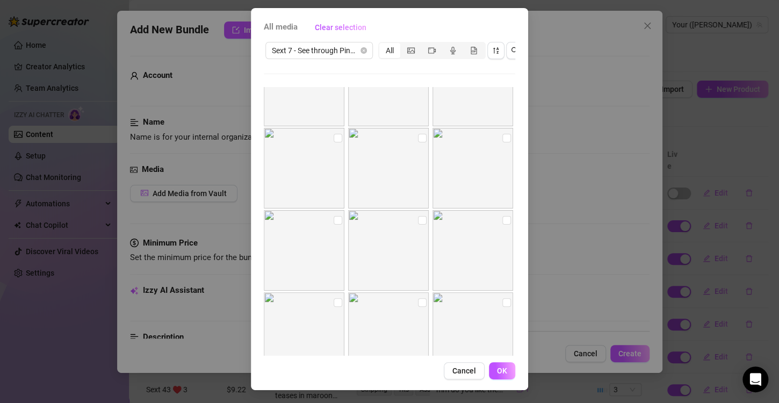
scroll to position [522, 0]
click at [334, 146] on input "checkbox" at bounding box center [338, 150] width 9 height 9
click at [418, 118] on input "checkbox" at bounding box center [422, 122] width 9 height 9
click at [502, 118] on input "checkbox" at bounding box center [506, 122] width 9 height 9
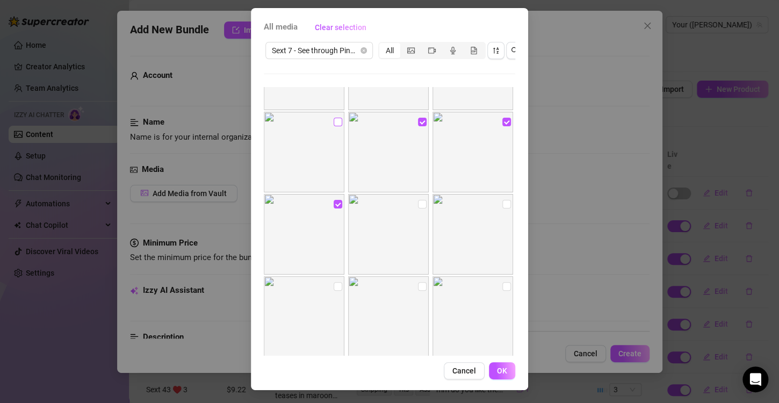
click at [334, 118] on input "checkbox" at bounding box center [338, 122] width 9 height 9
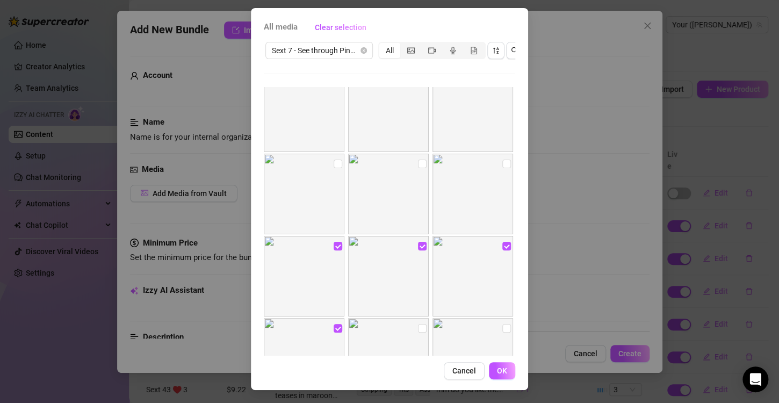
scroll to position [307, 0]
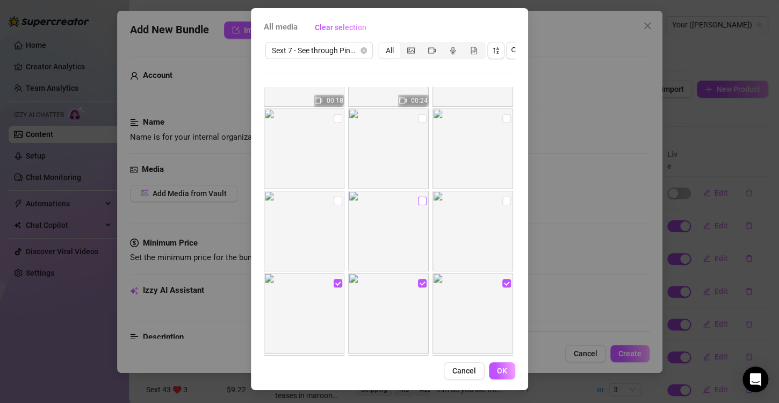
click at [418, 197] on input "checkbox" at bounding box center [422, 201] width 9 height 9
click at [502, 113] on label at bounding box center [506, 119] width 9 height 12
click at [502, 114] on input "checkbox" at bounding box center [506, 118] width 9 height 9
click at [418, 114] on input "checkbox" at bounding box center [422, 118] width 9 height 9
click at [334, 114] on label at bounding box center [338, 119] width 9 height 12
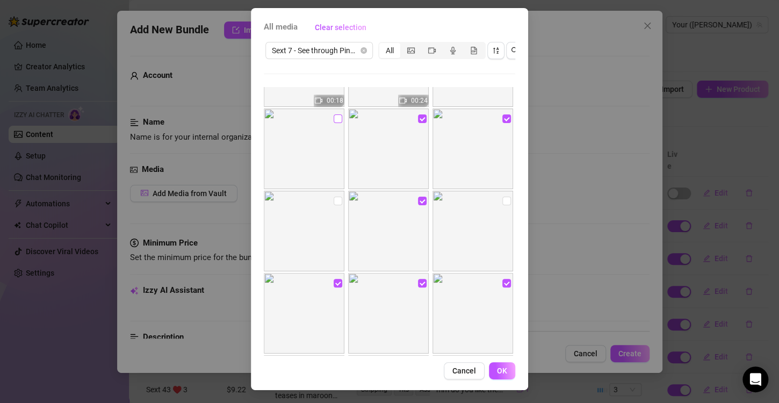
click at [334, 114] on input "checkbox" at bounding box center [338, 118] width 9 height 9
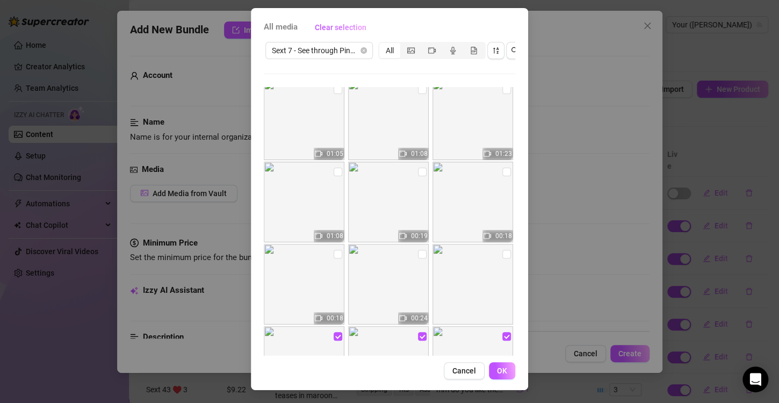
scroll to position [0, 0]
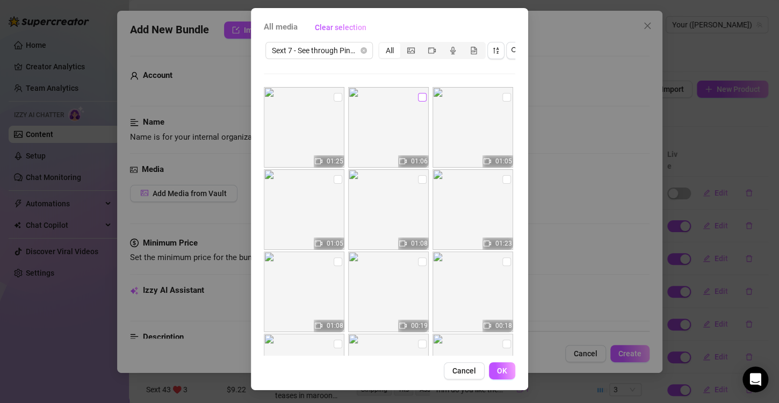
click at [418, 93] on input "checkbox" at bounding box center [422, 97] width 9 height 9
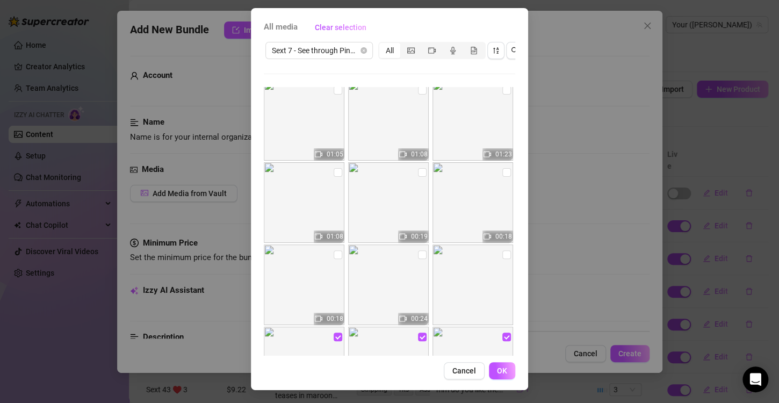
scroll to position [107, 0]
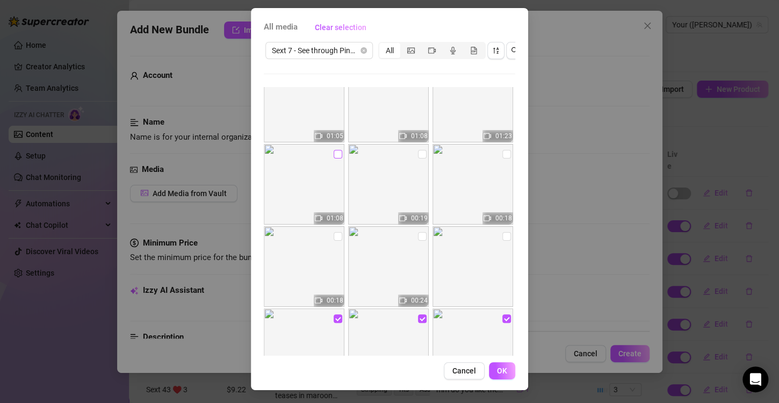
click at [334, 150] on input "checkbox" at bounding box center [338, 154] width 9 height 9
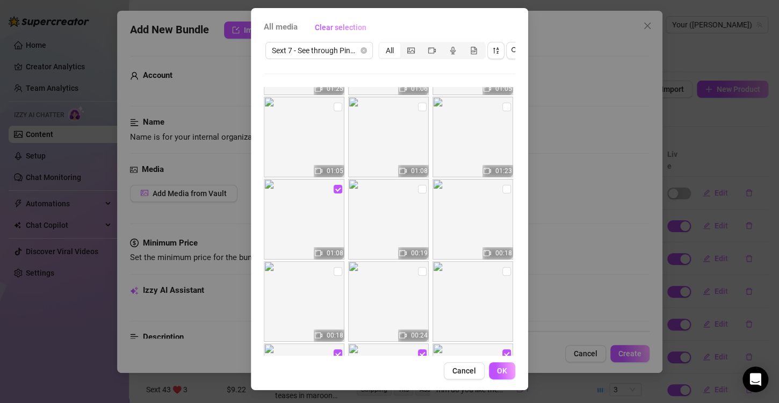
scroll to position [54, 0]
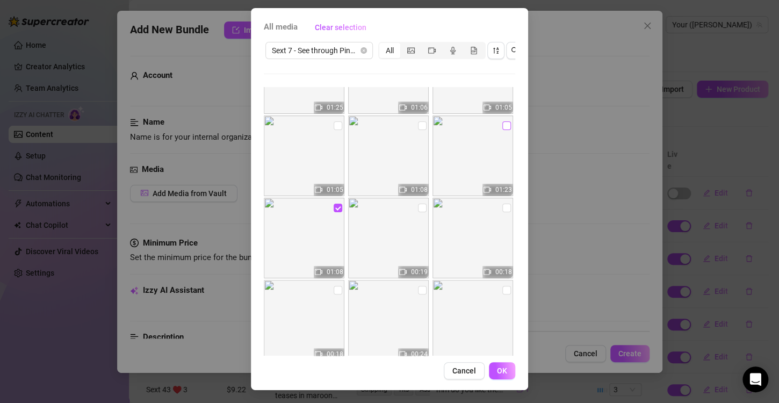
click at [502, 121] on input "checkbox" at bounding box center [506, 125] width 9 height 9
click at [489, 376] on button "OK" at bounding box center [502, 370] width 26 height 17
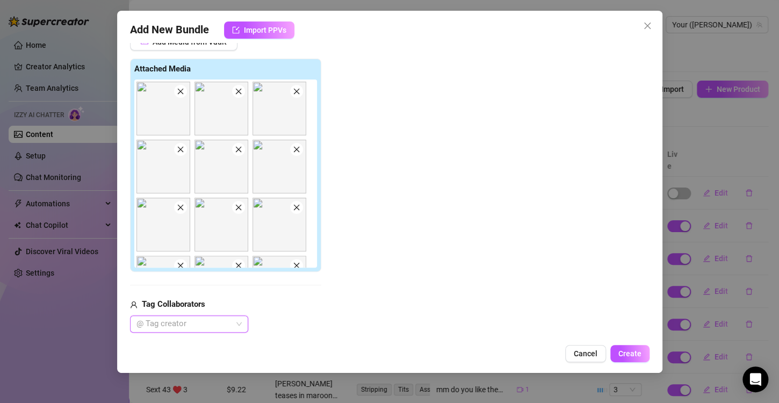
scroll to position [313, 0]
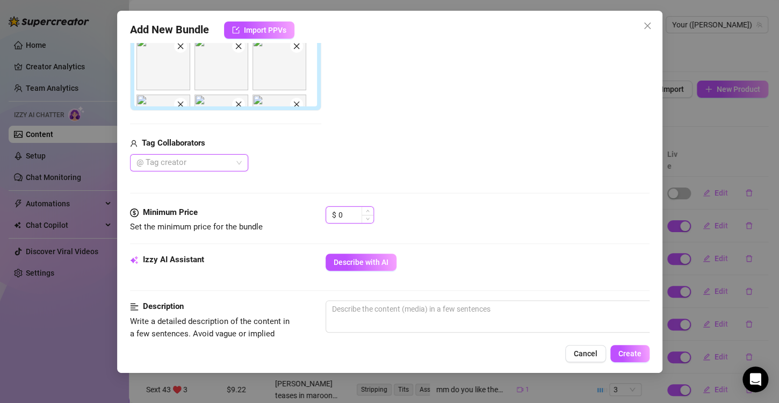
click at [353, 209] on input "0" at bounding box center [355, 215] width 35 height 16
click at [349, 267] on button "Describe with AI" at bounding box center [361, 262] width 71 height 17
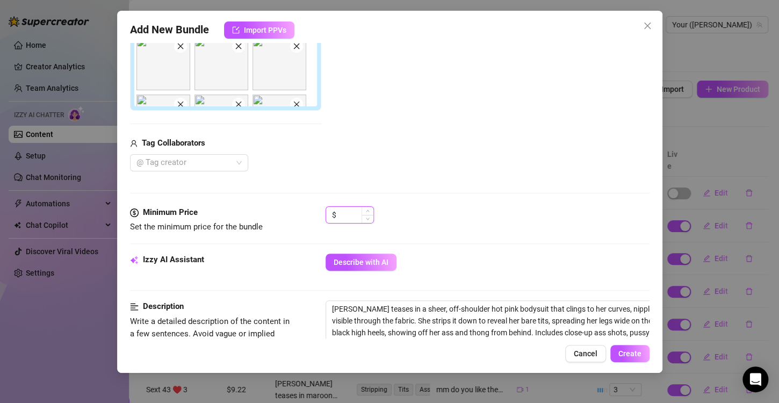
click at [339, 212] on input at bounding box center [355, 215] width 35 height 16
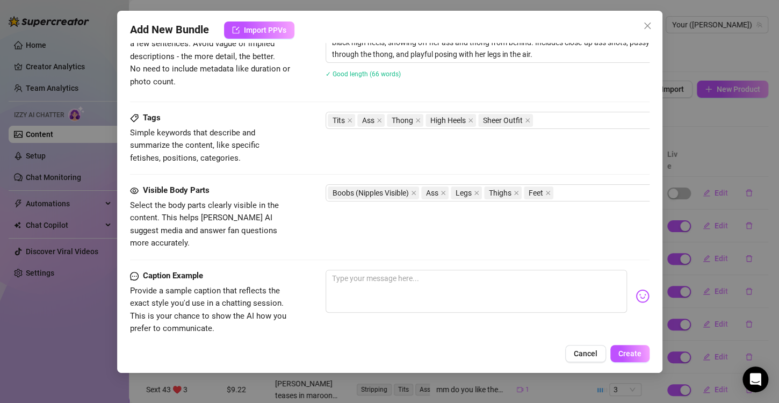
scroll to position [742, 0]
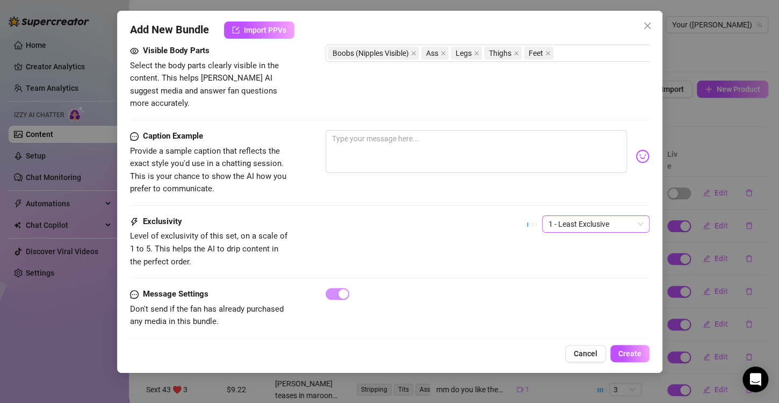
click at [572, 216] on span "1 - Least Exclusive" at bounding box center [596, 224] width 95 height 16
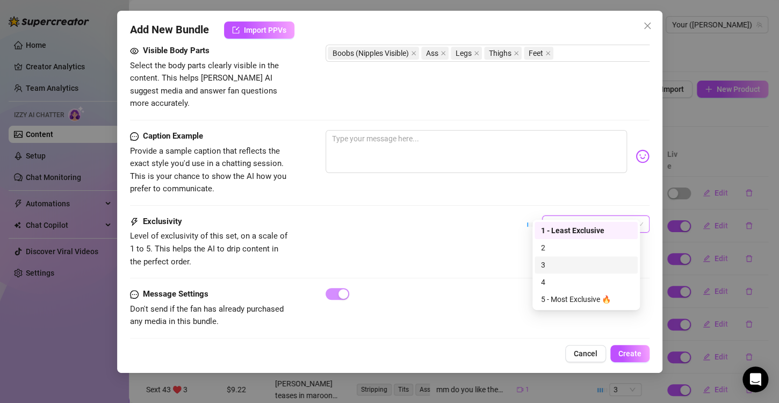
click at [564, 269] on div "3" at bounding box center [586, 265] width 90 height 12
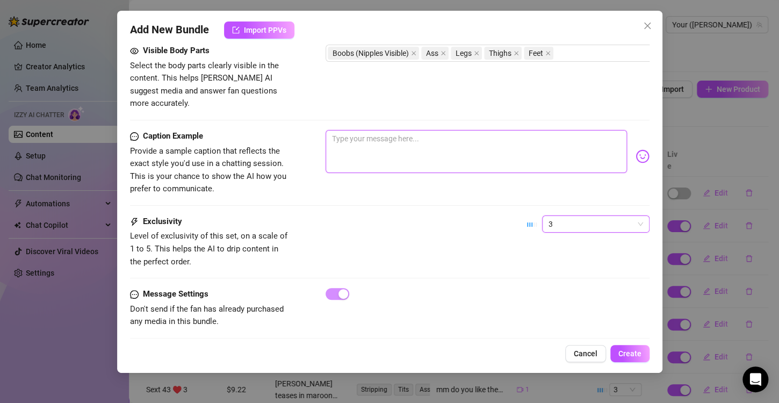
click at [402, 151] on textarea at bounding box center [476, 151] width 301 height 43
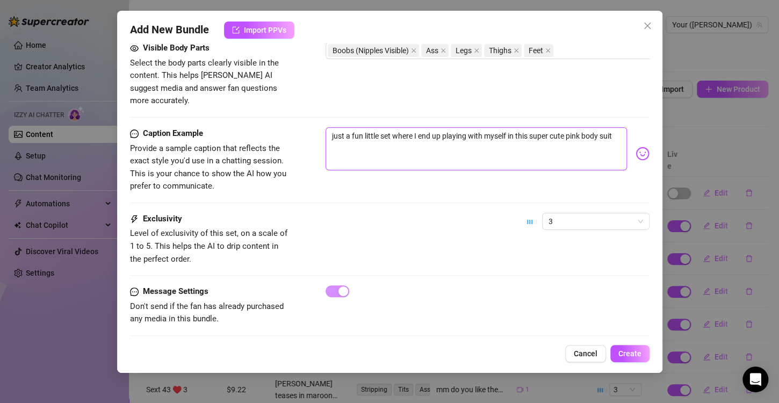
scroll to position [746, 0]
click at [627, 358] on span "Create" at bounding box center [629, 353] width 23 height 9
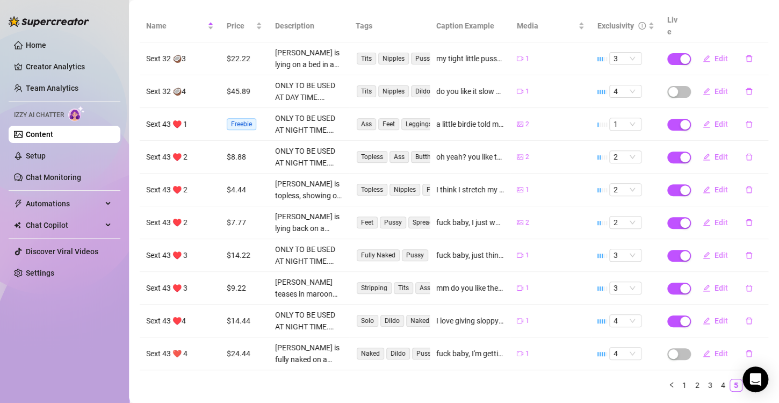
scroll to position [150, 0]
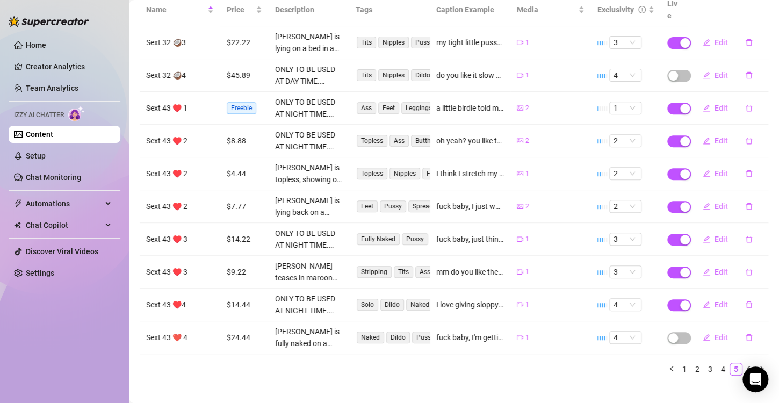
click at [49, 139] on link "Content" at bounding box center [39, 134] width 27 height 9
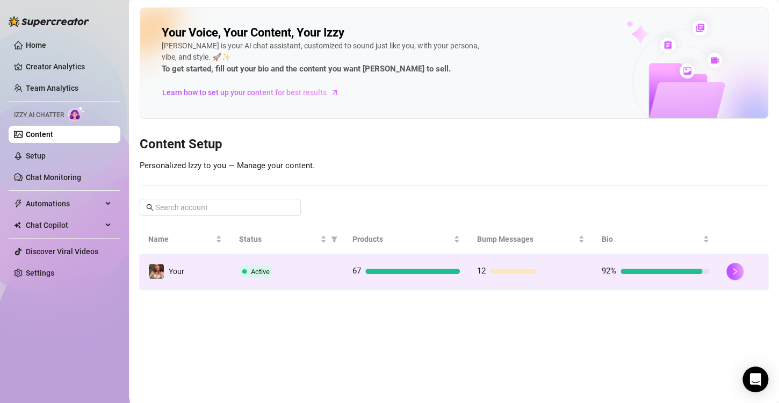
click at [302, 273] on div "Active" at bounding box center [287, 271] width 96 height 13
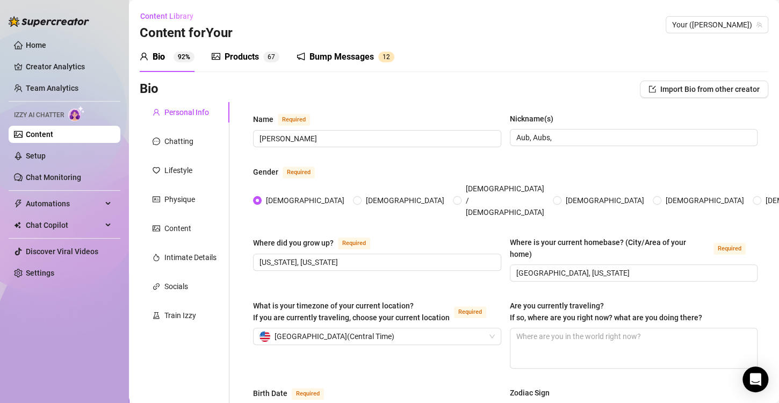
drag, startPoint x: 237, startPoint y: 52, endPoint x: 212, endPoint y: 54, distance: 24.8
click at [236, 52] on div "Products" at bounding box center [242, 56] width 34 height 13
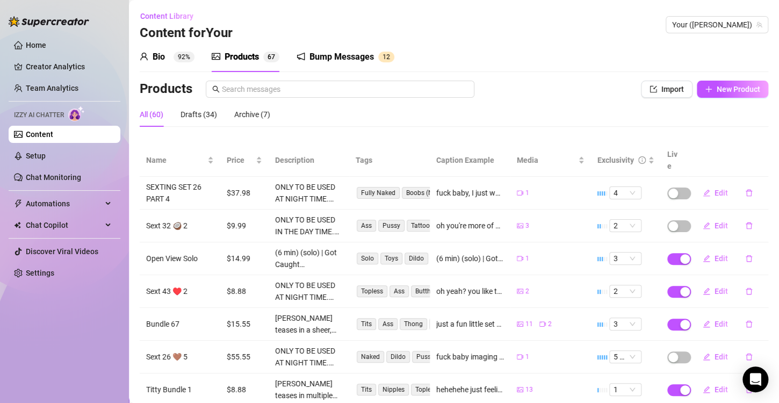
click at [761, 93] on main "Content Library Content for Your Your (aubreyxx) Bio 92% Products 6 7 Bump Mess…" at bounding box center [454, 283] width 650 height 567
click at [749, 91] on button "New Product" at bounding box center [732, 89] width 71 height 17
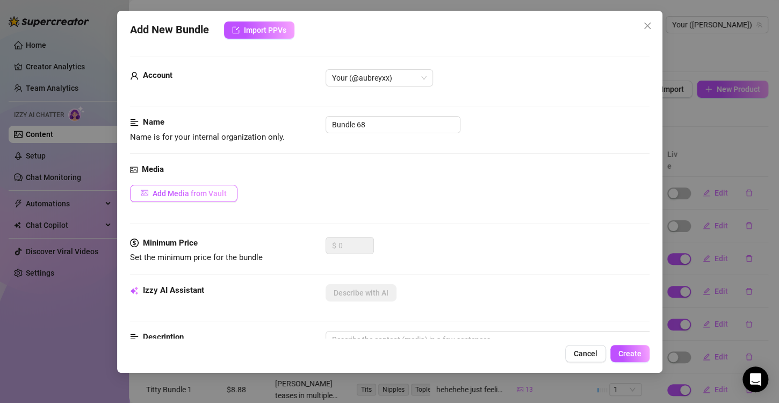
click at [192, 193] on span "Add Media from Vault" at bounding box center [190, 193] width 74 height 9
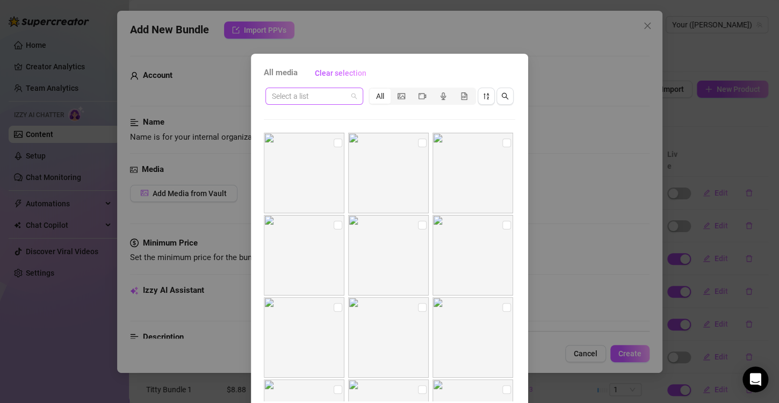
click at [351, 95] on span at bounding box center [314, 96] width 85 height 16
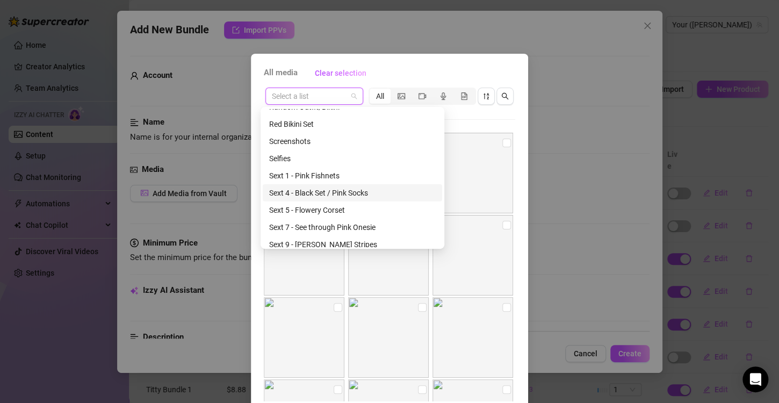
scroll to position [1182, 0]
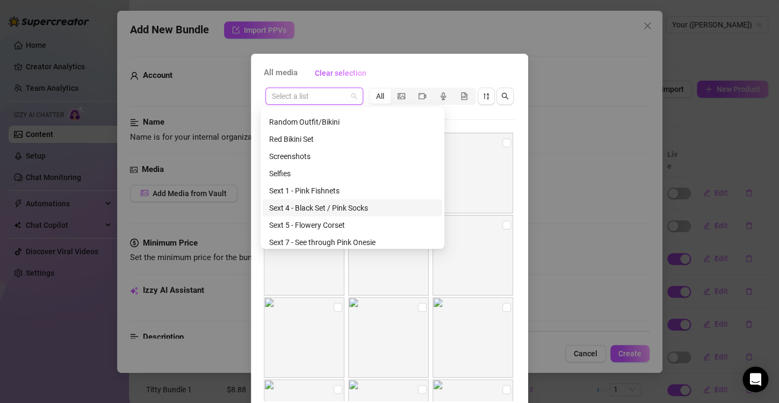
click at [348, 210] on div "Sext 4 - Black Set / Pink Socks" at bounding box center [352, 208] width 167 height 12
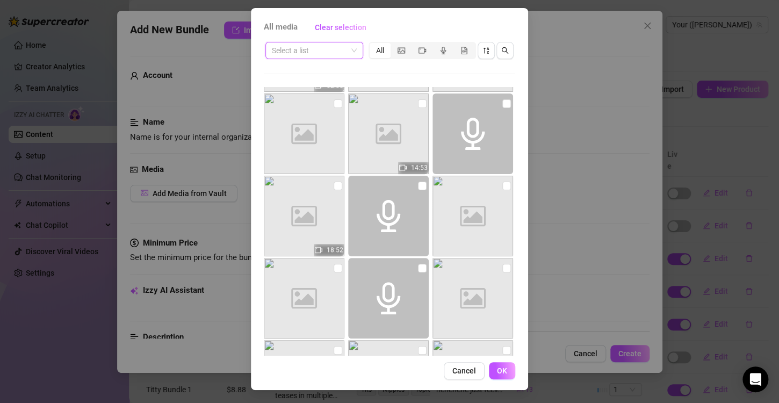
scroll to position [45, 0]
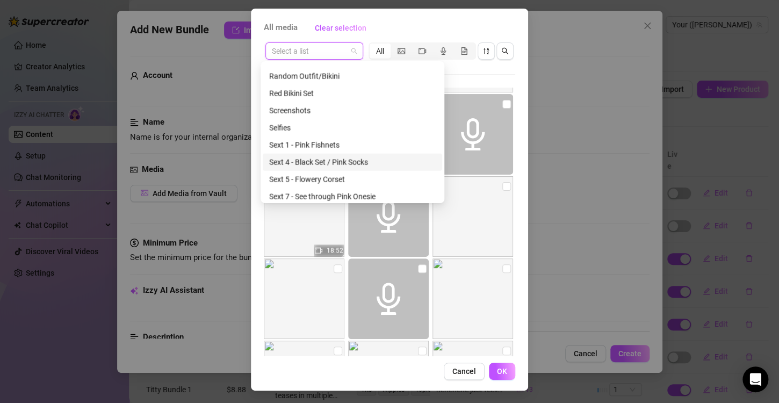
click at [350, 49] on span at bounding box center [314, 51] width 85 height 16
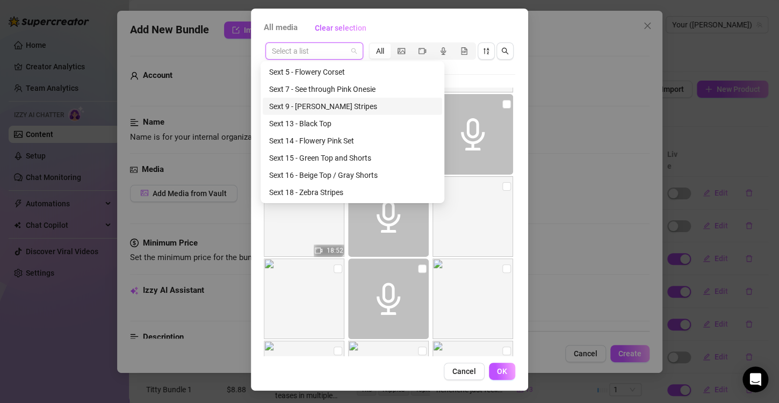
click at [331, 112] on div "Sext 9 - [PERSON_NAME] Stripes" at bounding box center [352, 106] width 167 height 12
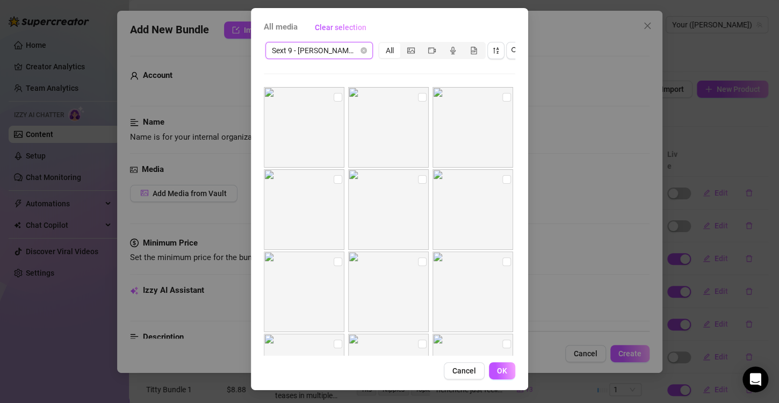
scroll to position [107, 0]
click at [418, 232] on input "checkbox" at bounding box center [422, 236] width 9 height 9
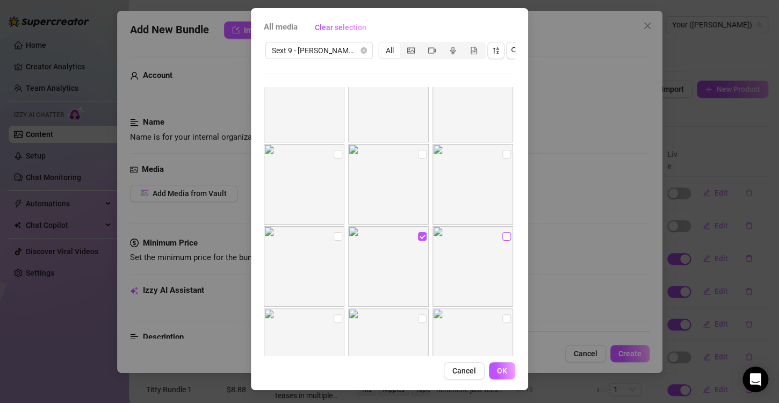
click at [502, 232] on input "checkbox" at bounding box center [506, 236] width 9 height 9
click at [418, 150] on input "checkbox" at bounding box center [422, 154] width 9 height 9
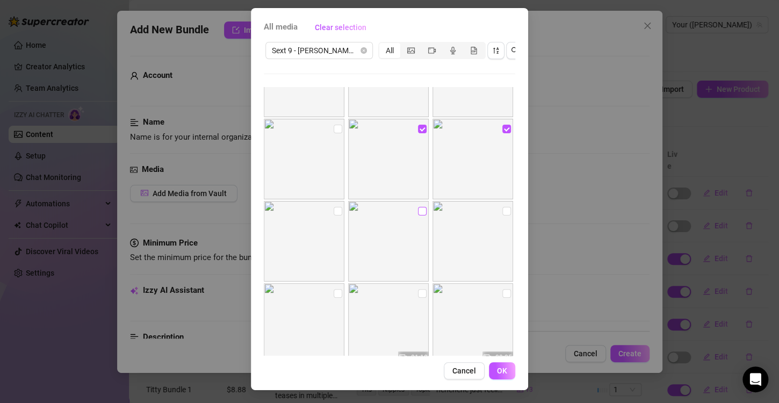
click at [418, 207] on input "checkbox" at bounding box center [422, 211] width 9 height 9
click at [334, 207] on input "checkbox" at bounding box center [338, 211] width 9 height 9
click at [502, 207] on input "checkbox" at bounding box center [506, 211] width 9 height 9
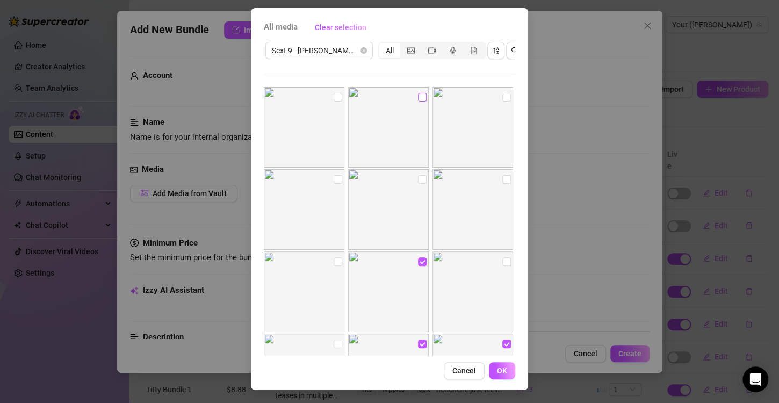
click at [418, 93] on input "checkbox" at bounding box center [422, 97] width 9 height 9
click at [334, 257] on input "checkbox" at bounding box center [338, 261] width 9 height 9
click at [499, 370] on span "OK" at bounding box center [502, 370] width 10 height 9
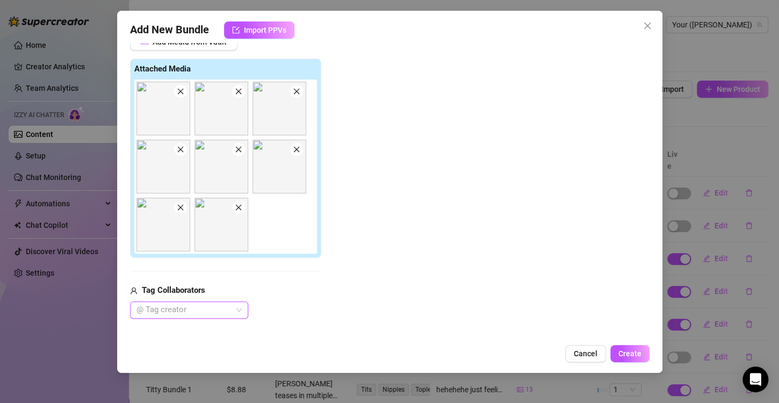
scroll to position [313, 0]
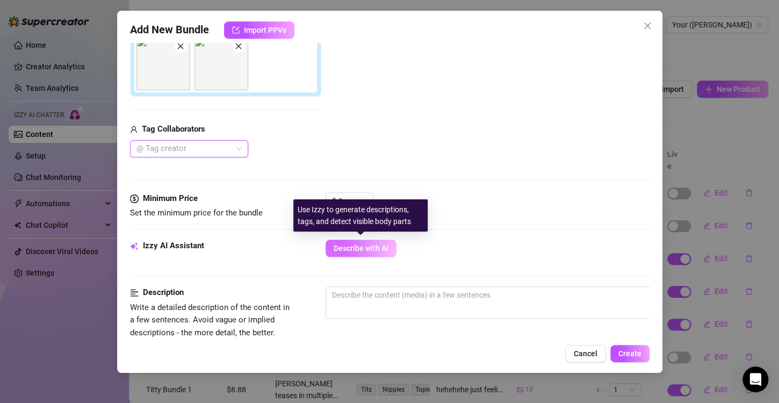
click at [367, 247] on span "Describe with AI" at bounding box center [361, 248] width 55 height 9
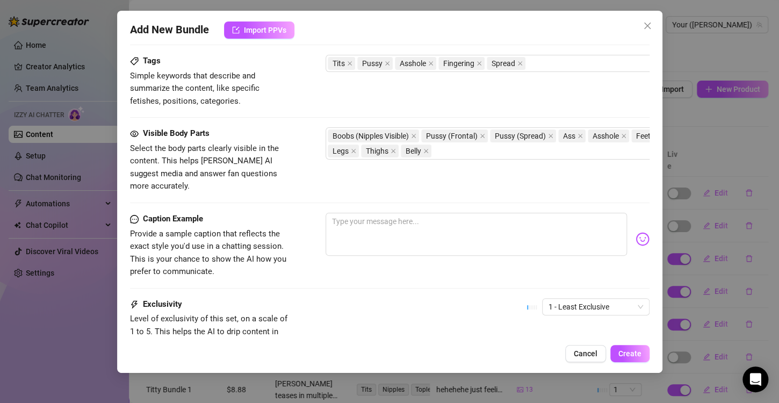
scroll to position [732, 0]
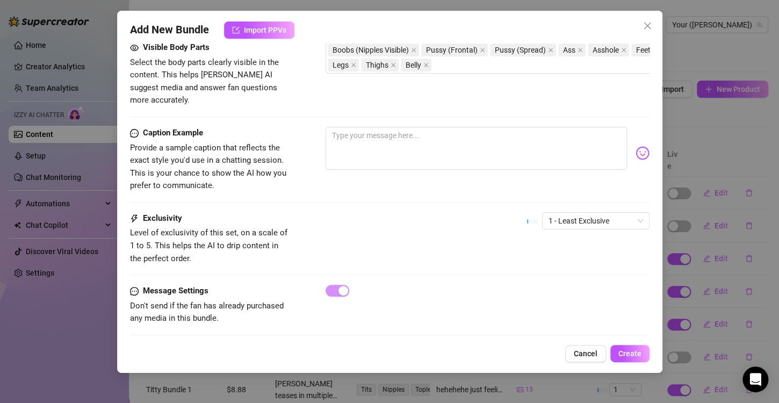
click at [378, 106] on div "Visible Body Parts Select the body parts clearly visible in the content. This h…" at bounding box center [390, 83] width 520 height 85
click at [376, 127] on textarea at bounding box center [476, 148] width 301 height 43
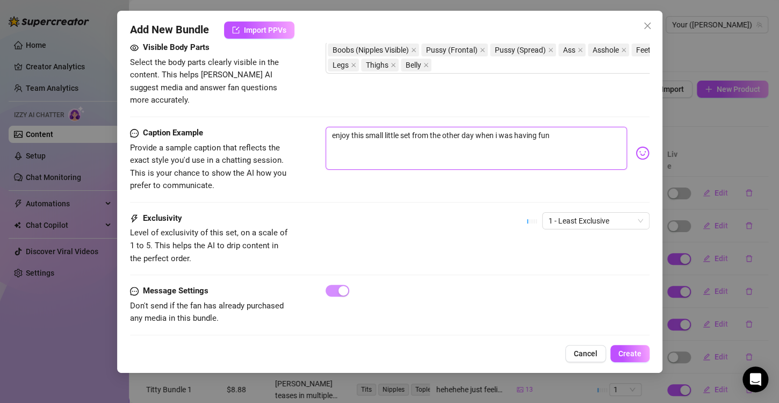
click at [373, 127] on textarea "enjoy this small little set from the other day when i was having fun" at bounding box center [476, 148] width 301 height 43
click at [583, 127] on textarea "enjoy this small little set from the other day when i was having fun" at bounding box center [476, 148] width 301 height 43
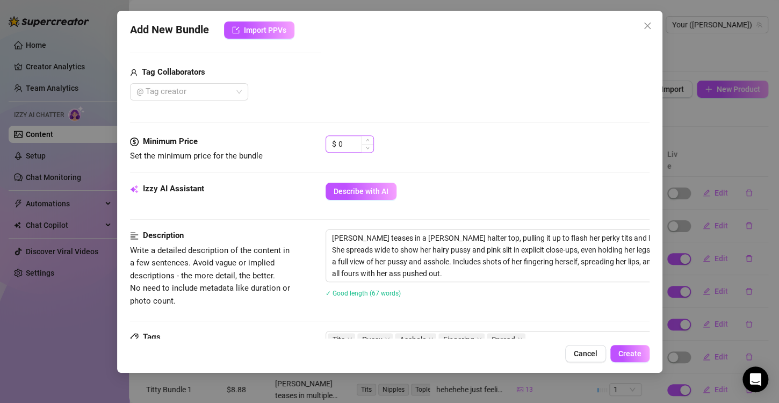
scroll to position [302, 0]
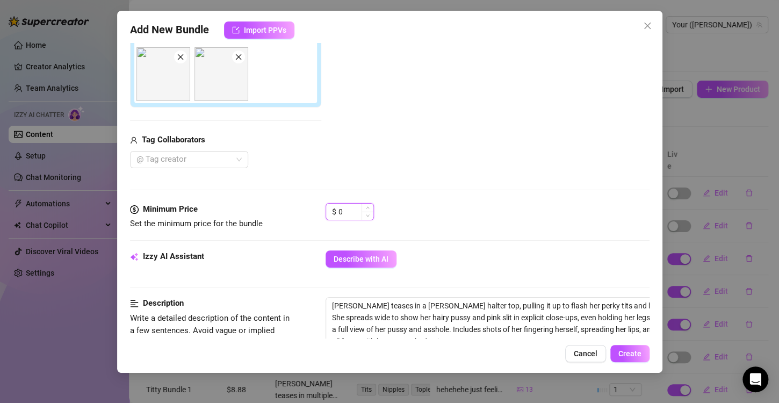
click at [342, 206] on input "0" at bounding box center [355, 212] width 35 height 16
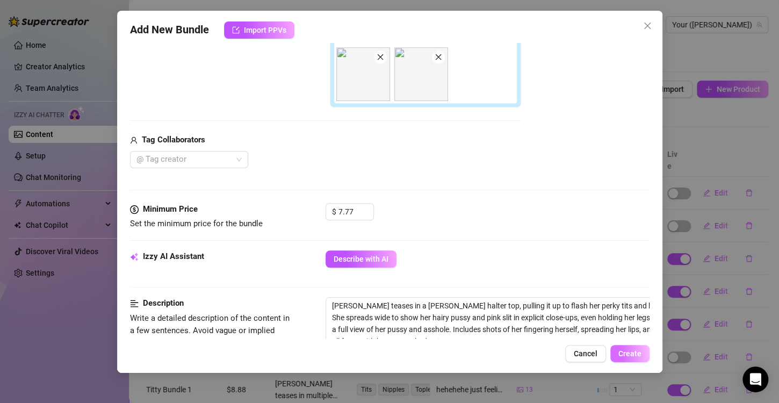
click at [640, 357] on span "Create" at bounding box center [629, 353] width 23 height 9
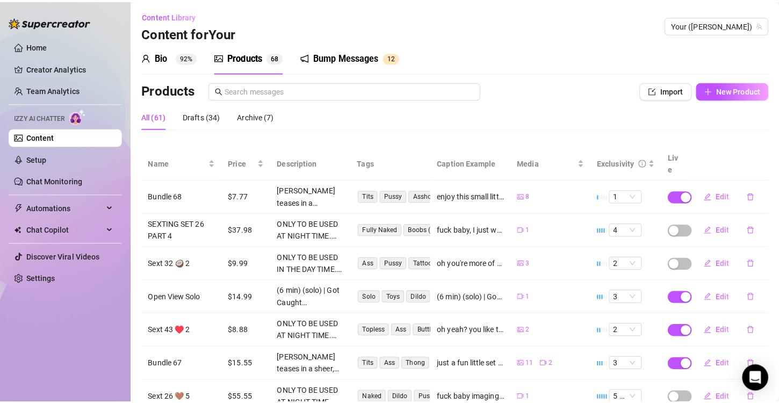
scroll to position [0, 0]
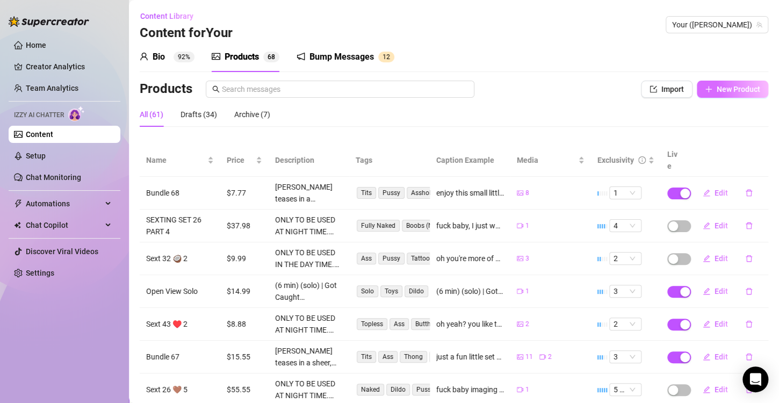
click at [705, 91] on icon "plus" at bounding box center [709, 89] width 8 height 8
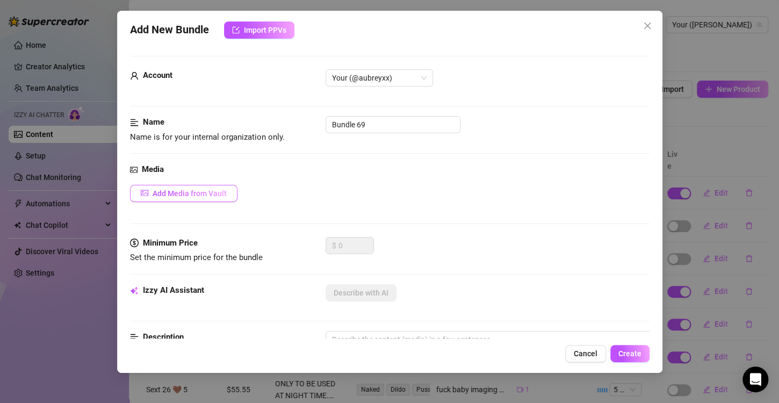
click at [170, 193] on span "Add Media from Vault" at bounding box center [190, 193] width 74 height 9
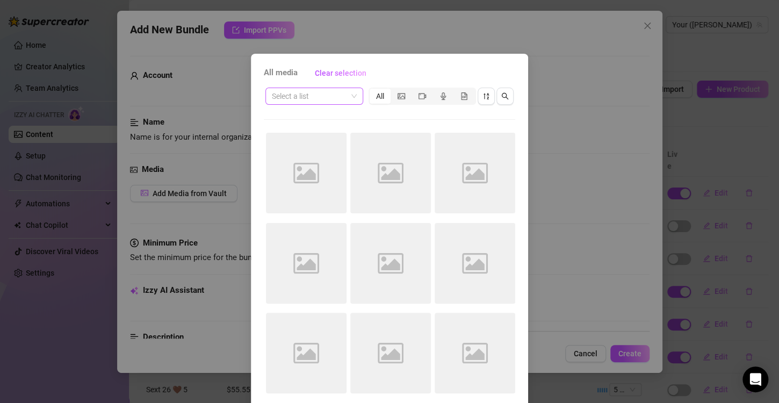
click at [305, 99] on input "search" at bounding box center [309, 96] width 75 height 16
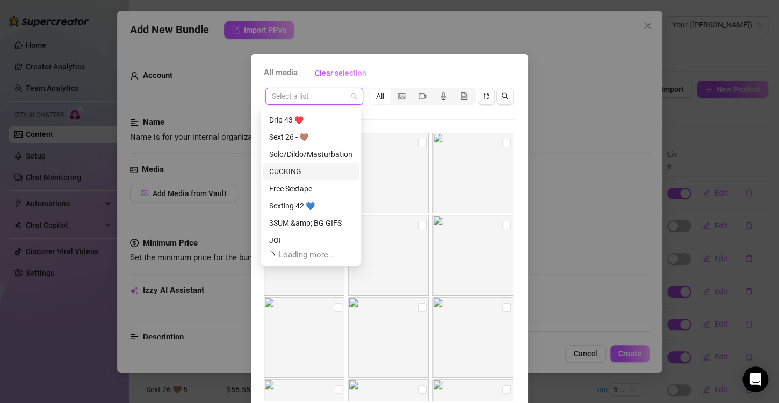
scroll to position [206, 0]
click at [301, 154] on div "Solo/Dildo/Masturbation" at bounding box center [310, 152] width 83 height 12
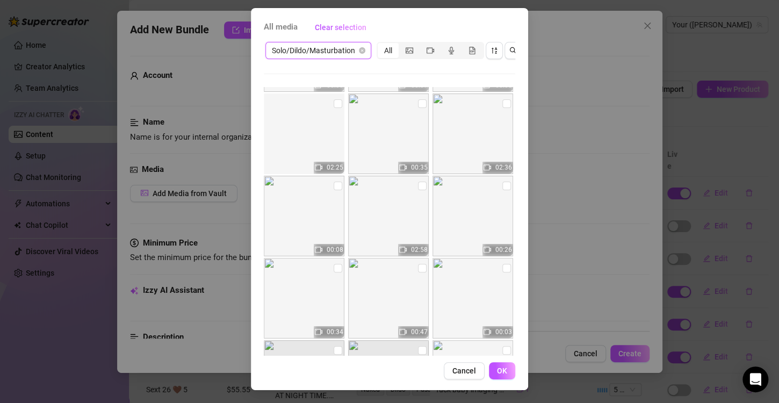
scroll to position [1227, 0]
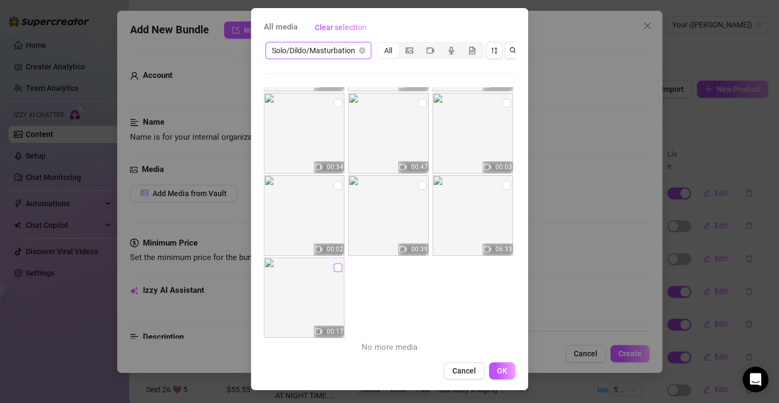
click at [335, 263] on input "checkbox" at bounding box center [338, 267] width 9 height 9
click at [418, 181] on input "checkbox" at bounding box center [422, 185] width 9 height 9
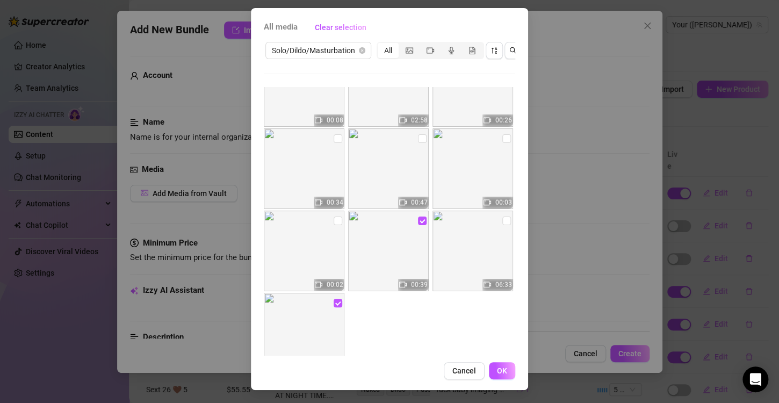
scroll to position [1173, 0]
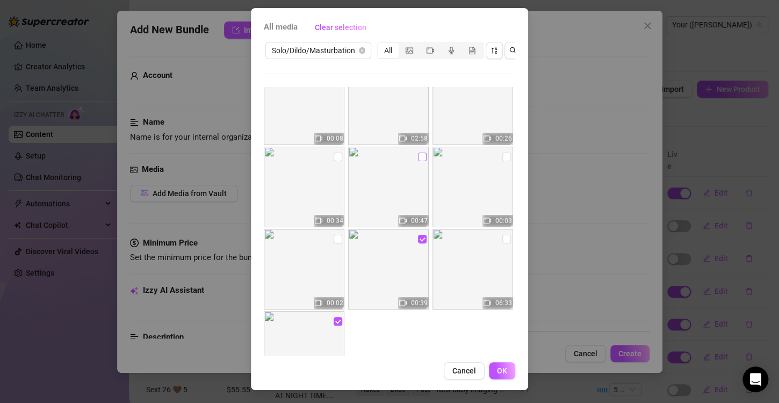
click at [418, 153] on input "checkbox" at bounding box center [422, 157] width 9 height 9
click at [334, 153] on input "checkbox" at bounding box center [338, 157] width 9 height 9
click at [334, 235] on input "checkbox" at bounding box center [338, 239] width 9 height 9
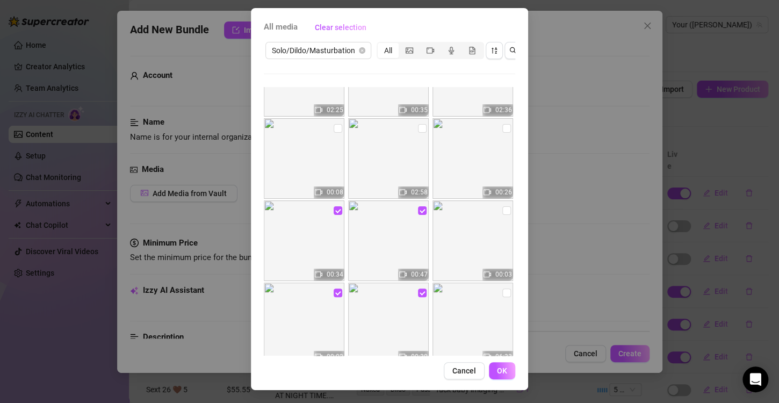
scroll to position [1066, 0]
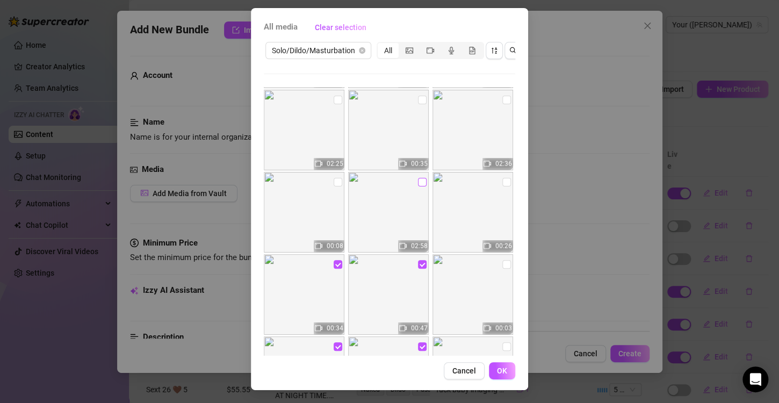
click at [418, 178] on input "checkbox" at bounding box center [422, 182] width 9 height 9
click at [490, 172] on img at bounding box center [472, 212] width 81 height 81
click at [502, 178] on input "checkbox" at bounding box center [506, 182] width 9 height 9
click at [331, 172] on img at bounding box center [304, 212] width 81 height 81
click at [334, 178] on input "checkbox" at bounding box center [338, 182] width 9 height 9
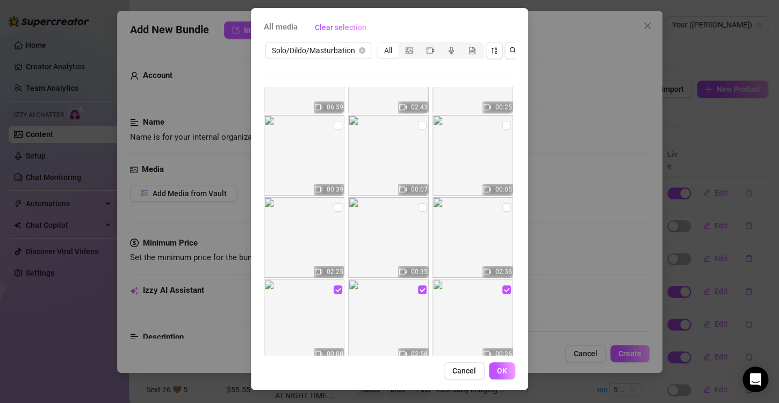
scroll to position [905, 0]
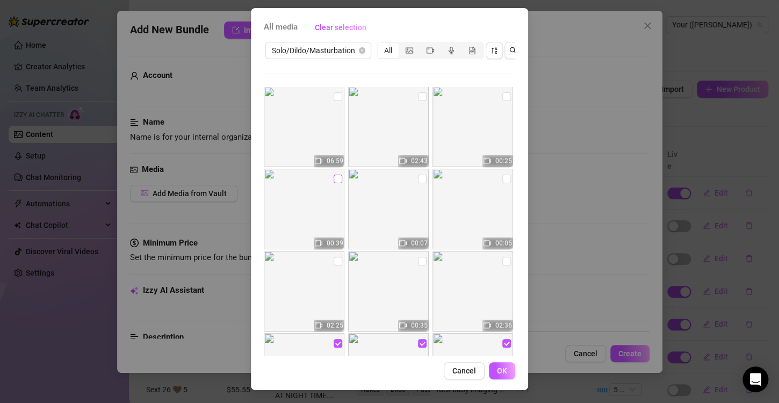
click at [334, 175] on input "checkbox" at bounding box center [338, 179] width 9 height 9
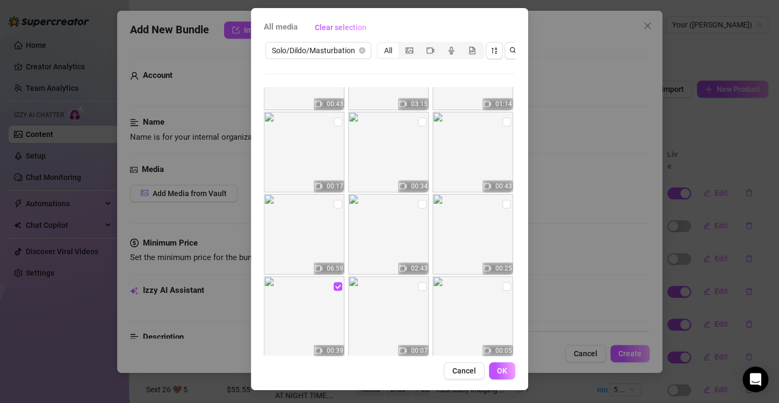
scroll to position [797, 0]
click at [502, 200] on input "checkbox" at bounding box center [506, 204] width 9 height 9
click at [502, 282] on input "checkbox" at bounding box center [506, 286] width 9 height 9
click at [493, 361] on div "All media Clear selection Solo/Dildo/Masturbation All 10:31 06:01 05:00 08:52 0…" at bounding box center [389, 199] width 277 height 382
click at [490, 364] on button "OK" at bounding box center [502, 370] width 26 height 17
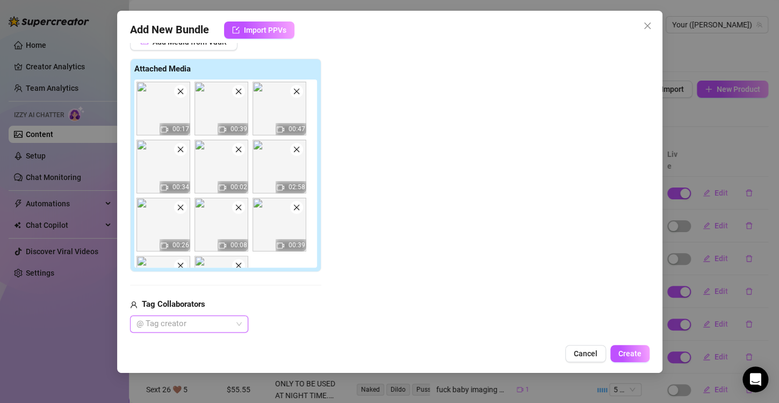
scroll to position [313, 0]
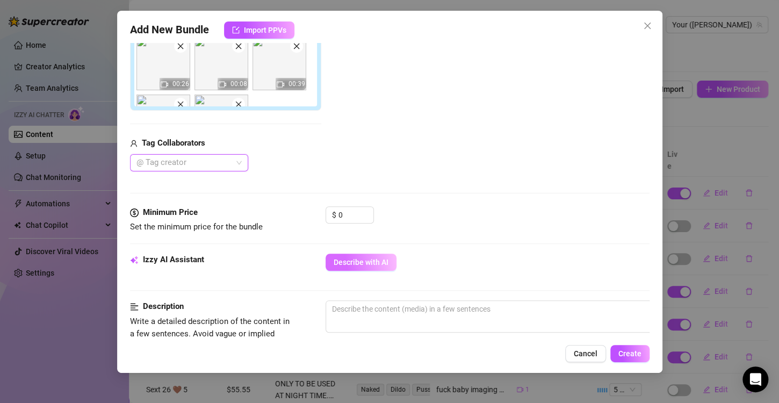
click at [359, 259] on span "Describe with AI" at bounding box center [361, 262] width 55 height 9
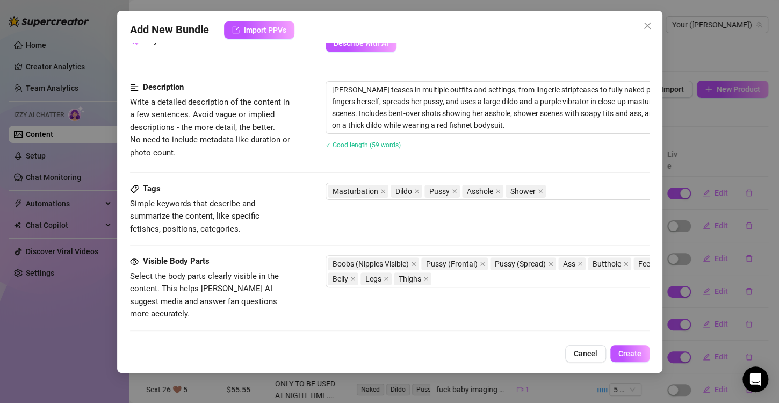
scroll to position [635, 0]
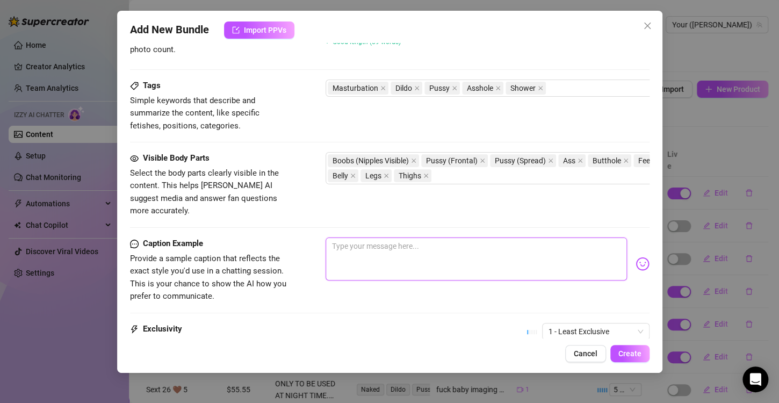
click at [401, 246] on textarea at bounding box center [476, 258] width 301 height 43
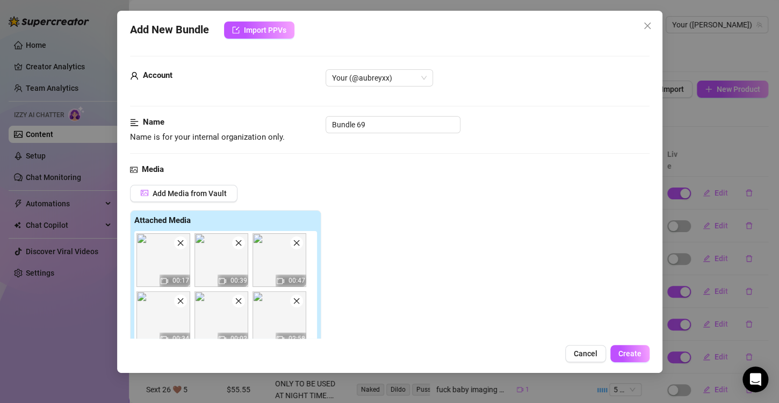
scroll to position [376, 0]
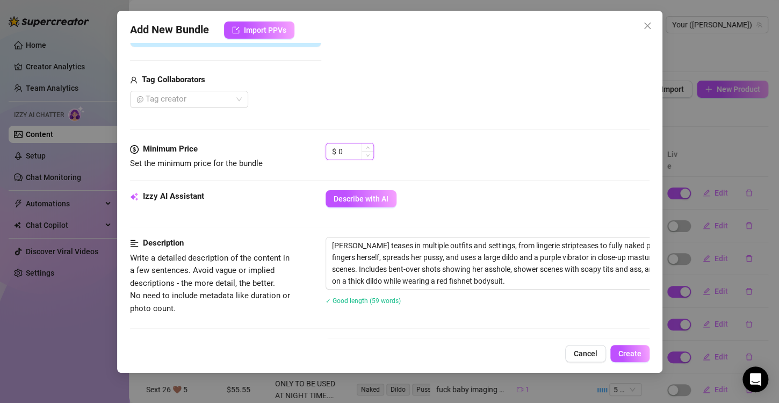
click at [345, 148] on input "0" at bounding box center [355, 151] width 35 height 16
click at [397, 161] on div "$ 15.99" at bounding box center [488, 156] width 324 height 27
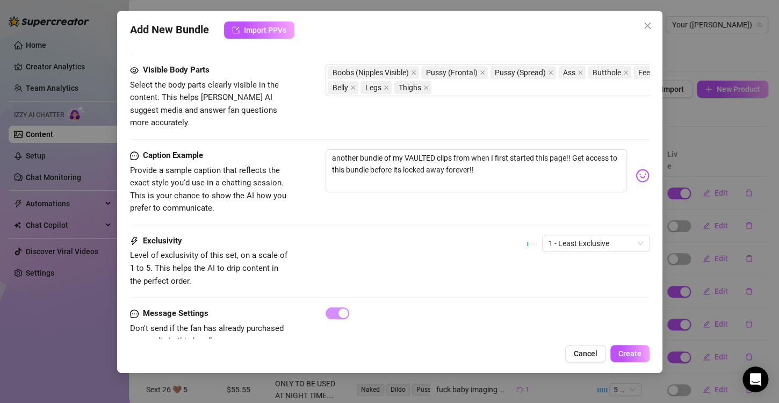
scroll to position [746, 0]
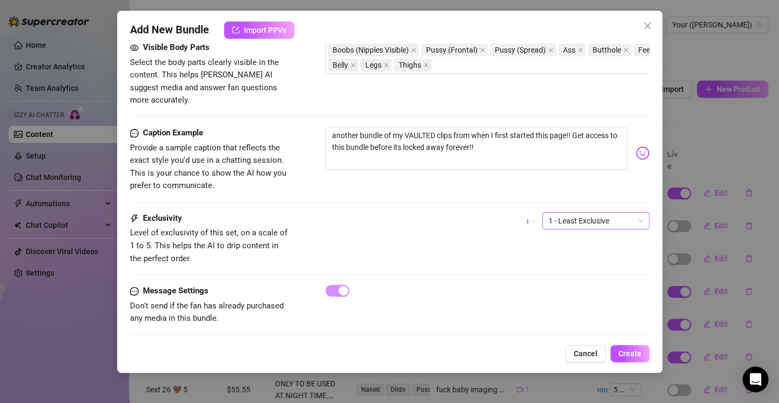
click at [578, 213] on span "1 - Least Exclusive" at bounding box center [596, 221] width 95 height 16
click at [571, 268] on div "3" at bounding box center [586, 261] width 103 height 17
drag, startPoint x: 569, startPoint y: 212, endPoint x: 573, endPoint y: 231, distance: 19.8
click at [569, 213] on span "3" at bounding box center [596, 221] width 95 height 16
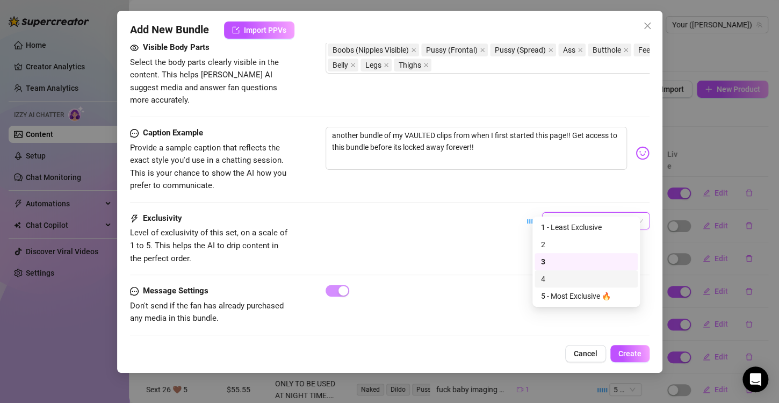
click at [582, 276] on div "4" at bounding box center [586, 279] width 90 height 12
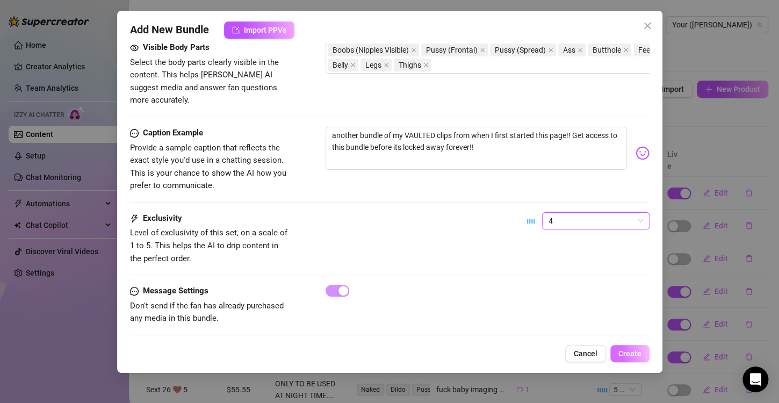
click at [629, 360] on button "Create" at bounding box center [629, 353] width 39 height 17
